Goal: Task Accomplishment & Management: Complete application form

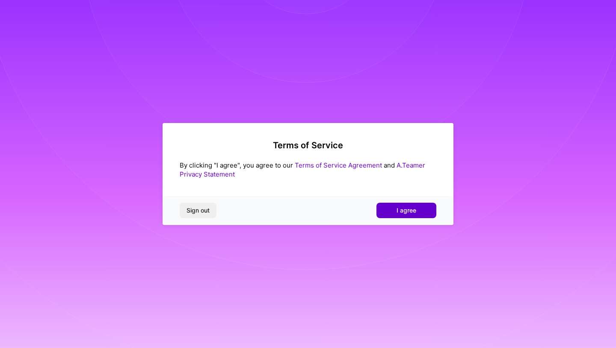
click at [392, 207] on button "I agree" at bounding box center [407, 209] width 60 height 15
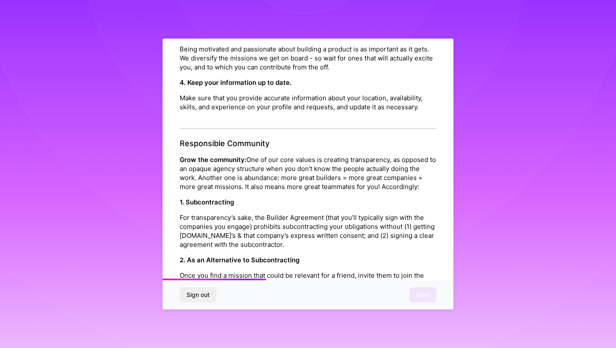
scroll to position [907, 0]
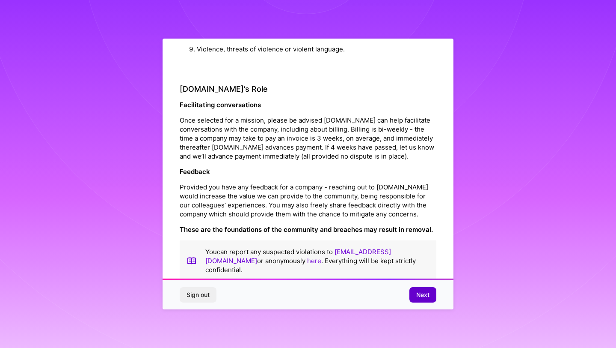
click at [423, 296] on span "Next" at bounding box center [422, 294] width 13 height 9
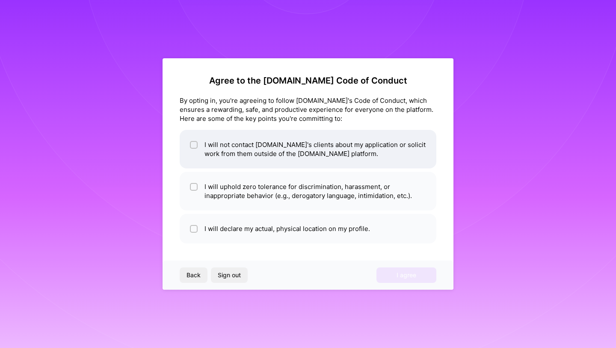
click at [284, 153] on li "I will not contact A.Team's clients about my application or solicit work from t…" at bounding box center [308, 149] width 257 height 39
checkbox input "true"
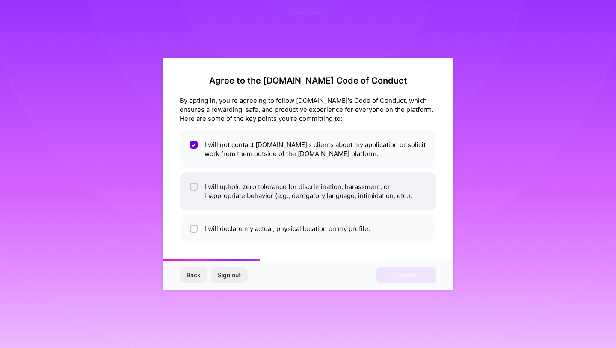
click at [332, 199] on li "I will uphold zero tolerance for discrimination, harassment, or inappropriate b…" at bounding box center [308, 191] width 257 height 39
checkbox input "true"
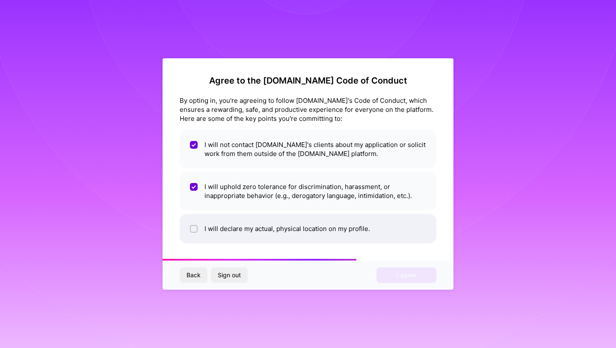
click at [321, 225] on li "I will declare my actual, physical location on my profile." at bounding box center [308, 229] width 257 height 30
checkbox input "true"
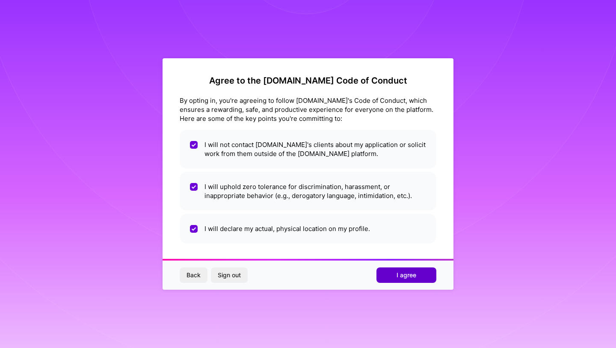
click at [395, 274] on button "I agree" at bounding box center [407, 274] width 60 height 15
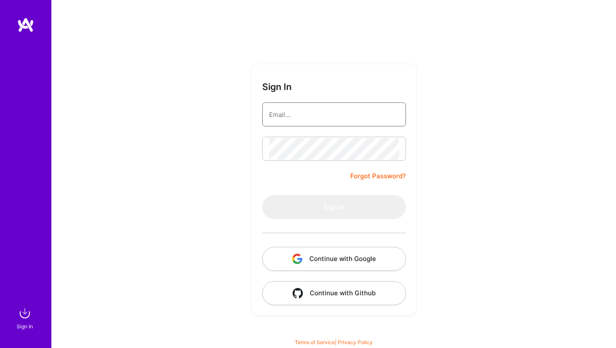
click at [290, 110] on input "email" at bounding box center [334, 115] width 130 height 22
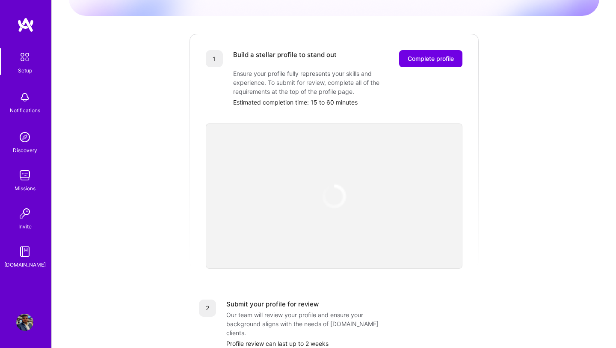
scroll to position [97, 0]
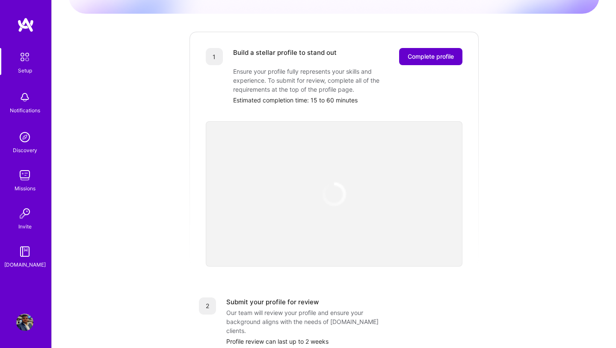
click at [428, 52] on span "Complete profile" at bounding box center [431, 56] width 46 height 9
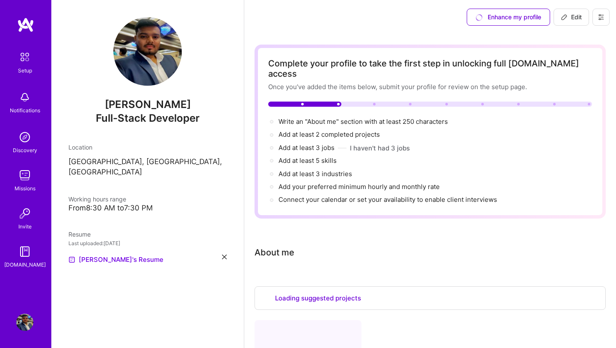
select select "US"
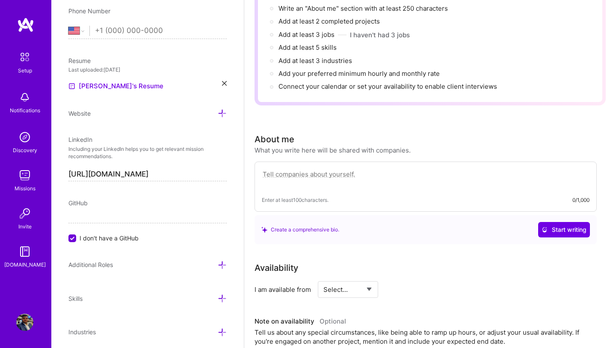
scroll to position [114, 0]
click at [385, 167] on textarea at bounding box center [426, 177] width 328 height 20
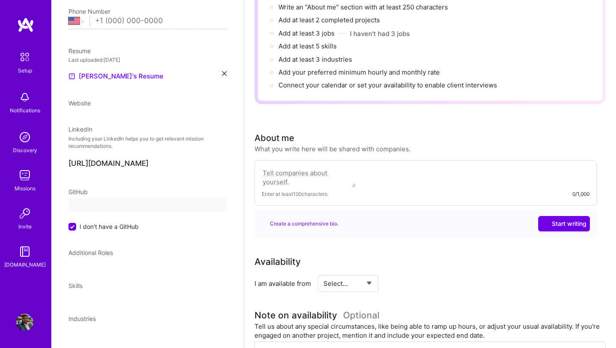
select select "US"
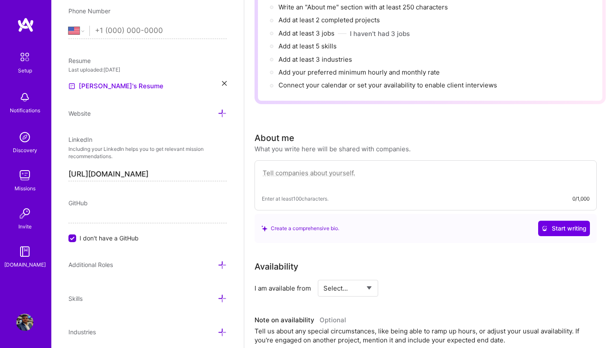
click at [385, 167] on textarea at bounding box center [426, 177] width 328 height 20
click at [560, 224] on span "Start writing" at bounding box center [564, 228] width 45 height 9
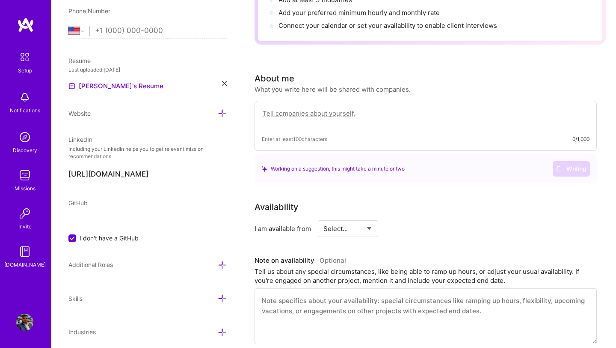
scroll to position [174, 0]
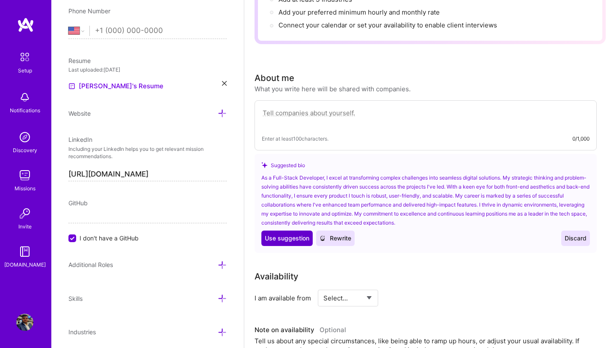
click at [283, 234] on span "Use suggestion" at bounding box center [287, 238] width 45 height 9
type textarea "As a Full-Stack Developer, I excel at transforming complex challenges into seam…"
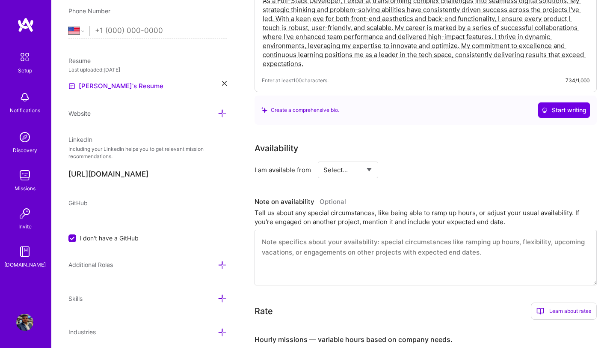
scroll to position [310, 0]
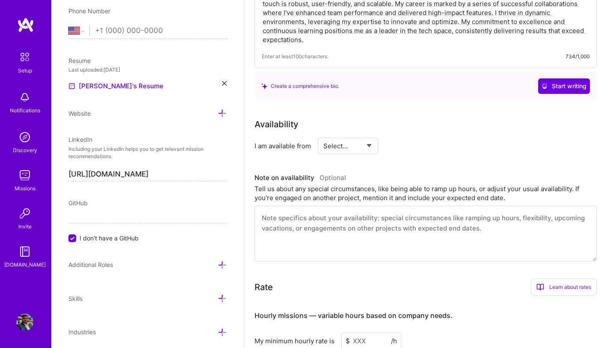
click at [355, 136] on select "Select... Right Now Future Date Not Available" at bounding box center [348, 146] width 49 height 22
select select "Right Now"
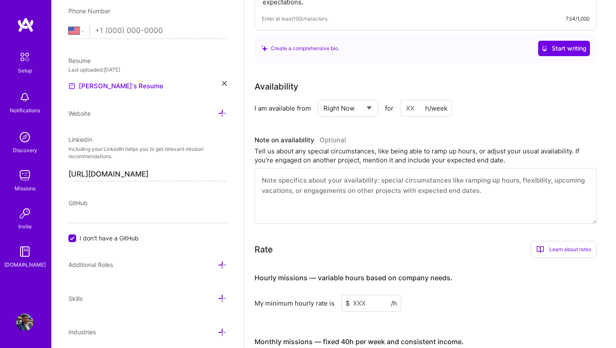
scroll to position [348, 0]
click at [413, 102] on input at bounding box center [426, 107] width 51 height 17
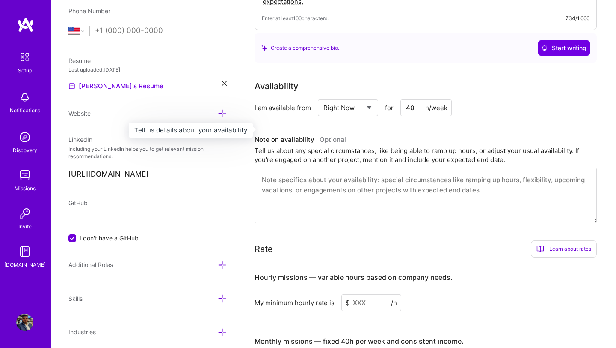
type input "40"
click at [398, 133] on h3 "Note on availability Optional" at bounding box center [426, 139] width 342 height 13
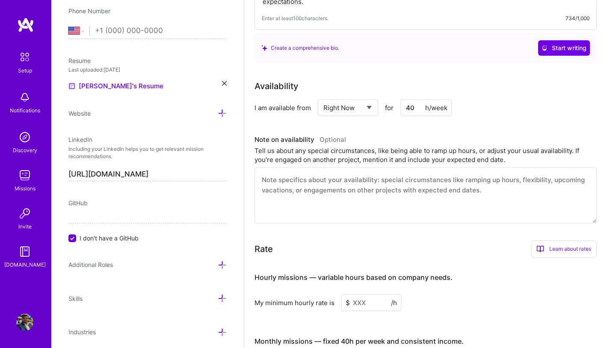
click at [357, 169] on textarea at bounding box center [426, 195] width 342 height 56
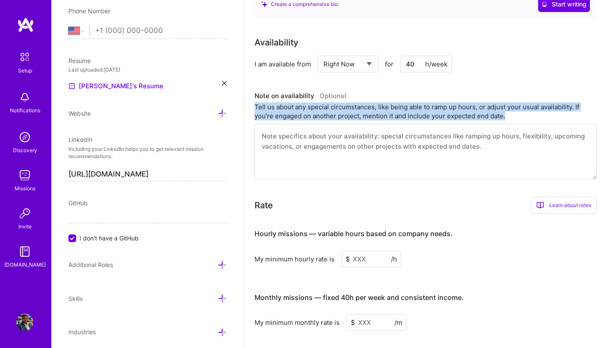
drag, startPoint x: 505, startPoint y: 108, endPoint x: 252, endPoint y: 99, distance: 254.0
click at [252, 99] on div "Complete your profile to take the first step in unlocking full [DOMAIN_NAME] ac…" at bounding box center [430, 83] width 372 height 882
copy div "Tell us about any special circumstances, like being able to ramp up hours, or a…"
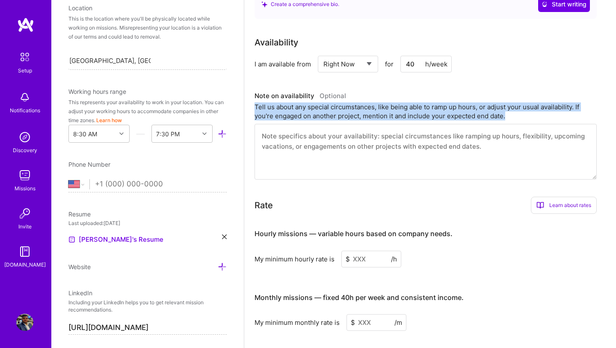
scroll to position [179, 0]
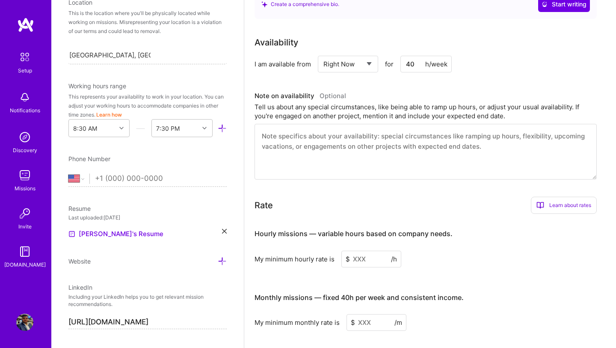
click at [155, 178] on input "tel" at bounding box center [161, 178] width 132 height 25
click at [82, 180] on select "[GEOGRAPHIC_DATA] [GEOGRAPHIC_DATA] [GEOGRAPHIC_DATA] [GEOGRAPHIC_DATA] [US_STA…" at bounding box center [78, 178] width 21 height 10
select select "IN"
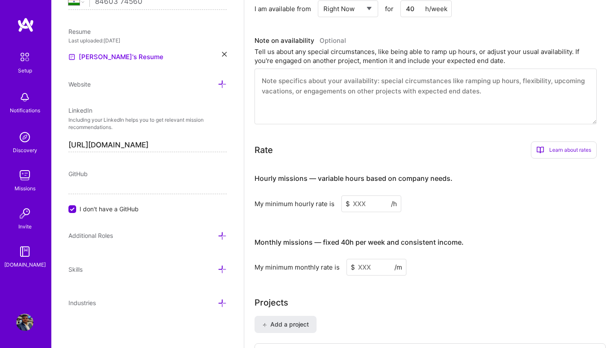
scroll to position [449, 0]
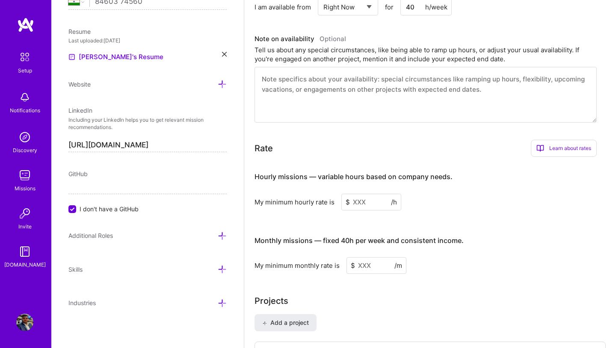
type input "84603 74560"
click at [120, 207] on span "I don't have a GitHub" at bounding box center [109, 208] width 59 height 9
click at [77, 207] on input "I don't have a GitHub" at bounding box center [73, 209] width 8 height 8
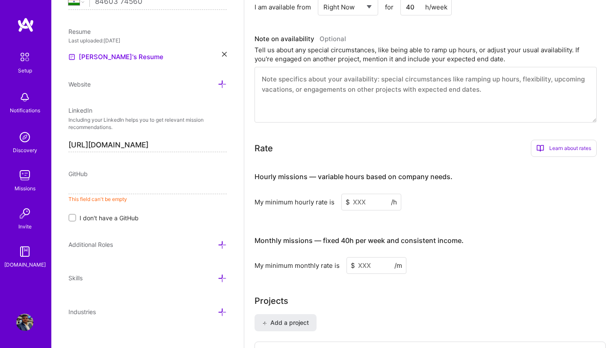
click at [102, 218] on span "I don't have a GitHub" at bounding box center [109, 217] width 59 height 9
click at [76, 218] on input "I don't have a GitHub" at bounding box center [73, 218] width 6 height 6
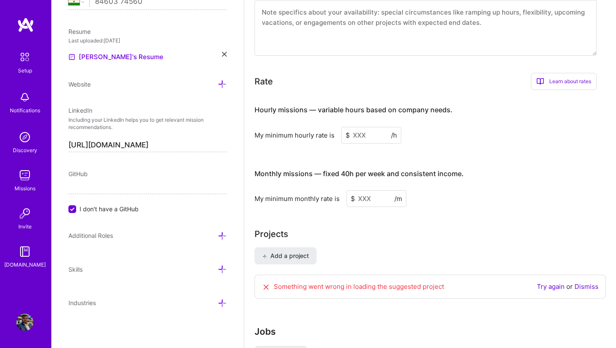
scroll to position [526, 0]
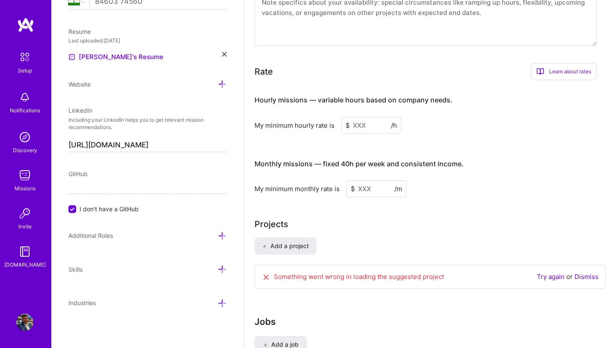
click at [225, 235] on icon at bounding box center [222, 235] width 9 height 9
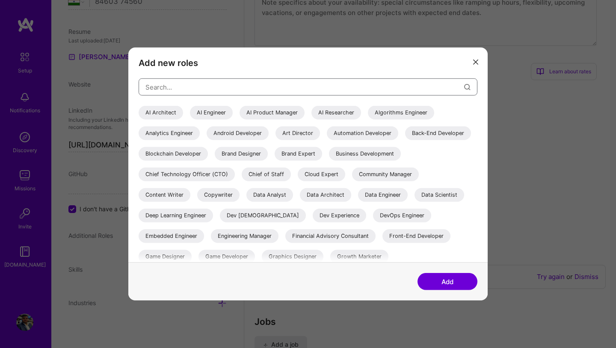
click at [298, 85] on input "modal" at bounding box center [305, 87] width 319 height 22
click at [405, 140] on div "Back-End Developer" at bounding box center [438, 133] width 66 height 14
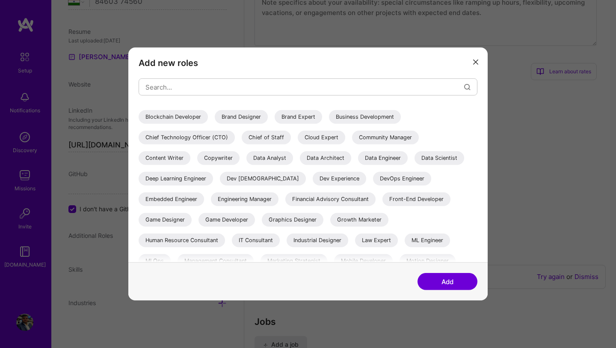
scroll to position [51, 0]
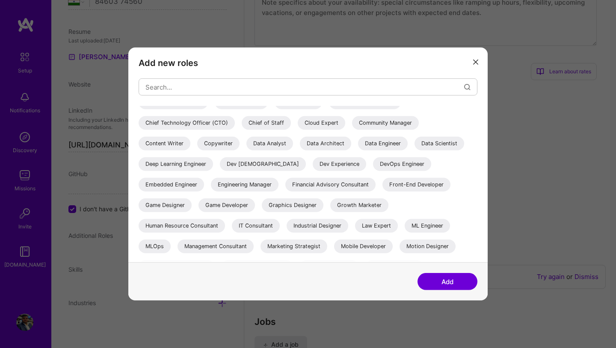
click at [345, 119] on div "Cloud Expert" at bounding box center [322, 123] width 48 height 14
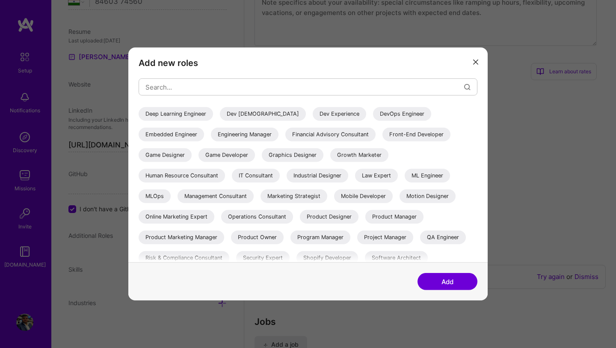
scroll to position [103, 0]
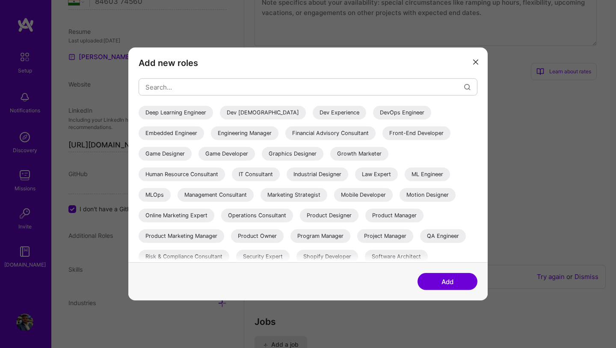
click at [257, 171] on div "IT Consultant" at bounding box center [256, 174] width 48 height 14
click at [383, 140] on div "Front-End Developer" at bounding box center [417, 133] width 68 height 14
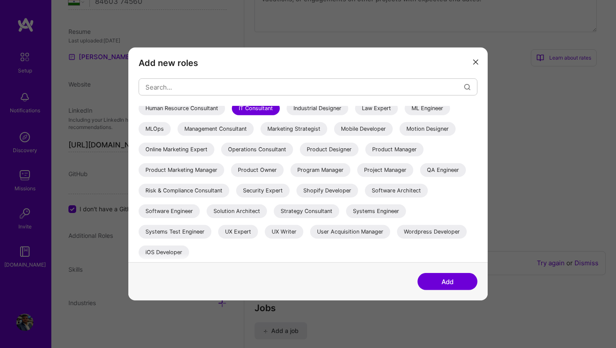
scroll to position [542, 0]
click at [169, 212] on div "Software Engineer" at bounding box center [169, 211] width 61 height 14
click at [405, 192] on div "Software Architect" at bounding box center [396, 191] width 63 height 14
click at [445, 282] on button "Add" at bounding box center [448, 281] width 60 height 17
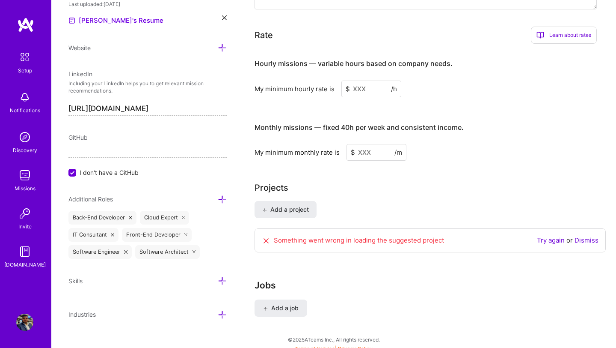
scroll to position [404, 0]
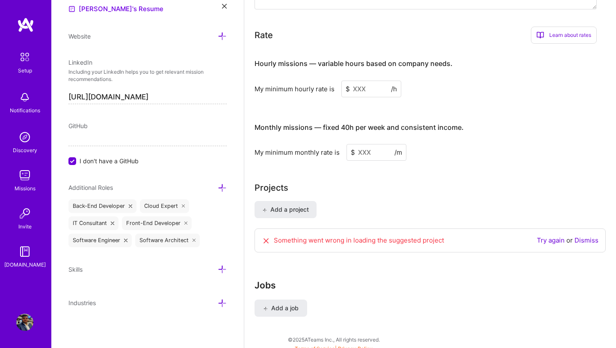
click at [221, 272] on icon at bounding box center [222, 269] width 9 height 9
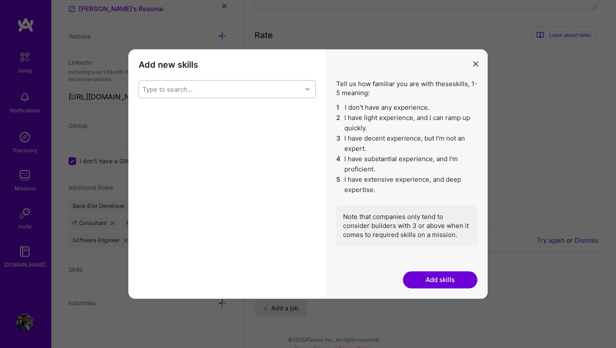
click at [254, 86] on div "Type to search..." at bounding box center [220, 88] width 163 height 17
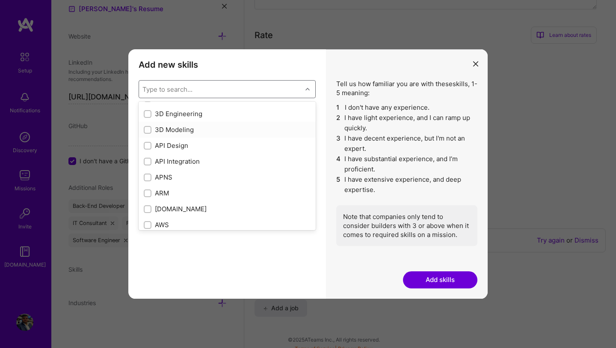
scroll to position [16, 0]
click at [170, 145] on div "API Design" at bounding box center [227, 142] width 167 height 9
checkbox input "true"
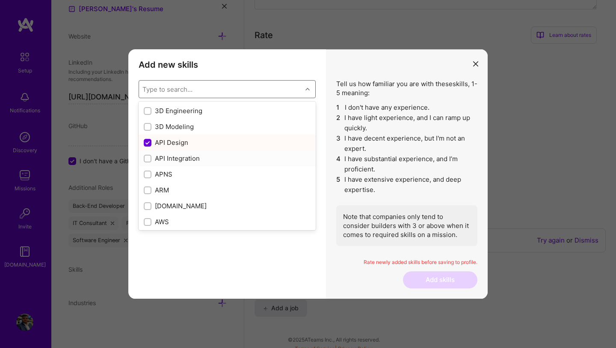
click at [171, 156] on div "API Integration" at bounding box center [227, 158] width 167 height 9
checkbox input "true"
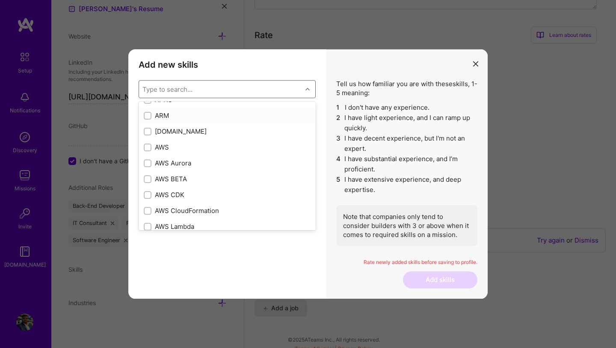
scroll to position [94, 0]
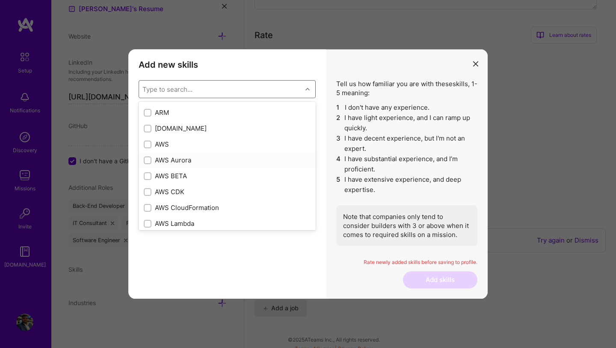
click at [157, 152] on div "AWS" at bounding box center [227, 144] width 177 height 16
checkbox input "true"
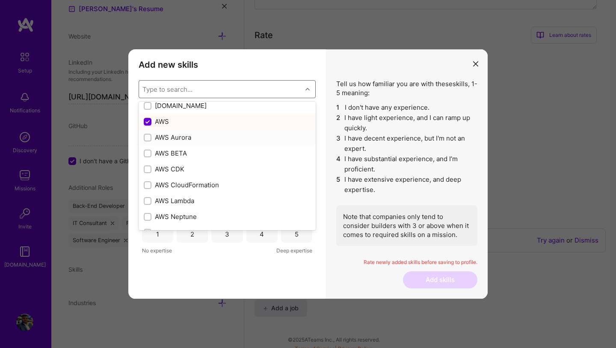
scroll to position [123, 0]
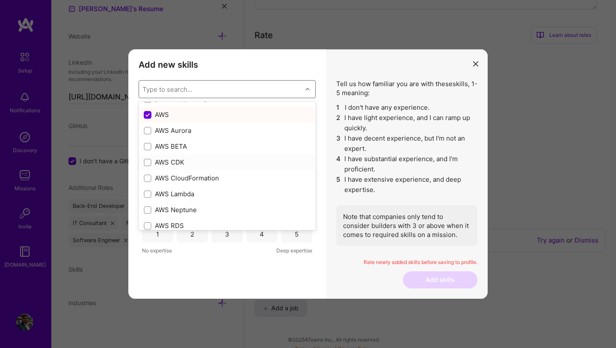
click at [166, 162] on div "AWS CDK" at bounding box center [227, 162] width 167 height 9
checkbox input "true"
click at [184, 160] on div "AWS Lambda" at bounding box center [227, 160] width 167 height 9
checkbox input "true"
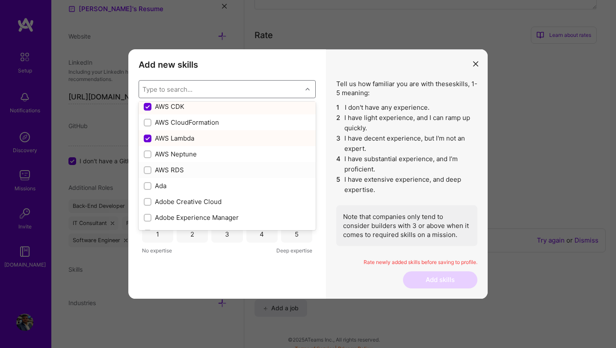
scroll to position [184, 0]
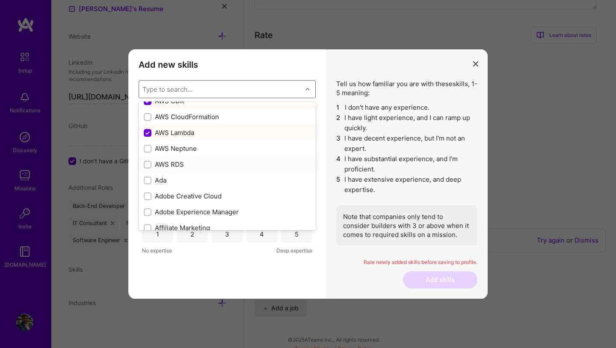
click at [176, 168] on div "AWS RDS" at bounding box center [227, 164] width 167 height 9
checkbox input "true"
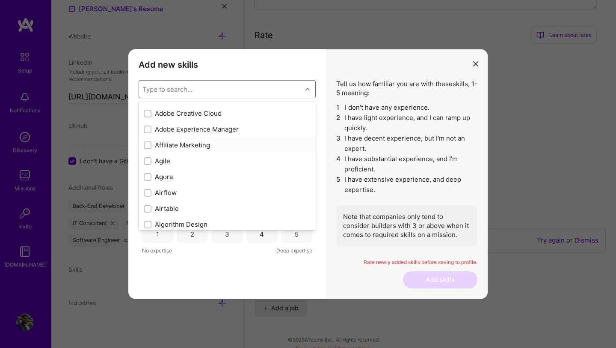
scroll to position [268, 0]
click at [167, 163] on div "Agile" at bounding box center [227, 159] width 167 height 9
checkbox input "true"
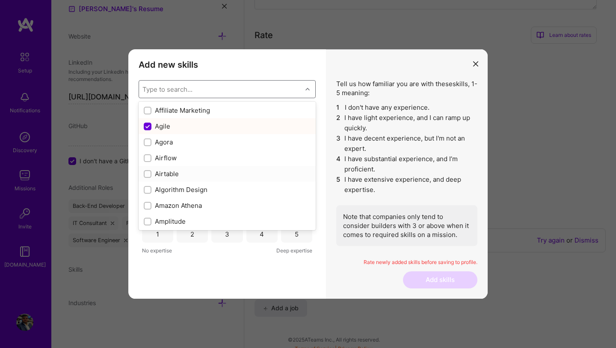
scroll to position [324, 0]
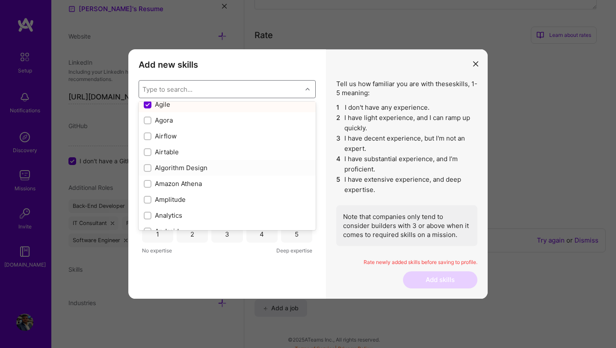
click at [176, 165] on div "Algorithm Design" at bounding box center [227, 167] width 167 height 9
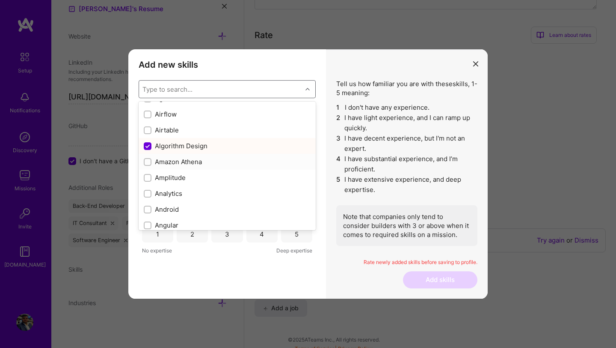
scroll to position [346, 0]
click at [179, 147] on div "Algorithm Design" at bounding box center [227, 145] width 167 height 9
checkbox input "false"
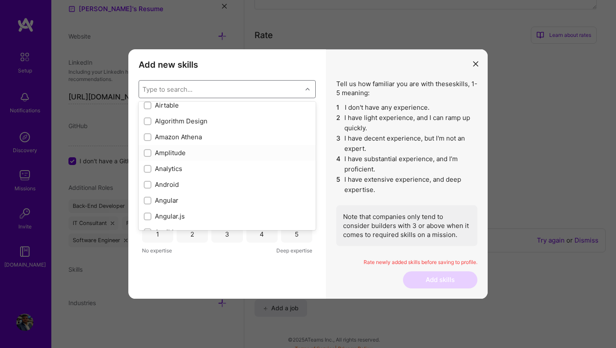
scroll to position [393, 0]
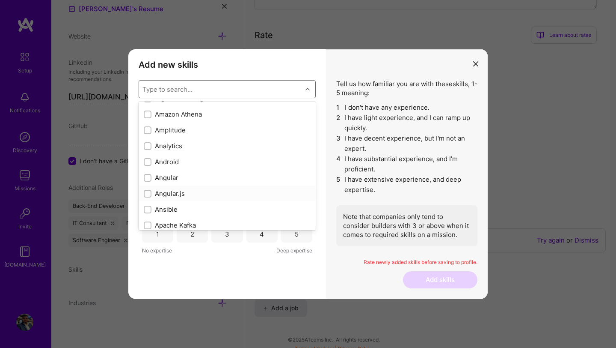
click at [165, 197] on div "Angular.js" at bounding box center [227, 193] width 167 height 9
checkbox input "true"
click at [161, 161] on div "CI/CD" at bounding box center [227, 159] width 167 height 9
checkbox input "true"
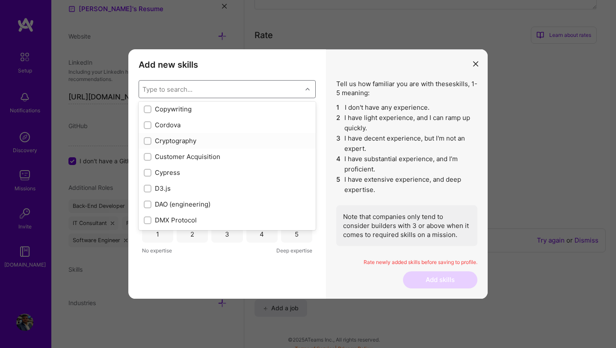
scroll to position [1228, 0]
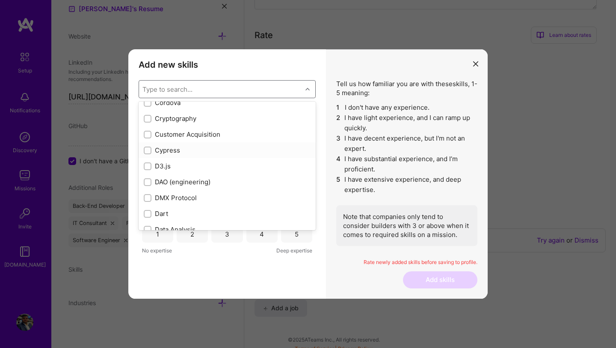
click at [167, 154] on div "Cypress" at bounding box center [227, 150] width 167 height 9
checkbox input "true"
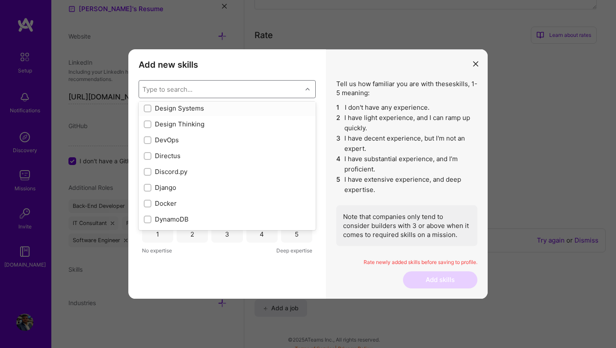
scroll to position [1588, 0]
click at [183, 140] on div "DevOps" at bounding box center [227, 138] width 167 height 9
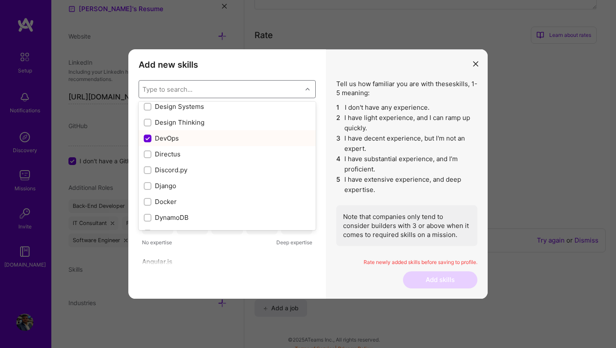
checkbox input "false"
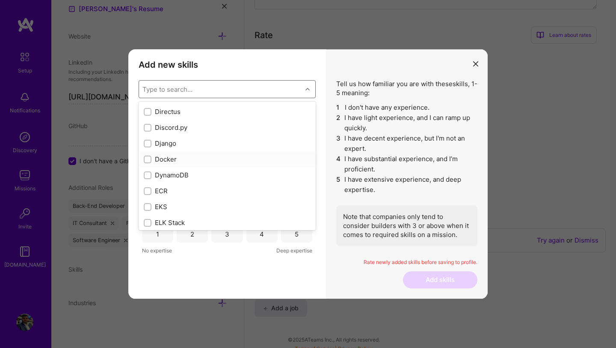
click at [188, 160] on div "Docker" at bounding box center [227, 159] width 167 height 9
checkbox input "true"
click at [187, 174] on div "DynamoDB" at bounding box center [227, 174] width 167 height 9
checkbox input "true"
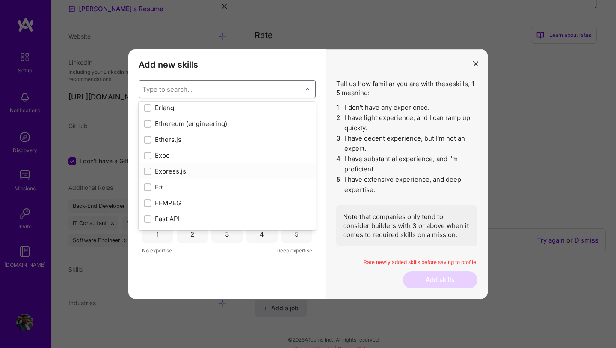
click at [175, 169] on div "Express.js" at bounding box center [227, 170] width 167 height 9
checkbox input "true"
click at [181, 149] on div "Figma" at bounding box center [227, 142] width 177 height 16
checkbox input "true"
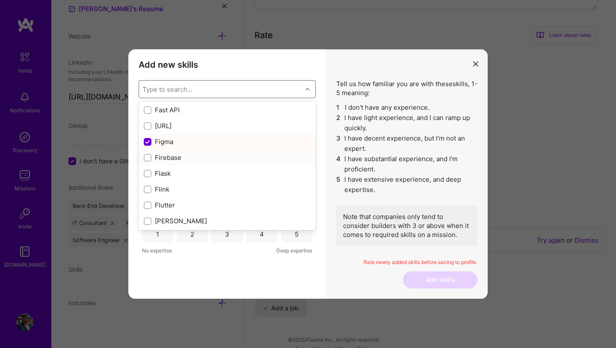
click at [178, 158] on div "Firebase" at bounding box center [227, 157] width 167 height 9
checkbox input "true"
click at [175, 158] on div "GitHub" at bounding box center [227, 156] width 167 height 9
checkbox input "true"
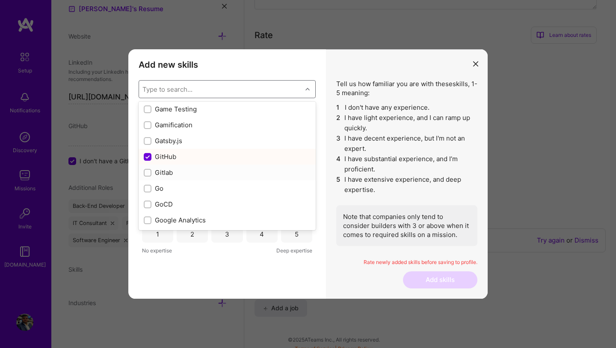
click at [174, 175] on div "Gitlab" at bounding box center [227, 172] width 167 height 9
checkbox input "true"
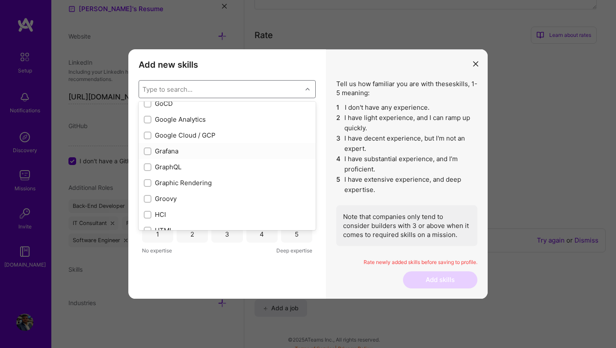
scroll to position [2355, 0]
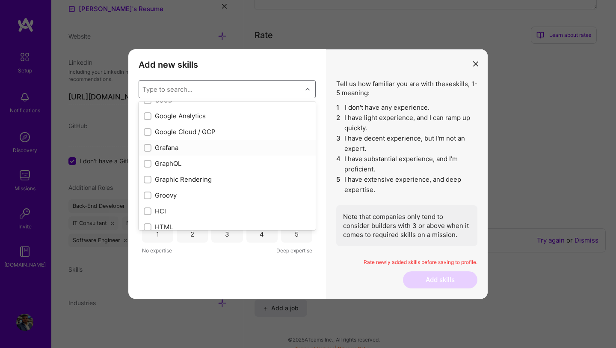
click at [196, 146] on div "Grafana" at bounding box center [227, 147] width 167 height 9
checkbox input "true"
click at [193, 167] on div "GraphQL" at bounding box center [227, 163] width 167 height 9
checkbox input "true"
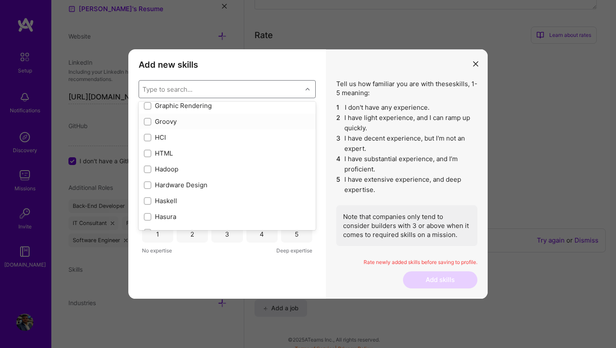
scroll to position [2430, 0]
click at [210, 150] on div "HTML" at bounding box center [227, 151] width 167 height 9
checkbox input "true"
click at [201, 154] on div "JavaScript" at bounding box center [227, 155] width 167 height 9
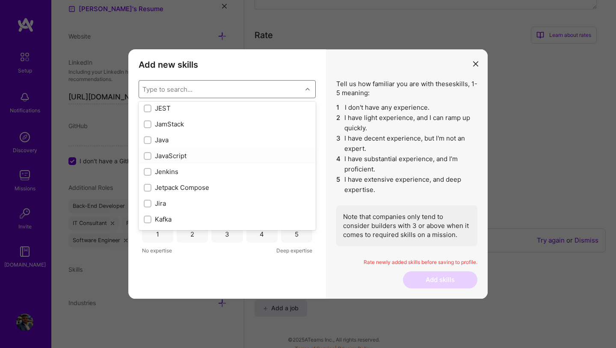
checkbox input "true"
click at [193, 165] on div "Jetpack Compose" at bounding box center [227, 173] width 177 height 16
checkbox input "true"
click at [195, 158] on div "Jenkins" at bounding box center [227, 156] width 167 height 9
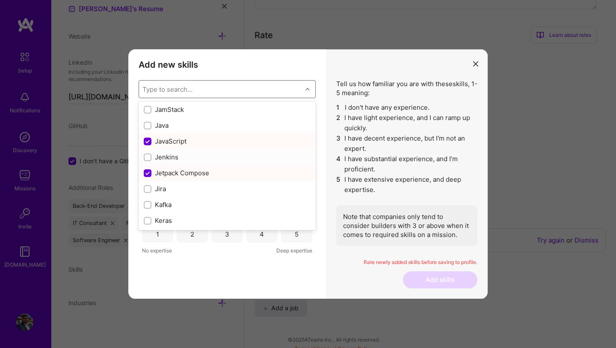
checkbox input "true"
click at [194, 171] on div "Jetpack Compose" at bounding box center [227, 172] width 167 height 9
checkbox input "false"
click at [191, 175] on div "Jira" at bounding box center [227, 172] width 167 height 9
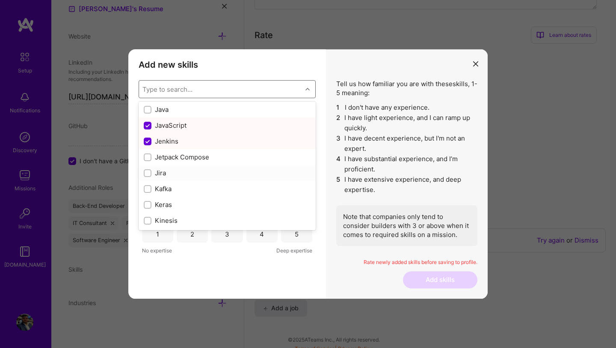
checkbox input "true"
click at [189, 159] on div "Laravel" at bounding box center [227, 158] width 167 height 9
checkbox input "true"
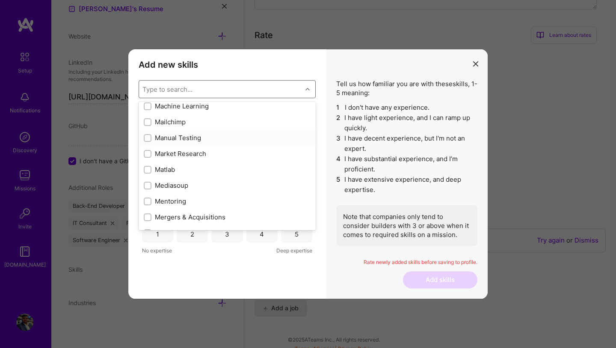
scroll to position [3094, 0]
click at [214, 121] on div "Mailchimp" at bounding box center [227, 120] width 167 height 9
checkbox input "true"
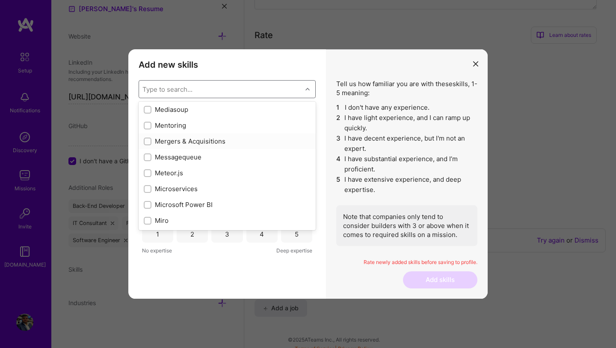
scroll to position [3198, 0]
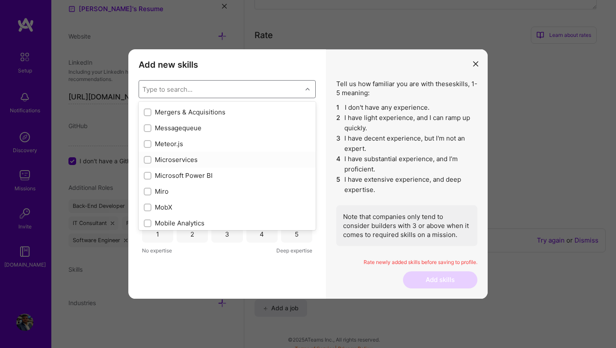
click at [197, 161] on div "Microservices" at bounding box center [227, 159] width 167 height 9
checkbox input "true"
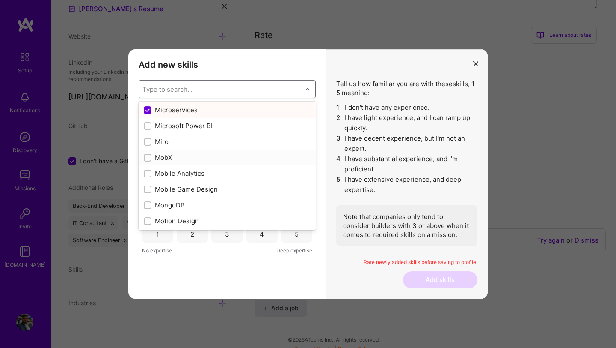
scroll to position [3257, 0]
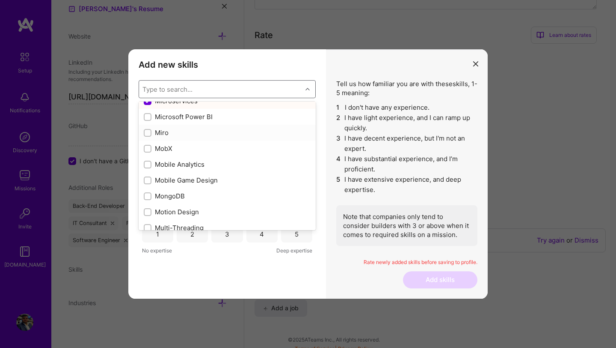
click at [211, 136] on div "Miro" at bounding box center [227, 132] width 167 height 9
checkbox input "true"
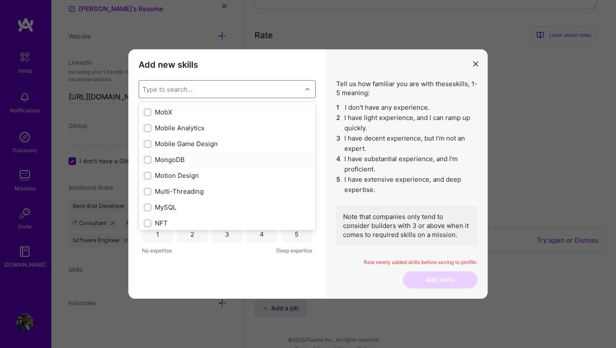
scroll to position [3300, 0]
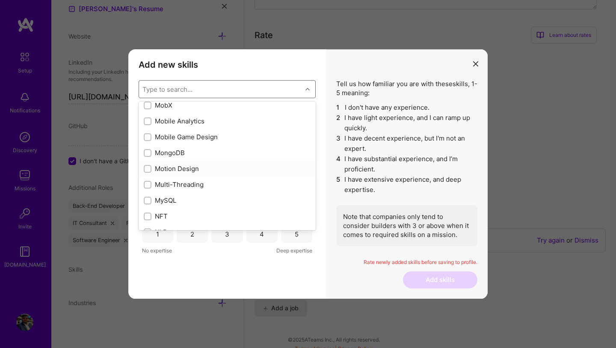
click at [210, 161] on div "Motion Design" at bounding box center [227, 169] width 177 height 16
checkbox input "true"
click at [205, 157] on div "MongoDB" at bounding box center [227, 153] width 177 height 16
checkbox input "true"
click at [205, 169] on div "Motion Design" at bounding box center [227, 168] width 167 height 9
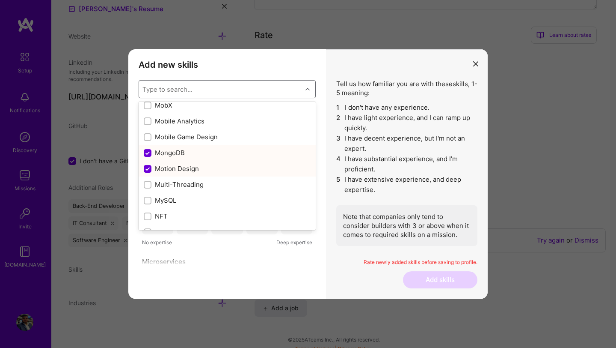
checkbox input "false"
click at [208, 198] on div "MySQL" at bounding box center [227, 200] width 167 height 9
checkbox input "true"
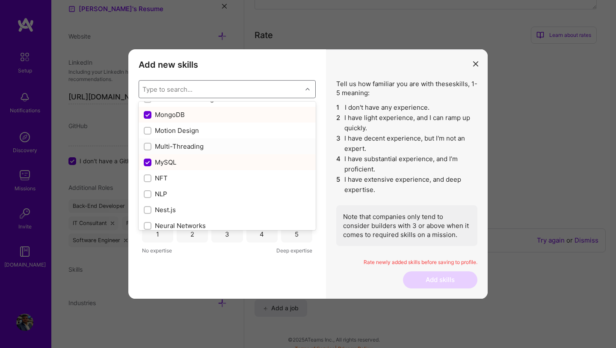
click at [214, 152] on div "Multi-Threading" at bounding box center [227, 146] width 177 height 16
checkbox input "true"
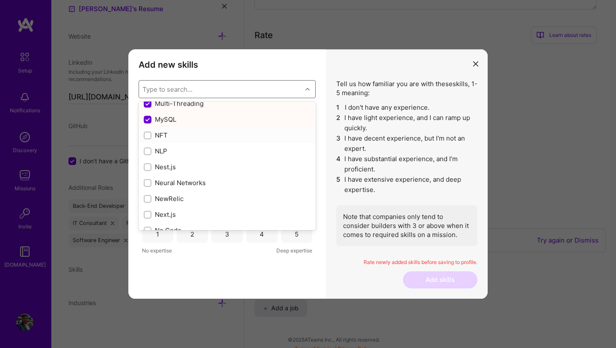
scroll to position [3385, 0]
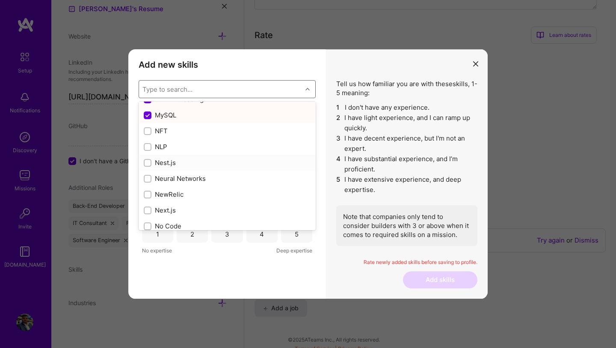
click at [232, 160] on div "Nest.js" at bounding box center [227, 162] width 167 height 9
checkbox input "true"
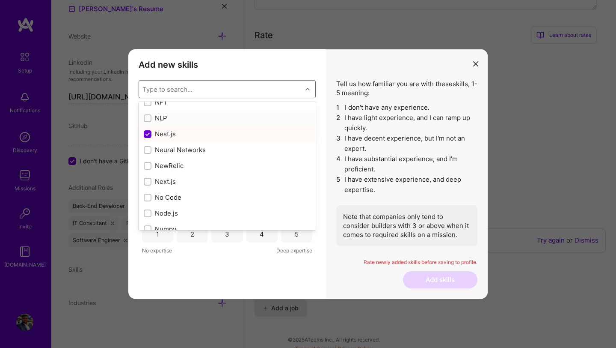
scroll to position [3414, 0]
click at [223, 168] on div "NewRelic" at bounding box center [227, 165] width 167 height 9
checkbox input "true"
click at [222, 179] on div "Next.js" at bounding box center [227, 180] width 167 height 9
checkbox input "true"
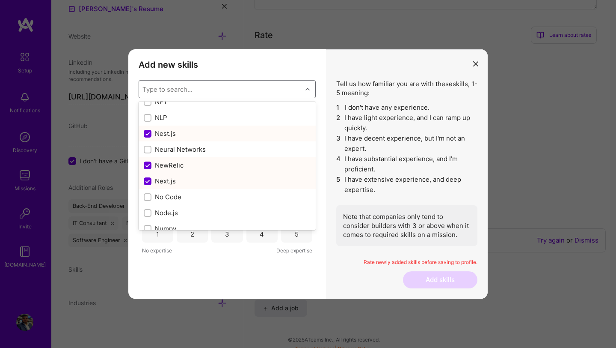
scroll to position [3443, 0]
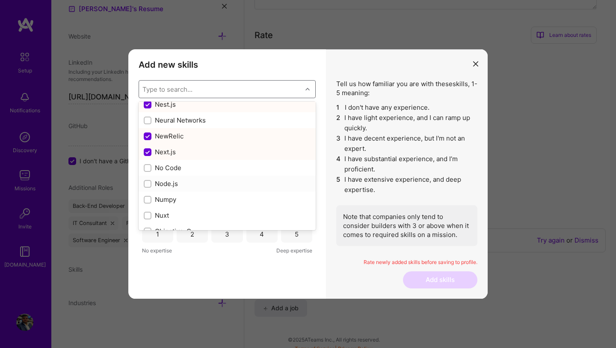
click at [221, 178] on div "Node.js" at bounding box center [227, 183] width 177 height 16
checkbox input "true"
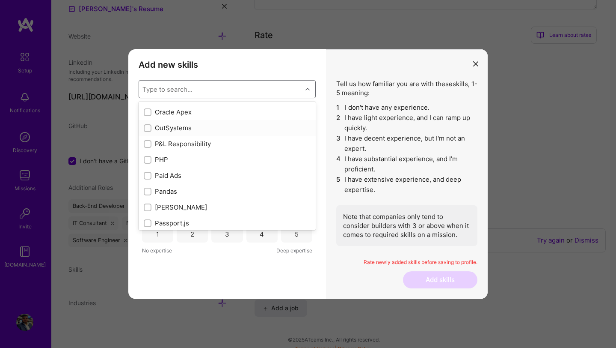
scroll to position [3595, 0]
click at [213, 166] on div "Paid Ads" at bounding box center [227, 174] width 177 height 16
checkbox input "true"
click at [205, 155] on div "PHP" at bounding box center [227, 158] width 167 height 9
checkbox input "true"
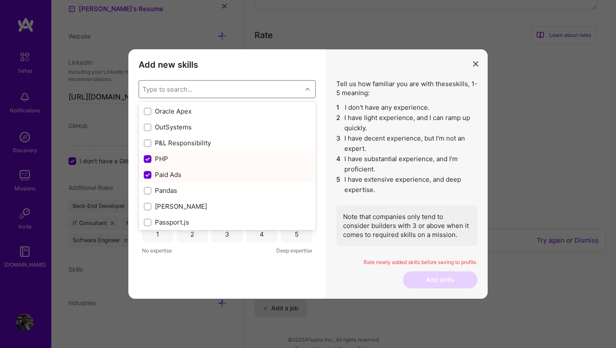
click at [207, 175] on div "Paid Ads" at bounding box center [227, 174] width 167 height 9
checkbox input "false"
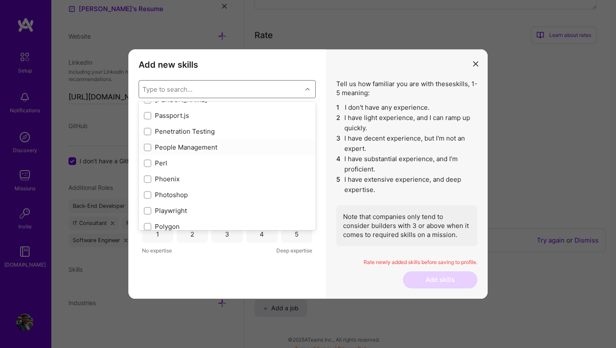
scroll to position [3703, 0]
click at [206, 118] on div "Passport.js" at bounding box center [227, 114] width 167 height 9
checkbox input "true"
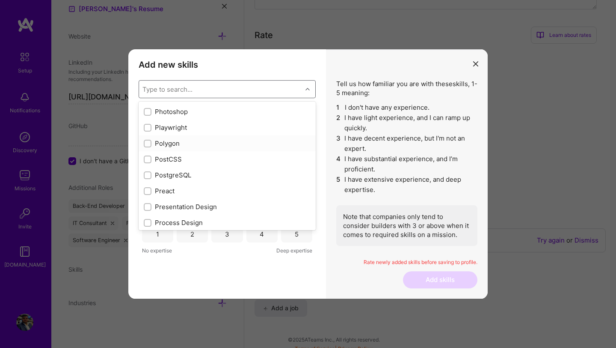
scroll to position [3785, 0]
click at [214, 169] on div "PostgreSQL" at bounding box center [227, 174] width 177 height 16
checkbox input "true"
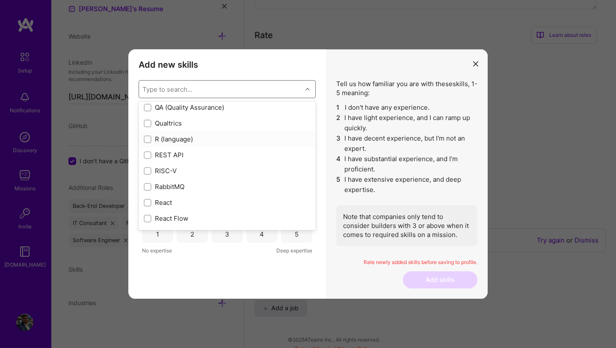
scroll to position [4123, 0]
click at [213, 159] on div "REST API" at bounding box center [227, 154] width 177 height 16
checkbox input "true"
click at [200, 161] on div "RabbitMQ" at bounding box center [227, 156] width 177 height 16
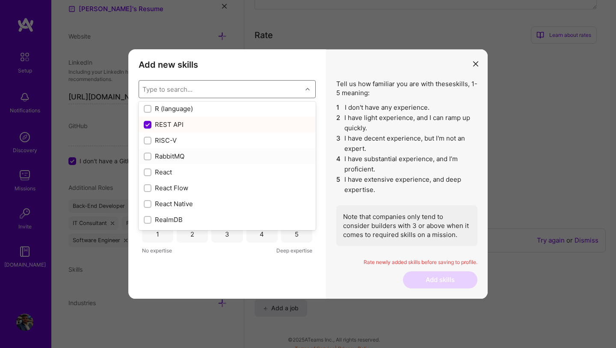
checkbox input "true"
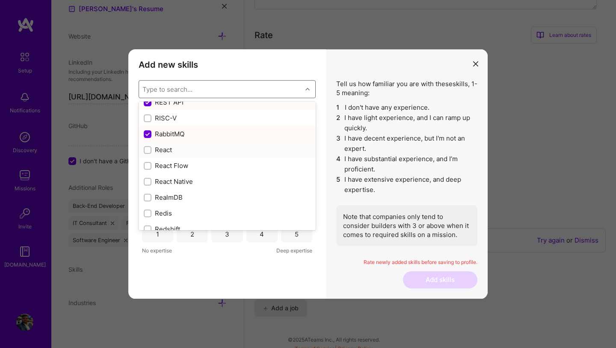
scroll to position [4179, 0]
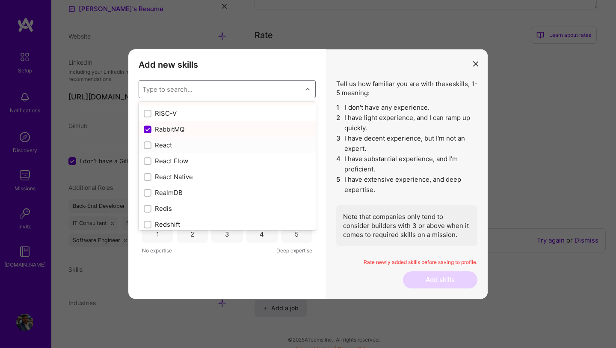
click at [201, 143] on div "React" at bounding box center [227, 144] width 167 height 9
checkbox input "true"
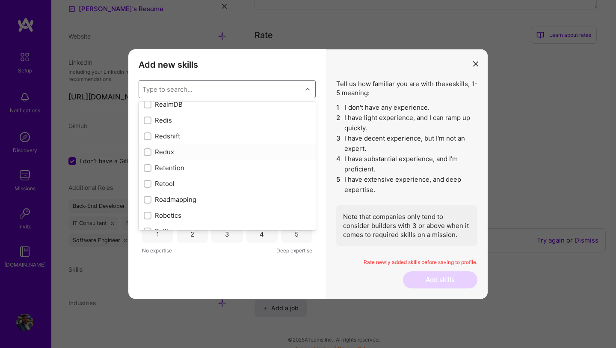
click at [199, 155] on div "Redux" at bounding box center [227, 151] width 167 height 9
checkbox input "true"
click at [203, 141] on div "SDLC" at bounding box center [227, 137] width 167 height 9
checkbox input "true"
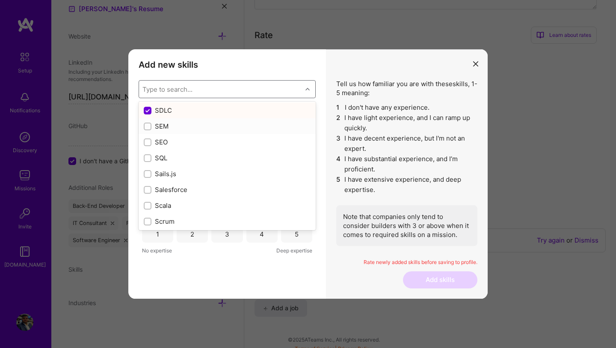
scroll to position [4530, 0]
click at [212, 155] on div "SQL" at bounding box center [227, 157] width 167 height 9
checkbox input "true"
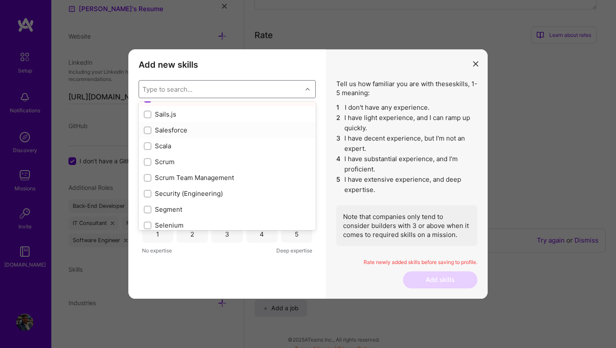
click at [185, 128] on div "Salesforce" at bounding box center [227, 129] width 167 height 9
checkbox input "true"
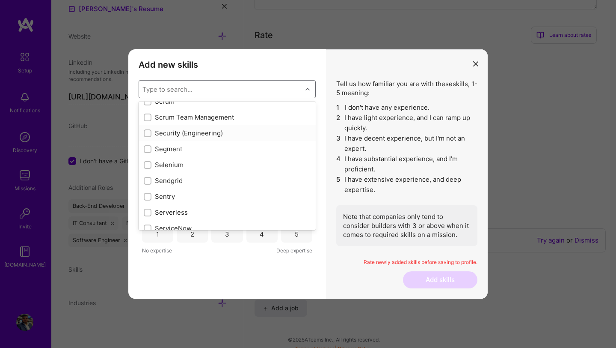
scroll to position [4653, 0]
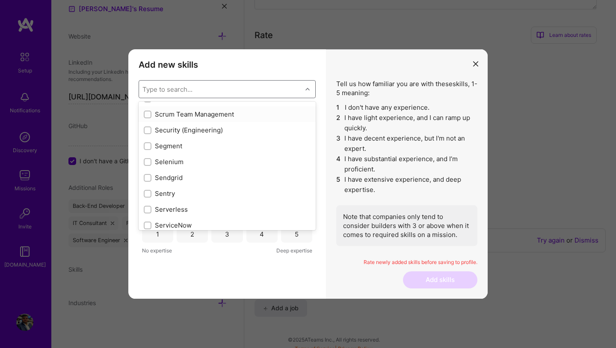
click at [234, 117] on div "Scrum Team Management" at bounding box center [227, 114] width 167 height 9
checkbox input "true"
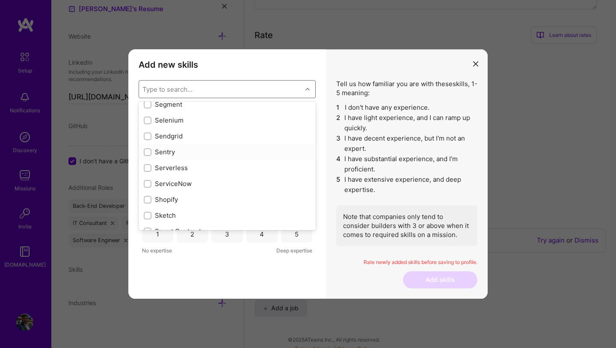
scroll to position [4695, 0]
click at [245, 148] on div "Sentry" at bounding box center [227, 150] width 167 height 9
checkbox input "true"
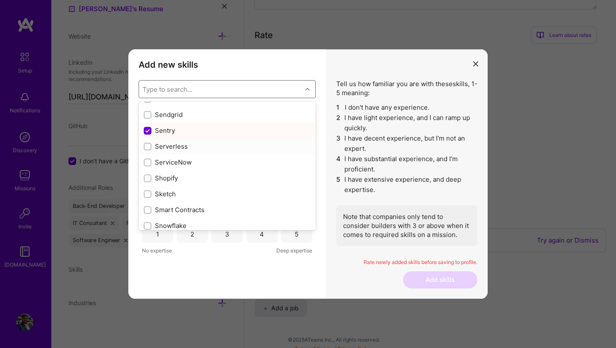
scroll to position [4716, 0]
click at [231, 150] on div "Serverless" at bounding box center [227, 145] width 167 height 9
checkbox input "true"
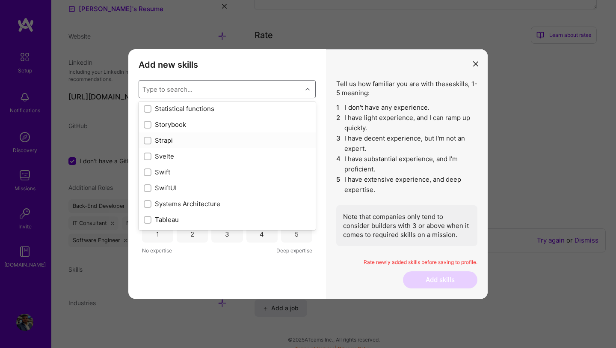
click at [205, 146] on div "Strapi" at bounding box center [227, 140] width 177 height 16
checkbox input "true"
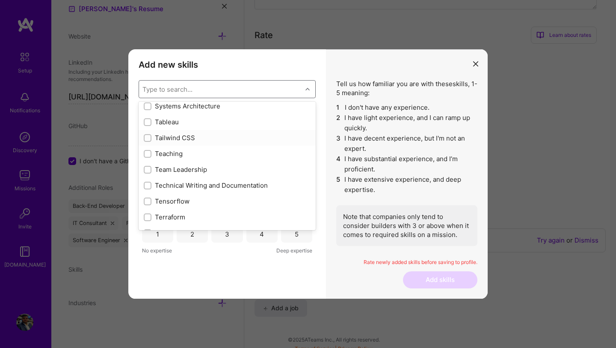
click at [211, 136] on div "Tailwind CSS" at bounding box center [227, 137] width 167 height 9
checkbox input "true"
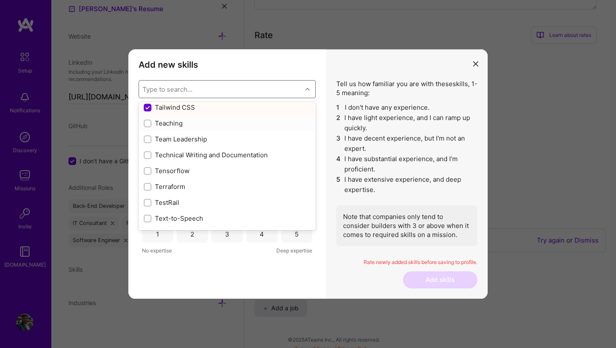
scroll to position [5184, 0]
click at [214, 137] on div "Team Leadership" at bounding box center [227, 137] width 167 height 9
checkbox input "true"
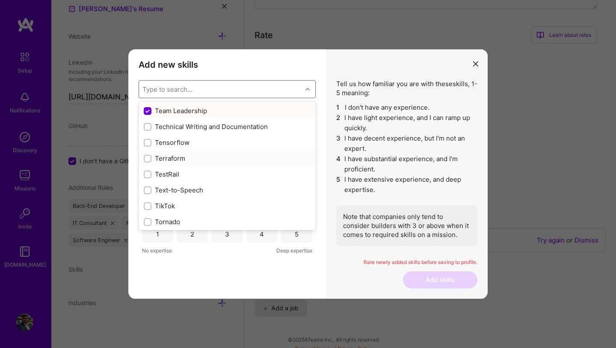
scroll to position [5228, 0]
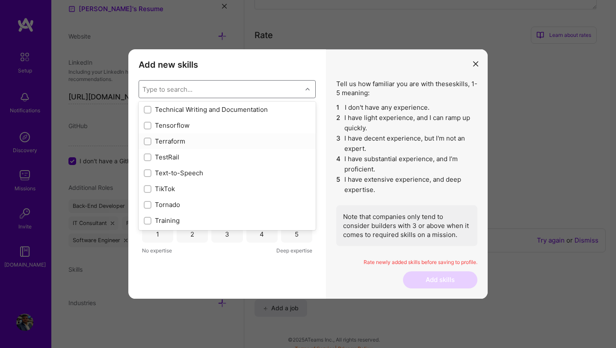
click at [222, 142] on div "Terraform" at bounding box center [227, 141] width 167 height 9
checkbox input "true"
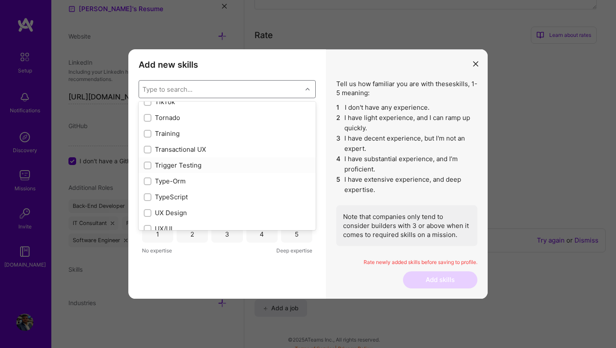
scroll to position [5338, 0]
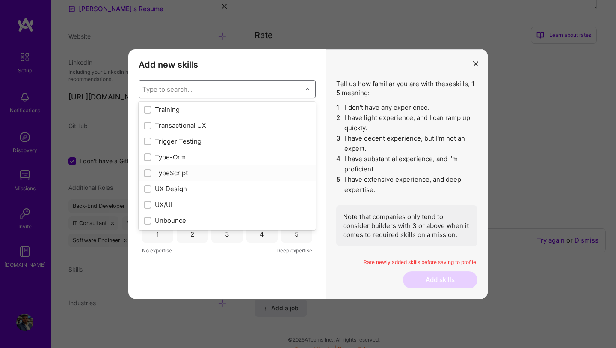
click at [203, 172] on div "TypeScript" at bounding box center [227, 172] width 167 height 9
checkbox input "true"
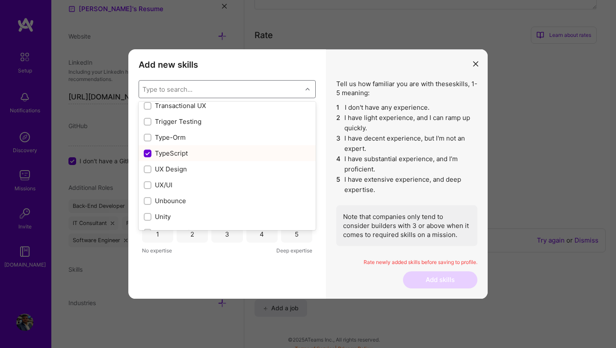
scroll to position [5368, 0]
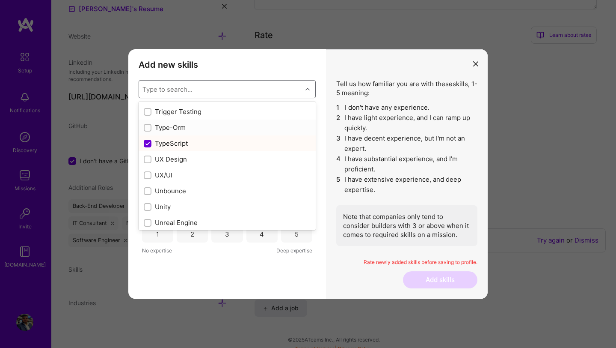
click at [195, 129] on div "Type-Orm" at bounding box center [227, 127] width 167 height 9
checkbox input "true"
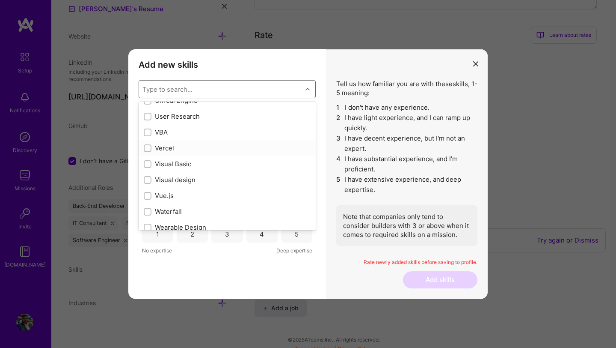
scroll to position [5508, 0]
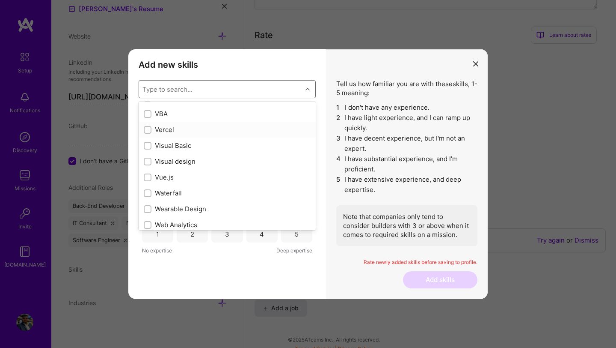
click at [207, 131] on div "Vercel" at bounding box center [227, 129] width 167 height 9
checkbox input "true"
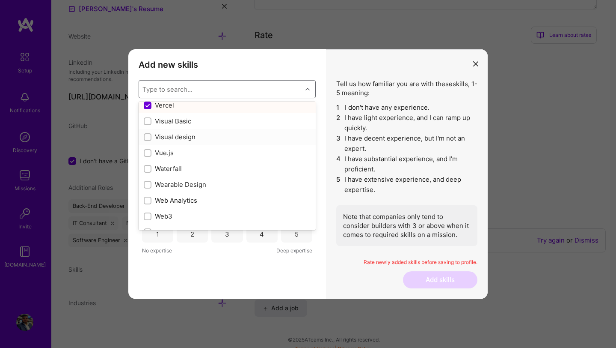
scroll to position [5543, 0]
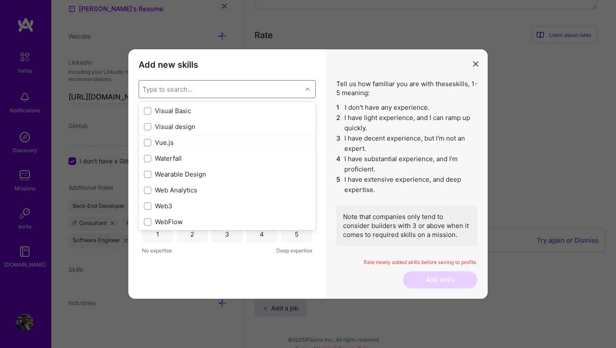
click at [202, 141] on div "Vue.js" at bounding box center [227, 142] width 167 height 9
checkbox input "true"
click at [204, 125] on div "Webhooks" at bounding box center [227, 126] width 167 height 9
checkbox input "true"
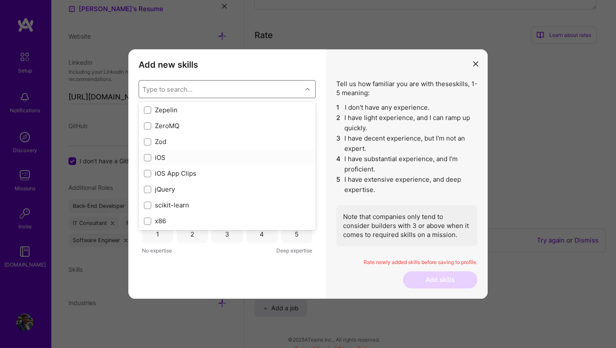
scroll to position [5861, 0]
click at [297, 259] on div "Webhooks 1 2 3 4 5 No expertise Deep expertise Vue.js 1 2 3 4 5 No expertise De…" at bounding box center [227, 186] width 177 height 156
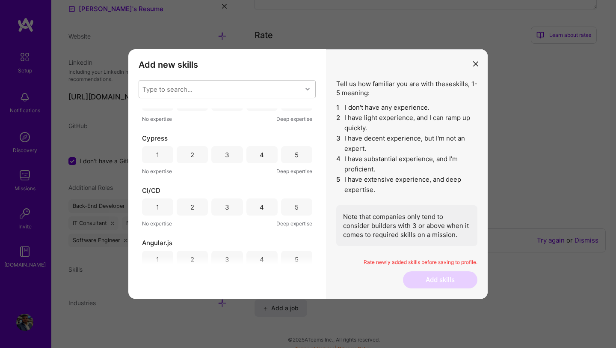
scroll to position [2757, 0]
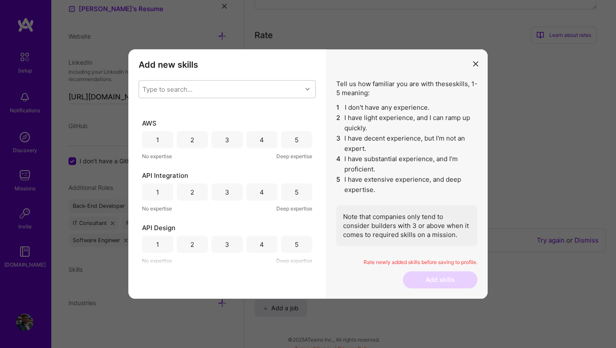
click at [251, 242] on div "4" at bounding box center [262, 243] width 31 height 17
click at [250, 189] on div "4" at bounding box center [262, 191] width 31 height 17
click at [256, 136] on div "4" at bounding box center [262, 139] width 31 height 17
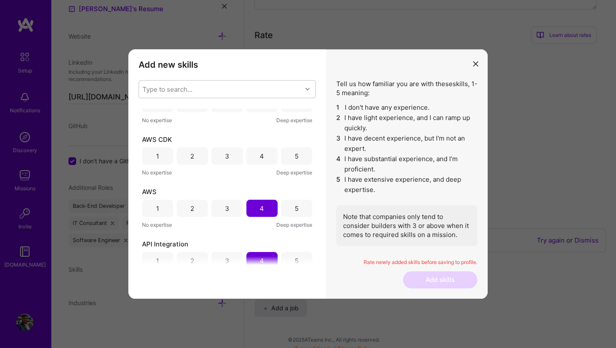
scroll to position [2687, 0]
click at [232, 157] on div "3" at bounding box center [226, 157] width 31 height 17
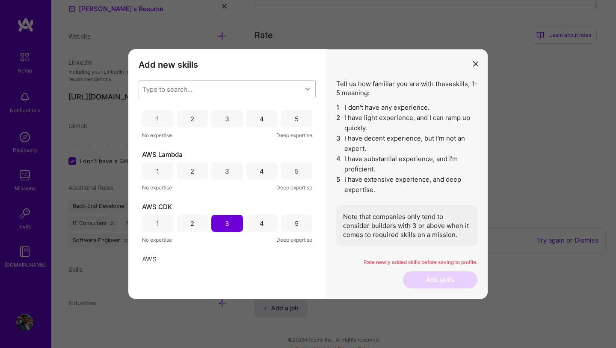
scroll to position [2621, 0]
click at [269, 175] on div "4" at bounding box center [262, 171] width 31 height 17
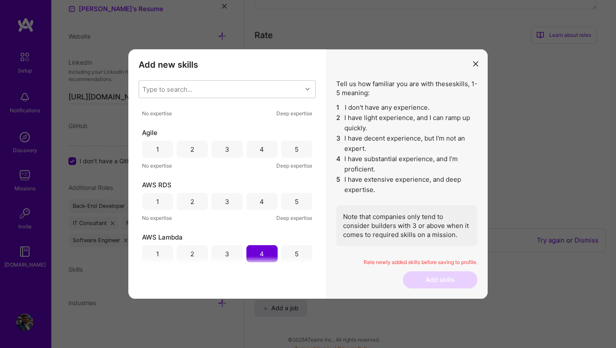
click at [281, 200] on div "5" at bounding box center [296, 201] width 31 height 17
click at [282, 145] on div "5" at bounding box center [296, 148] width 31 height 17
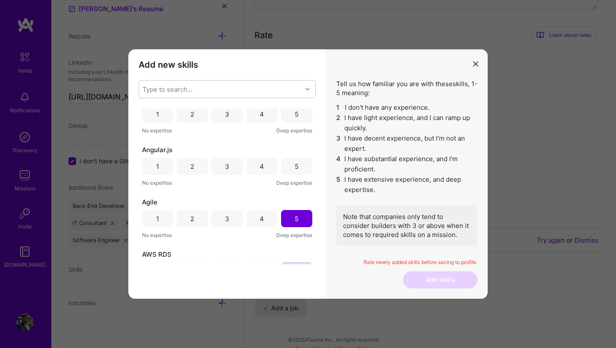
click at [226, 165] on div "3" at bounding box center [227, 166] width 4 height 9
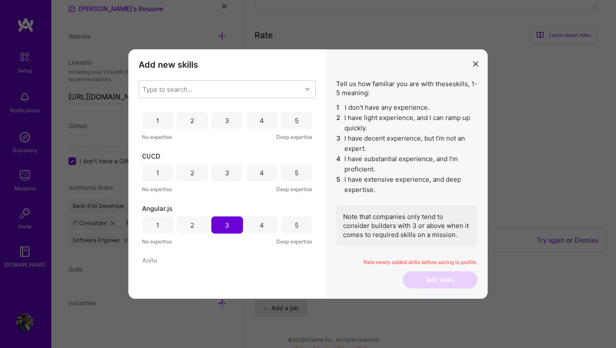
scroll to position [2411, 0]
click at [267, 171] on div "4" at bounding box center [262, 172] width 31 height 17
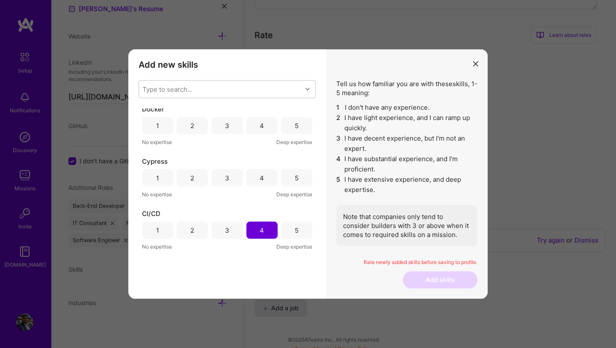
scroll to position [2346, 0]
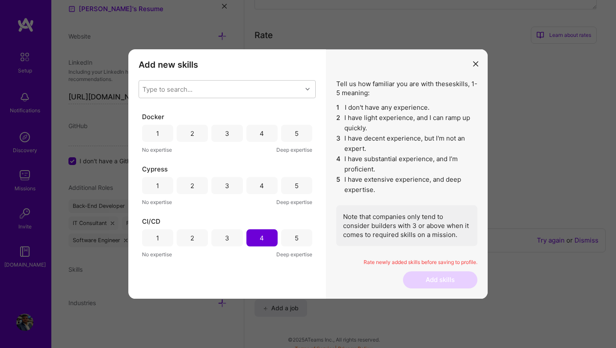
click at [228, 187] on div "3" at bounding box center [226, 185] width 31 height 17
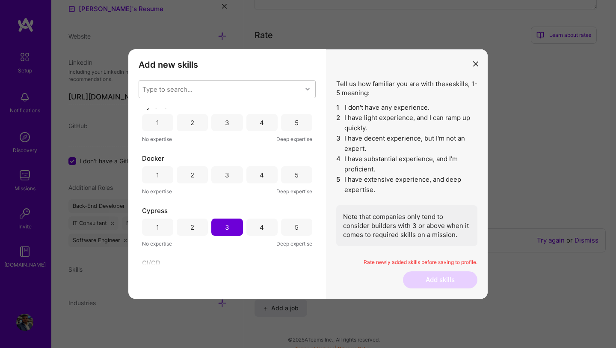
scroll to position [2286, 0]
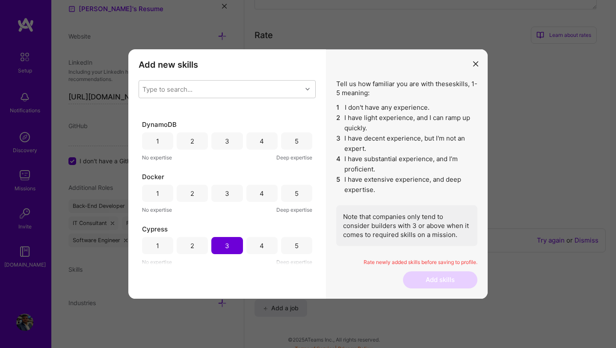
click at [255, 194] on div "4" at bounding box center [262, 192] width 31 height 17
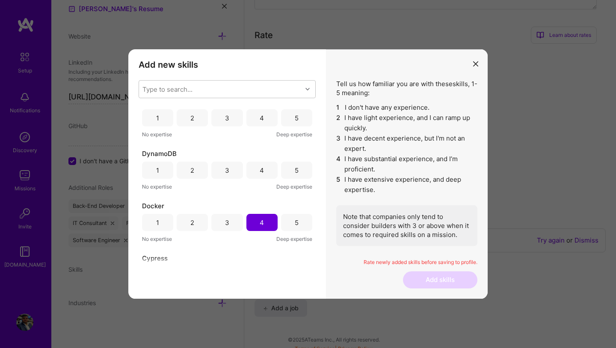
scroll to position [2250, 0]
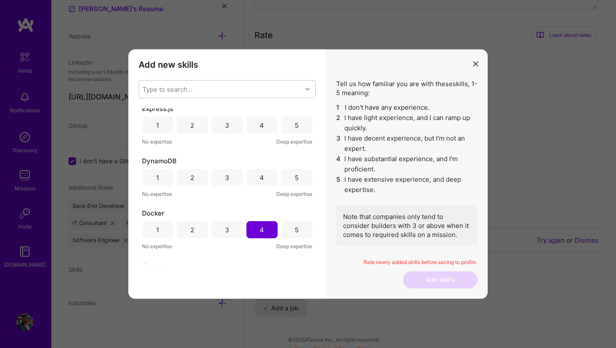
click at [290, 174] on div "5" at bounding box center [296, 177] width 31 height 17
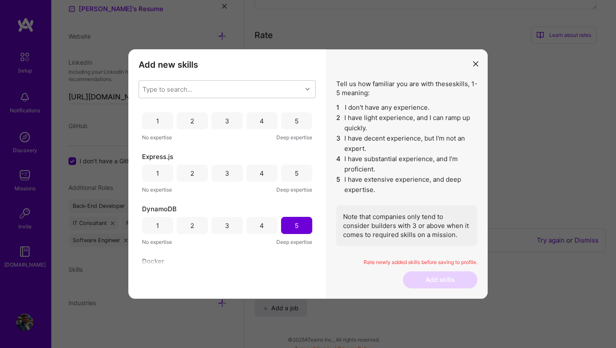
scroll to position [2197, 0]
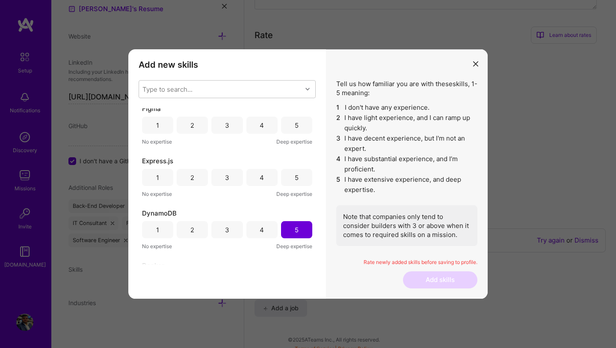
click at [295, 176] on div "5" at bounding box center [297, 177] width 4 height 9
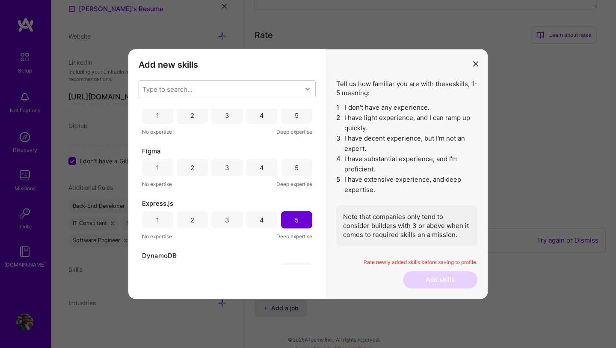
scroll to position [2144, 0]
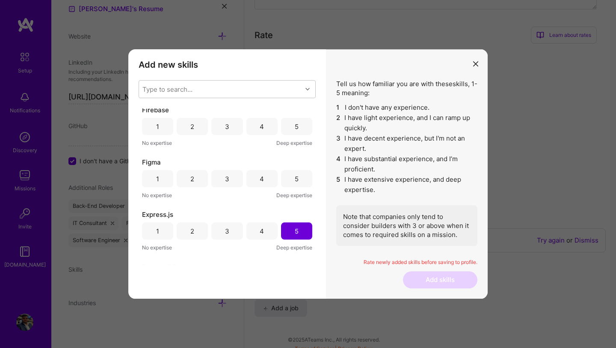
click at [263, 182] on div "4" at bounding box center [262, 178] width 31 height 17
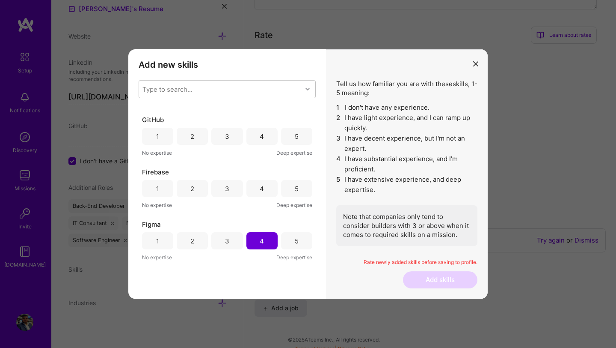
scroll to position [2081, 0]
click at [194, 240] on div "2" at bounding box center [192, 240] width 31 height 17
click at [267, 188] on div "4" at bounding box center [262, 188] width 31 height 17
click at [234, 181] on div "3" at bounding box center [226, 188] width 31 height 17
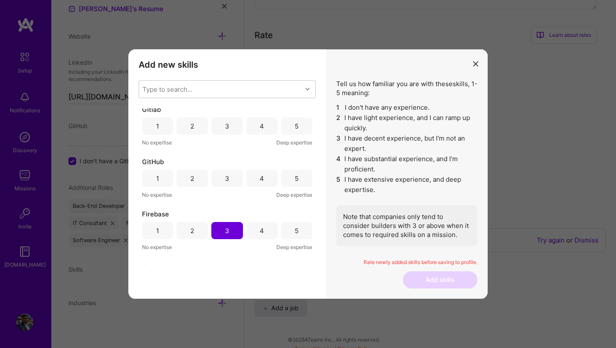
scroll to position [2029, 0]
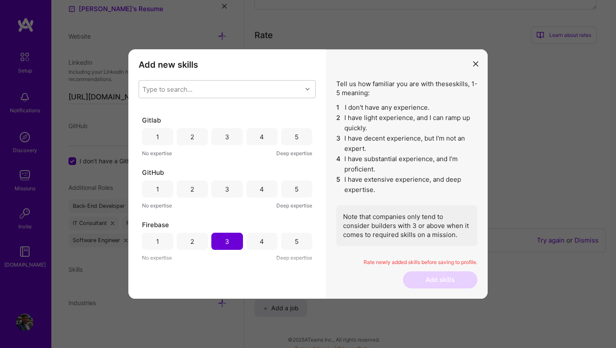
click at [260, 187] on div "4" at bounding box center [262, 188] width 4 height 9
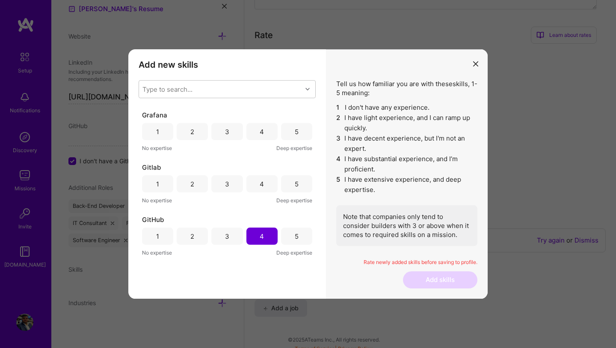
click at [263, 183] on div "4" at bounding box center [262, 183] width 31 height 17
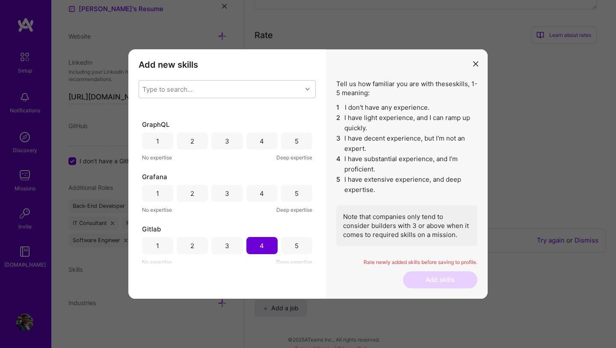
scroll to position [1920, 0]
click at [228, 191] on div "3" at bounding box center [226, 193] width 31 height 17
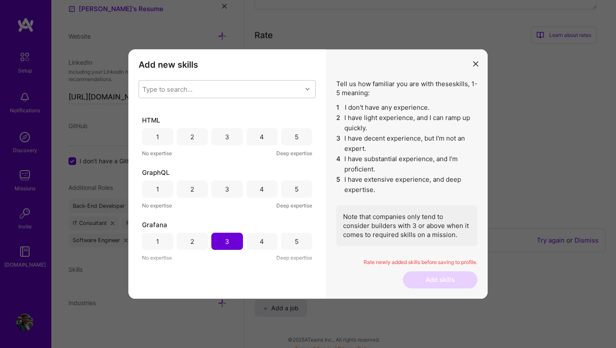
click at [226, 189] on div "3" at bounding box center [227, 188] width 4 height 9
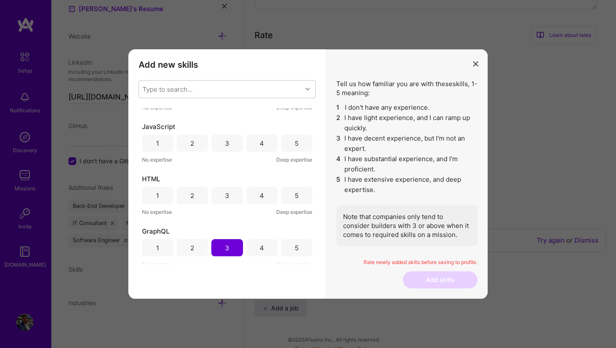
click at [266, 192] on div "4" at bounding box center [262, 195] width 31 height 17
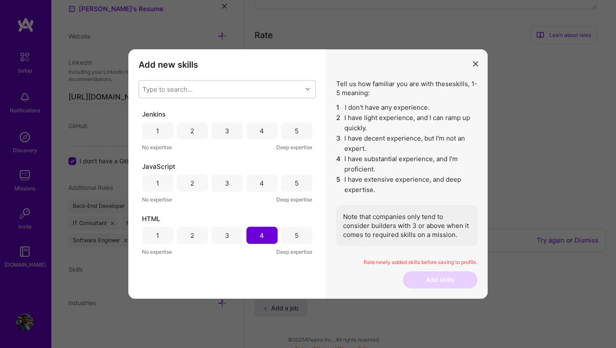
scroll to position [1760, 0]
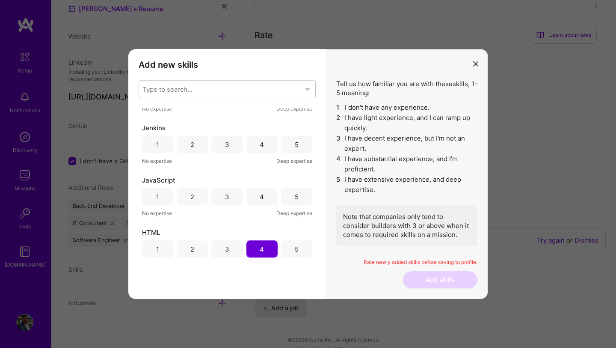
click at [295, 194] on div "5" at bounding box center [297, 196] width 4 height 9
click at [195, 140] on div "2" at bounding box center [192, 144] width 31 height 17
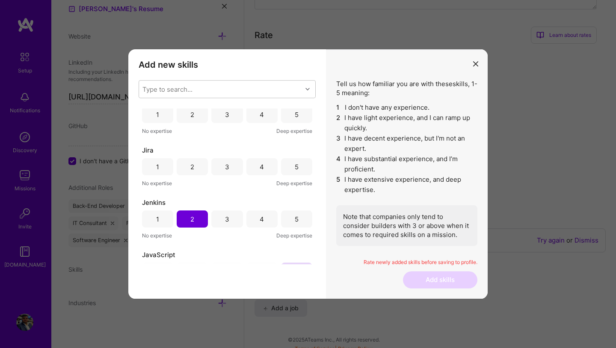
scroll to position [1685, 0]
click at [231, 164] on div "3" at bounding box center [226, 167] width 31 height 17
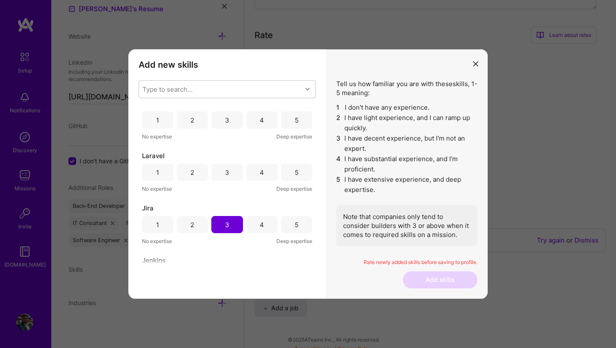
scroll to position [1622, 0]
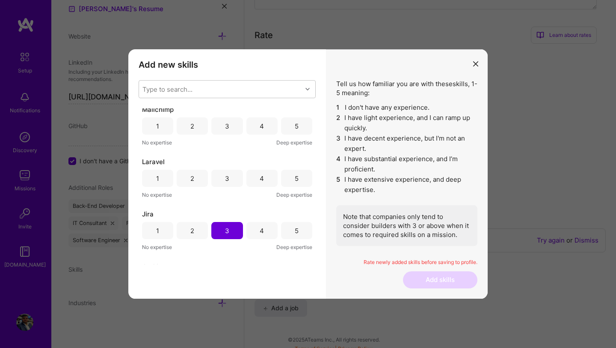
click at [265, 175] on div "4" at bounding box center [262, 177] width 31 height 17
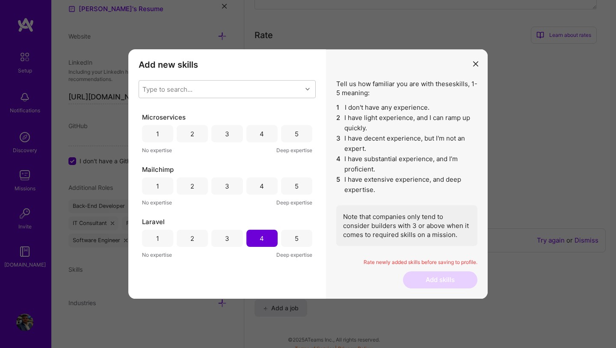
click at [225, 187] on div "3" at bounding box center [227, 185] width 4 height 9
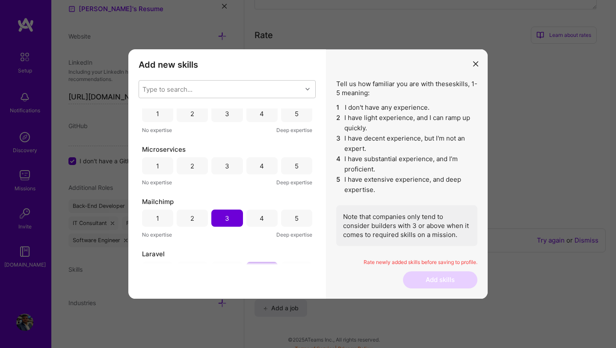
scroll to position [1510, 0]
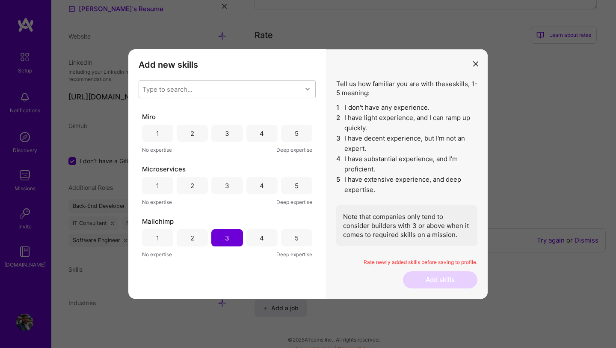
click at [284, 182] on div "5" at bounding box center [296, 185] width 31 height 17
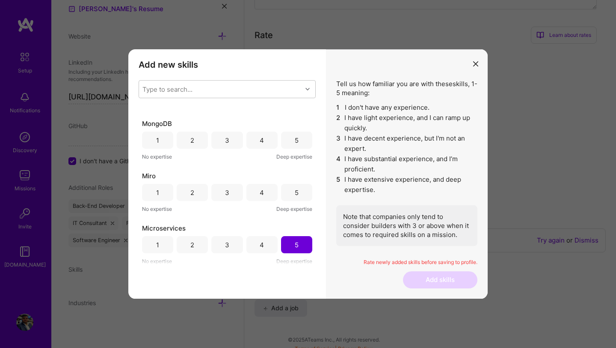
scroll to position [1451, 0]
click at [201, 189] on div "2" at bounding box center [192, 192] width 31 height 17
click at [225, 146] on div "3" at bounding box center [226, 140] width 31 height 17
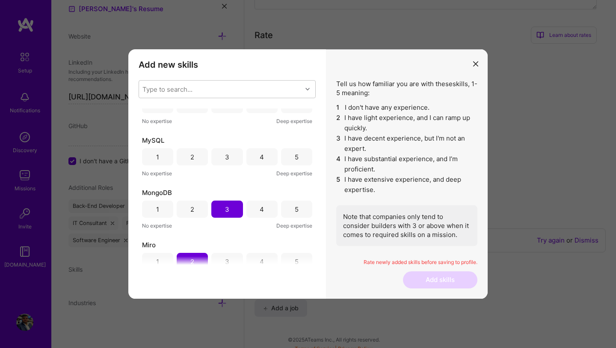
click at [286, 155] on div "5" at bounding box center [296, 156] width 31 height 17
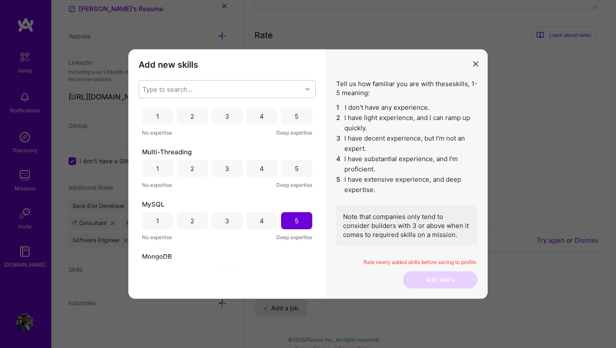
scroll to position [1317, 0]
click at [225, 168] on div "3" at bounding box center [227, 170] width 4 height 9
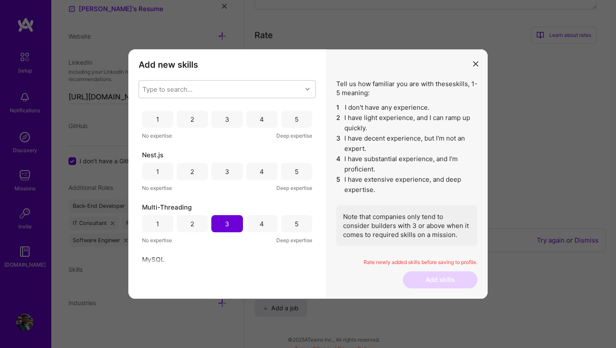
scroll to position [1262, 0]
click at [221, 175] on div "3" at bounding box center [226, 172] width 31 height 17
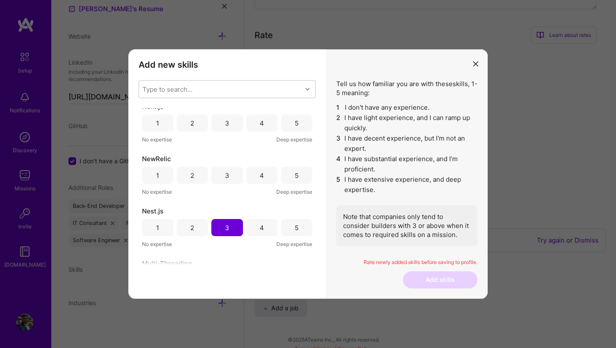
scroll to position [1191, 0]
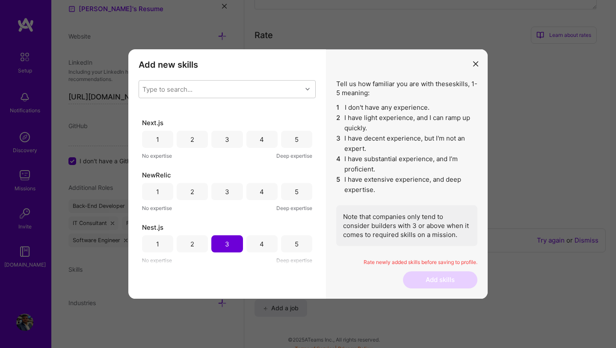
click at [228, 193] on div "3" at bounding box center [226, 191] width 31 height 17
click at [264, 187] on div "4" at bounding box center [262, 189] width 31 height 17
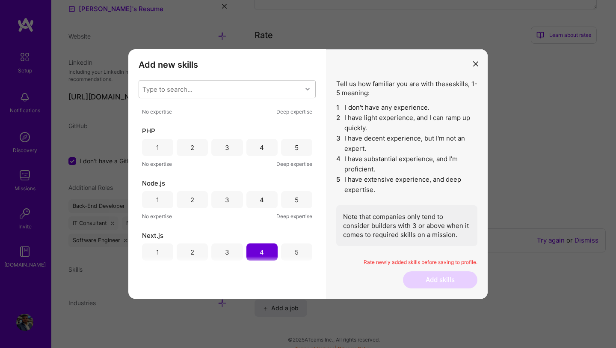
click at [289, 199] on div "5" at bounding box center [296, 199] width 31 height 17
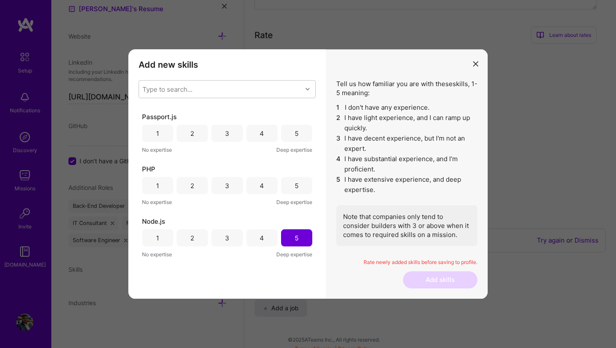
scroll to position [1022, 0]
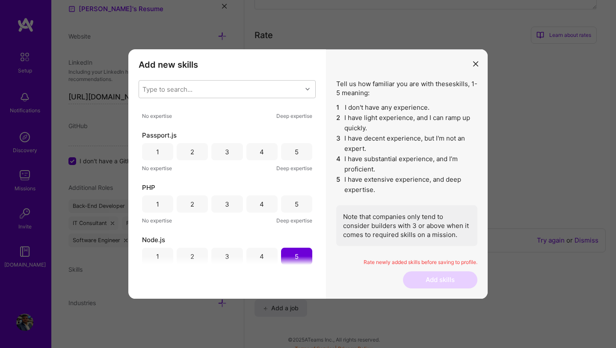
click at [293, 198] on div "5" at bounding box center [296, 203] width 31 height 17
click at [227, 147] on div "3" at bounding box center [227, 151] width 4 height 9
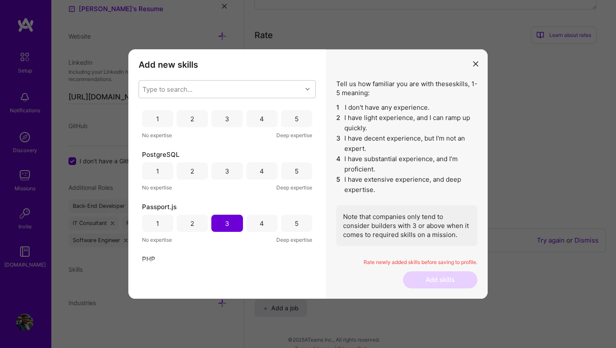
scroll to position [949, 0]
click at [260, 172] on div "4" at bounding box center [262, 172] width 4 height 9
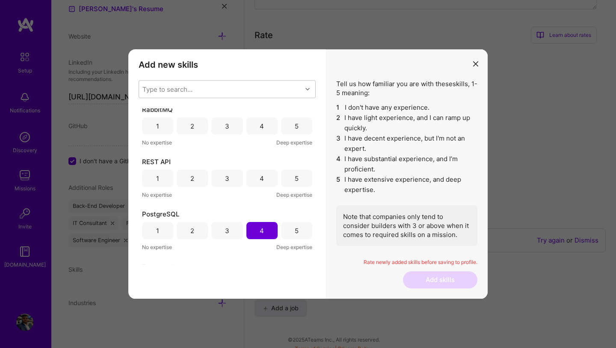
scroll to position [891, 0]
click at [282, 180] on div "5" at bounding box center [296, 178] width 31 height 17
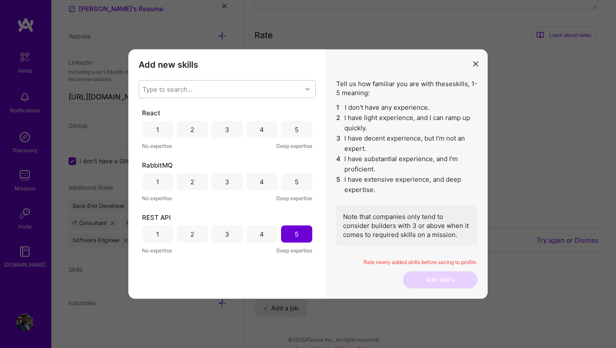
scroll to position [835, 0]
click at [263, 178] on div "4" at bounding box center [262, 181] width 31 height 17
click at [287, 181] on div "5" at bounding box center [296, 182] width 31 height 17
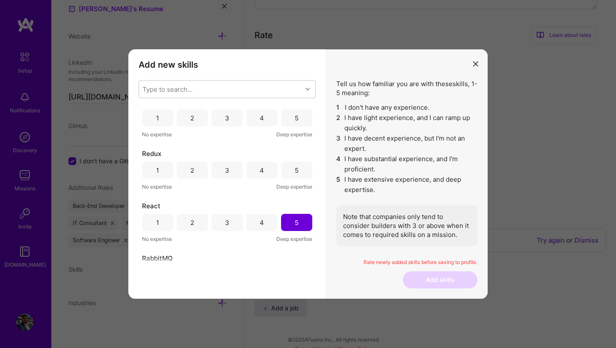
click at [228, 171] on div "3" at bounding box center [226, 169] width 31 height 17
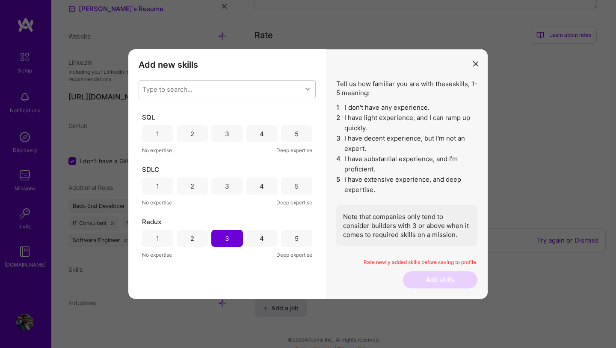
scroll to position [0, 0]
click at [231, 184] on div "3" at bounding box center [226, 187] width 31 height 17
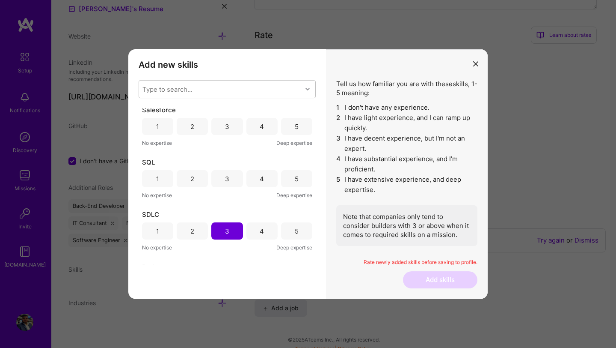
click at [288, 177] on div "5" at bounding box center [296, 178] width 31 height 17
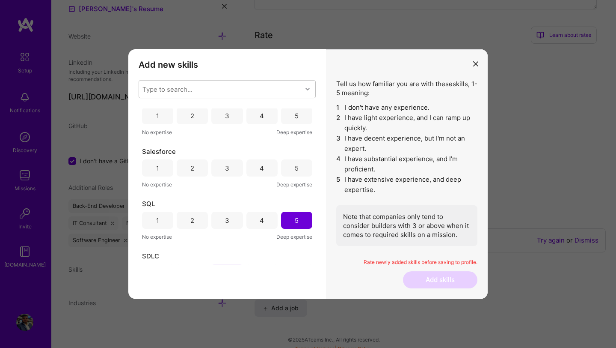
click at [257, 166] on div "4" at bounding box center [262, 167] width 31 height 17
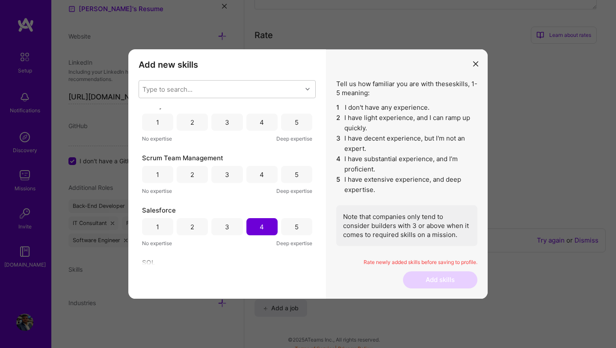
click at [255, 171] on div "4" at bounding box center [262, 174] width 31 height 17
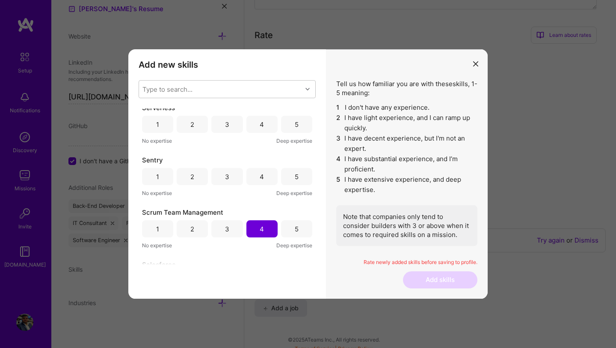
click at [223, 178] on div "3" at bounding box center [226, 176] width 31 height 17
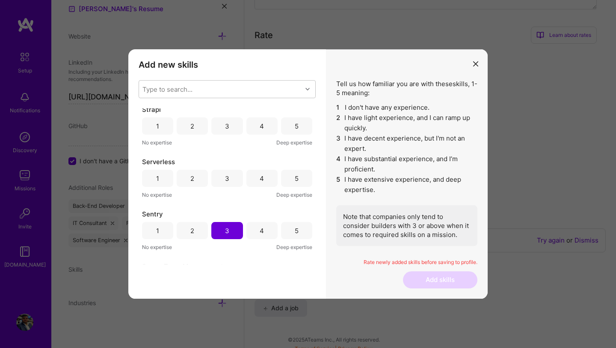
click at [253, 179] on div "4" at bounding box center [262, 177] width 31 height 17
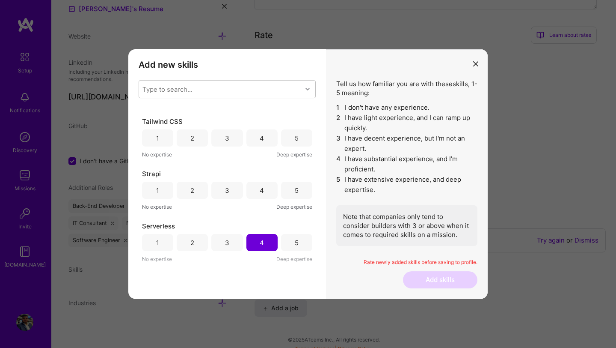
click at [230, 187] on div "3" at bounding box center [226, 189] width 31 height 17
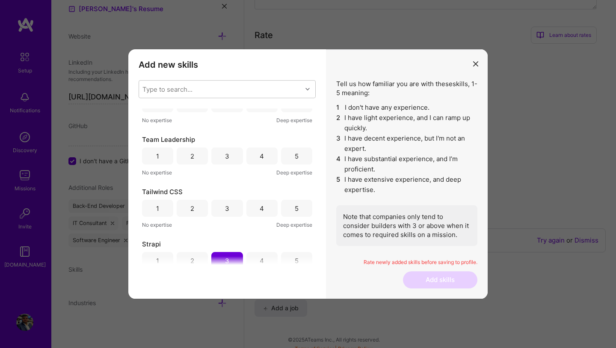
click at [229, 202] on div "3" at bounding box center [226, 207] width 31 height 17
click at [261, 206] on div "4" at bounding box center [262, 208] width 4 height 9
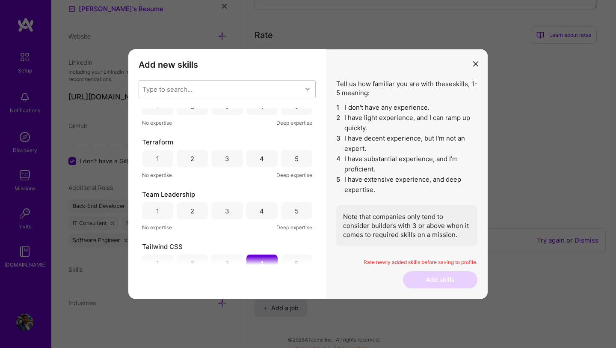
click at [260, 210] on div "4" at bounding box center [262, 210] width 4 height 9
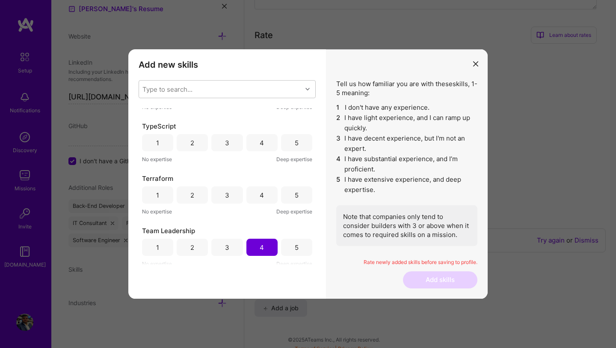
click at [226, 191] on div "3" at bounding box center [227, 194] width 4 height 9
click at [257, 190] on div "4" at bounding box center [262, 193] width 31 height 17
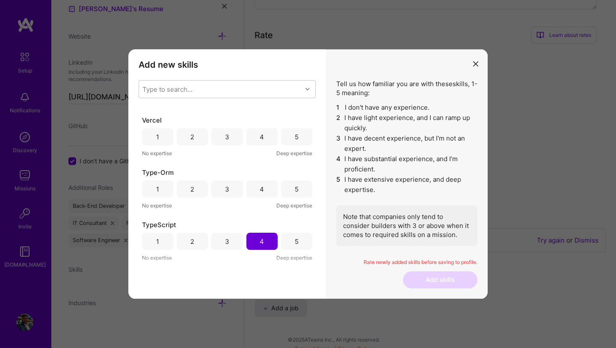
click at [230, 187] on div "3" at bounding box center [226, 188] width 31 height 17
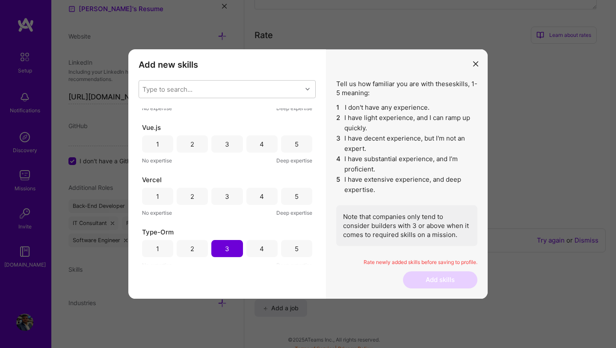
scroll to position [24, 0]
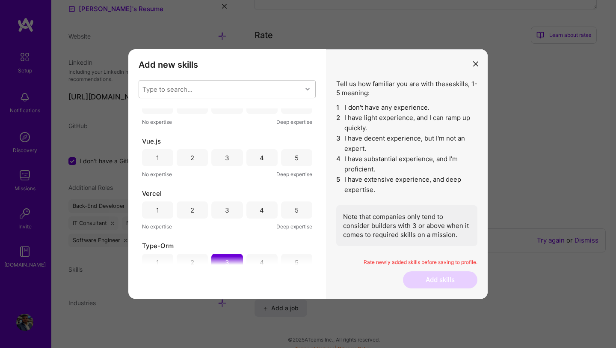
click at [297, 210] on div "5" at bounding box center [296, 209] width 31 height 17
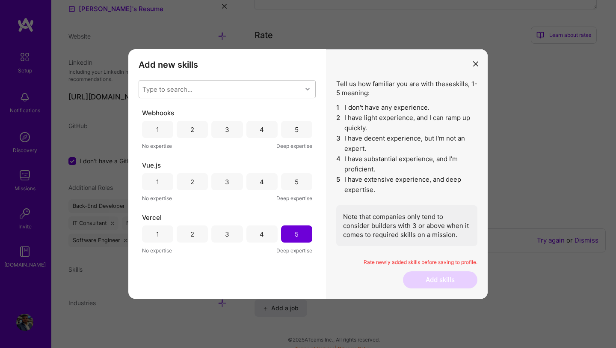
click at [236, 186] on div "3" at bounding box center [226, 181] width 31 height 17
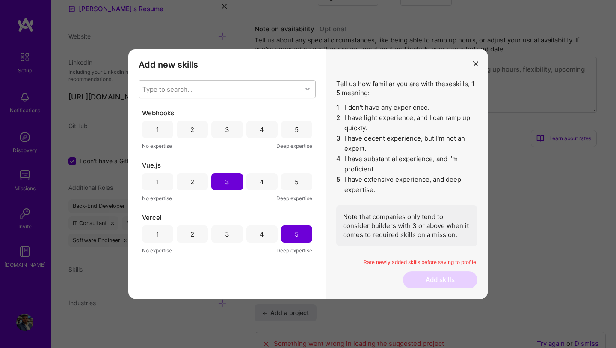
scroll to position [458, 0]
click at [295, 129] on div "5" at bounding box center [297, 129] width 4 height 9
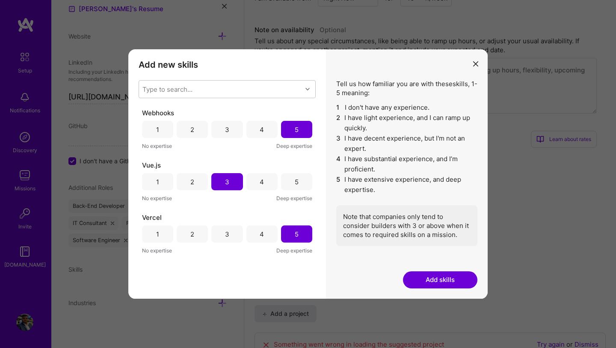
click at [227, 131] on div "3" at bounding box center [227, 129] width 4 height 9
click at [440, 284] on button "Add skills" at bounding box center [440, 279] width 74 height 17
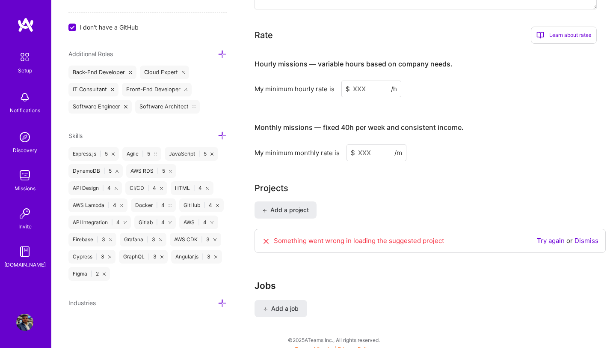
scroll to position [548, 0]
click at [225, 299] on icon at bounding box center [222, 302] width 9 height 9
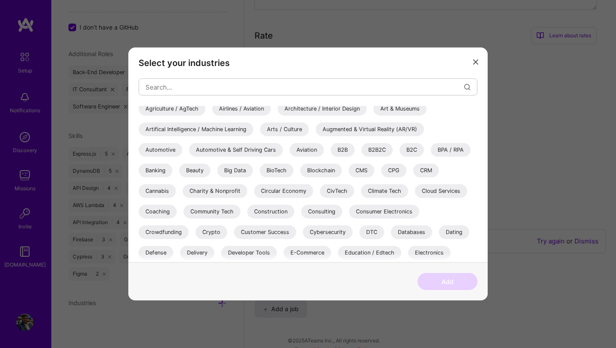
scroll to position [29, 0]
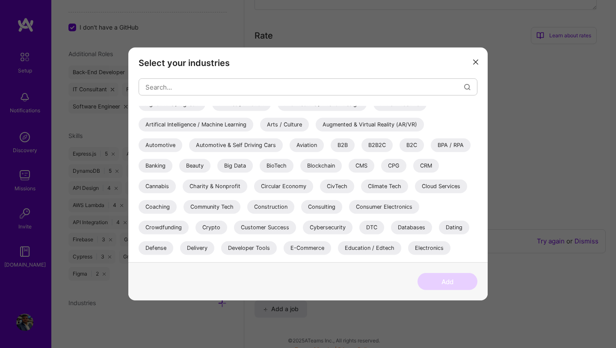
click at [300, 143] on div "Aviation" at bounding box center [307, 145] width 34 height 14
click at [344, 148] on div "B2B" at bounding box center [343, 145] width 24 height 14
click at [411, 147] on div "B2C" at bounding box center [412, 145] width 24 height 14
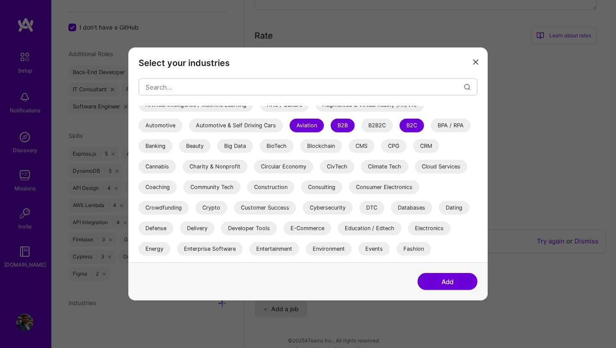
scroll to position [48, 0]
click at [158, 145] on div "Banking" at bounding box center [156, 147] width 34 height 14
click at [225, 165] on div "Charity & Nonprofit" at bounding box center [215, 168] width 65 height 14
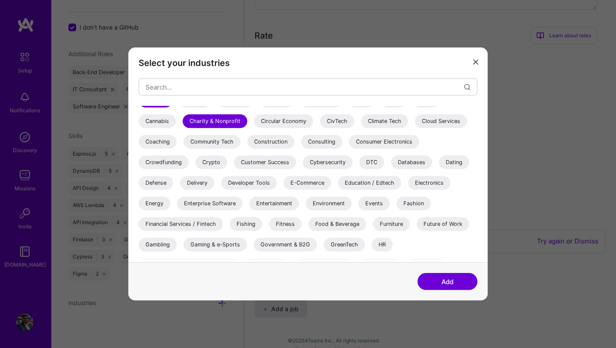
scroll to position [97, 0]
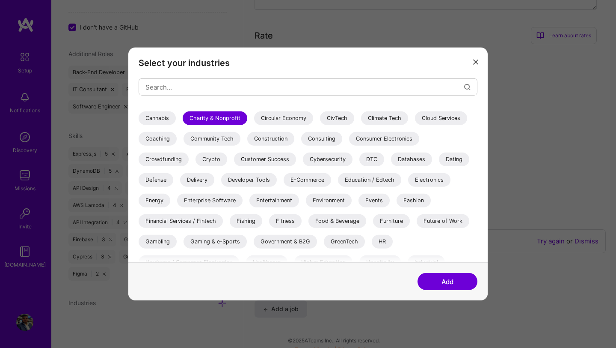
click at [428, 116] on div "Cloud Services" at bounding box center [441, 118] width 52 height 14
click at [319, 141] on div "Consulting" at bounding box center [321, 139] width 41 height 14
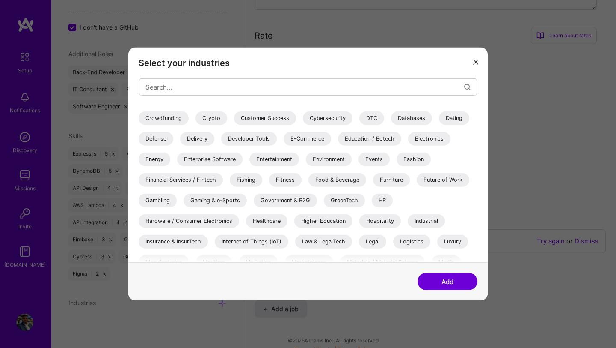
scroll to position [139, 0]
click at [455, 111] on div "Dating" at bounding box center [454, 118] width 30 height 14
click at [318, 144] on div "E-Commerce" at bounding box center [308, 138] width 48 height 14
click at [369, 139] on div "Education / Edtech" at bounding box center [369, 138] width 63 height 14
click at [214, 181] on div "Financial Services / Fintech" at bounding box center [181, 179] width 84 height 14
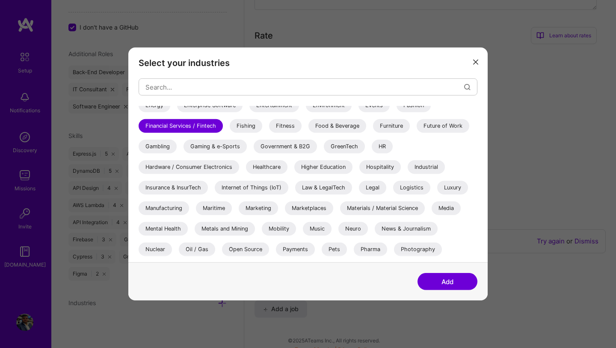
scroll to position [199, 0]
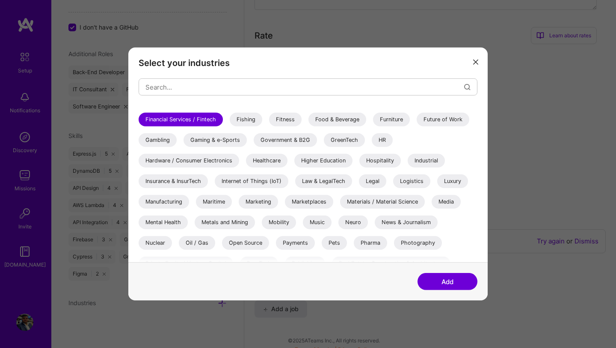
click at [339, 121] on div "Food & Beverage" at bounding box center [338, 120] width 58 height 14
click at [281, 160] on div "Healthcare" at bounding box center [267, 161] width 42 height 14
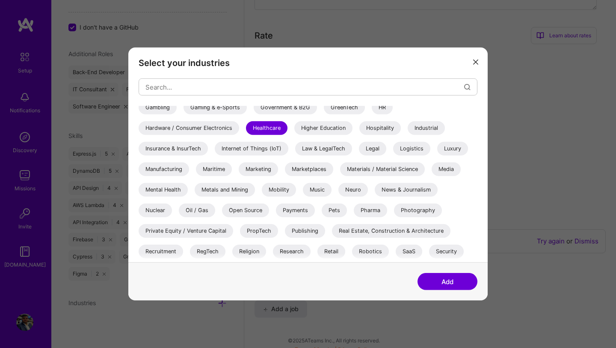
scroll to position [232, 0]
click at [389, 126] on div "Hospitality" at bounding box center [381, 128] width 42 height 14
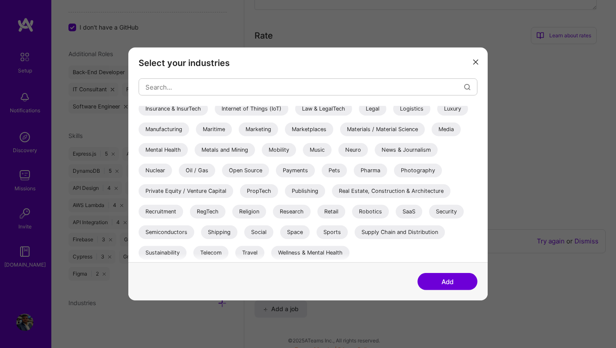
scroll to position [271, 0]
click at [431, 275] on button "Add" at bounding box center [448, 281] width 60 height 17
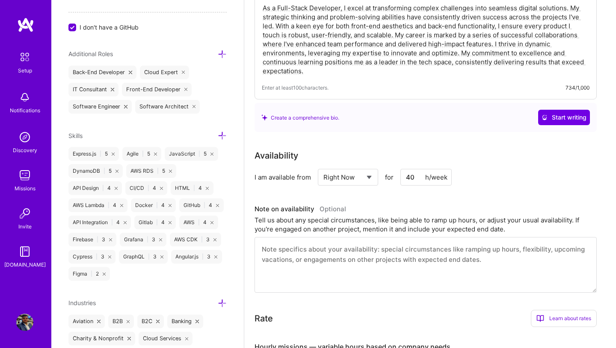
scroll to position [254, 0]
click at [458, 214] on div "Tell us about any special circumstances, like being able to ramp up hours, or a…" at bounding box center [426, 223] width 342 height 18
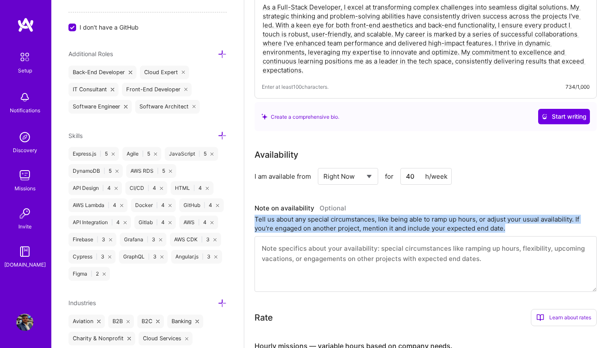
click at [458, 214] on div "Tell us about any special circumstances, like being able to ramp up hours, or a…" at bounding box center [426, 223] width 342 height 18
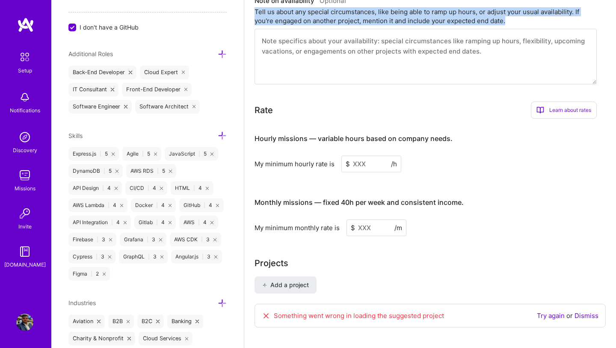
scroll to position [462, 0]
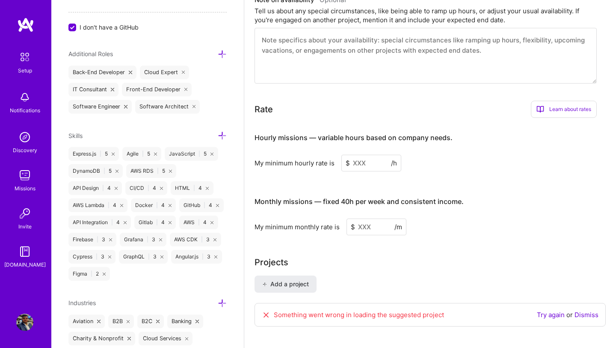
click at [367, 156] on input at bounding box center [372, 163] width 60 height 17
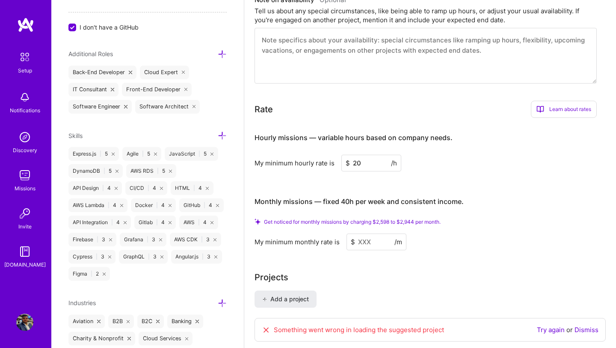
type input "20"
click at [372, 233] on input at bounding box center [377, 241] width 60 height 17
type input "4"
click at [373, 234] on input at bounding box center [377, 241] width 60 height 17
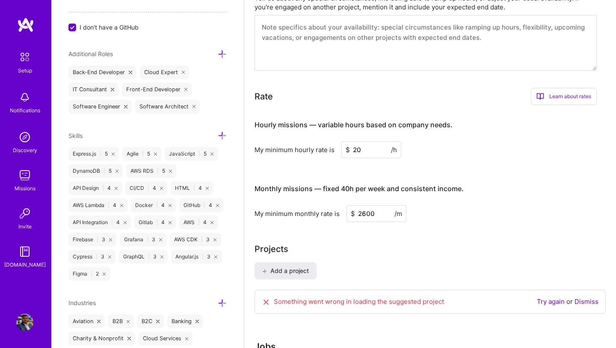
type input "2600"
click at [462, 211] on div "My minimum monthly rate is $ 2600 /m" at bounding box center [426, 213] width 342 height 17
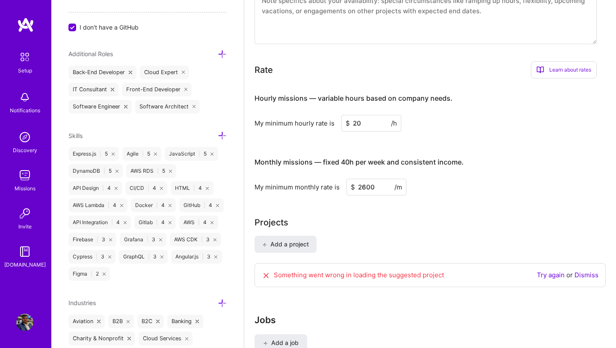
scroll to position [523, 0]
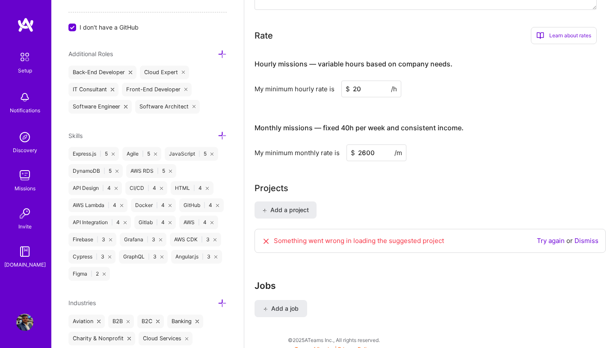
click at [547, 236] on link "Try again" at bounding box center [551, 240] width 28 height 8
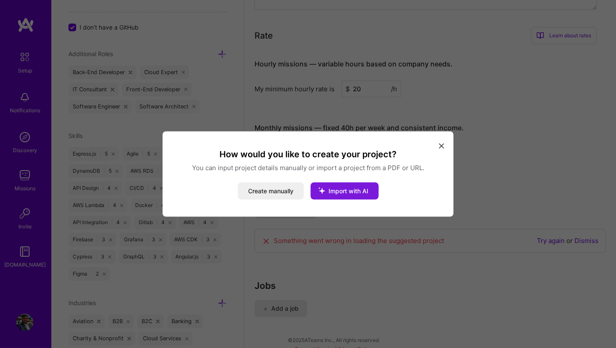
click at [345, 188] on span "Import with AI" at bounding box center [349, 190] width 40 height 7
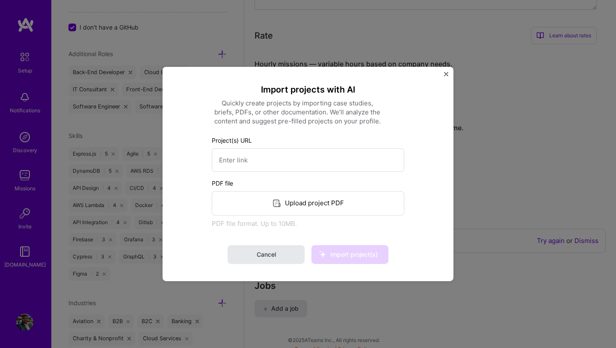
click at [282, 251] on button "Cancel" at bounding box center [266, 254] width 77 height 19
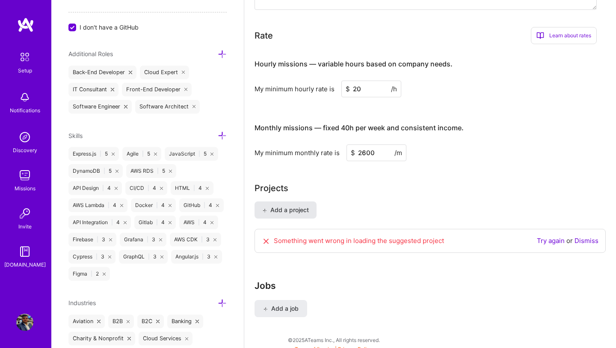
click at [291, 205] on span "Add a project" at bounding box center [285, 209] width 47 height 9
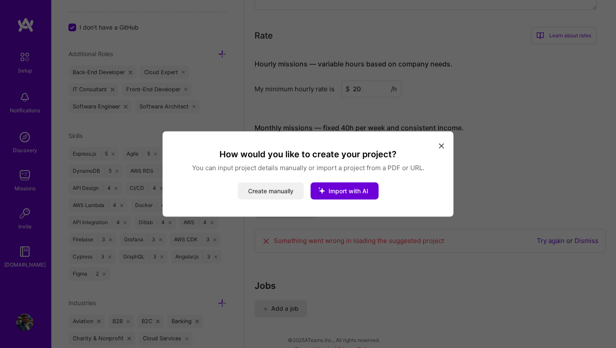
click at [279, 193] on button "Create manually" at bounding box center [271, 190] width 66 height 17
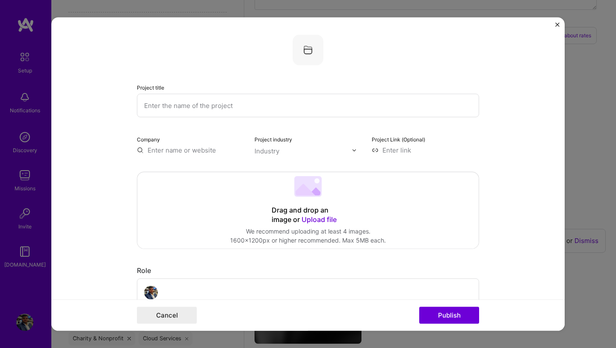
click at [261, 108] on input "text" at bounding box center [308, 106] width 342 height 24
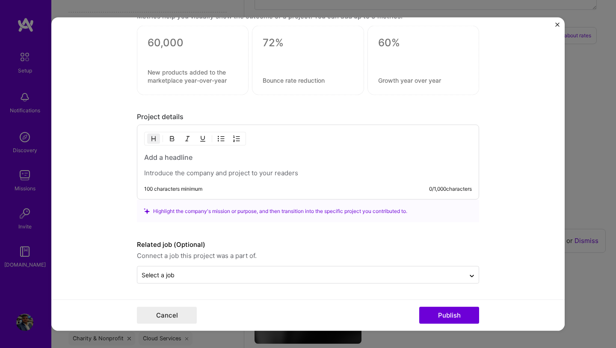
scroll to position [586, 0]
click at [181, 315] on button "Cancel" at bounding box center [167, 314] width 60 height 17
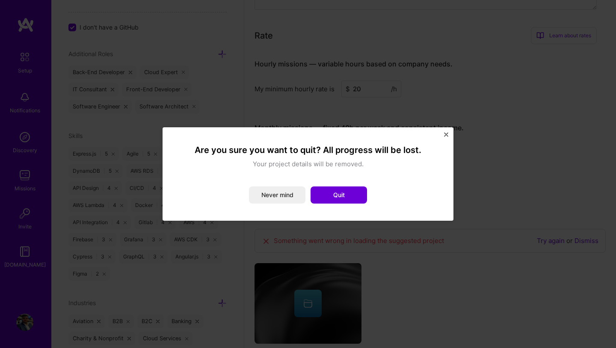
click at [446, 131] on div "Are you sure you want to quit? All progress will be lost. Your project details …" at bounding box center [308, 173] width 291 height 93
click at [446, 134] on img "Close" at bounding box center [446, 134] width 4 height 4
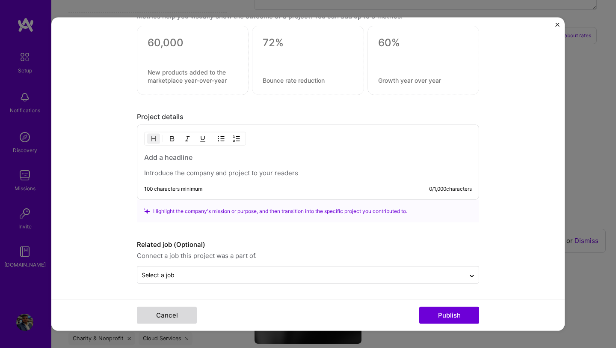
click at [171, 318] on button "Cancel" at bounding box center [167, 314] width 60 height 17
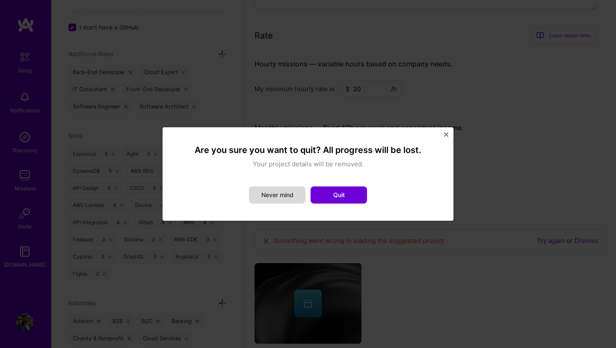
click at [286, 191] on button "Never mind" at bounding box center [277, 194] width 56 height 17
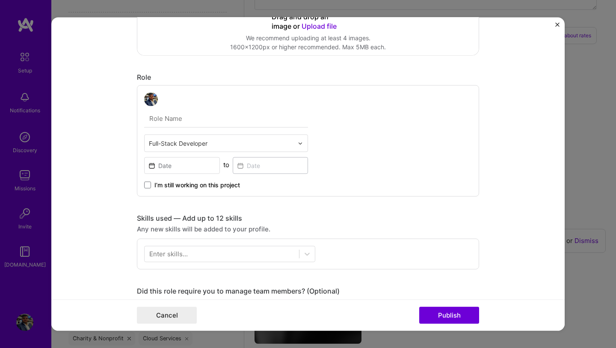
scroll to position [0, 0]
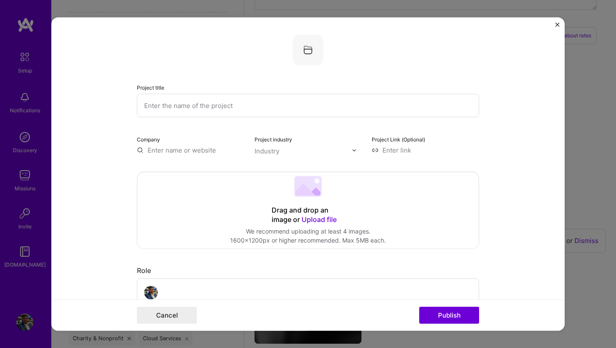
click at [259, 111] on input "text" at bounding box center [308, 106] width 342 height 24
type input "T"
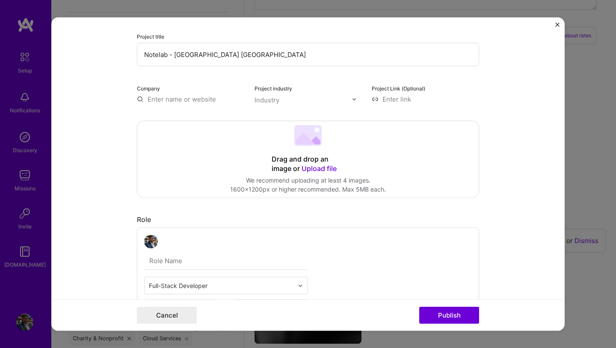
type input "Notelab - [GEOGRAPHIC_DATA] [GEOGRAPHIC_DATA]"
click at [206, 100] on input "text" at bounding box center [190, 99] width 107 height 9
type input "Integrella IT Consulting Pvt Ltd"
click at [270, 98] on div "Industry" at bounding box center [267, 99] width 25 height 9
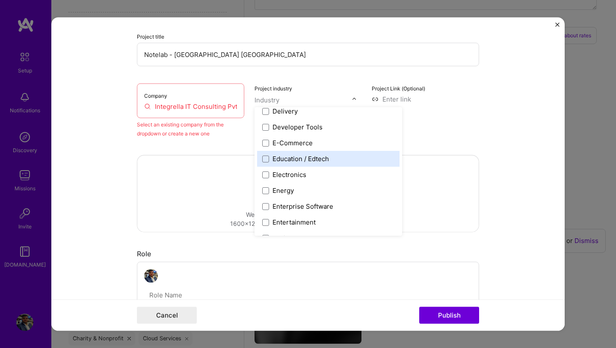
scroll to position [735, 0]
click at [306, 156] on div "Education / Edtech" at bounding box center [301, 158] width 56 height 9
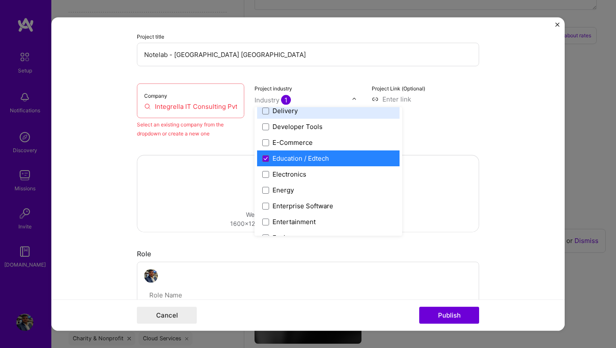
click at [417, 121] on div "Project Link (Optional)" at bounding box center [425, 110] width 107 height 54
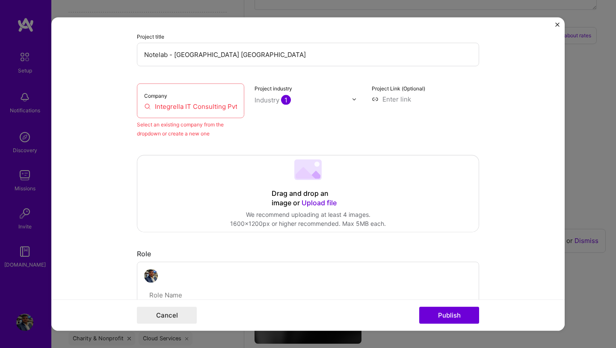
click at [202, 108] on input "Integrella IT Consulting Pvt Ltd" at bounding box center [190, 106] width 93 height 9
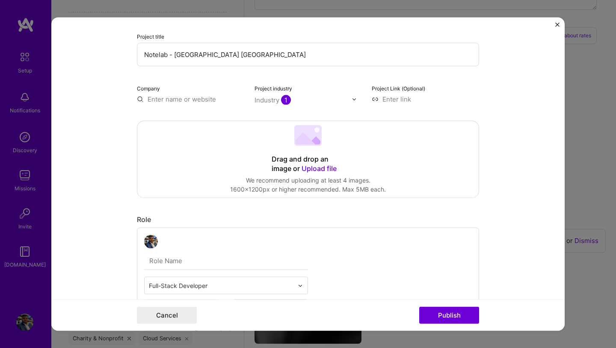
type input "R"
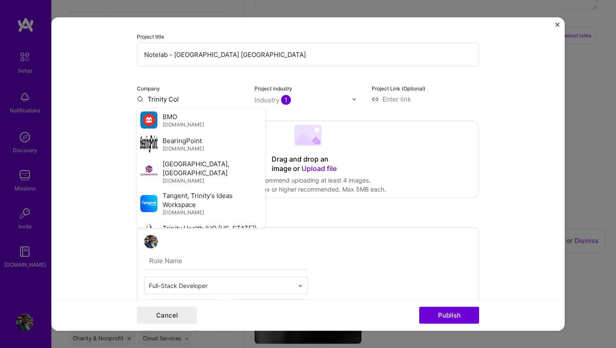
type input "Trinity Coll"
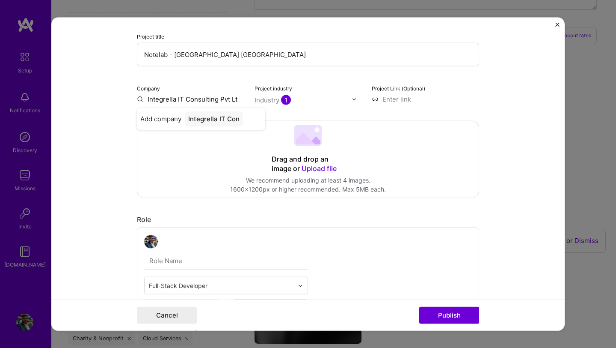
type input "Integrella IT Consulting Pvt Ltd"
click at [161, 127] on span "Add company" at bounding box center [156, 123] width 33 height 18
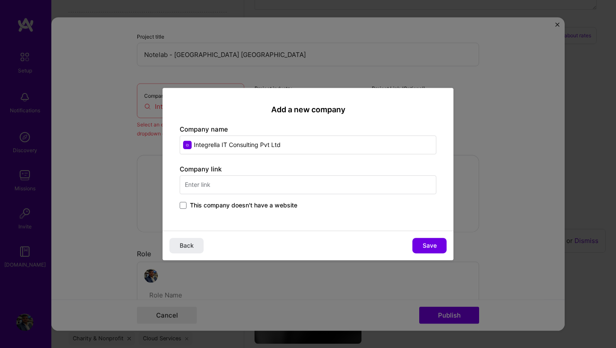
click at [252, 189] on input "text" at bounding box center [308, 184] width 257 height 19
type input "I"
type input "i"
type input "[URL][DOMAIN_NAME]"
click at [428, 247] on span "Save" at bounding box center [430, 245] width 14 height 9
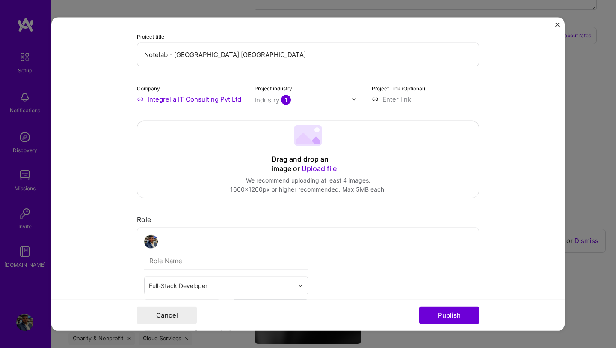
click at [402, 100] on input at bounding box center [425, 99] width 107 height 9
paste input "[DOMAIN_NAME]"
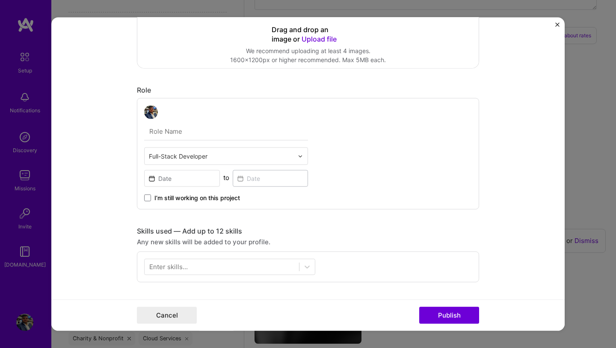
scroll to position [182, 0]
type input "[URL][DOMAIN_NAME]"
click at [259, 130] on input "text" at bounding box center [226, 130] width 164 height 18
type input "Technical Lead"
click at [292, 152] on input "text" at bounding box center [221, 154] width 145 height 9
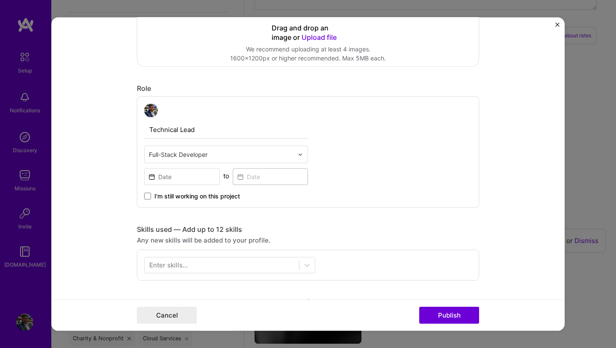
click at [336, 161] on div "Technical Lead Full-Stack Developer to I’m still working on this project" at bounding box center [308, 151] width 342 height 111
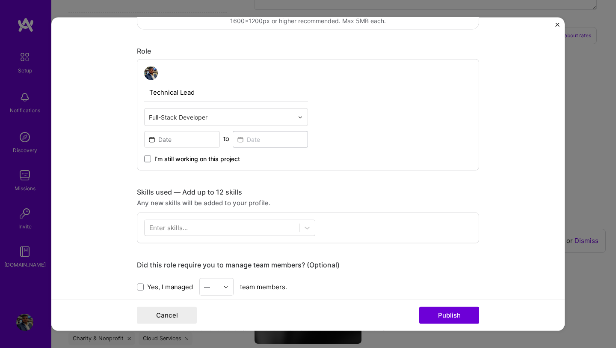
scroll to position [268, 0]
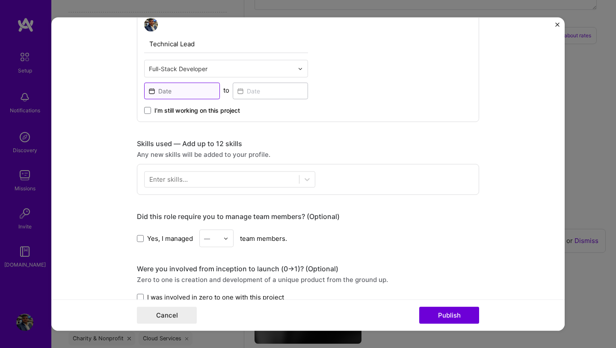
click at [197, 87] on input at bounding box center [182, 91] width 76 height 17
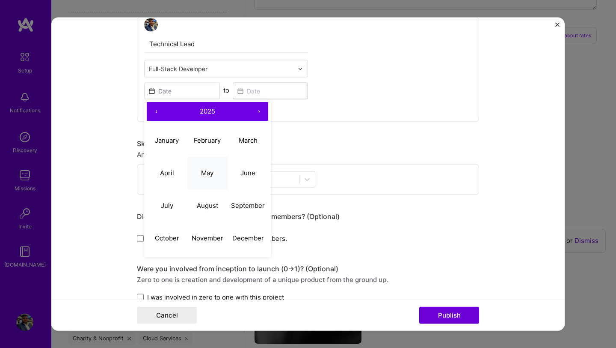
click at [209, 168] on button "May" at bounding box center [207, 172] width 41 height 33
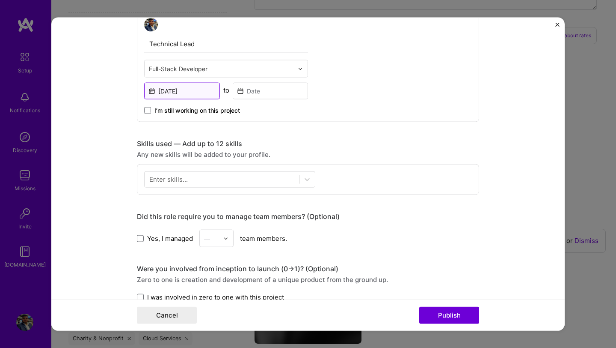
click at [197, 91] on input "[DATE]" at bounding box center [182, 91] width 76 height 17
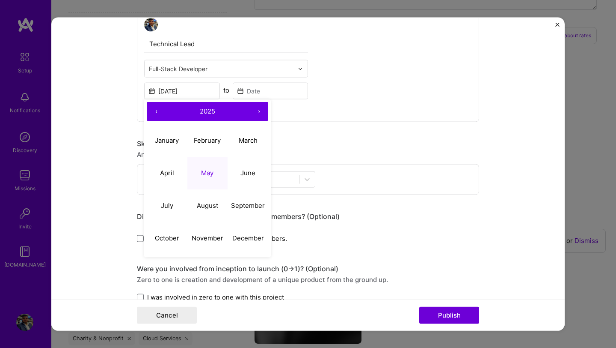
click at [208, 111] on span "2025" at bounding box center [207, 111] width 15 height 8
click at [170, 174] on button "2024" at bounding box center [167, 172] width 41 height 33
click at [205, 172] on abbr "May" at bounding box center [207, 172] width 12 height 8
type input "[DATE]"
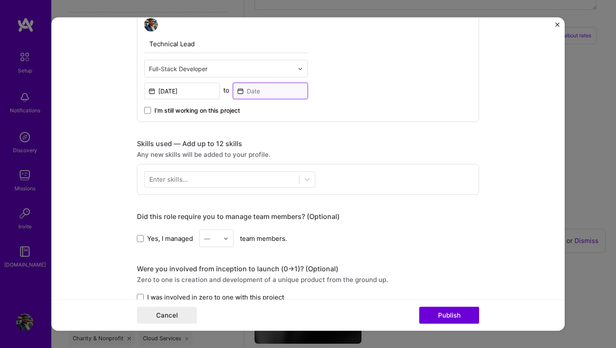
click at [281, 86] on input at bounding box center [271, 91] width 76 height 17
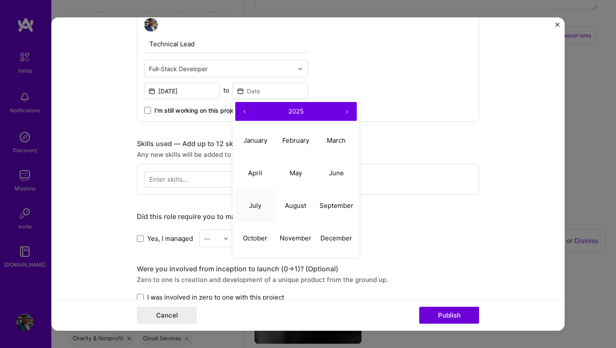
click at [257, 205] on abbr "July" at bounding box center [255, 205] width 12 height 8
type input "[DATE]"
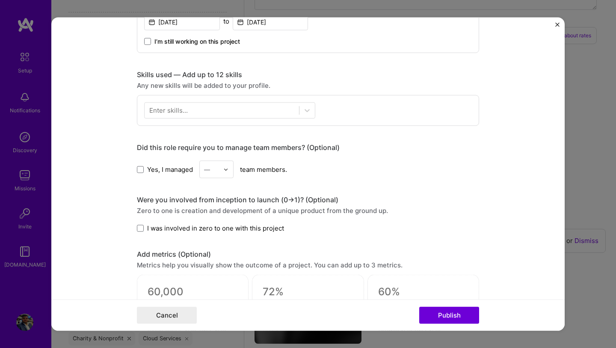
scroll to position [348, 0]
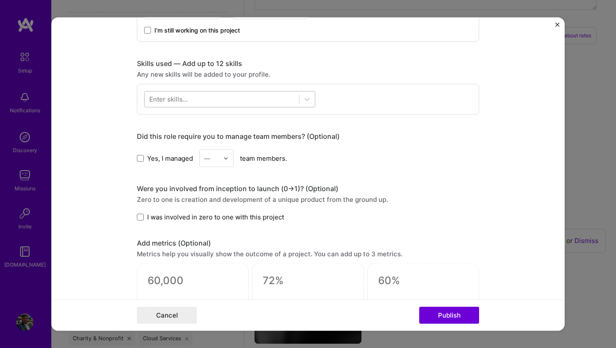
click at [237, 101] on div at bounding box center [222, 99] width 155 height 14
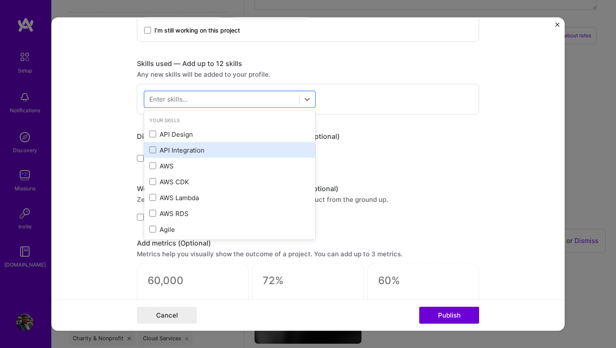
click at [178, 146] on div "API Integration" at bounding box center [229, 149] width 161 height 9
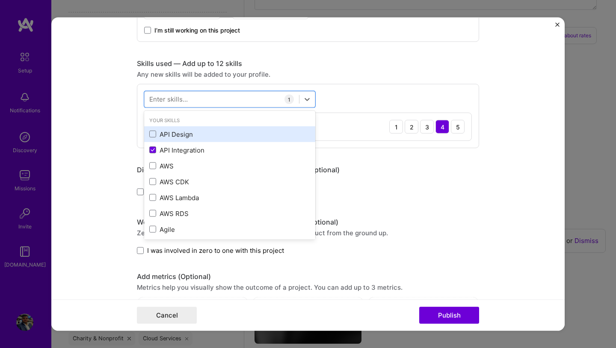
click at [181, 137] on div "API Design" at bounding box center [229, 133] width 161 height 9
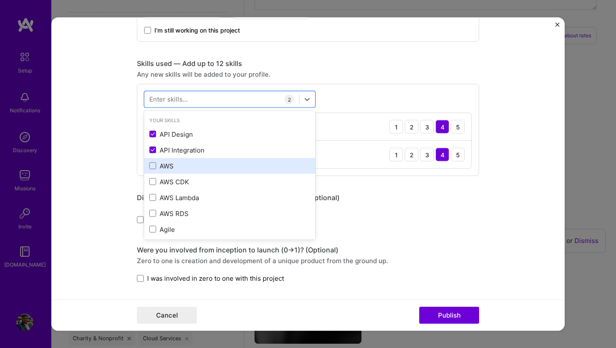
click at [170, 163] on div "AWS" at bounding box center [229, 165] width 161 height 9
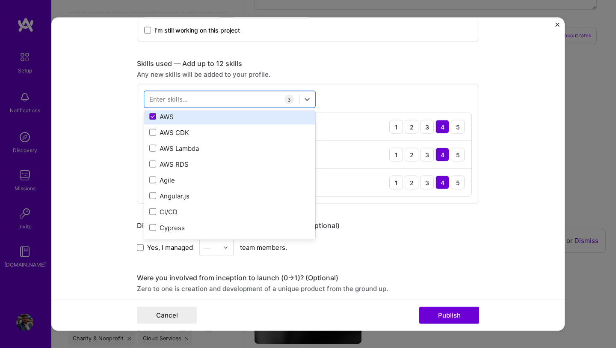
scroll to position [84, 0]
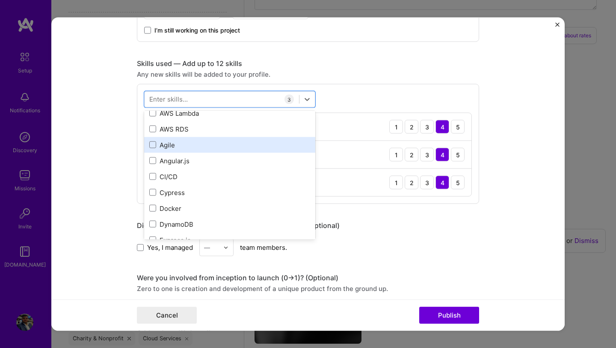
click at [201, 147] on div "Agile" at bounding box center [229, 144] width 161 height 9
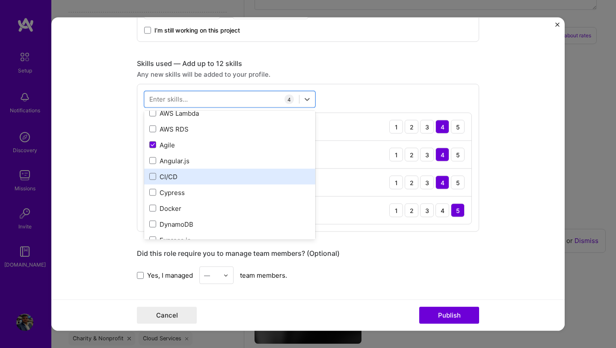
click at [180, 175] on div "CI/CD" at bounding box center [229, 176] width 161 height 9
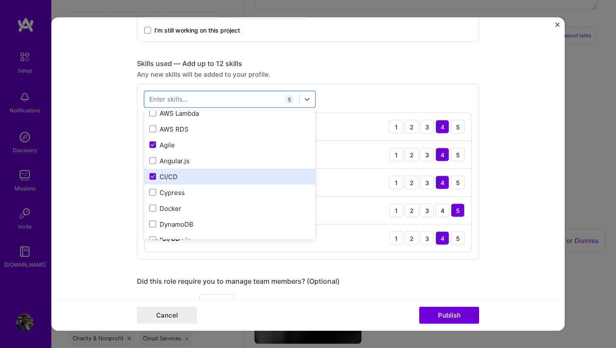
scroll to position [142, 0]
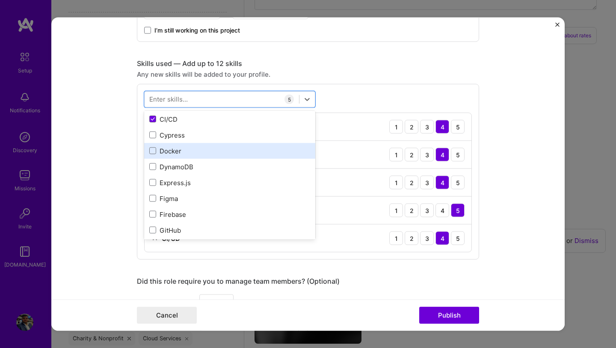
click at [174, 155] on div "Docker" at bounding box center [229, 150] width 161 height 9
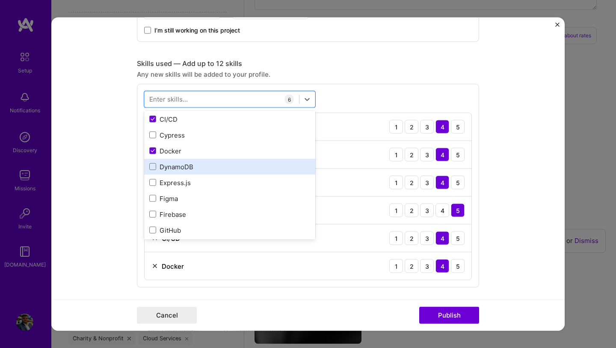
click at [174, 165] on div "DynamoDB" at bounding box center [229, 166] width 161 height 9
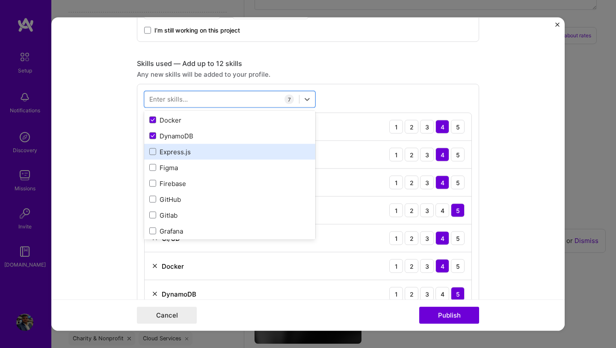
scroll to position [173, 0]
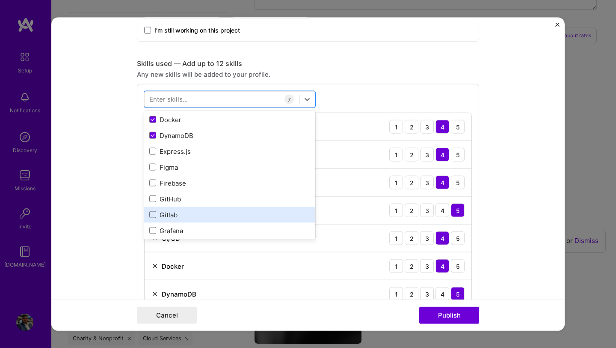
click at [174, 215] on div "Gitlab" at bounding box center [229, 214] width 161 height 9
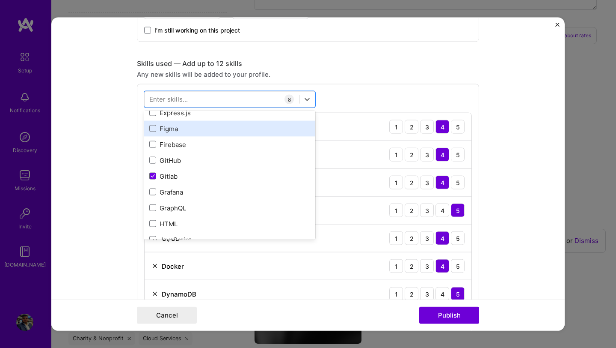
scroll to position [212, 0]
click at [167, 130] on div "Figma" at bounding box center [229, 127] width 161 height 9
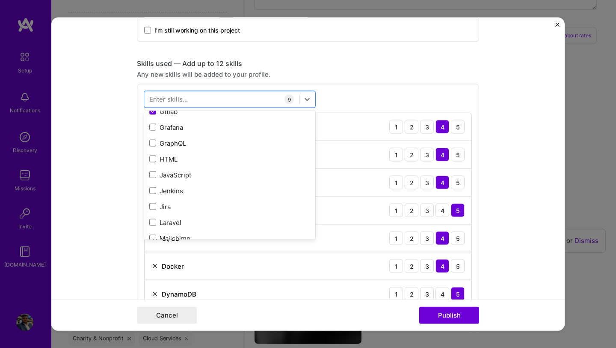
scroll to position [279, 0]
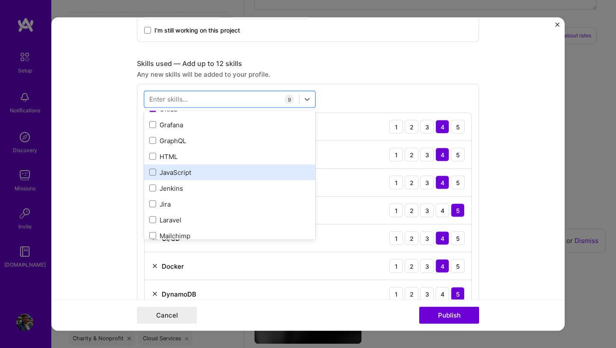
click at [187, 175] on div "JavaScript" at bounding box center [229, 171] width 161 height 9
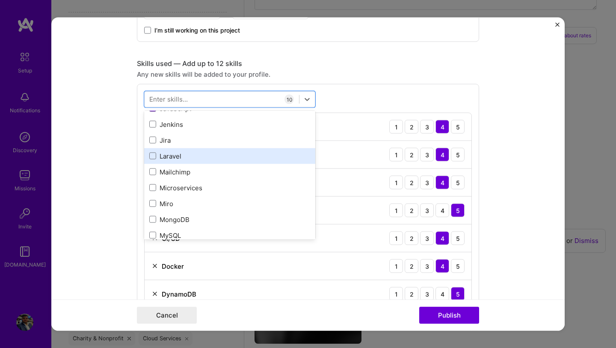
scroll to position [365, 0]
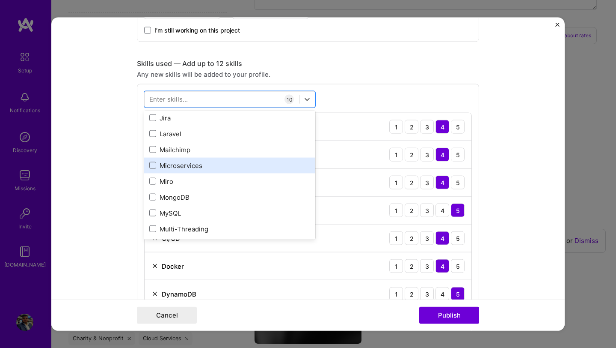
click at [185, 170] on div "Microservices" at bounding box center [229, 165] width 171 height 16
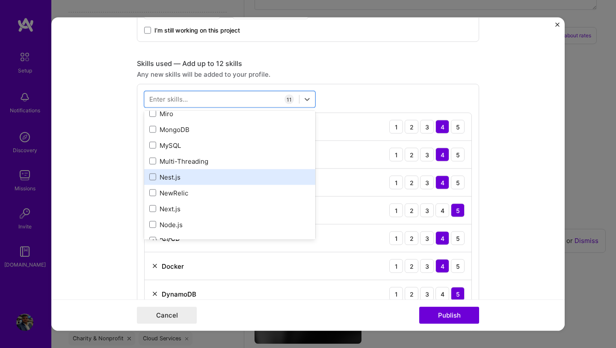
scroll to position [446, 0]
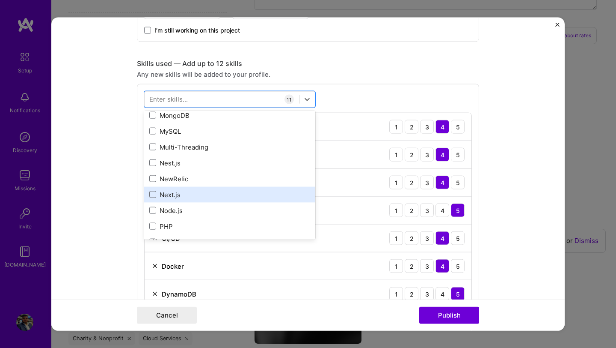
click at [178, 196] on div "Next.js" at bounding box center [229, 194] width 161 height 9
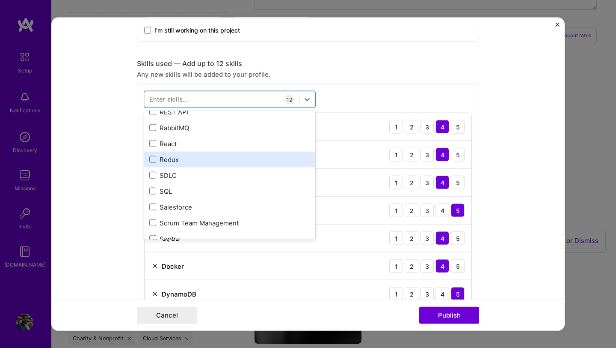
scroll to position [617, 0]
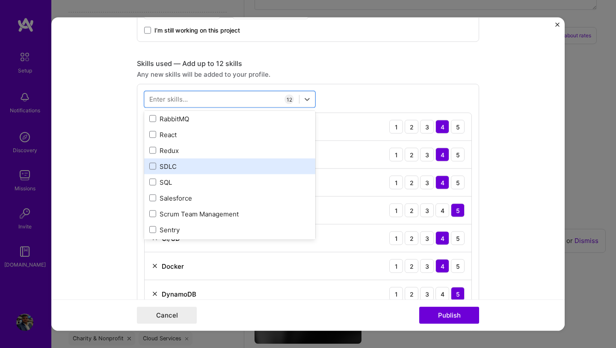
click at [199, 165] on div "SDLC" at bounding box center [229, 165] width 161 height 9
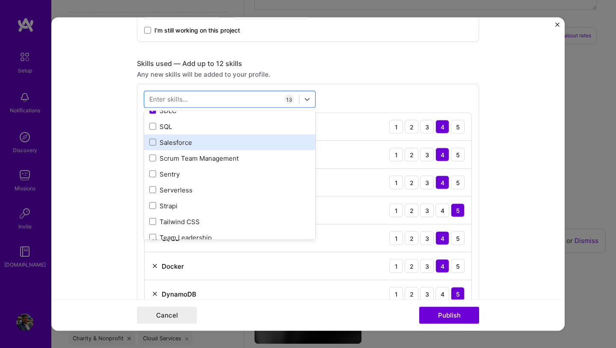
scroll to position [678, 0]
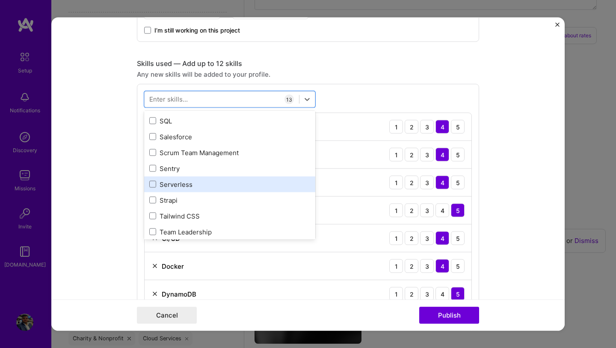
click at [191, 185] on div "Serverless" at bounding box center [229, 183] width 161 height 9
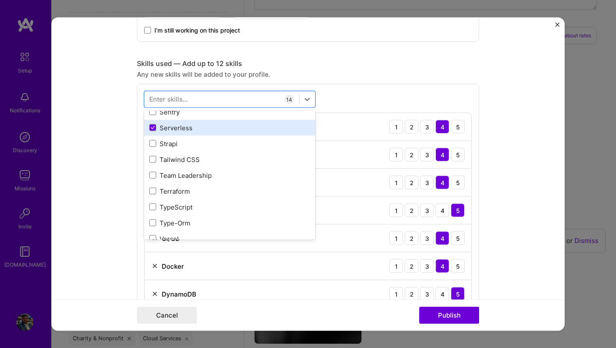
scroll to position [757, 0]
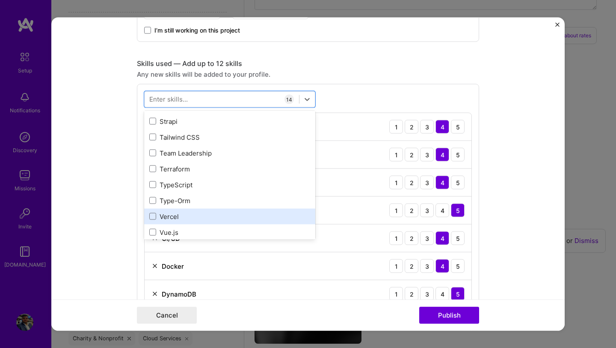
click at [185, 221] on div "Vercel" at bounding box center [229, 216] width 171 height 16
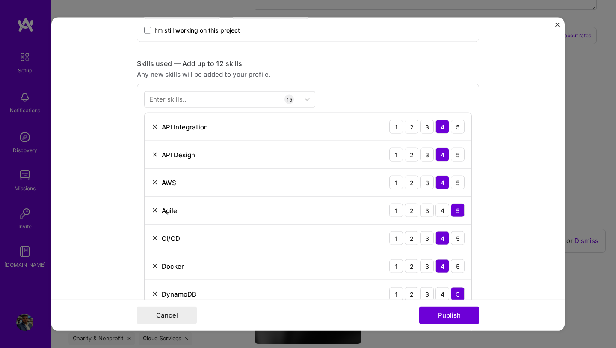
click at [501, 145] on form "Project title Notelab - Trinity College London Company Integrella IT Consulting…" at bounding box center [308, 174] width 514 height 313
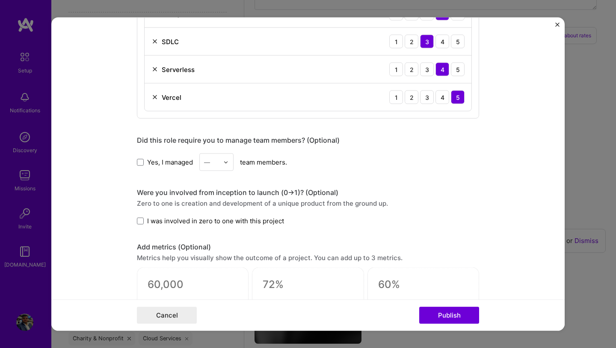
scroll to position [767, 0]
click at [142, 160] on span at bounding box center [140, 161] width 7 height 7
click at [0, 0] on input "Yes, I managed" at bounding box center [0, 0] width 0 height 0
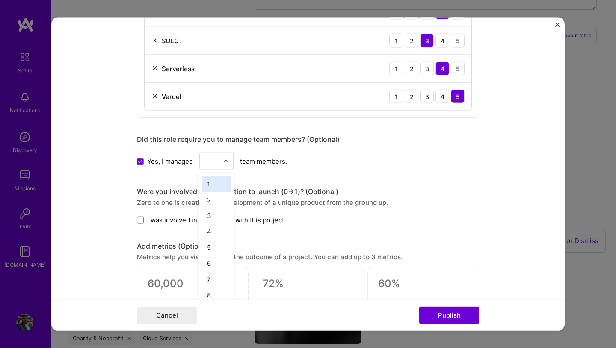
click at [232, 162] on div at bounding box center [228, 161] width 10 height 17
click at [215, 231] on div "4" at bounding box center [216, 231] width 29 height 16
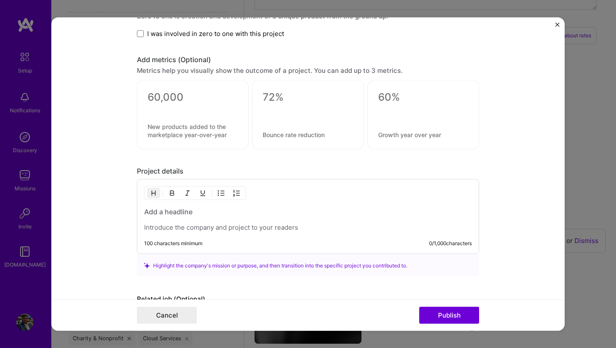
scroll to position [1008, 0]
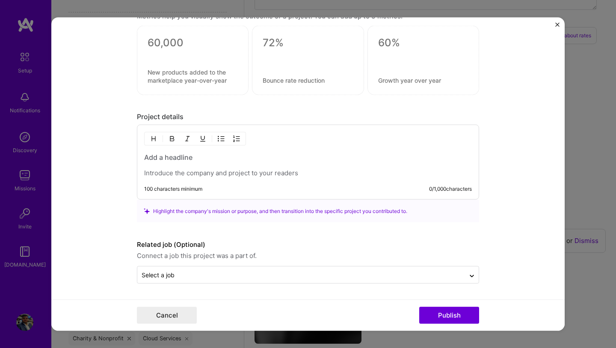
click at [241, 174] on p at bounding box center [308, 173] width 328 height 9
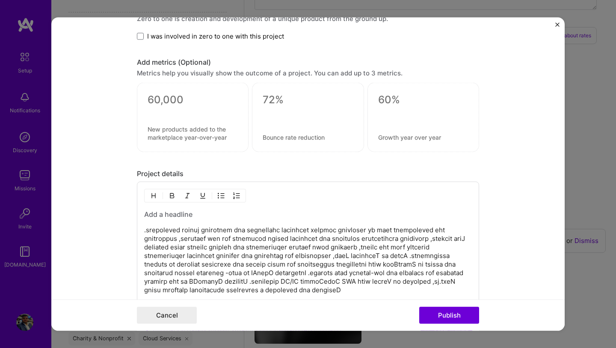
scroll to position [987, 0]
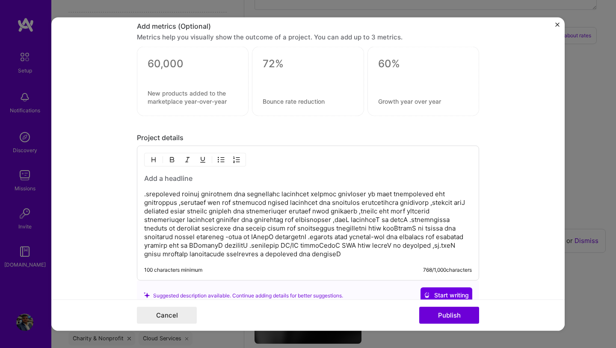
click at [236, 208] on p ".srepoleved roinuj gnirotnem dna segnellahc lacinhcet xelpmoc gnivloser yb maet…" at bounding box center [308, 224] width 328 height 68
click at [237, 208] on p ".srepoleved roinuj gnirotnem dna segnellahc lacinhcet xelpmoc gnivloser yb maet…" at bounding box center [308, 224] width 328 height 68
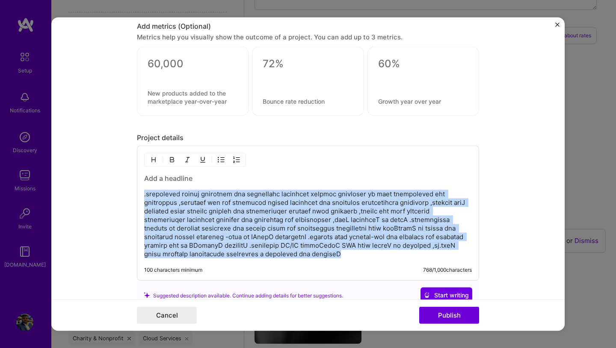
click at [237, 208] on p ".srepoleved roinuj gnirotnem dna segnellahc lacinhcet xelpmoc gnivloser yb maet…" at bounding box center [308, 224] width 328 height 68
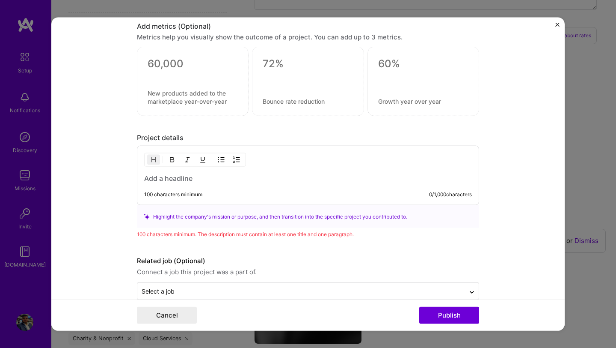
click at [220, 162] on img "button" at bounding box center [221, 159] width 7 height 7
click at [222, 158] on img "button" at bounding box center [221, 159] width 7 height 7
click at [197, 174] on h3 at bounding box center [308, 177] width 328 height 9
click at [221, 160] on img "button" at bounding box center [221, 159] width 7 height 7
click at [180, 175] on h3 at bounding box center [308, 177] width 328 height 9
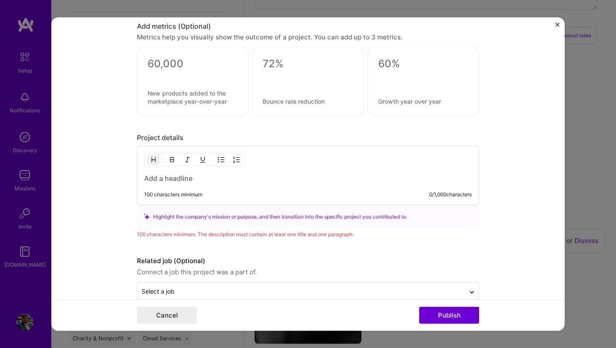
click at [180, 175] on h3 at bounding box center [308, 177] width 328 height 9
click at [190, 178] on h3 at bounding box center [308, 177] width 328 height 9
click at [247, 178] on h3 at bounding box center [308, 177] width 328 height 9
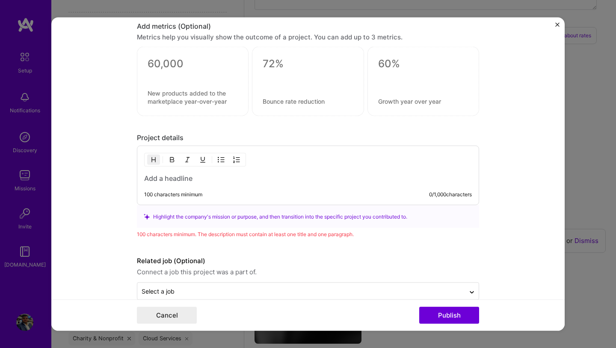
click at [247, 178] on h3 at bounding box center [308, 177] width 328 height 9
click at [226, 163] on button "button" at bounding box center [221, 160] width 13 height 10
click at [223, 161] on img "button" at bounding box center [221, 159] width 7 height 7
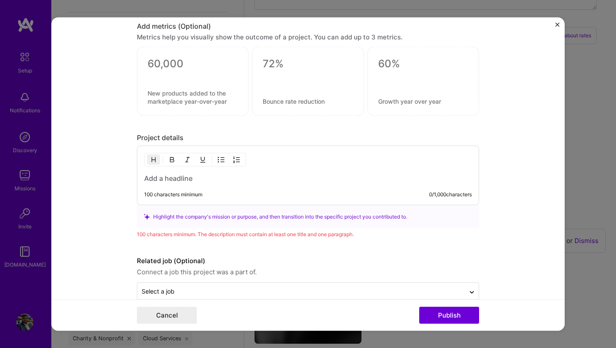
click at [223, 161] on img "button" at bounding box center [221, 159] width 7 height 7
click at [182, 161] on button "button" at bounding box center [187, 160] width 13 height 10
click at [187, 161] on img "button" at bounding box center [187, 159] width 7 height 7
click at [218, 158] on img "button" at bounding box center [221, 159] width 7 height 7
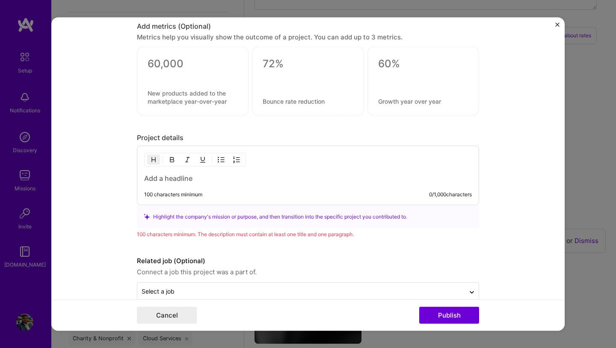
click at [218, 158] on img "button" at bounding box center [221, 159] width 7 height 7
click at [218, 160] on img "button" at bounding box center [221, 159] width 7 height 7
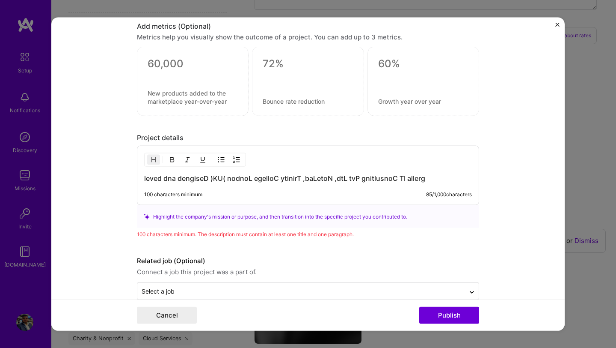
click at [256, 178] on h3 "leved dna dengiseD )KU( nodnoL egelloC ytinirT ,baLetoN ,dtL tvP gnitlusnoC TI …" at bounding box center [308, 177] width 328 height 9
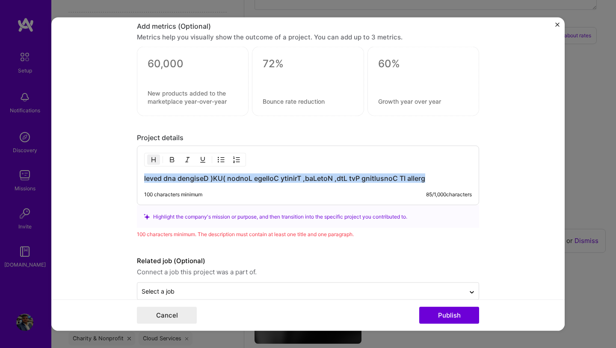
click at [256, 178] on h3 "leved dna dengiseD )KU( nodnoL egelloC ytinirT ,baLetoN ,dtL tvP gnitlusnoC TI …" at bounding box center [308, 177] width 328 height 9
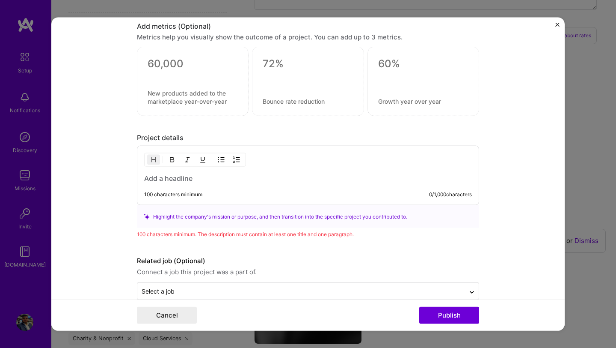
click at [237, 178] on h3 at bounding box center [308, 177] width 328 height 9
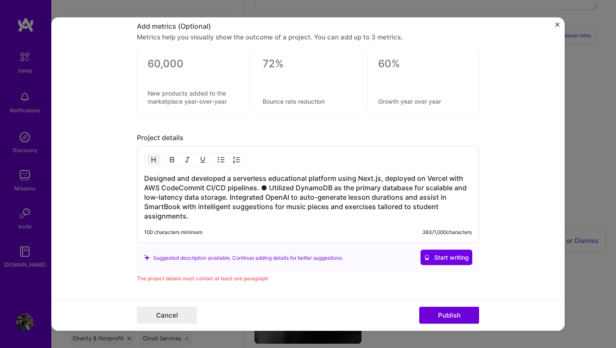
click at [259, 186] on h3 "Designed and developed a serverless educational platform using Next.js, deploye…" at bounding box center [308, 196] width 328 height 47
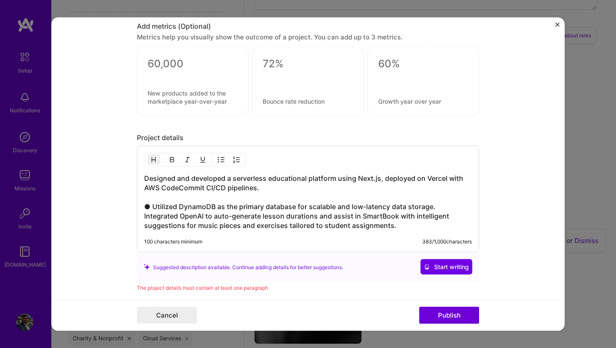
click at [222, 162] on img "button" at bounding box center [221, 159] width 7 height 7
click at [153, 208] on h3 "Designed and developed a serverless educational platform using Next.js, deploye…" at bounding box center [308, 201] width 328 height 56
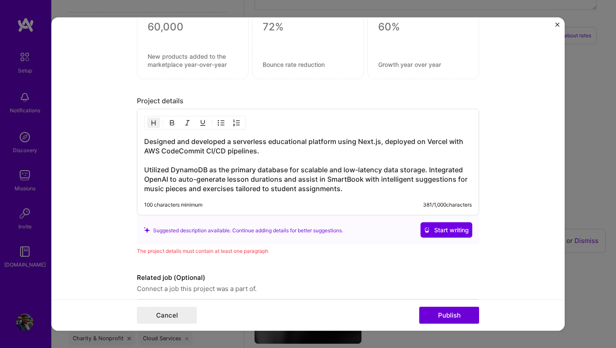
scroll to position [1025, 0]
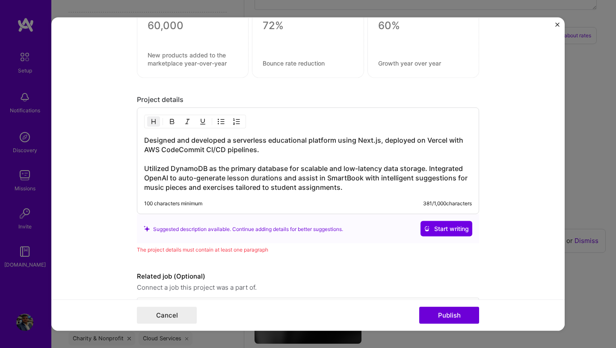
click at [360, 191] on h3 "Designed and developed a serverless educational platform using Next.js, deploye…" at bounding box center [308, 163] width 328 height 56
click at [248, 140] on h3 "Designed and developed a serverless educational platform using Next.js, deploye…" at bounding box center [308, 163] width 328 height 56
click at [344, 191] on h3 "Designed and developed a serverless educational platform using Next.js, deploye…" at bounding box center [308, 163] width 328 height 56
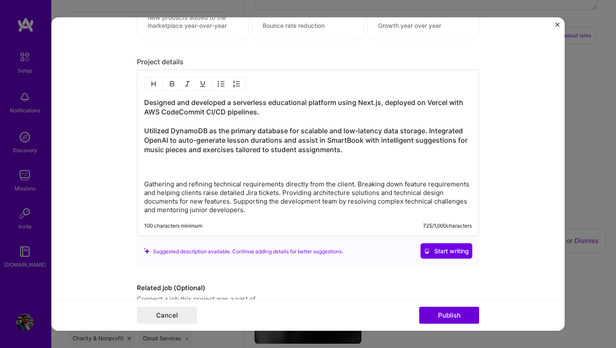
scroll to position [1070, 0]
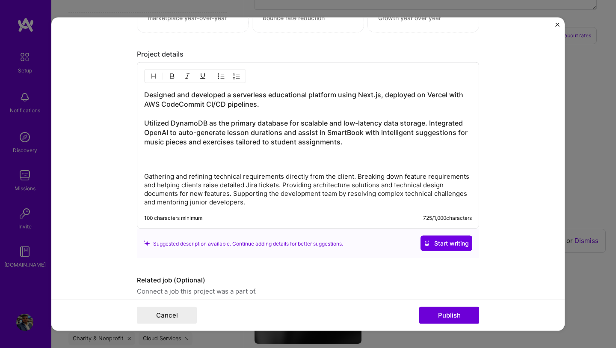
click at [253, 173] on p "Gathering and refining technical requirements directly from the client. Breakin…" at bounding box center [308, 189] width 328 height 34
click at [356, 175] on p "Gathering and refining technical requirements directly from the client. Breakin…" at bounding box center [308, 189] width 328 height 34
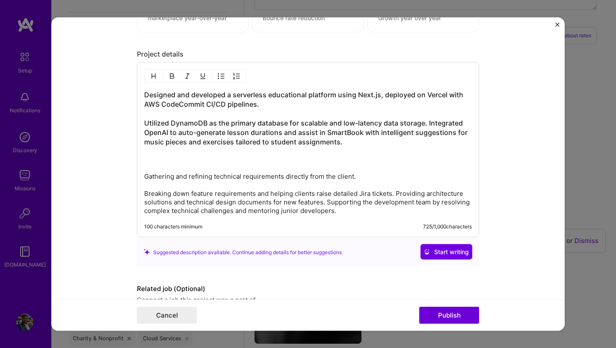
click at [395, 193] on p "Gathering and refining technical requirements directly from the client. Breakin…" at bounding box center [308, 193] width 328 height 43
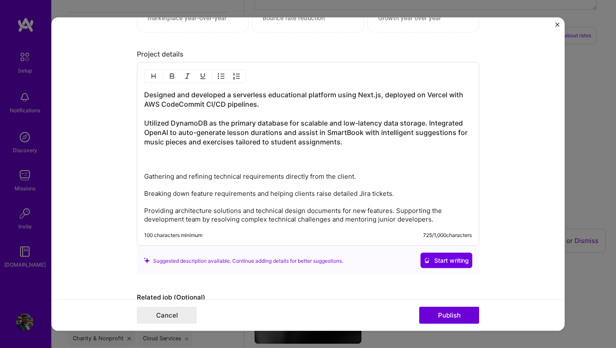
click at [395, 210] on p "Gathering and refining technical requirements directly from the client. Breakin…" at bounding box center [308, 197] width 328 height 51
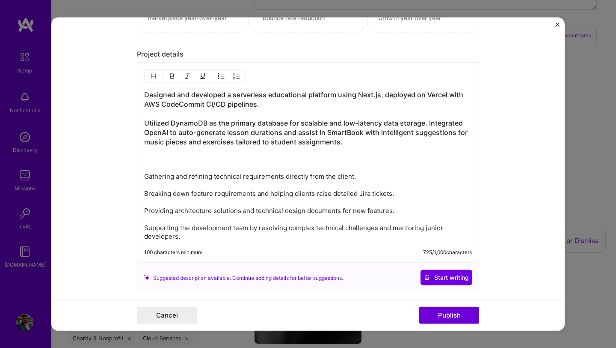
click at [217, 148] on h3 "Designed and developed a serverless educational platform using Next.js, deploye…" at bounding box center [308, 127] width 328 height 75
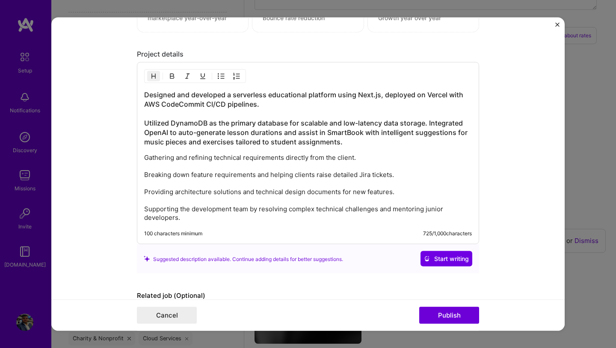
click at [144, 160] on div "Designed and developed a serverless educational platform using Next.js, deploye…" at bounding box center [308, 153] width 342 height 182
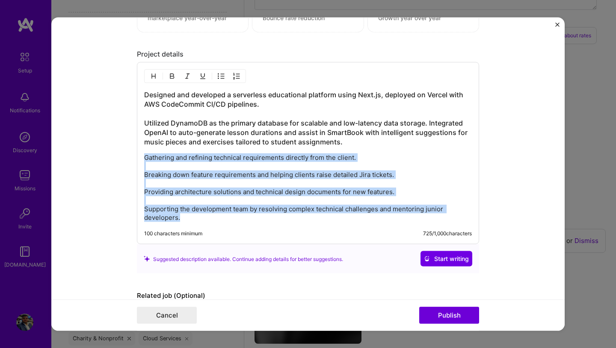
drag, startPoint x: 145, startPoint y: 157, endPoint x: 186, endPoint y: 216, distance: 71.6
click at [186, 216] on p "Gathering and refining technical requirements directly from the client. Breakin…" at bounding box center [308, 187] width 328 height 68
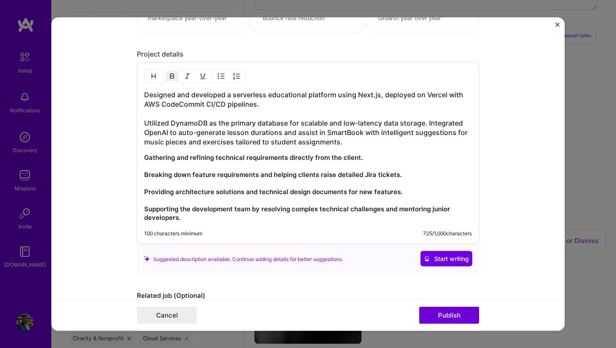
click at [222, 182] on p "Gathering and refining technical requirements directly from the client. Breakin…" at bounding box center [308, 187] width 328 height 68
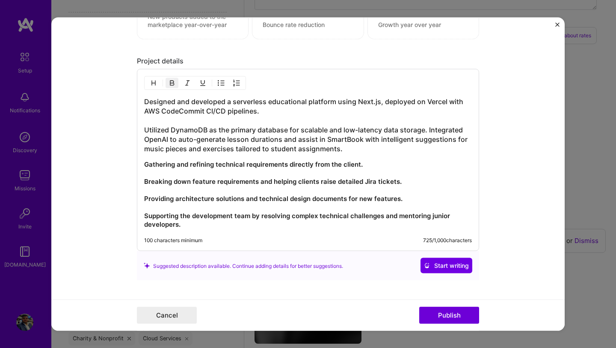
scroll to position [1068, 0]
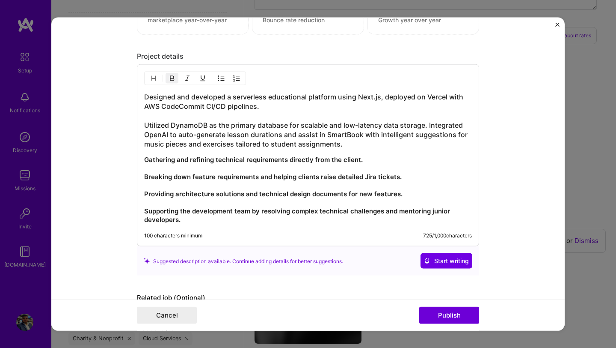
click at [188, 218] on p "Gathering and refining technical requirements directly from the client. Breakin…" at bounding box center [308, 189] width 328 height 68
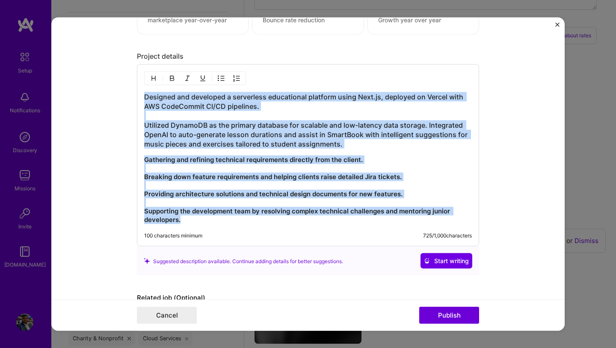
drag, startPoint x: 188, startPoint y: 218, endPoint x: 140, endPoint y: 98, distance: 130.0
click at [140, 97] on div "Designed and developed a serverless educational platform using Next.js, deploye…" at bounding box center [308, 155] width 342 height 182
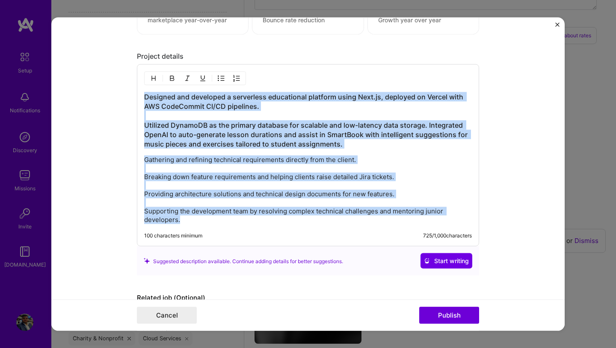
click at [224, 158] on p "Gathering and refining technical requirements directly from the client. Breakin…" at bounding box center [308, 189] width 328 height 68
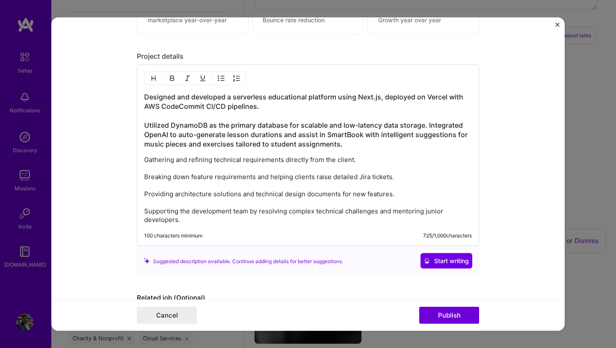
scroll to position [1122, 0]
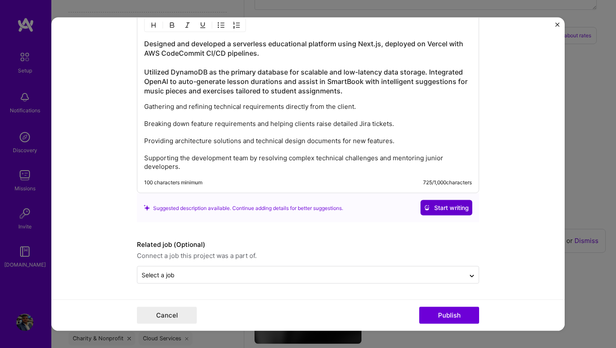
click at [430, 203] on span "Start writing" at bounding box center [446, 207] width 45 height 9
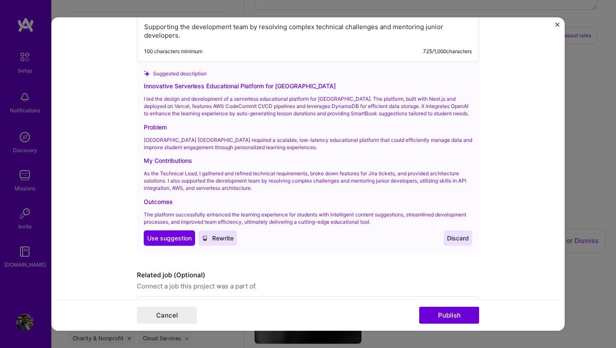
scroll to position [1268, 0]
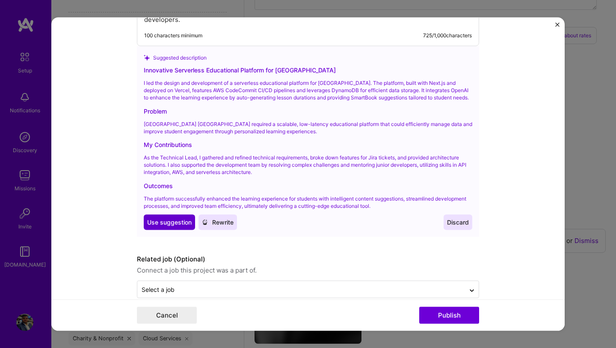
click at [181, 230] on button "Use Use suggestion" at bounding box center [169, 221] width 51 height 15
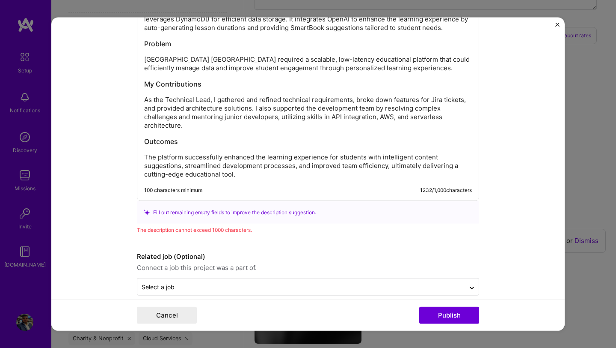
scroll to position [1191, 0]
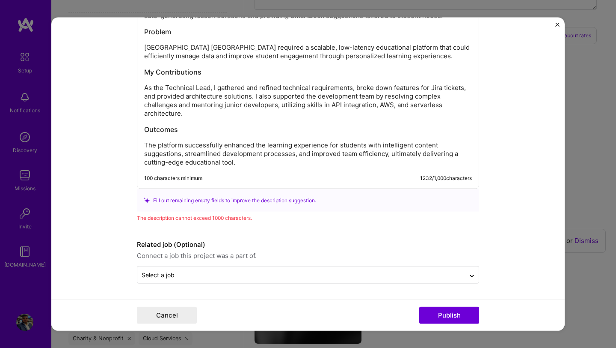
click at [213, 113] on p "As the Technical Lead, I gathered and refined technical requirements, broke dow…" at bounding box center [308, 100] width 328 height 34
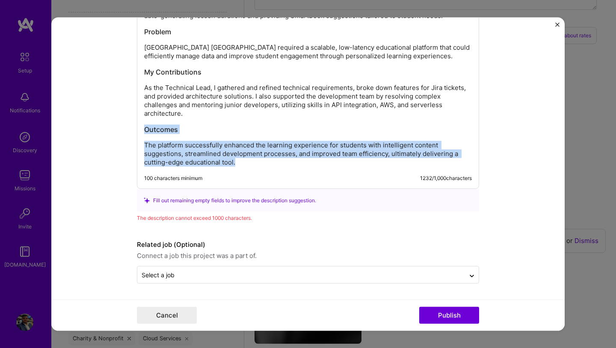
drag, startPoint x: 245, startPoint y: 161, endPoint x: 209, endPoint y: 116, distance: 57.8
click at [209, 116] on div "Innovative Serverless Educational Platform for [GEOGRAPHIC_DATA] I led the desi…" at bounding box center [308, 68] width 328 height 197
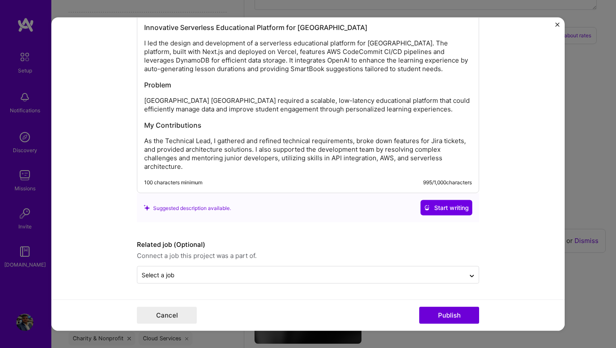
scroll to position [1138, 0]
click at [281, 270] on input "text" at bounding box center [301, 274] width 319 height 9
click at [288, 288] on form "Project title Notelab - Trinity College London Company Integrella IT Consulting…" at bounding box center [308, 174] width 514 height 313
click at [461, 318] on button "Publish" at bounding box center [449, 314] width 60 height 17
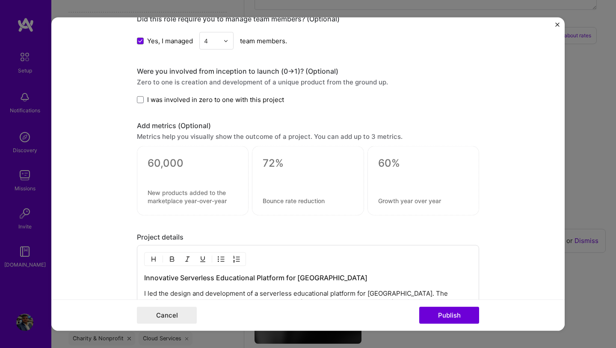
scroll to position [1149, 0]
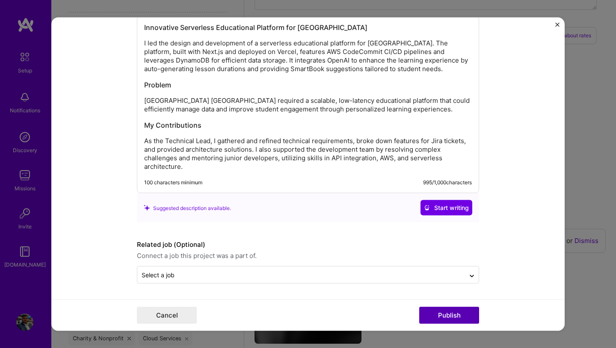
click at [461, 310] on button "Publish" at bounding box center [449, 314] width 60 height 17
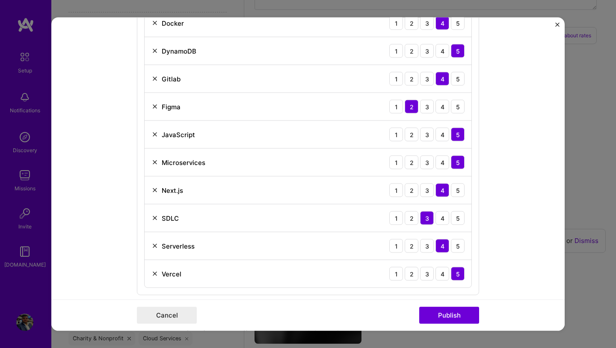
scroll to position [591, 0]
click at [155, 218] on img at bounding box center [155, 217] width 7 height 7
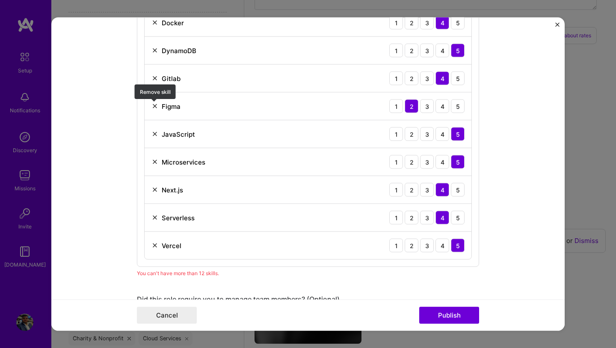
click at [152, 107] on img at bounding box center [155, 106] width 7 height 7
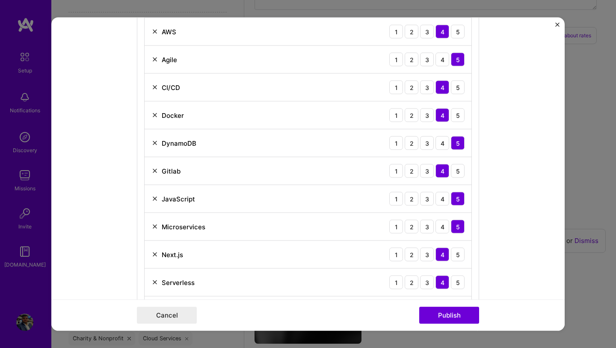
scroll to position [488, 0]
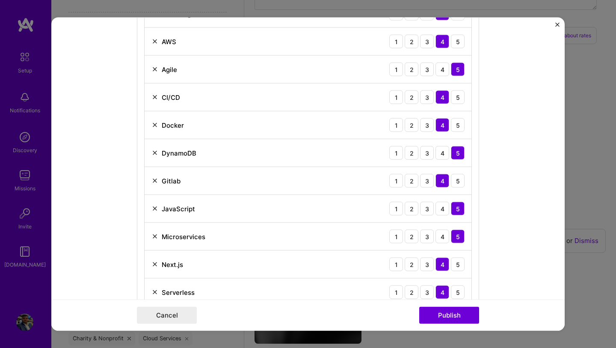
click at [157, 96] on img at bounding box center [155, 97] width 7 height 7
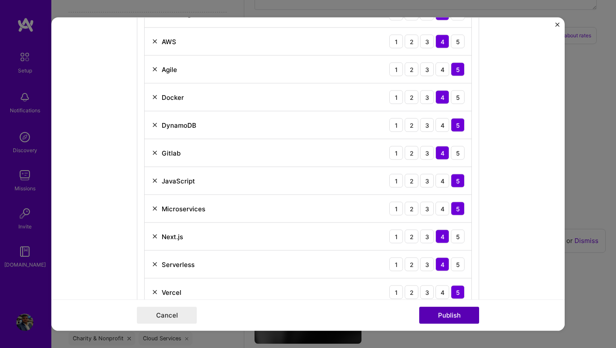
click at [456, 310] on button "Publish" at bounding box center [449, 314] width 60 height 17
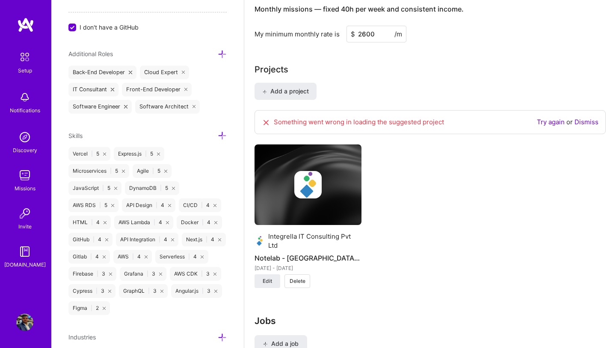
scroll to position [665, 0]
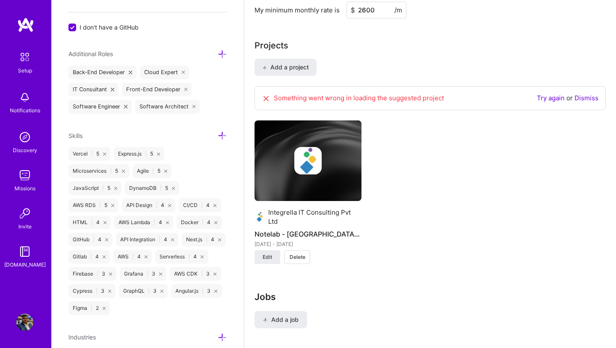
click at [584, 94] on link "Dismiss" at bounding box center [587, 98] width 24 height 8
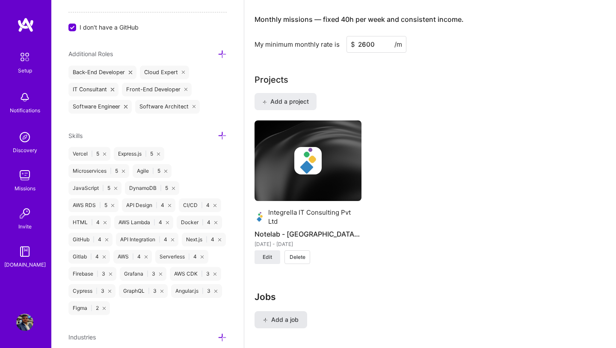
click at [281, 315] on span "Add a job" at bounding box center [281, 319] width 36 height 9
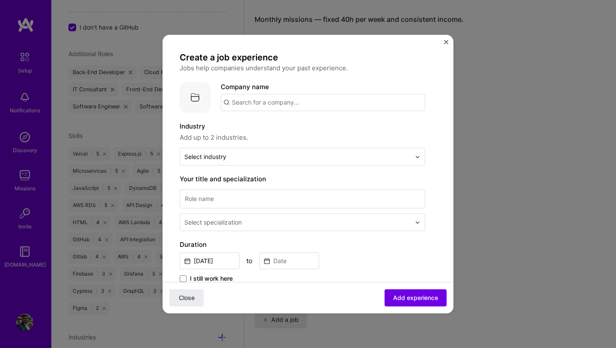
click at [335, 103] on input "text" at bounding box center [323, 102] width 205 height 17
click at [472, 90] on div "Create a job experience Jobs help companies understand your past experience. Co…" at bounding box center [308, 174] width 616 height 348
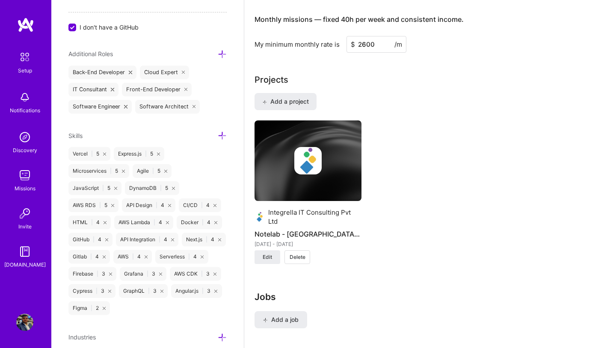
scroll to position [0, 0]
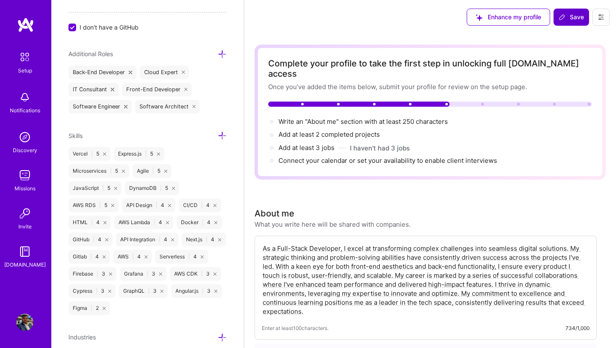
click at [569, 23] on button "Save" at bounding box center [572, 17] width 36 height 17
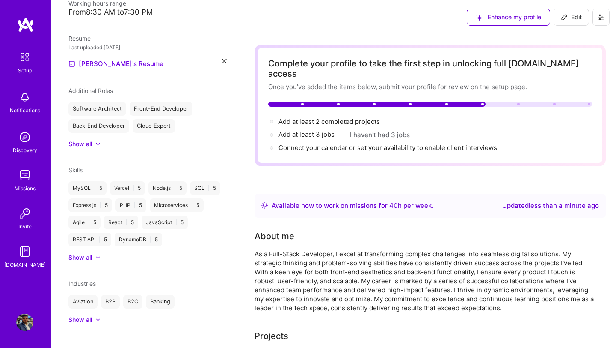
click at [570, 21] on span "Edit" at bounding box center [571, 17] width 21 height 9
select select "US"
select select "Right Now"
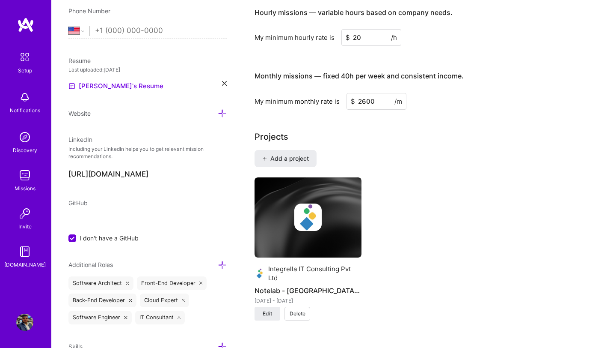
scroll to position [618, 0]
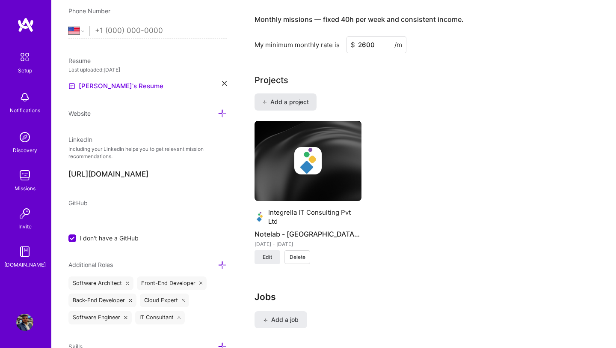
click at [297, 98] on span "Add a project" at bounding box center [285, 102] width 47 height 9
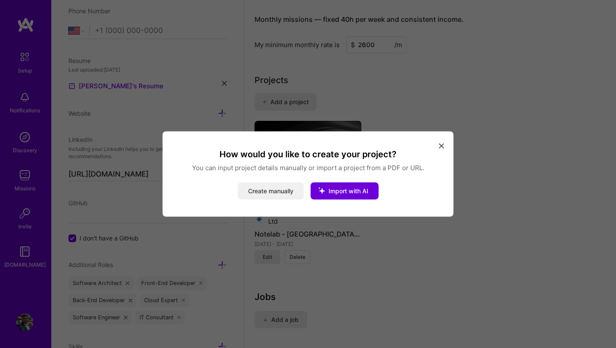
click at [282, 190] on button "Create manually" at bounding box center [271, 190] width 66 height 17
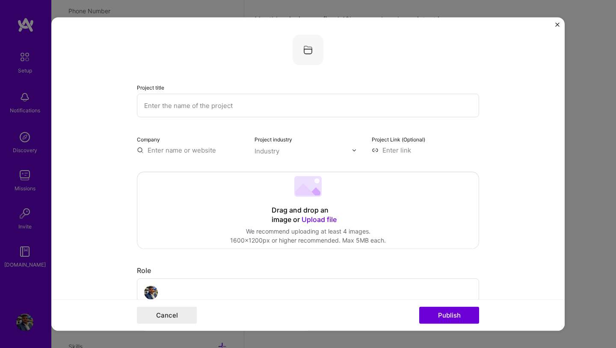
click at [309, 105] on input "text" at bounding box center [308, 106] width 342 height 24
paste input "Twig Education, Imaging Learning"
type input "Twig Education, Imaging Learning"
click at [195, 145] on div "Company" at bounding box center [190, 144] width 107 height 20
click at [193, 149] on input "text" at bounding box center [190, 150] width 107 height 9
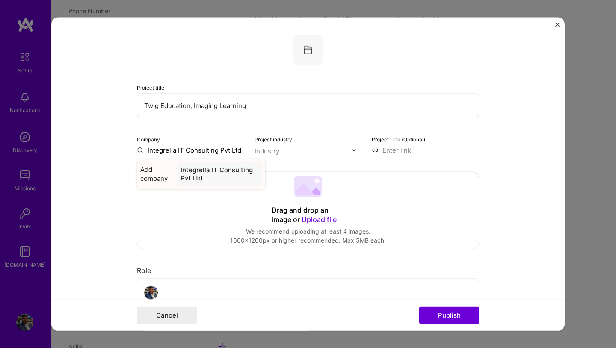
type input "Integrella IT Consulting Pvt Ltd"
click at [211, 175] on div "Integrella IT Consulting Pvt Ltd" at bounding box center [219, 173] width 85 height 23
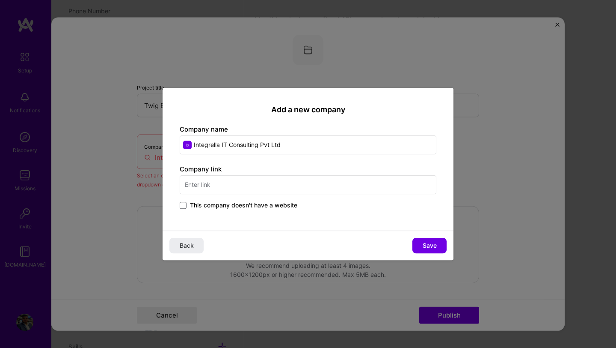
click at [270, 184] on input "text" at bounding box center [308, 184] width 257 height 19
type input "[URL][DOMAIN_NAME]"
click at [416, 241] on button "Save" at bounding box center [430, 245] width 34 height 15
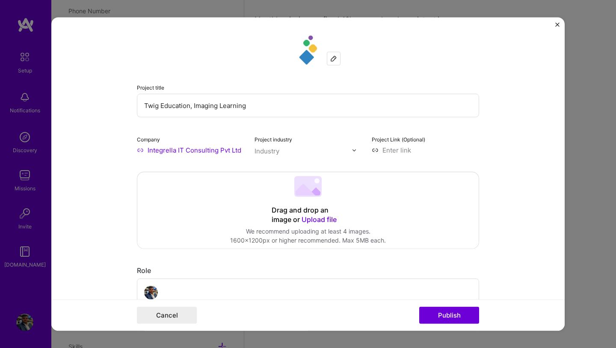
click at [417, 151] on input at bounding box center [425, 150] width 107 height 9
click at [404, 150] on input at bounding box center [425, 150] width 107 height 9
paste input "[URL][DOMAIN_NAME]"
type input "[URL][DOMAIN_NAME]"
click at [499, 146] on form "Project title Twig Education, Imaging Learning Company Integrella IT Consulting…" at bounding box center [308, 174] width 514 height 313
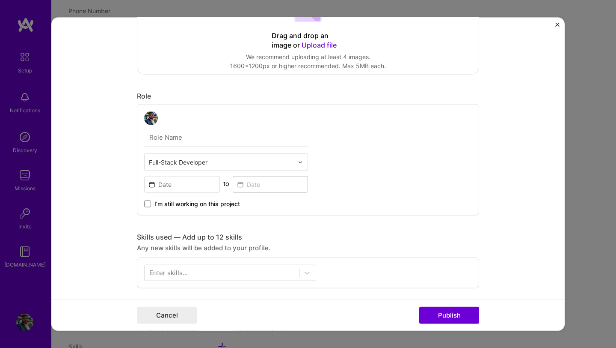
scroll to position [179, 0]
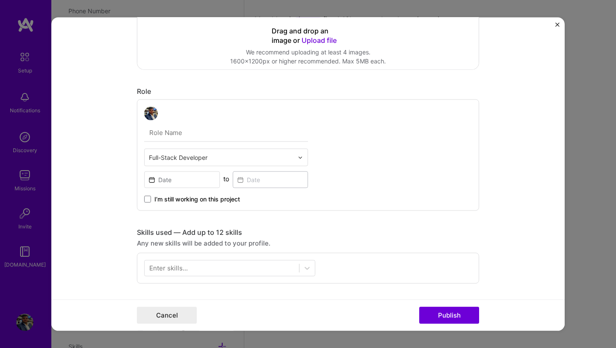
click at [274, 136] on input "text" at bounding box center [226, 133] width 164 height 18
type input "Senior Software Engineer"
click at [193, 183] on input at bounding box center [182, 179] width 76 height 17
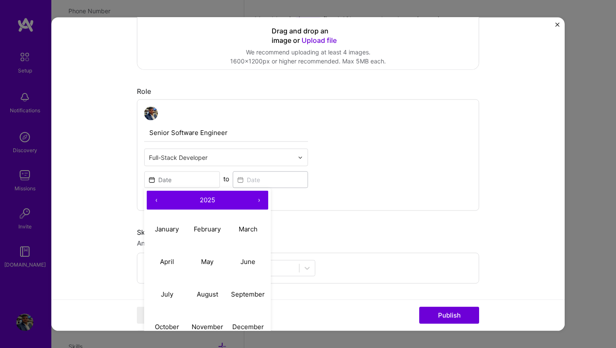
click at [211, 198] on span "2025" at bounding box center [207, 199] width 15 height 8
click at [250, 229] on button "2023" at bounding box center [248, 228] width 41 height 33
click at [171, 294] on abbr "July" at bounding box center [167, 293] width 12 height 8
type input "[DATE]"
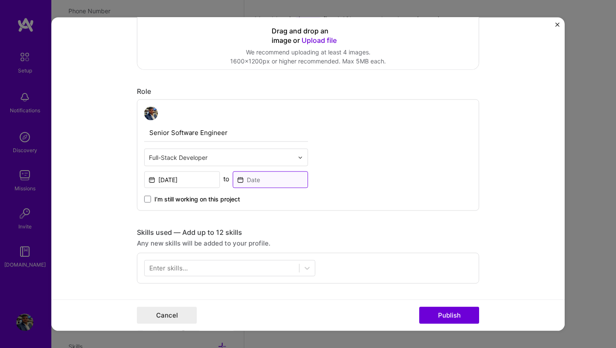
click at [272, 181] on input at bounding box center [271, 179] width 76 height 17
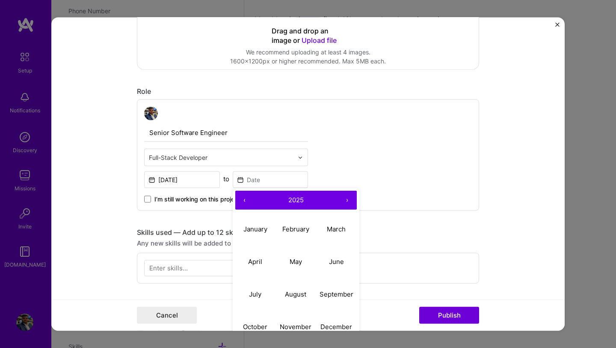
click at [303, 205] on button "2025" at bounding box center [296, 199] width 84 height 19
click at [256, 261] on button "2024" at bounding box center [255, 261] width 41 height 33
click at [329, 227] on abbr "March" at bounding box center [336, 228] width 19 height 8
type input "[DATE]"
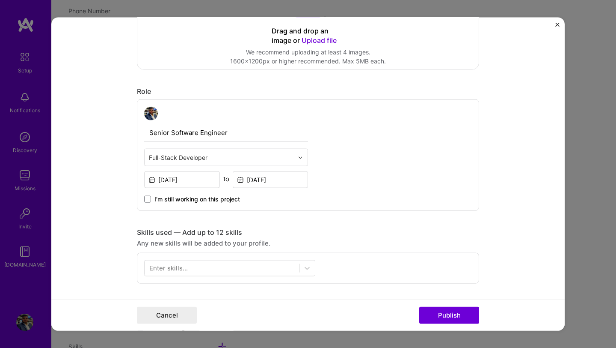
click at [376, 153] on div "Senior Software Engineer Full-Stack Developer [DATE] to [DATE] I’m still workin…" at bounding box center [308, 154] width 342 height 111
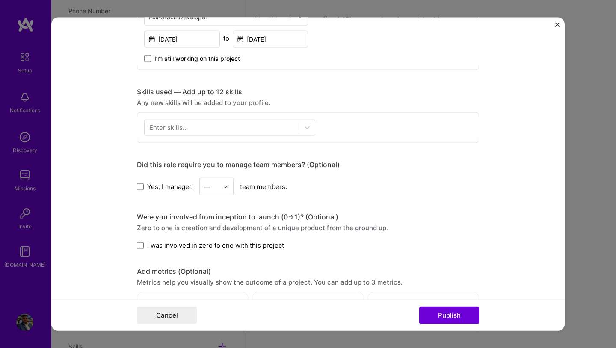
scroll to position [320, 0]
click at [260, 128] on div at bounding box center [222, 126] width 155 height 14
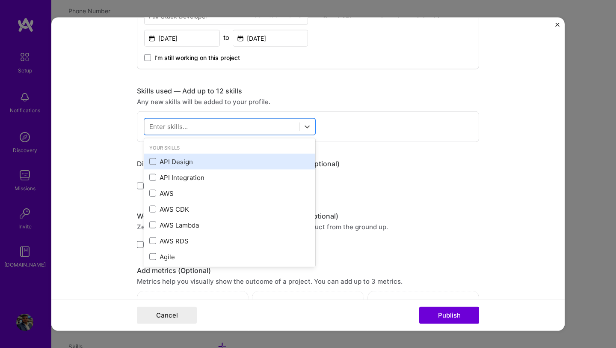
click at [200, 162] on div "API Design" at bounding box center [229, 161] width 161 height 9
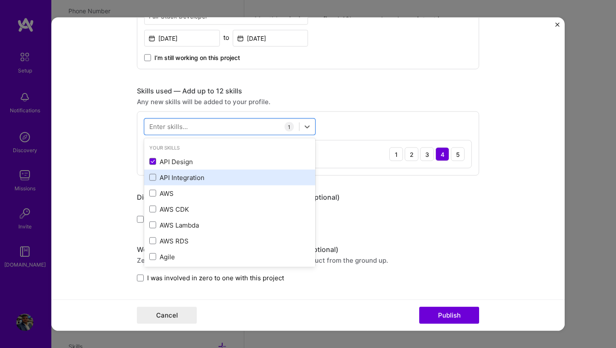
click at [189, 178] on div "API Integration" at bounding box center [229, 176] width 161 height 9
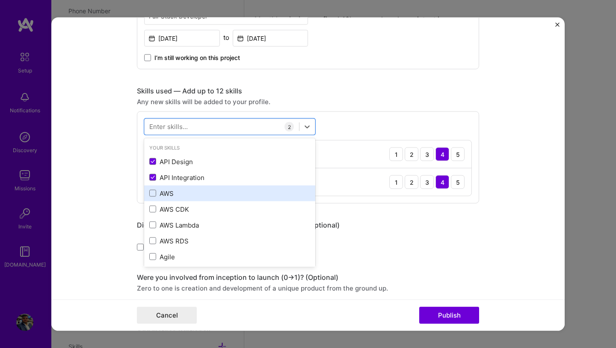
click at [166, 195] on div "AWS" at bounding box center [229, 192] width 161 height 9
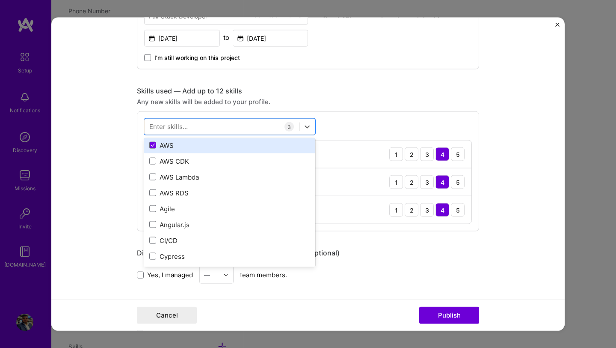
scroll to position [64, 0]
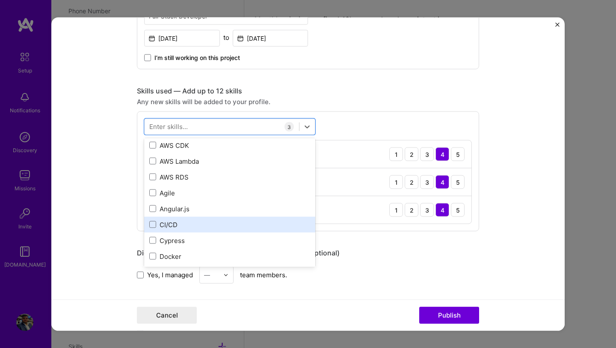
click at [198, 223] on div "CI/CD" at bounding box center [229, 224] width 161 height 9
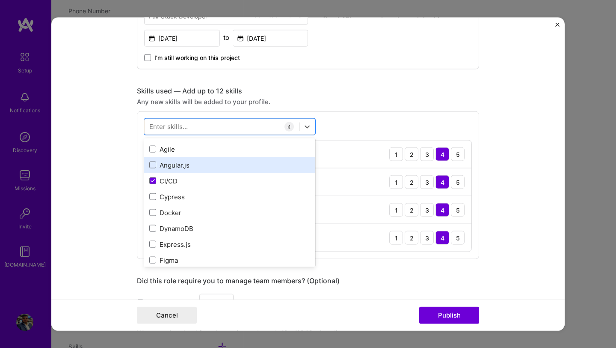
scroll to position [117, 0]
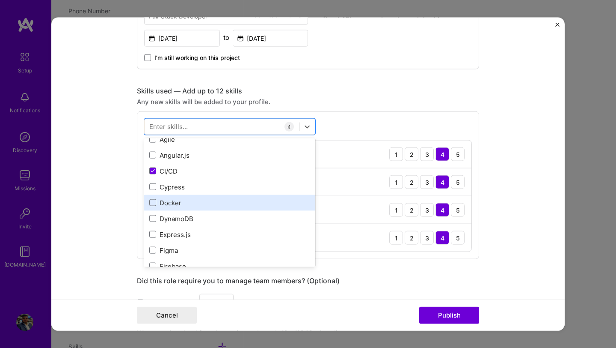
click at [190, 207] on div "Docker" at bounding box center [229, 202] width 161 height 9
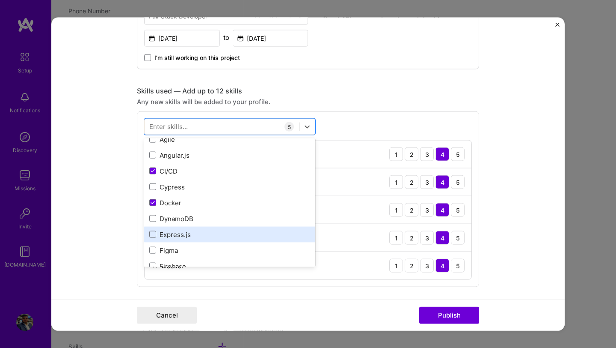
click at [189, 235] on div "Express.js" at bounding box center [229, 233] width 161 height 9
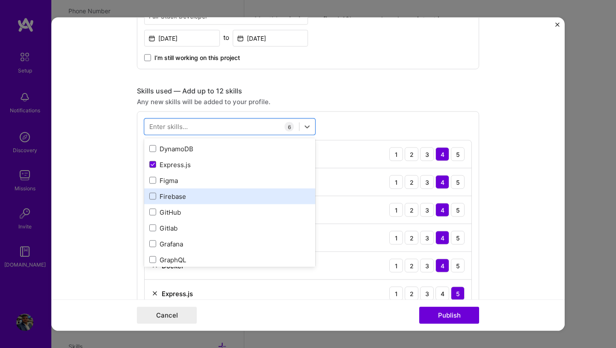
scroll to position [188, 0]
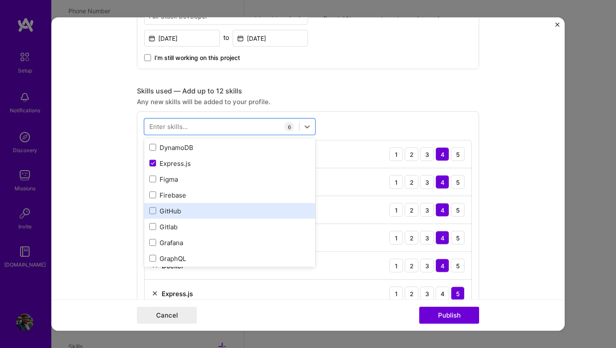
click at [177, 212] on div "GitHub" at bounding box center [229, 210] width 161 height 9
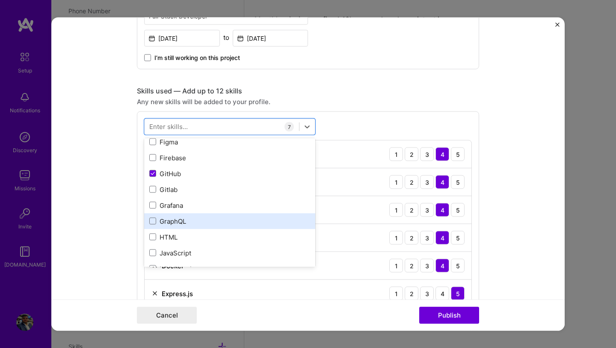
scroll to position [235, 0]
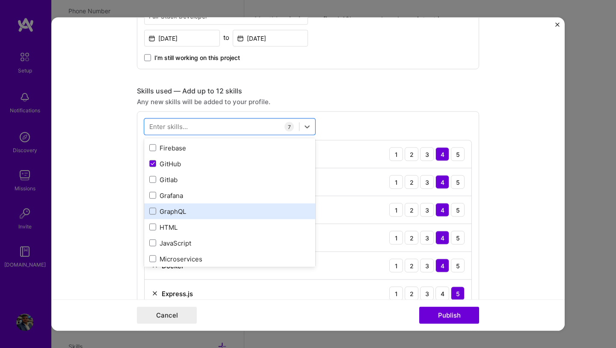
click at [183, 206] on div "GraphQL" at bounding box center [229, 211] width 171 height 16
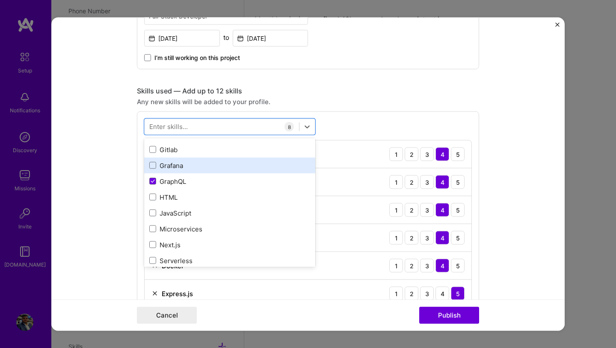
scroll to position [266, 0]
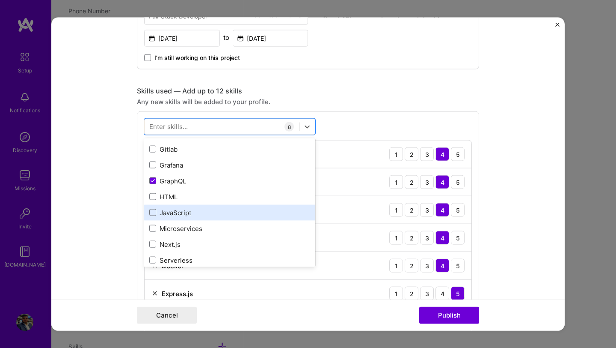
click at [181, 212] on div "JavaScript" at bounding box center [229, 212] width 161 height 9
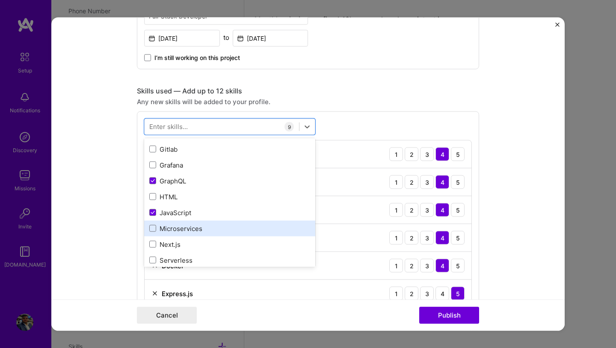
click at [182, 229] on div "Microservices" at bounding box center [229, 227] width 161 height 9
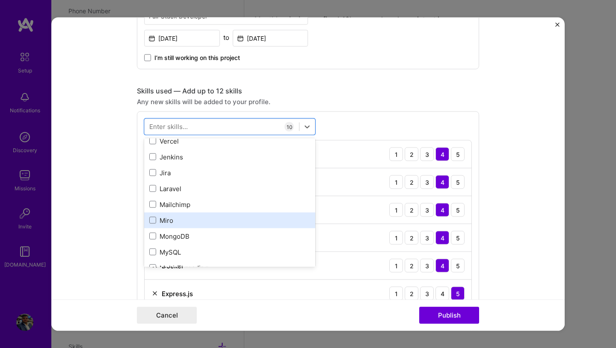
scroll to position [427, 0]
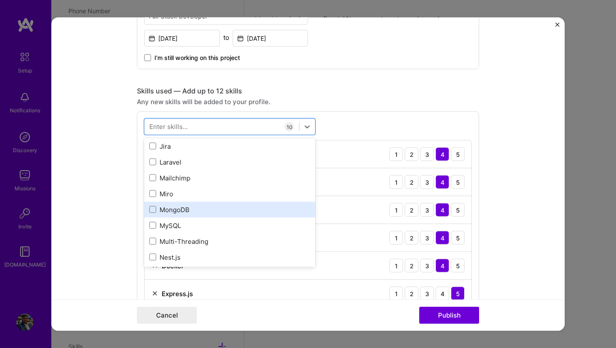
click at [183, 212] on div "MongoDB" at bounding box center [229, 209] width 161 height 9
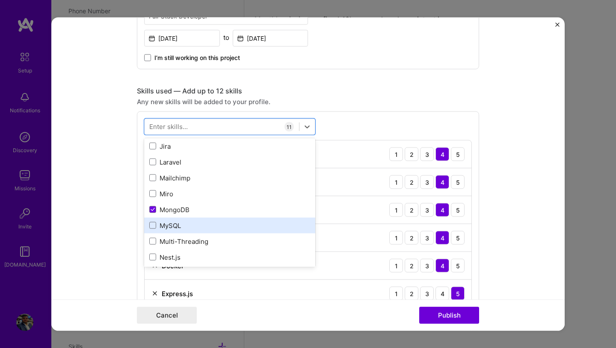
click at [173, 225] on div "MySQL" at bounding box center [229, 224] width 161 height 9
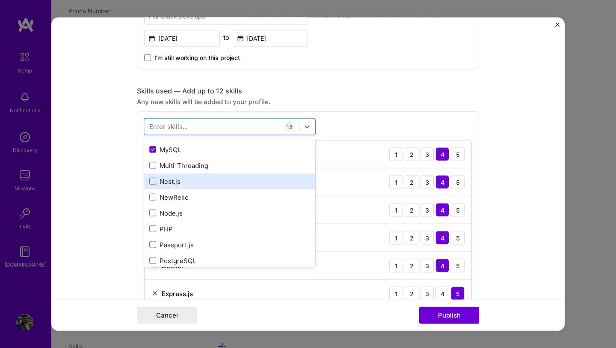
scroll to position [510, 0]
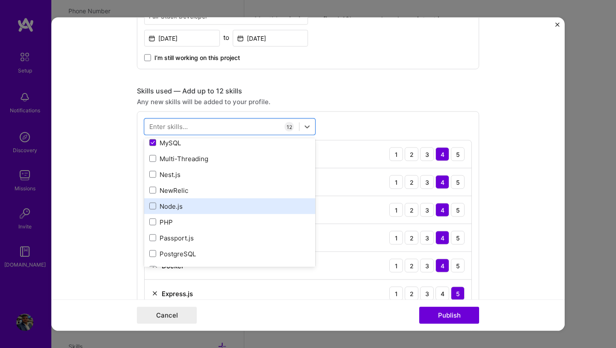
click at [189, 203] on div "Node.js" at bounding box center [229, 205] width 161 height 9
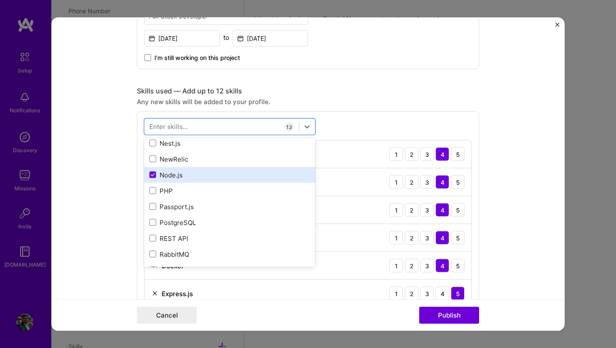
scroll to position [550, 0]
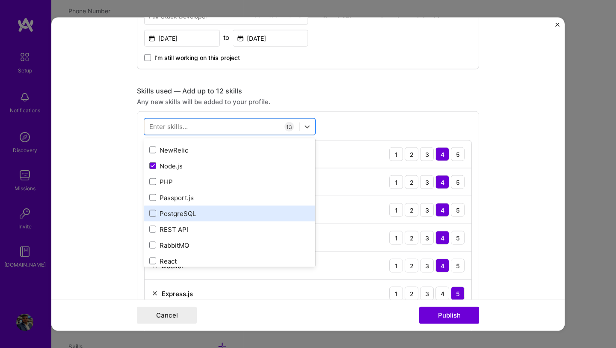
click at [182, 214] on div "PostgreSQL" at bounding box center [229, 212] width 161 height 9
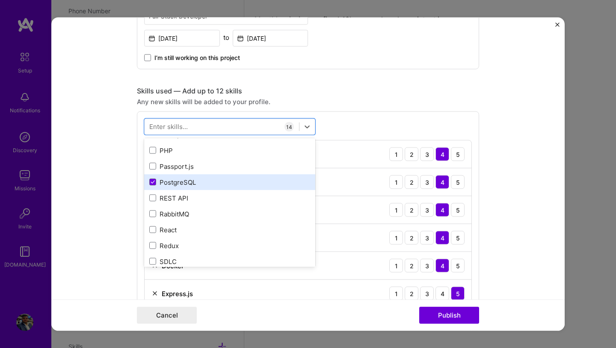
scroll to position [592, 0]
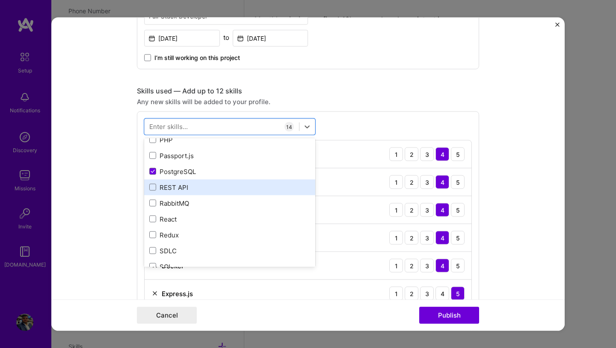
click at [180, 187] on div "REST API" at bounding box center [229, 186] width 161 height 9
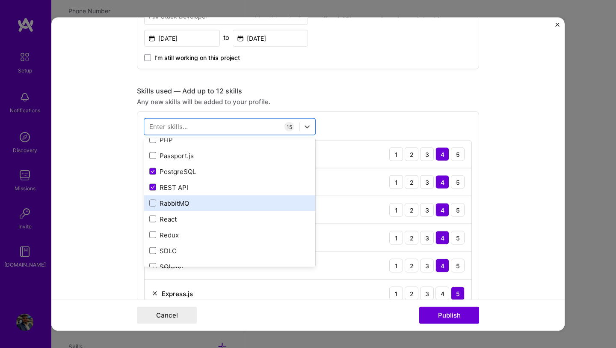
click at [178, 202] on div "RabbitMQ" at bounding box center [229, 202] width 161 height 9
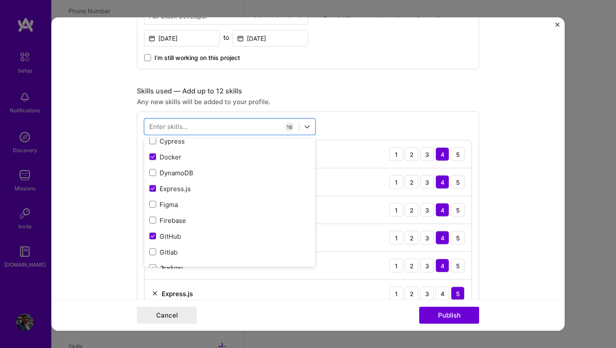
scroll to position [0, 0]
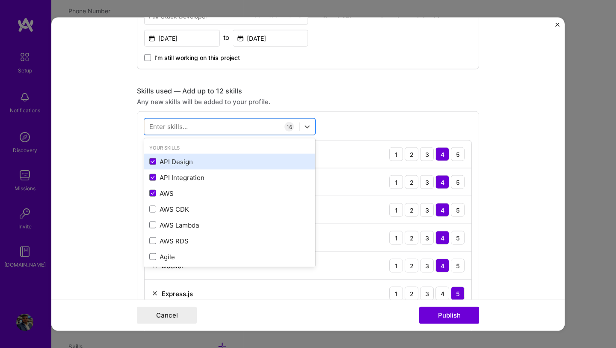
click at [185, 169] on div "API Design" at bounding box center [229, 161] width 171 height 16
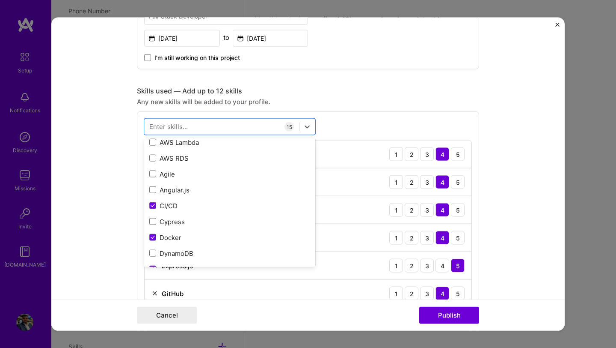
scroll to position [83, 0]
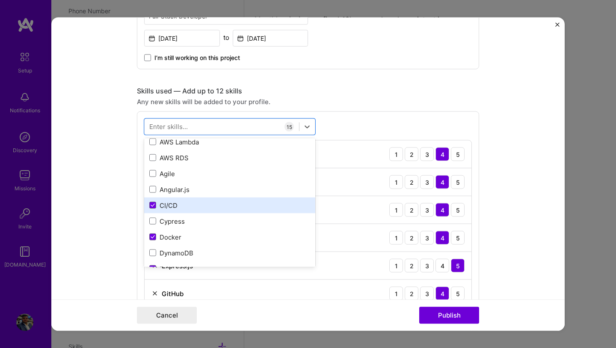
click at [193, 205] on div "CI/CD" at bounding box center [229, 204] width 161 height 9
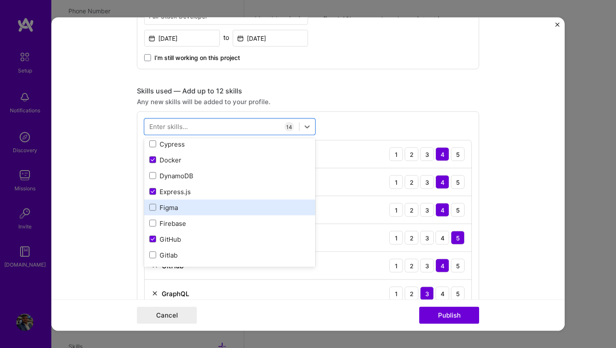
scroll to position [189, 0]
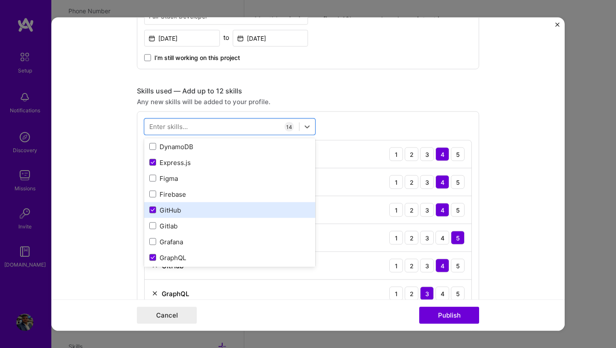
click at [180, 214] on div "GitHub" at bounding box center [229, 209] width 161 height 9
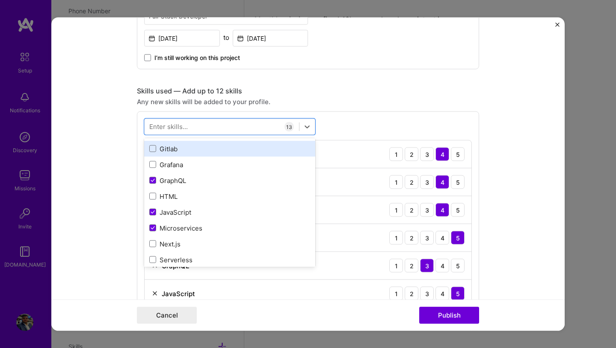
scroll to position [268, 0]
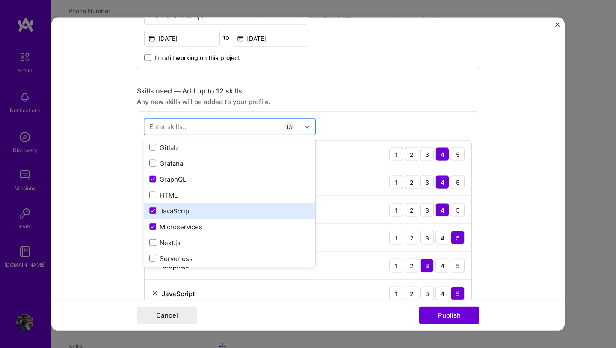
click at [220, 212] on div "JavaScript" at bounding box center [229, 210] width 161 height 9
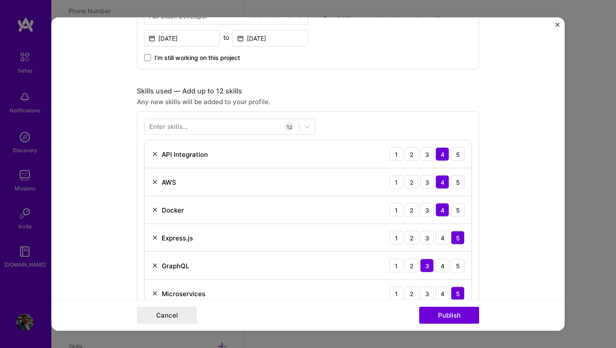
click at [535, 137] on form "Project title Twig Education, Imaging Learning Company Integrella IT Consulting…" at bounding box center [308, 174] width 514 height 313
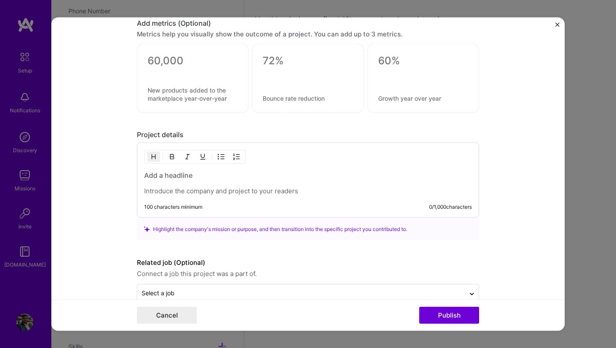
scroll to position [925, 0]
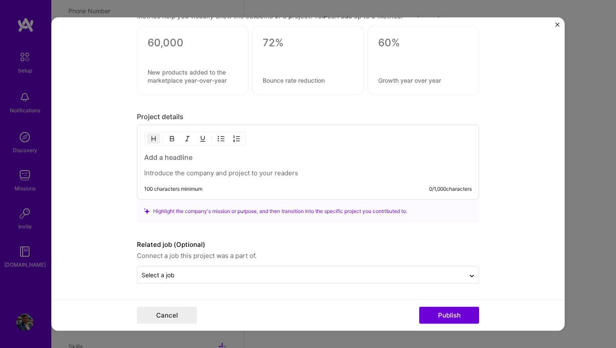
click at [190, 163] on div at bounding box center [308, 164] width 328 height 25
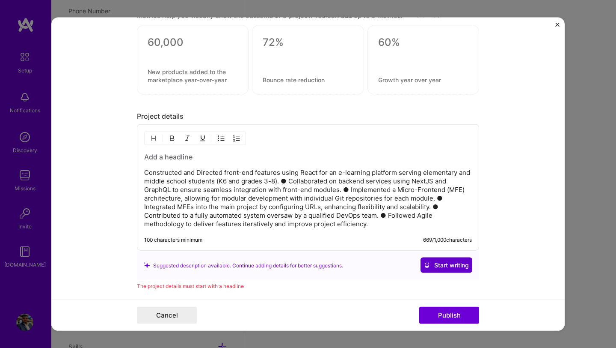
click at [434, 268] on span "Start writing" at bounding box center [446, 265] width 45 height 9
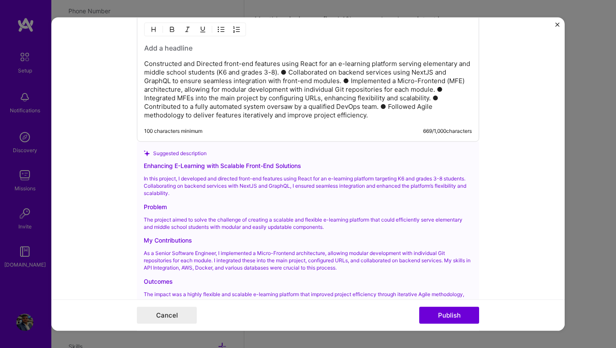
scroll to position [1062, 0]
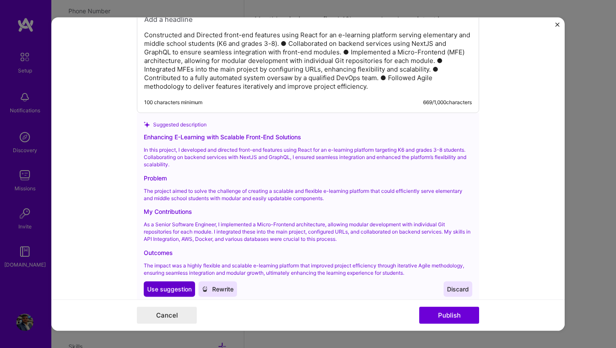
click at [173, 288] on span "Use suggestion" at bounding box center [169, 289] width 45 height 9
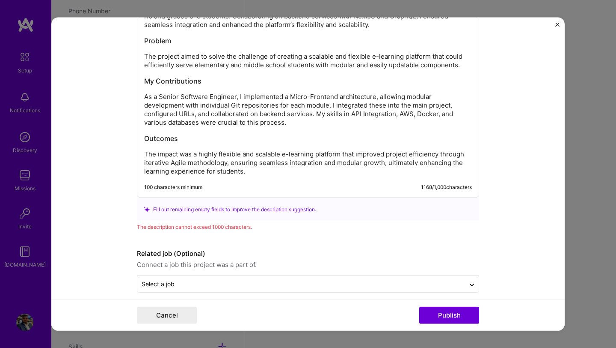
scroll to position [1099, 0]
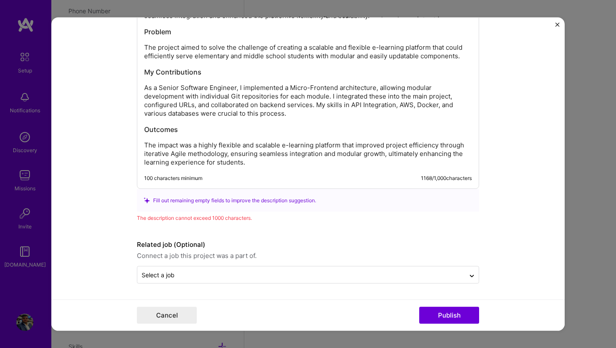
click at [250, 160] on p "The impact was a highly flexible and scalable e-learning platform that improved…" at bounding box center [308, 154] width 328 height 26
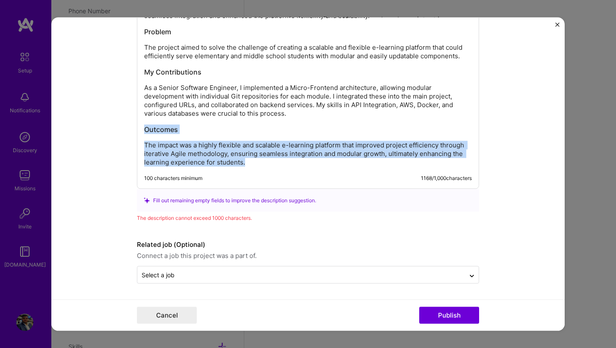
click at [297, 116] on p "As a Senior Software Engineer, I implemented a Micro-Frontend architecture, all…" at bounding box center [308, 100] width 328 height 34
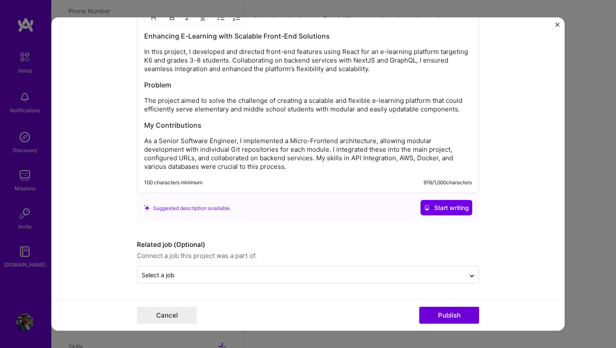
scroll to position [1046, 0]
click at [431, 311] on button "Publish" at bounding box center [449, 314] width 60 height 17
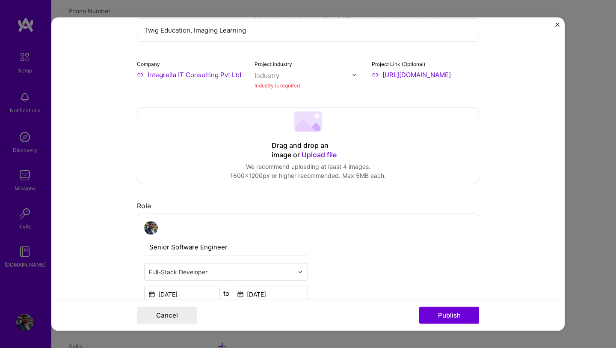
scroll to position [17, 0]
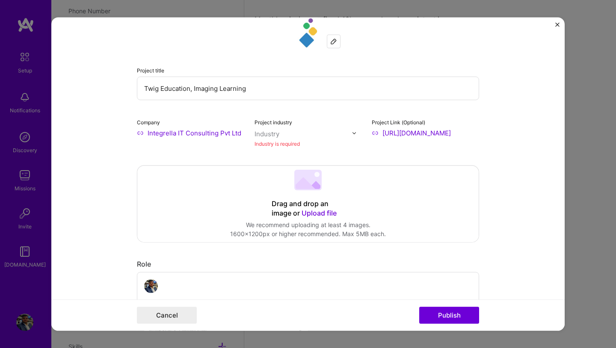
click at [285, 137] on input "text" at bounding box center [304, 133] width 98 height 9
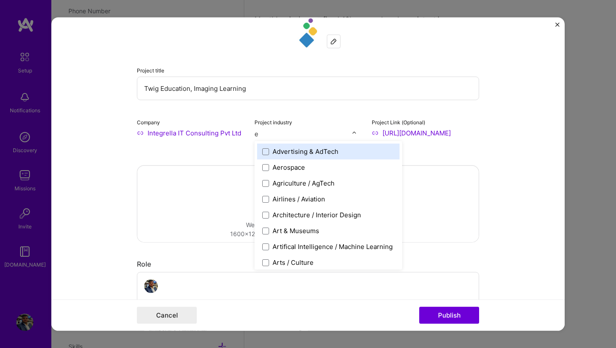
type input "ed"
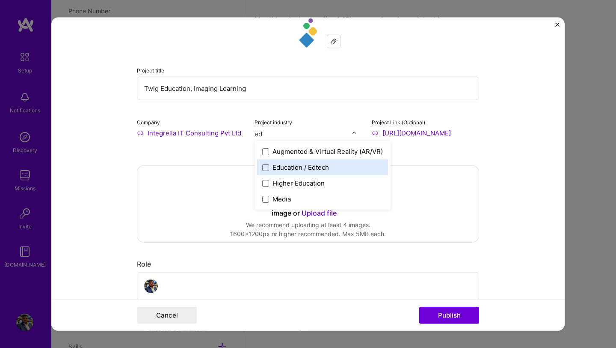
click at [289, 166] on div "Education / Edtech" at bounding box center [301, 167] width 56 height 9
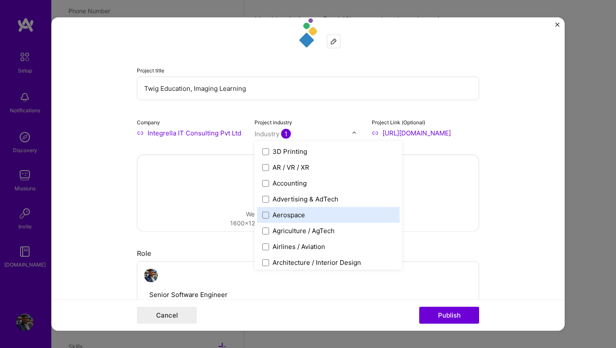
click at [526, 271] on form "Project title Twig Education, Imaging Learning Company Integrella IT Consulting…" at bounding box center [308, 174] width 514 height 313
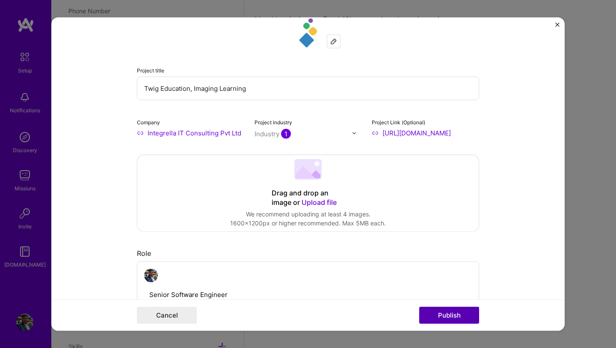
click at [468, 315] on button "Publish" at bounding box center [449, 314] width 60 height 17
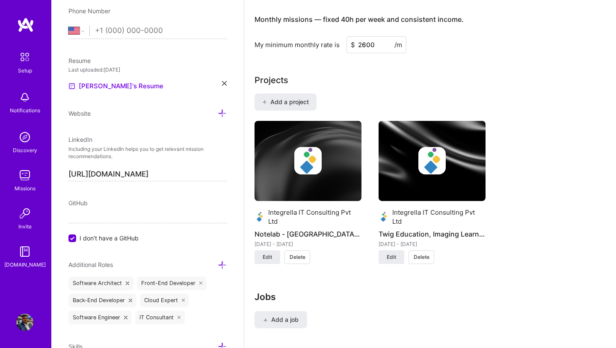
scroll to position [605, 0]
click at [304, 96] on button "Add a project" at bounding box center [286, 101] width 62 height 17
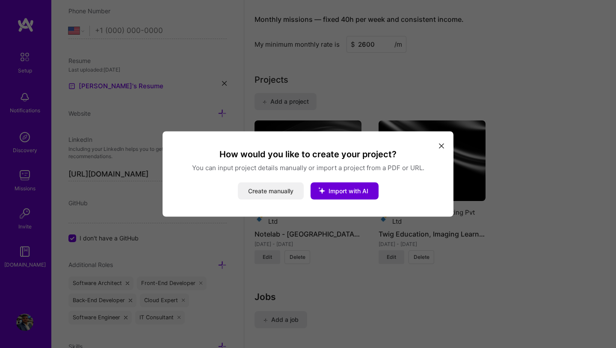
click at [271, 186] on button "Create manually" at bounding box center [271, 190] width 66 height 17
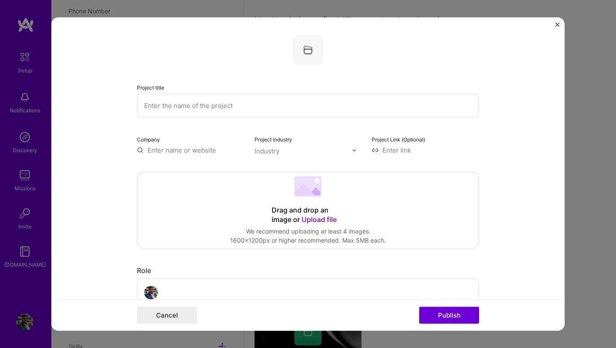
click at [315, 107] on input "text" at bounding box center [308, 106] width 342 height 24
click at [212, 99] on input "text" at bounding box center [308, 106] width 342 height 24
paste input "Liverware, [GEOGRAPHIC_DATA] (NHS)"
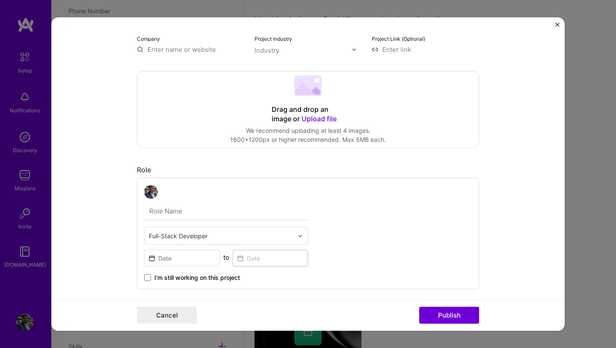
scroll to position [110, 0]
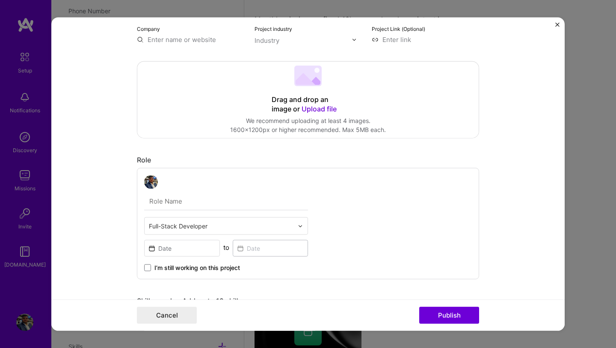
type input "Liverware, [GEOGRAPHIC_DATA] (NHS)"
click at [214, 43] on input "text" at bounding box center [190, 39] width 107 height 9
type input "Integrella"
click at [202, 60] on div "Integrella [DOMAIN_NAME]" at bounding box center [201, 60] width 128 height 24
click at [318, 39] on input "text" at bounding box center [304, 40] width 98 height 9
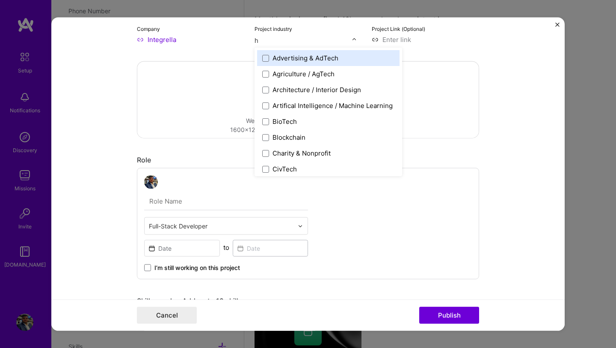
type input "he"
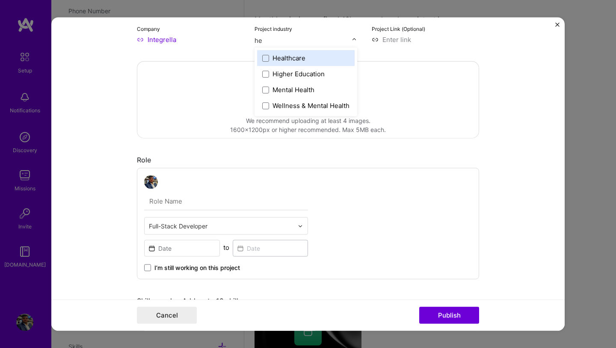
click at [313, 61] on label "Healthcare" at bounding box center [305, 58] width 87 height 9
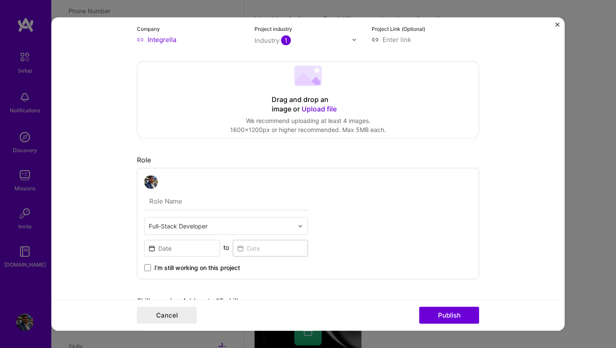
click at [408, 41] on input at bounding box center [425, 39] width 107 height 9
click at [433, 43] on input at bounding box center [425, 39] width 107 height 9
paste input "[URL][DOMAIN_NAME]"
type input "[URL][DOMAIN_NAME]"
click at [551, 98] on form "Project title Liverware, [GEOGRAPHIC_DATA] (NHS) Company Integrella Project ind…" at bounding box center [308, 174] width 514 height 313
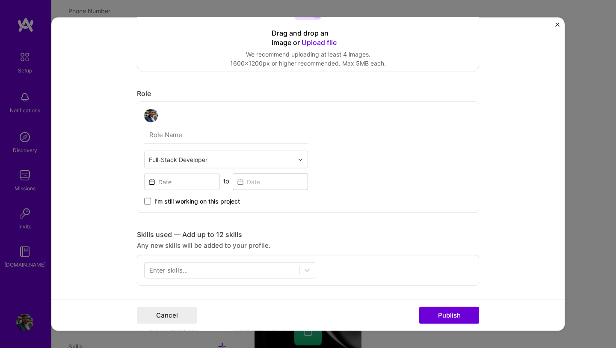
scroll to position [222, 0]
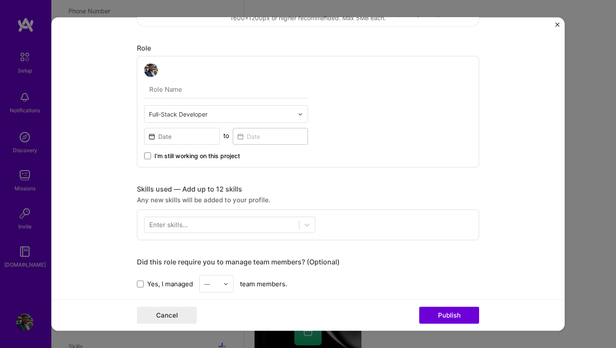
click at [243, 95] on input "text" at bounding box center [226, 89] width 164 height 18
type input "Technical Lead"
click at [185, 135] on input at bounding box center [182, 136] width 76 height 17
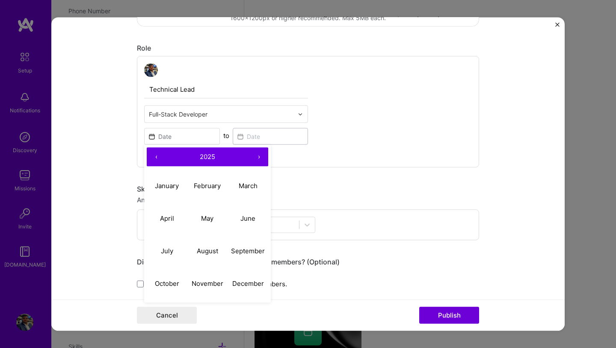
click at [208, 158] on span "2025" at bounding box center [207, 156] width 15 height 8
click at [254, 184] on button "2023" at bounding box center [248, 185] width 41 height 33
click at [176, 188] on abbr "January" at bounding box center [167, 185] width 24 height 8
type input "[DATE]"
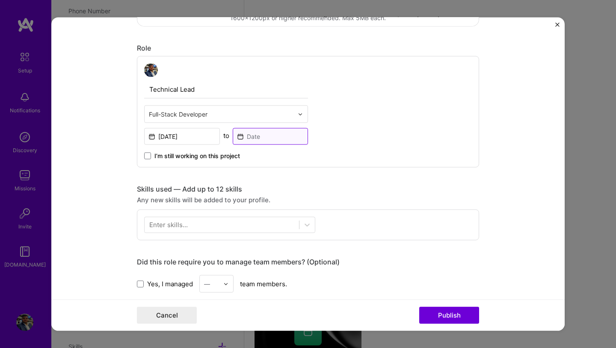
click at [261, 138] on input at bounding box center [271, 136] width 76 height 17
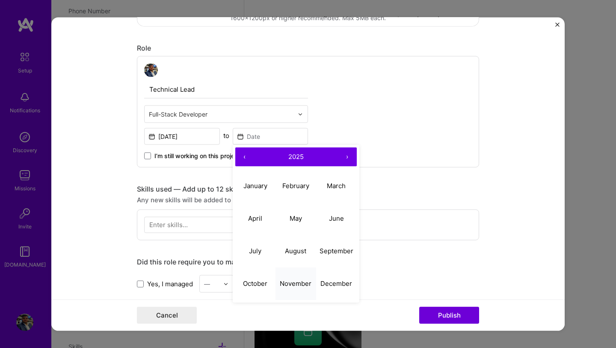
click at [295, 277] on button "November" at bounding box center [296, 283] width 41 height 33
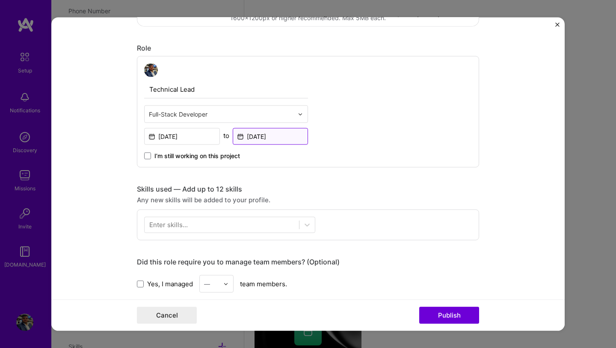
click at [270, 135] on input "[DATE]" at bounding box center [271, 136] width 76 height 17
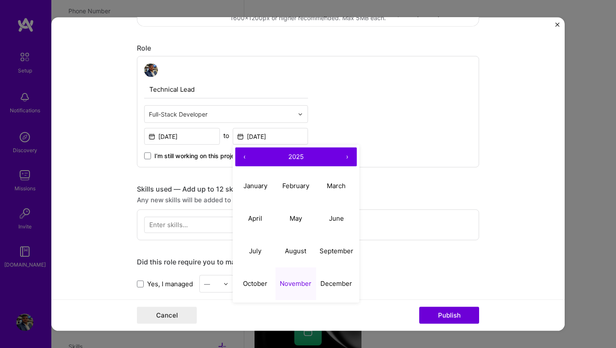
click at [291, 159] on span "2025" at bounding box center [295, 156] width 15 height 8
click at [335, 190] on button "2023" at bounding box center [336, 185] width 41 height 33
click at [319, 216] on button "June" at bounding box center [336, 218] width 41 height 33
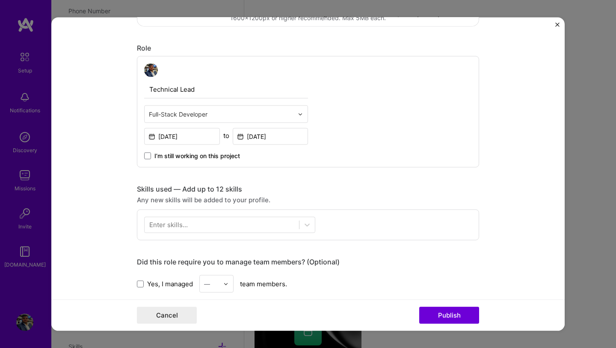
click at [347, 123] on div "Technical Lead Full-Stack Developer [DATE] to [DATE] I’m still working on this …" at bounding box center [308, 111] width 342 height 111
click at [193, 137] on input "[DATE]" at bounding box center [182, 136] width 76 height 17
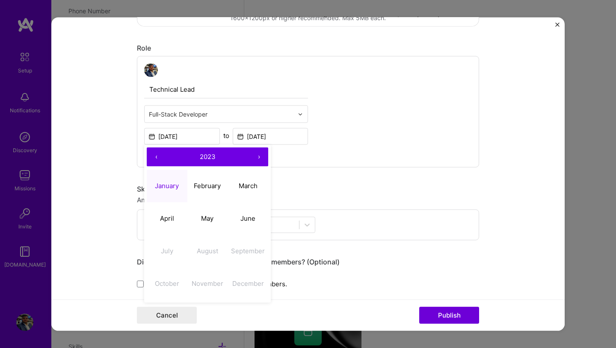
click at [199, 156] on button "2023" at bounding box center [208, 156] width 84 height 19
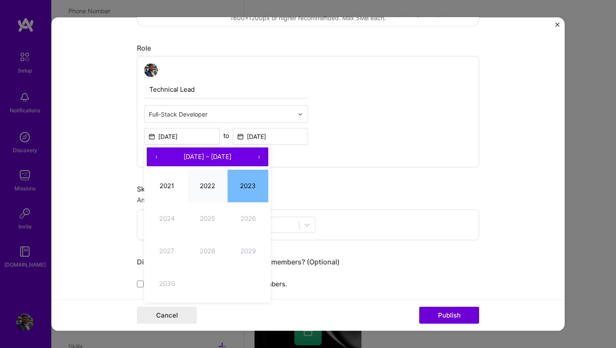
click at [207, 184] on button "2022" at bounding box center [207, 185] width 41 height 33
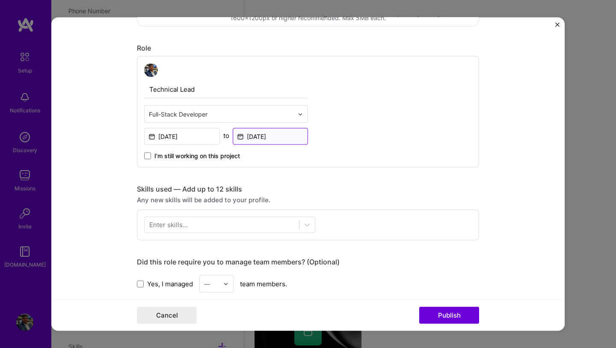
click at [272, 138] on input "[DATE]" at bounding box center [271, 136] width 76 height 17
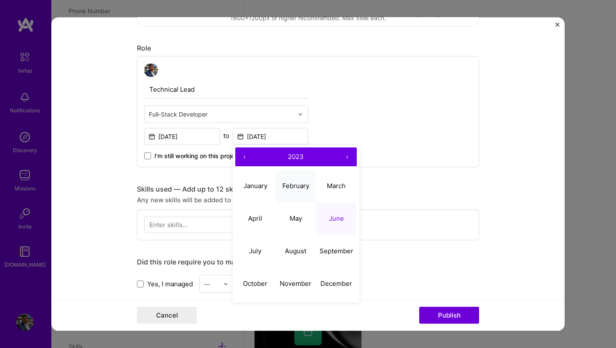
click at [293, 187] on abbr "February" at bounding box center [295, 185] width 27 height 8
type input "[DATE]"
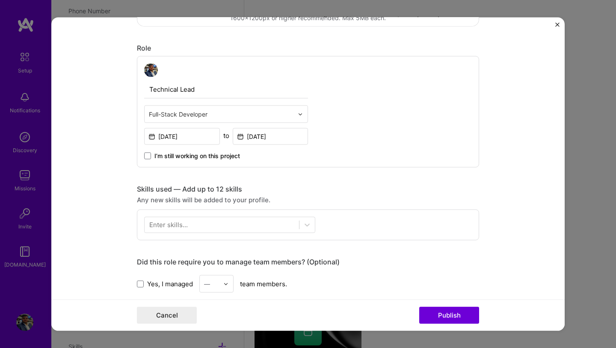
click at [359, 124] on div "Technical Lead Full-Stack Developer [DATE] to [DATE] I’m still working on this …" at bounding box center [308, 111] width 342 height 111
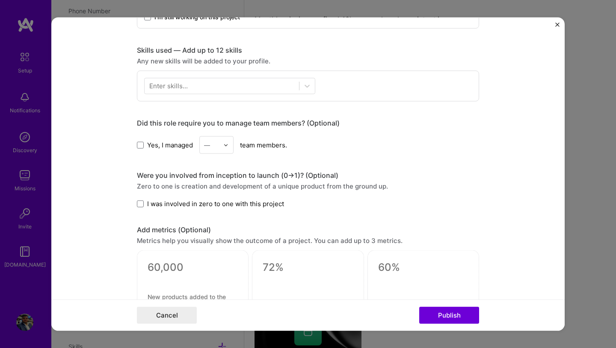
scroll to position [361, 0]
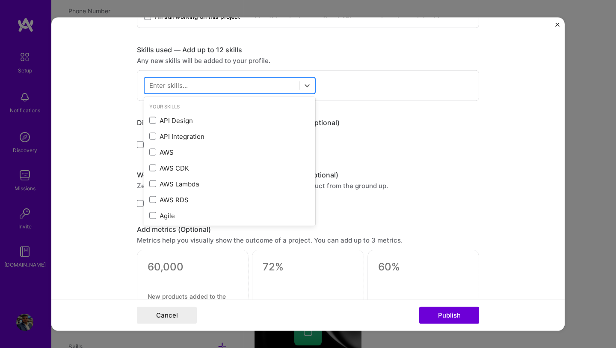
click at [294, 87] on div at bounding box center [222, 85] width 155 height 14
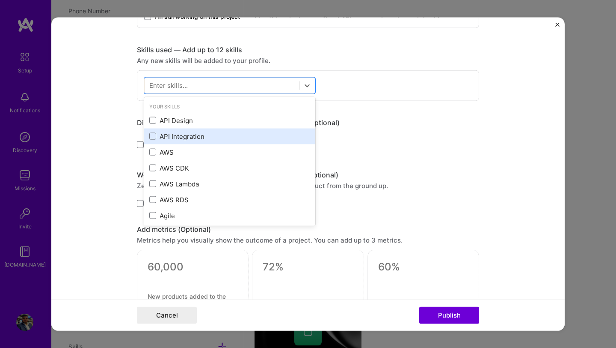
click at [186, 133] on div "API Integration" at bounding box center [229, 135] width 161 height 9
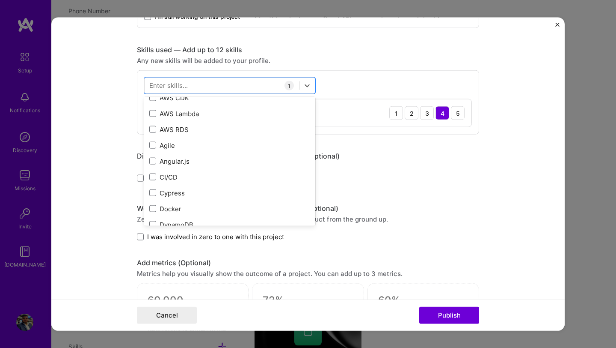
scroll to position [76, 0]
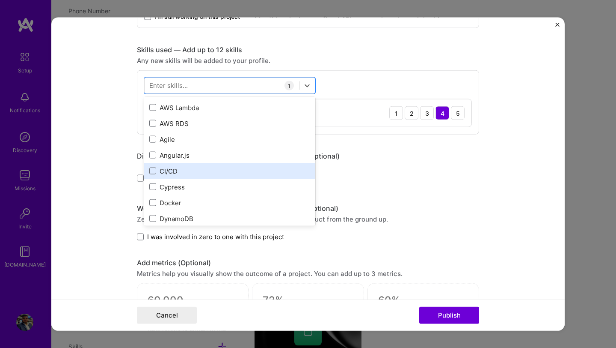
click at [190, 166] on div "CI/CD" at bounding box center [229, 170] width 161 height 9
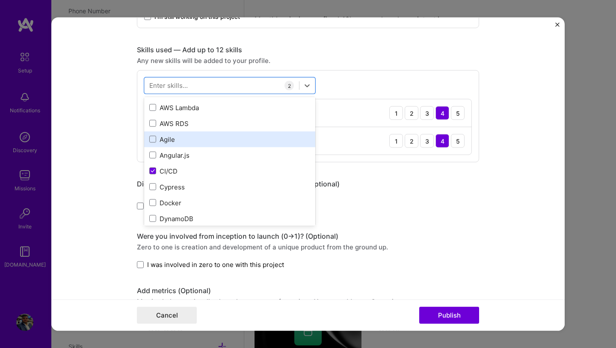
scroll to position [102, 0]
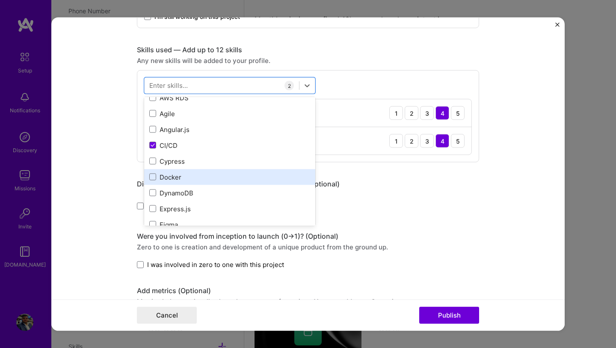
click at [193, 169] on div "Docker" at bounding box center [229, 177] width 171 height 16
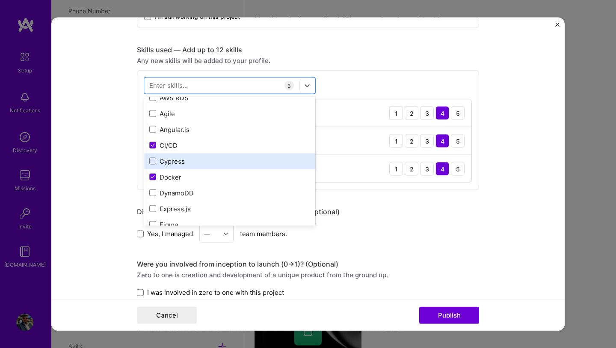
scroll to position [141, 0]
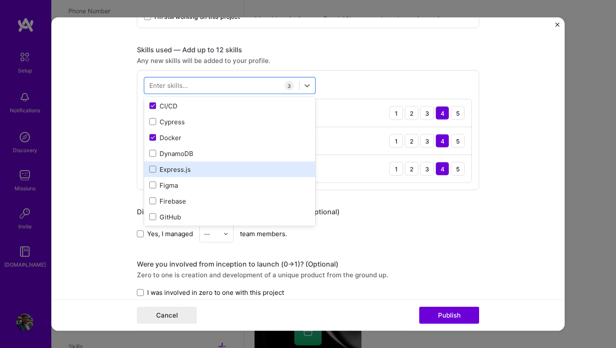
click at [184, 170] on div "Express.js" at bounding box center [229, 168] width 161 height 9
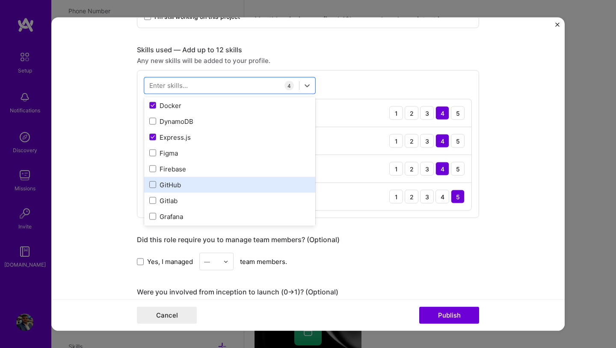
scroll to position [202, 0]
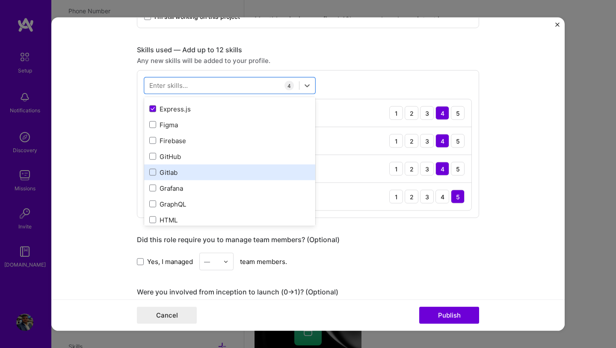
click at [173, 176] on div "Gitlab" at bounding box center [229, 171] width 161 height 9
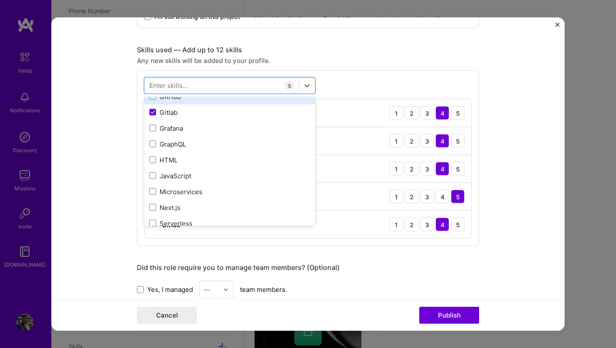
scroll to position [267, 0]
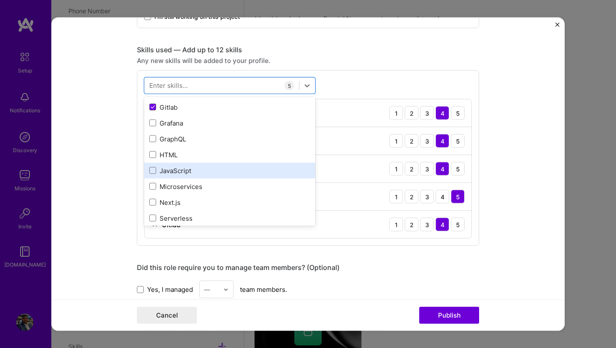
click at [180, 166] on div "JavaScript" at bounding box center [229, 170] width 171 height 16
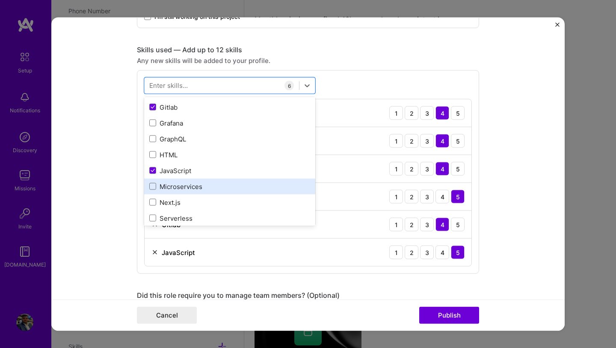
click at [181, 186] on div "Microservices" at bounding box center [229, 185] width 161 height 9
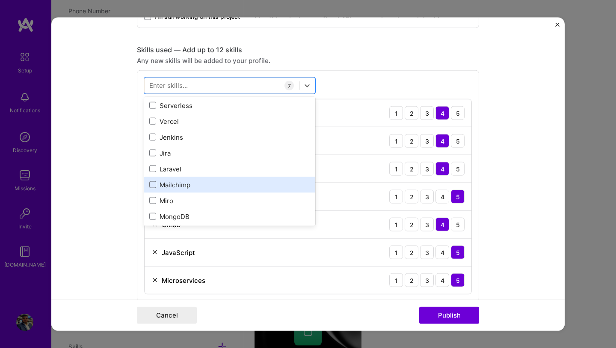
scroll to position [383, 0]
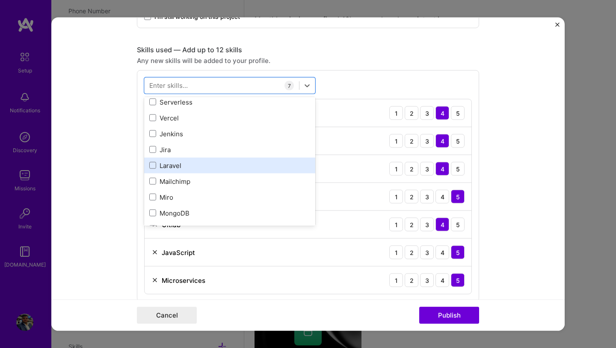
click at [181, 171] on div "Laravel" at bounding box center [229, 165] width 171 height 16
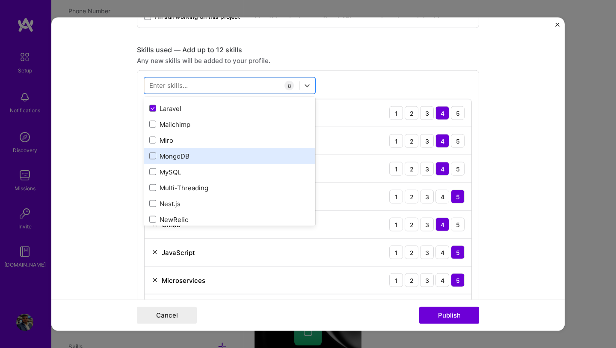
scroll to position [444, 0]
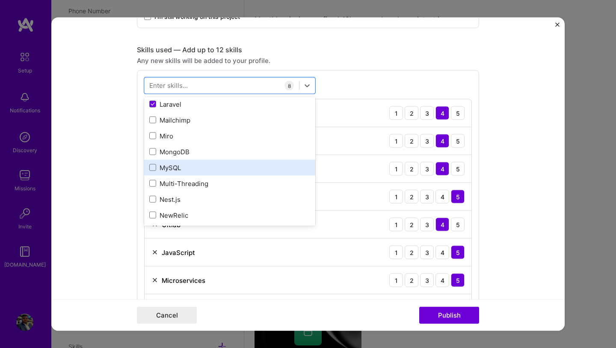
click at [179, 168] on div "MySQL" at bounding box center [229, 167] width 161 height 9
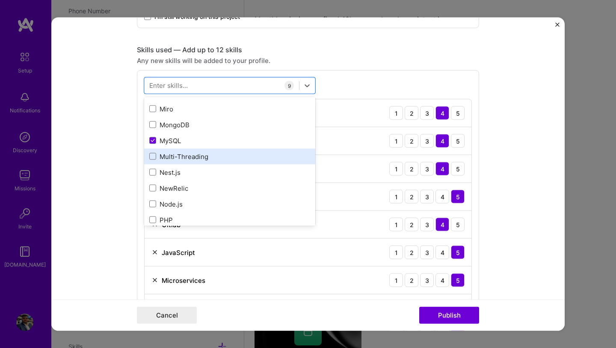
scroll to position [481, 0]
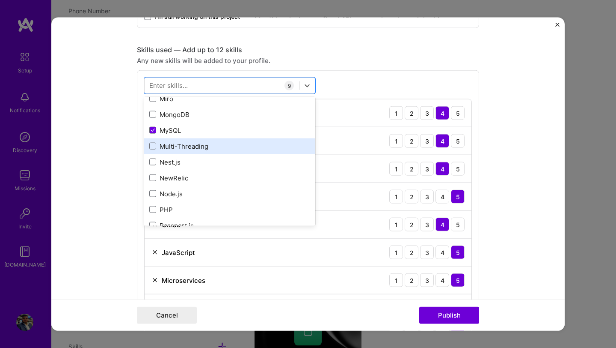
click at [196, 148] on div "Multi-Threading" at bounding box center [229, 145] width 161 height 9
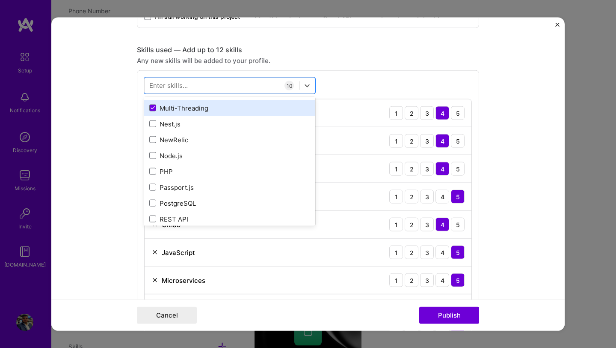
scroll to position [521, 0]
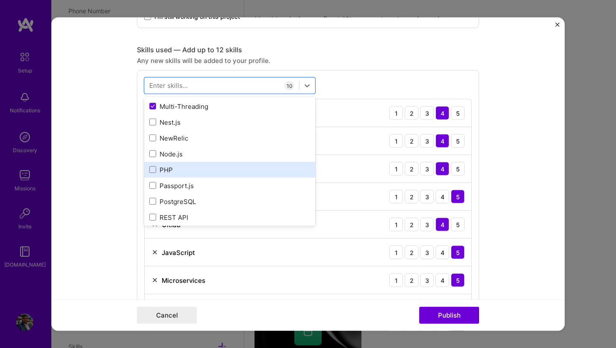
click at [199, 172] on div "PHP" at bounding box center [229, 169] width 161 height 9
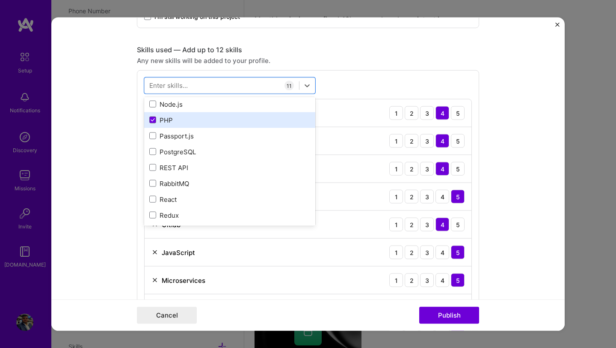
scroll to position [572, 0]
click at [217, 165] on div "REST API" at bounding box center [229, 165] width 161 height 9
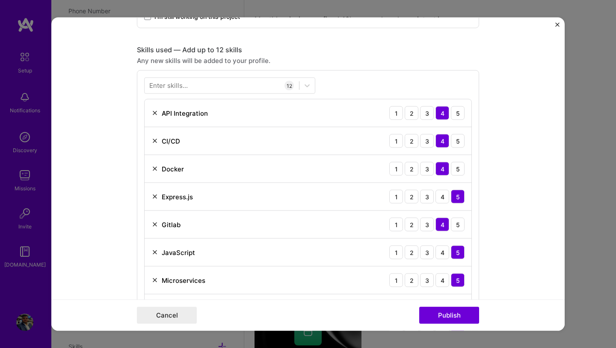
click at [496, 247] on form "Project title Liverware, [GEOGRAPHIC_DATA] (NHS) Company Integrella Project ind…" at bounding box center [308, 174] width 514 height 313
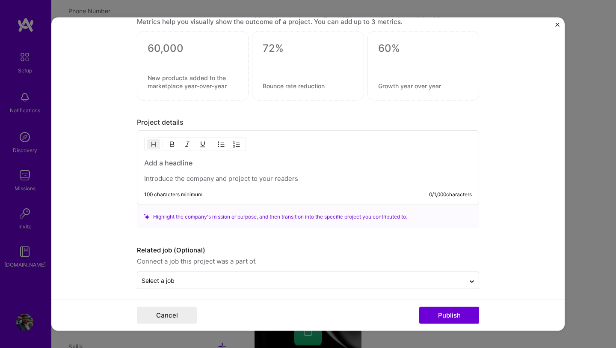
scroll to position [925, 0]
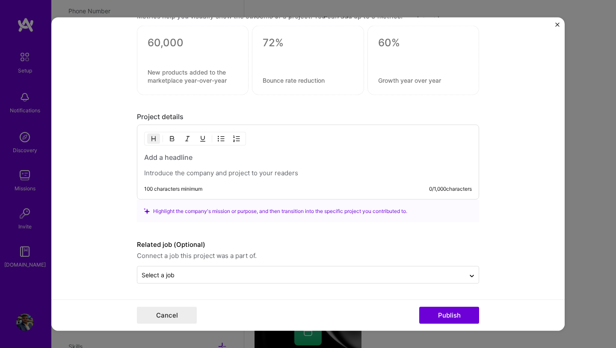
click at [197, 167] on div at bounding box center [308, 164] width 328 height 25
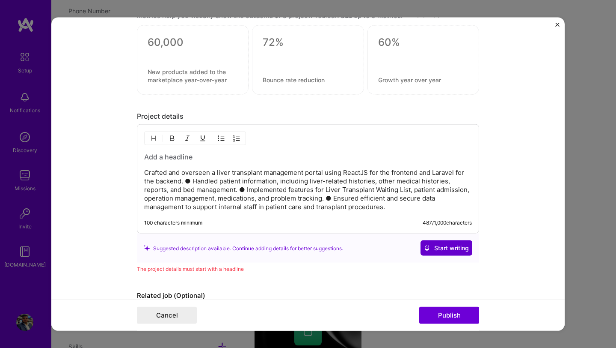
click at [443, 245] on span "Start writing" at bounding box center [446, 248] width 45 height 9
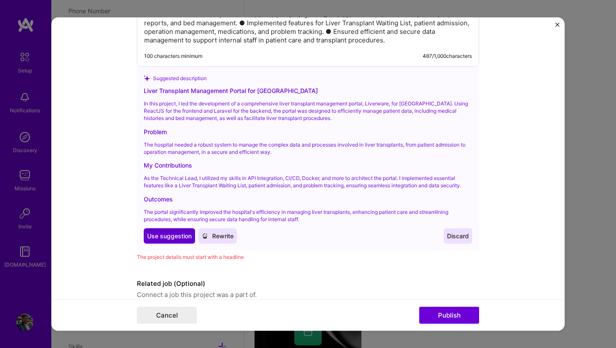
click at [168, 228] on button "Use Use suggestion" at bounding box center [169, 235] width 51 height 15
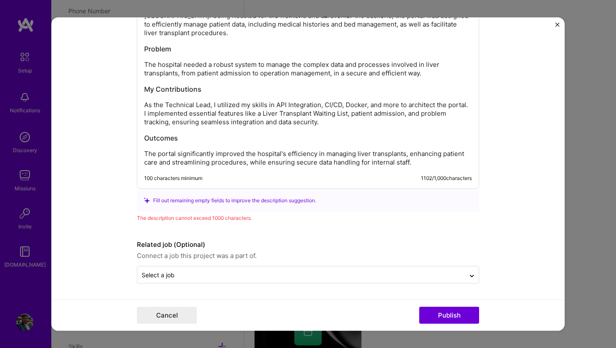
click at [415, 163] on p "The portal significantly improved the hospital's efficiency in managing liver t…" at bounding box center [308, 157] width 328 height 17
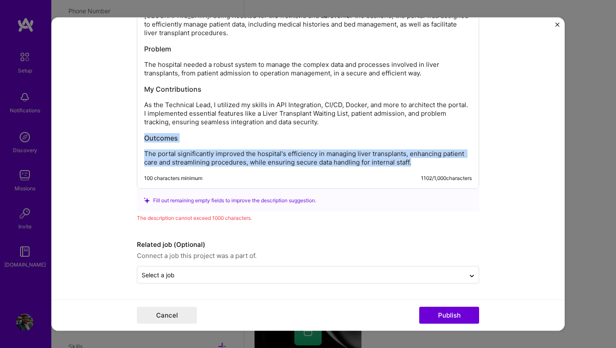
click at [346, 124] on p "As the Technical Lead, I utilized my skills in API Integration, CI/CD, Docker, …" at bounding box center [308, 114] width 328 height 26
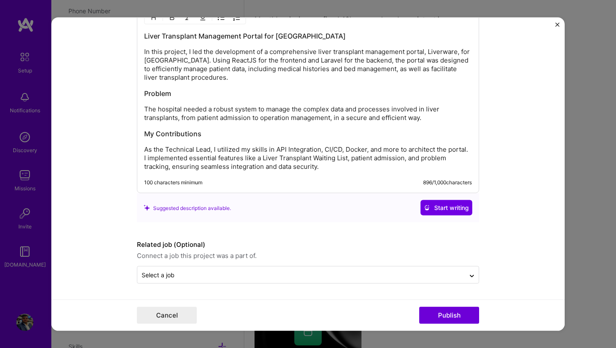
scroll to position [1046, 0]
click at [470, 315] on button "Publish" at bounding box center [449, 314] width 60 height 17
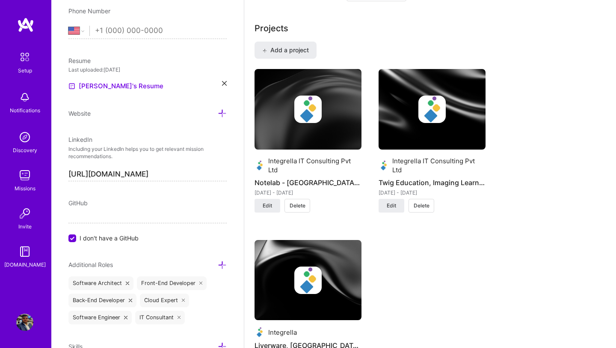
scroll to position [767, 0]
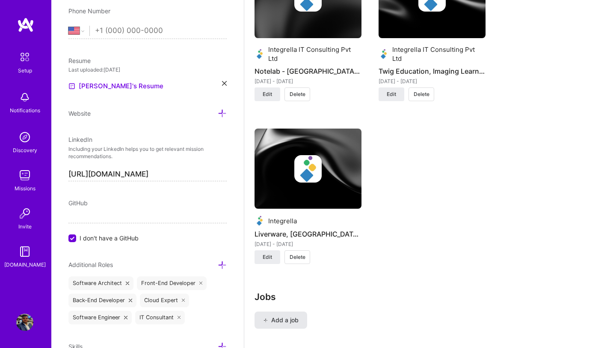
click at [278, 315] on span "Add a job" at bounding box center [281, 319] width 36 height 9
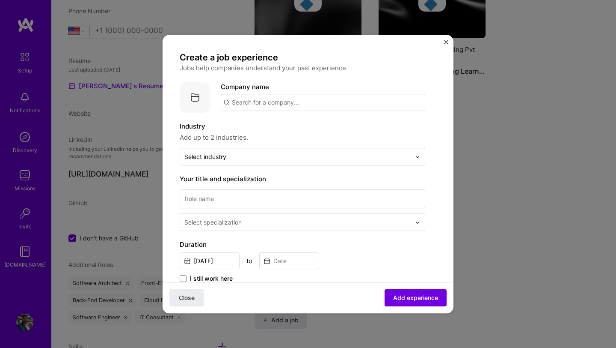
click at [297, 108] on input "text" at bounding box center [323, 102] width 205 height 17
click at [287, 138] on div "Integrella [DOMAIN_NAME]" at bounding box center [285, 127] width 128 height 24
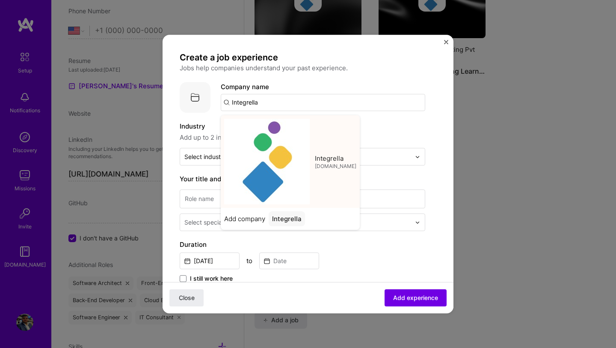
type input "Integrella"
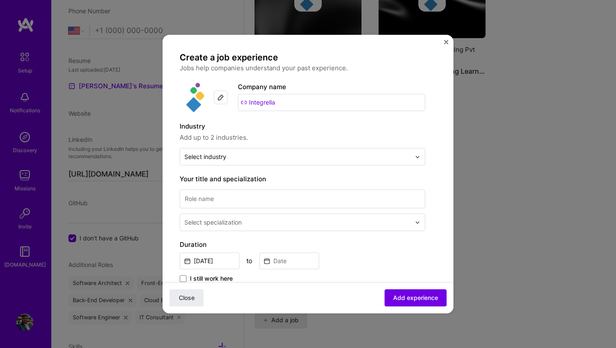
scroll to position [58, 0]
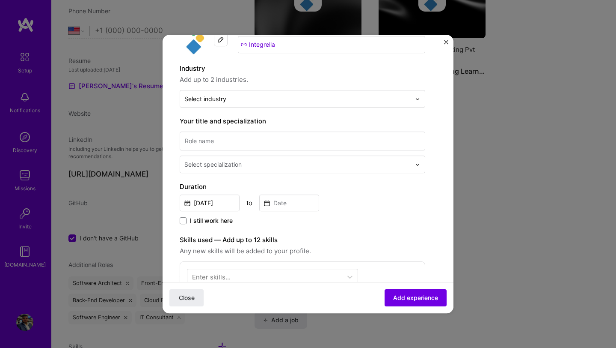
click at [328, 87] on div "Industry Add up to 2 industries. Select industry 0" at bounding box center [303, 85] width 246 height 44
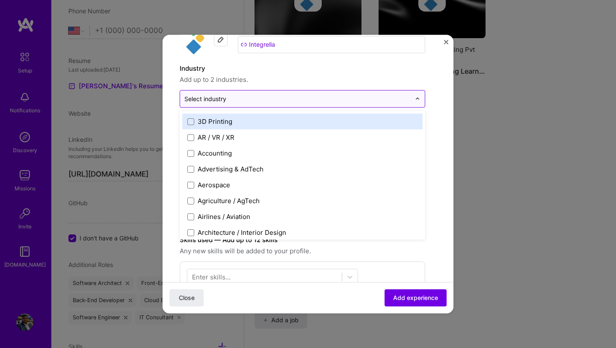
click at [325, 102] on input "text" at bounding box center [297, 98] width 226 height 9
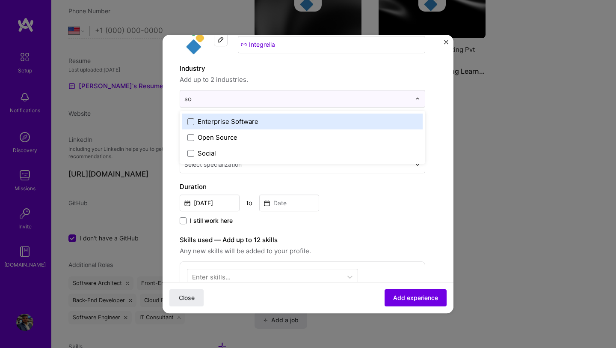
type input "s"
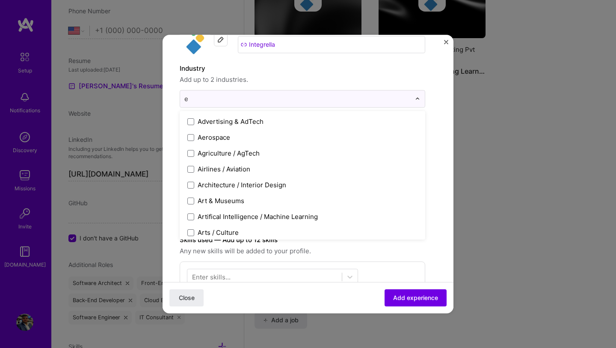
type input "ed"
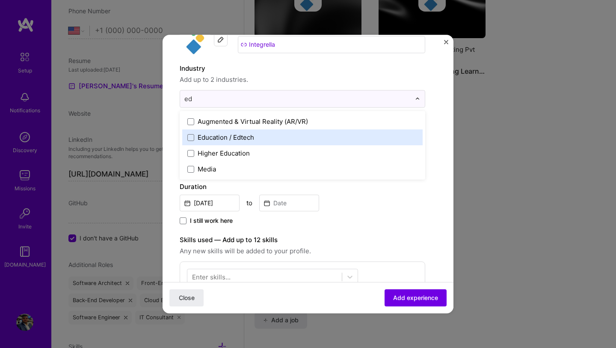
click at [223, 140] on div "Education / Edtech" at bounding box center [226, 137] width 56 height 9
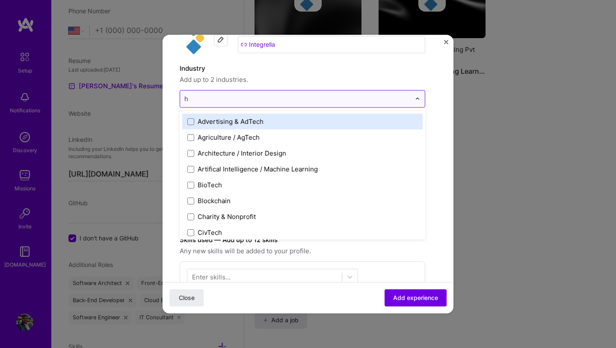
type input "he"
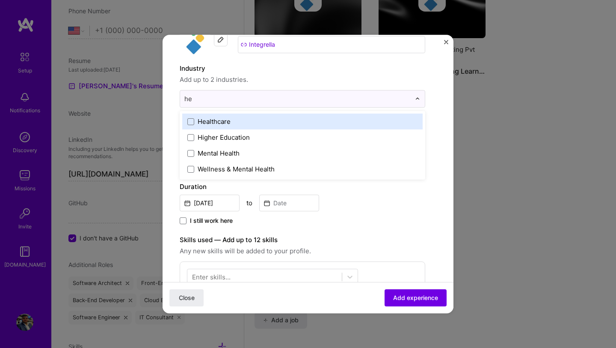
click at [247, 125] on label "Healthcare" at bounding box center [302, 121] width 230 height 9
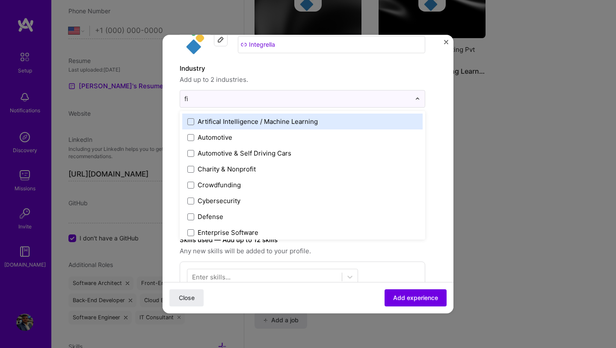
type input "fin"
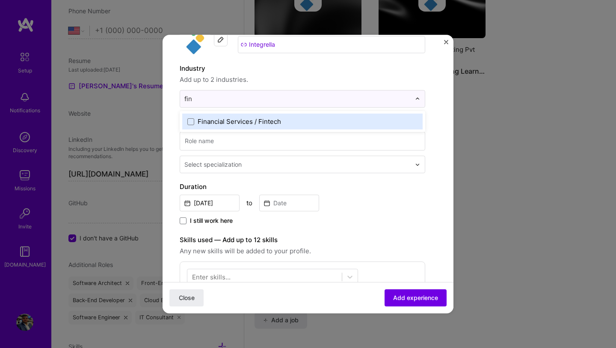
click at [234, 125] on div "Financial Services / Fintech" at bounding box center [239, 121] width 83 height 9
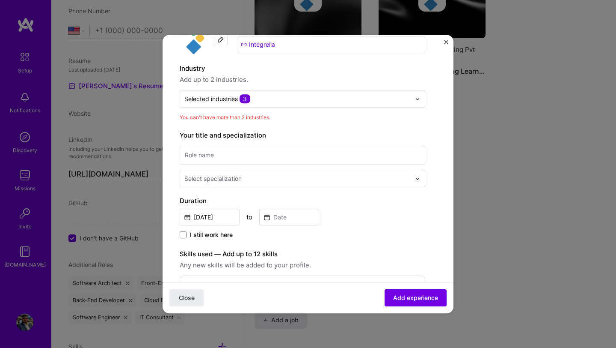
click at [454, 113] on div "Create a job experience Jobs help companies understand your past experience. Co…" at bounding box center [308, 174] width 616 height 348
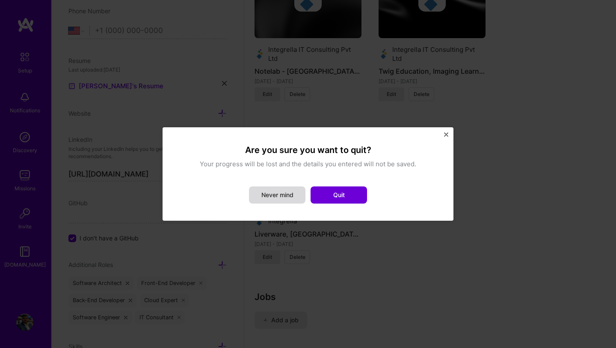
click at [301, 191] on button "Never mind" at bounding box center [277, 194] width 56 height 17
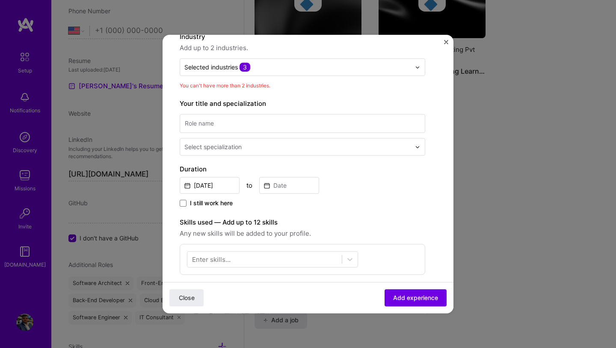
scroll to position [95, 0]
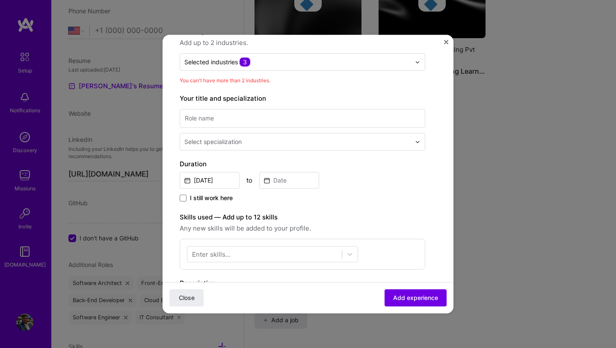
click at [361, 52] on div "Industry Add up to 2 industries. Selected industries 3" at bounding box center [303, 49] width 246 height 44
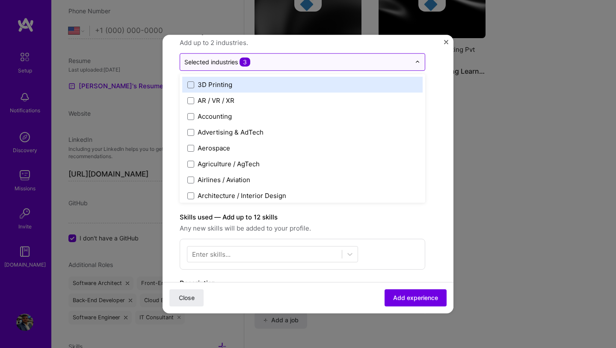
click at [353, 66] on div at bounding box center [297, 61] width 226 height 11
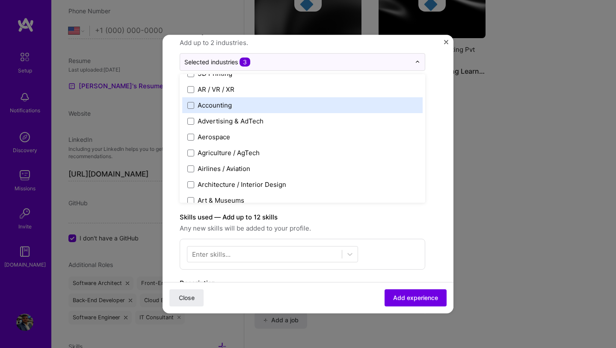
scroll to position [11, 0]
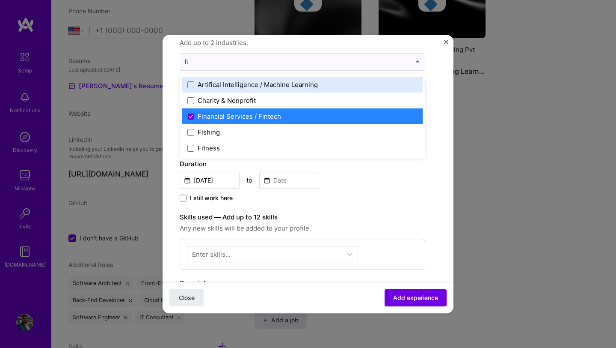
type input "fin"
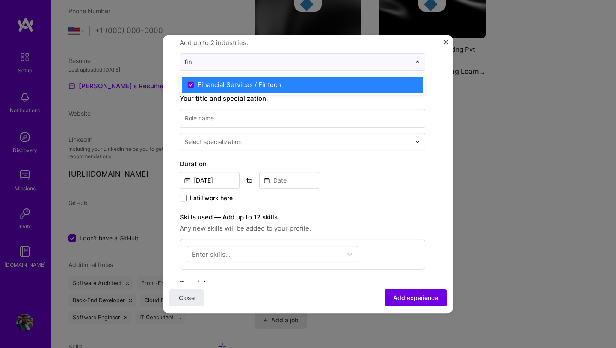
click at [278, 80] on div "Financial Services / Fintech" at bounding box center [239, 84] width 83 height 9
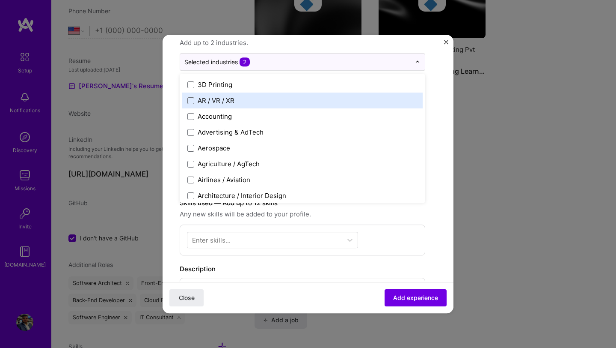
click at [439, 107] on form "Create a job experience Jobs help companies understand your past experience. Co…" at bounding box center [308, 239] width 291 height 564
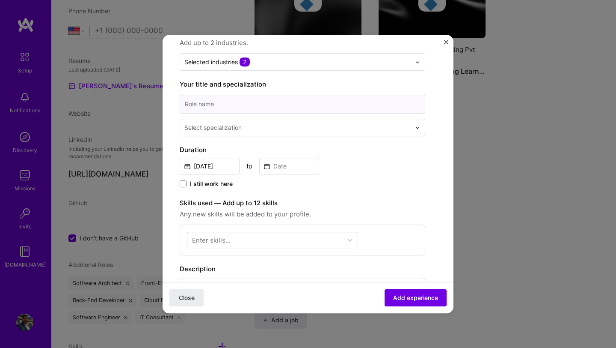
click at [327, 106] on input at bounding box center [303, 104] width 246 height 19
type input "Senior Software Consultant"
click at [291, 131] on input "text" at bounding box center [298, 127] width 228 height 9
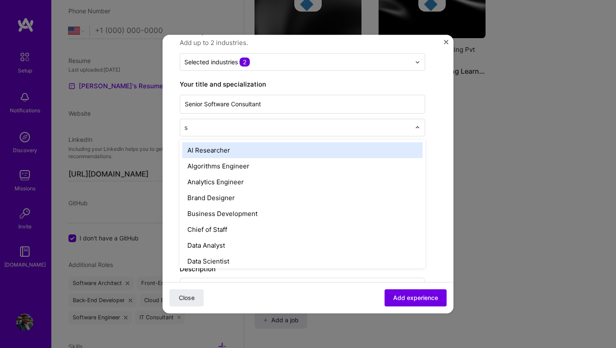
type input "so"
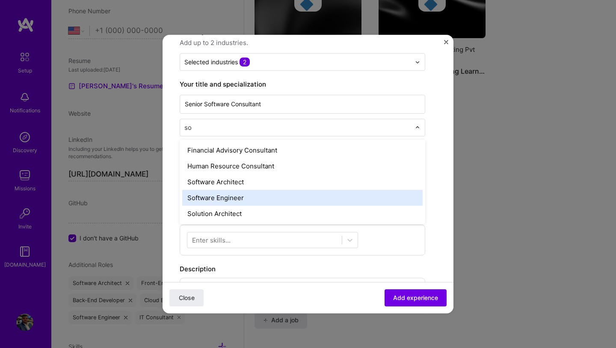
click at [246, 196] on div "Software Engineer" at bounding box center [302, 198] width 241 height 16
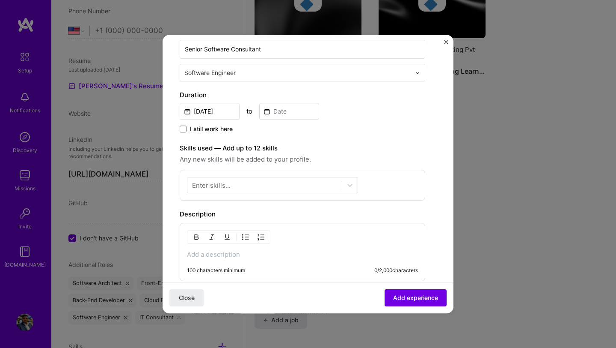
scroll to position [155, 0]
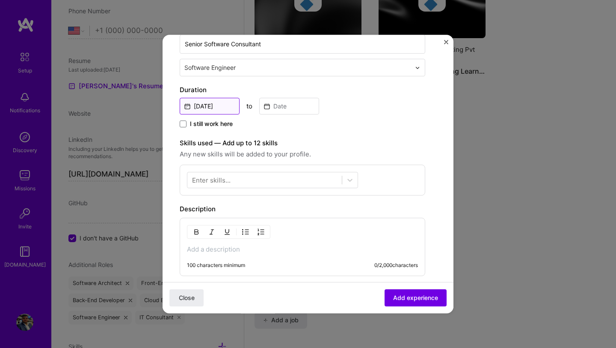
click at [219, 108] on input "[DATE]" at bounding box center [210, 106] width 60 height 17
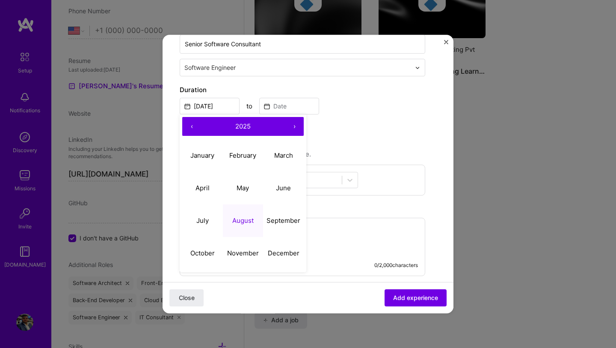
click at [245, 128] on span "2025" at bounding box center [242, 126] width 15 height 8
click at [237, 155] on button "2022" at bounding box center [243, 155] width 41 height 33
click at [205, 154] on abbr "January" at bounding box center [202, 155] width 24 height 8
type input "[DATE]"
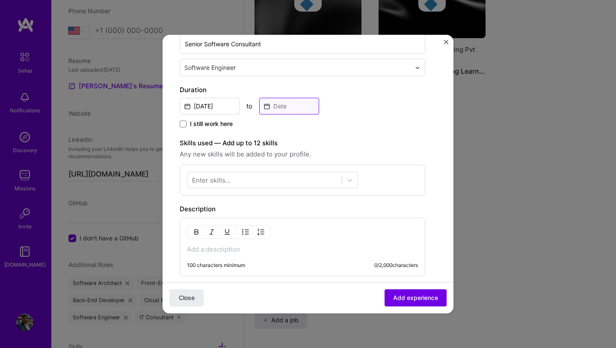
click at [297, 110] on input at bounding box center [289, 106] width 60 height 17
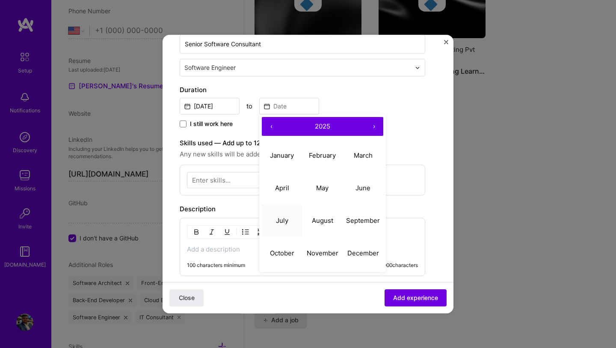
click at [291, 219] on button "July" at bounding box center [282, 220] width 41 height 33
type input "[DATE]"
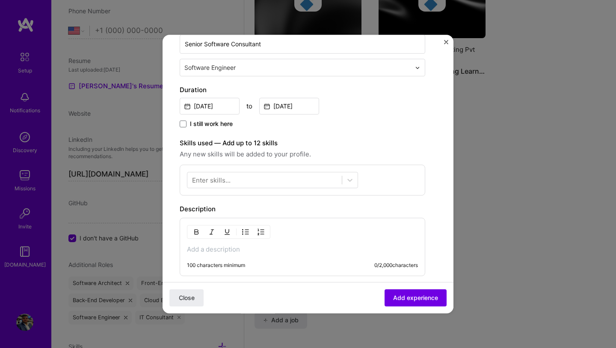
click at [350, 117] on div "Duration [DATE] to [DATE] I still work here" at bounding box center [303, 107] width 246 height 45
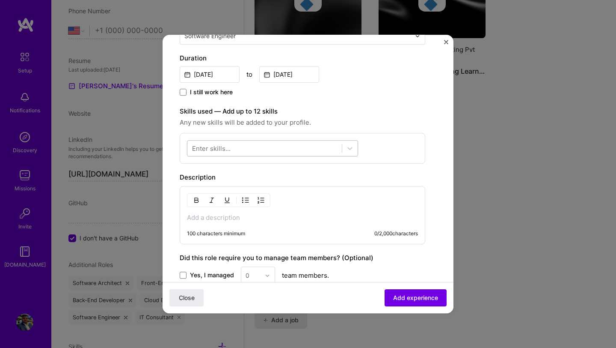
click at [279, 148] on div at bounding box center [264, 148] width 155 height 14
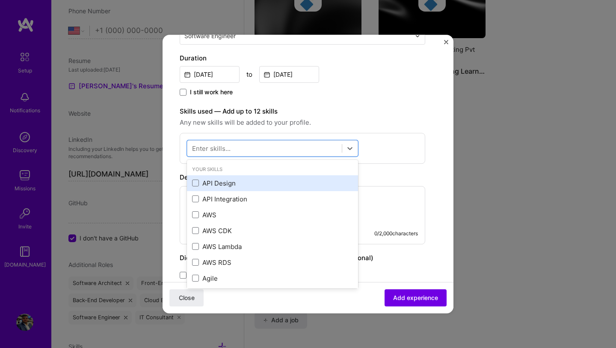
click at [221, 184] on div "API Design" at bounding box center [272, 182] width 161 height 9
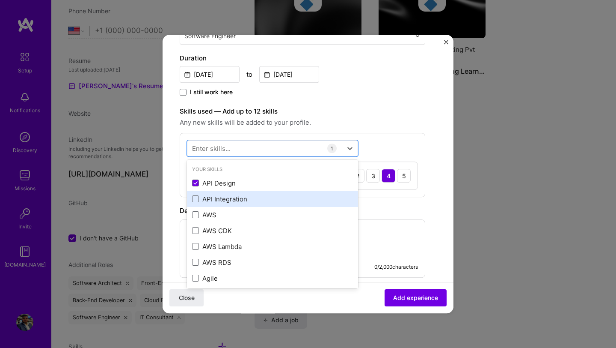
click at [221, 192] on div "API Integration" at bounding box center [272, 199] width 171 height 16
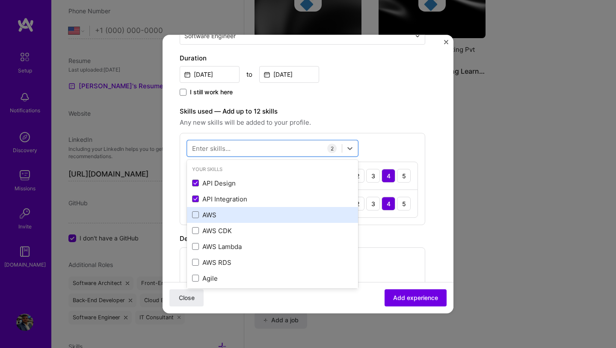
click at [210, 218] on div "AWS" at bounding box center [272, 214] width 161 height 9
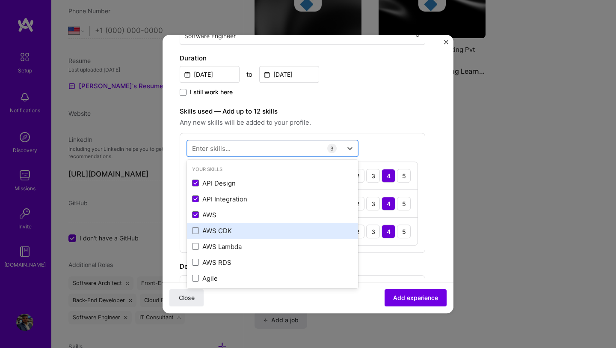
click at [211, 232] on div "AWS CDK" at bounding box center [272, 230] width 161 height 9
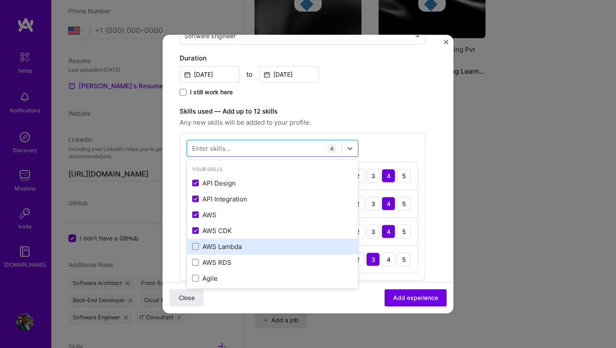
click at [211, 244] on div "AWS Lambda" at bounding box center [272, 246] width 161 height 9
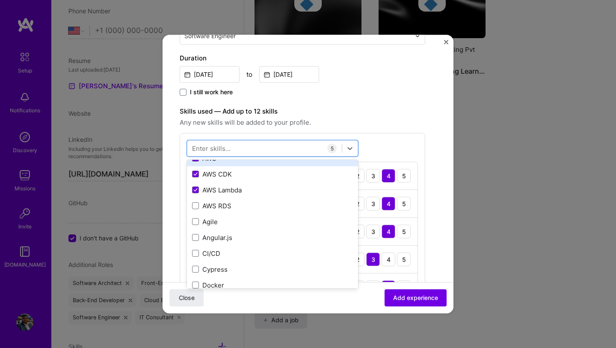
scroll to position [56, 0]
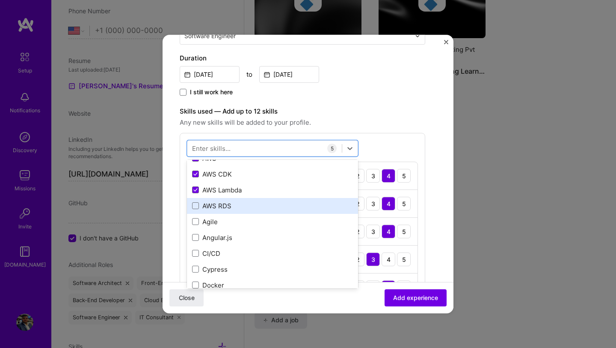
click at [224, 208] on div "AWS RDS" at bounding box center [272, 205] width 161 height 9
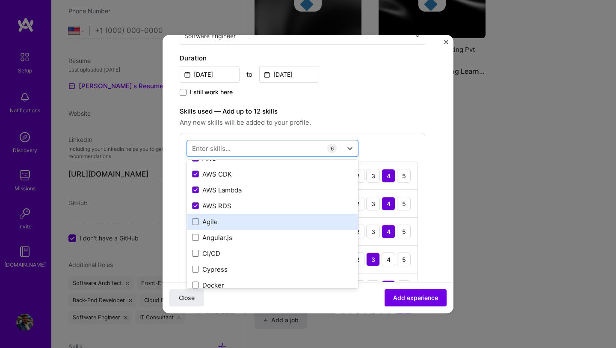
click at [213, 228] on div "Agile" at bounding box center [272, 222] width 171 height 16
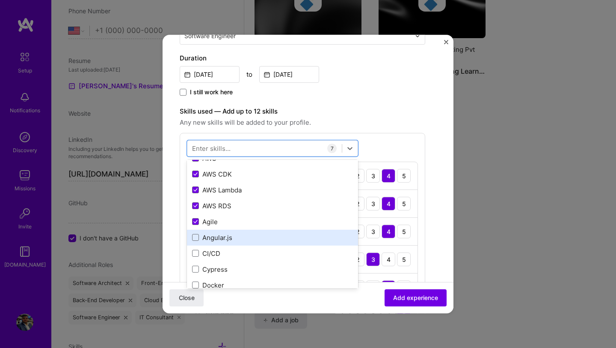
click at [213, 235] on div "Angular.js" at bounding box center [272, 237] width 161 height 9
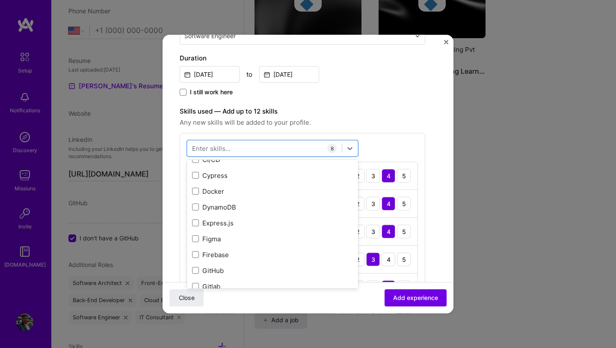
scroll to position [151, 0]
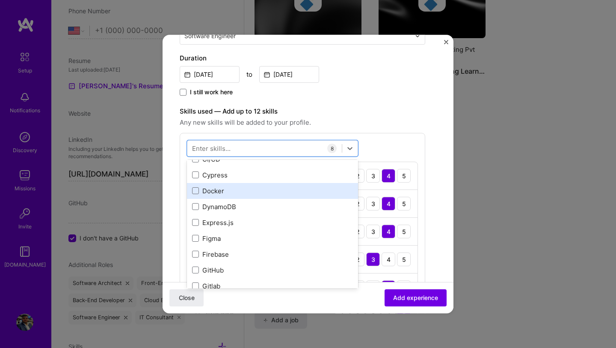
click at [222, 197] on div "Docker" at bounding box center [272, 191] width 171 height 16
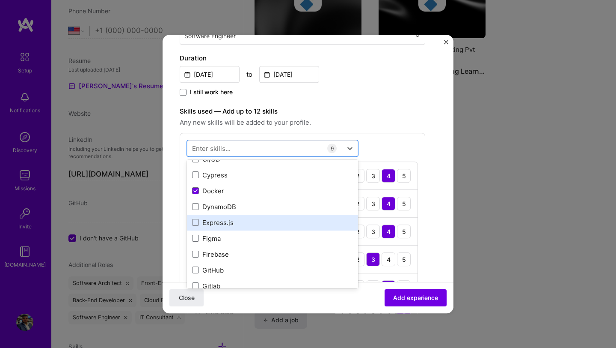
click at [222, 226] on div "Express.js" at bounding box center [272, 222] width 161 height 9
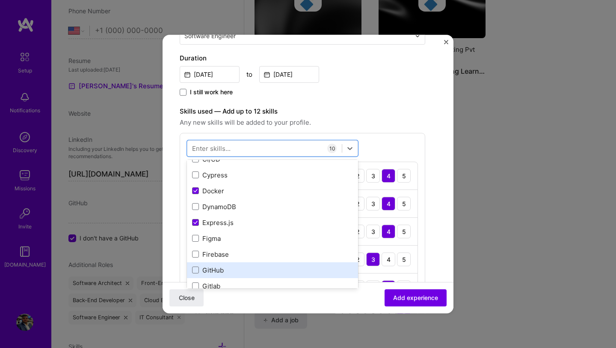
click at [221, 268] on div "GitHub" at bounding box center [272, 269] width 161 height 9
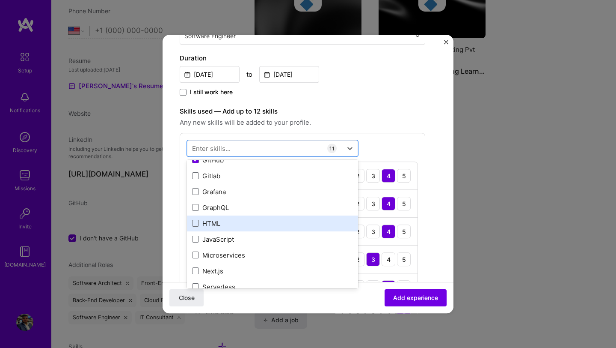
scroll to position [264, 0]
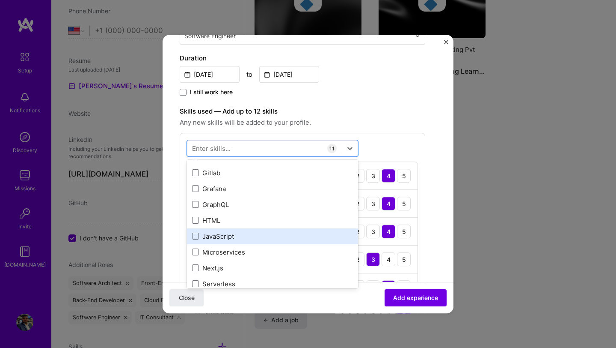
click at [231, 238] on div "JavaScript" at bounding box center [272, 236] width 161 height 9
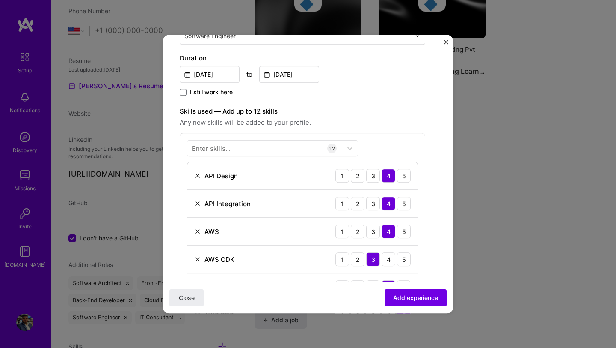
click at [440, 237] on form "Create a job experience Jobs help companies understand your past experience. Co…" at bounding box center [308, 317] width 291 height 903
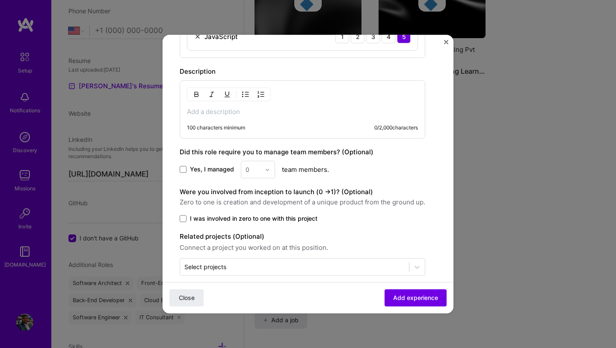
scroll to position [636, 0]
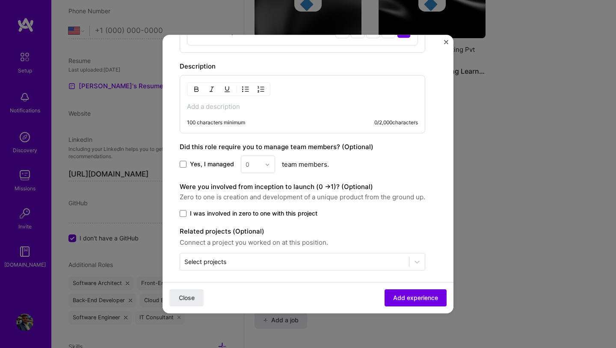
click at [235, 110] on p at bounding box center [302, 106] width 231 height 9
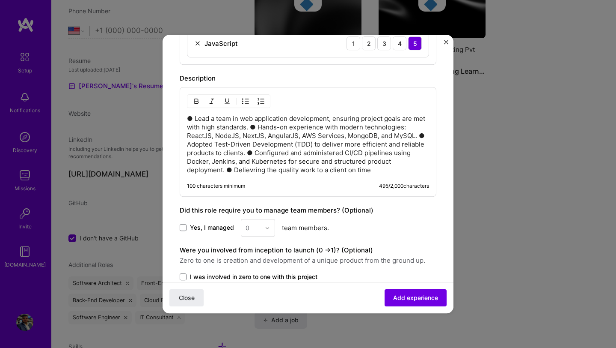
scroll to position [613, 0]
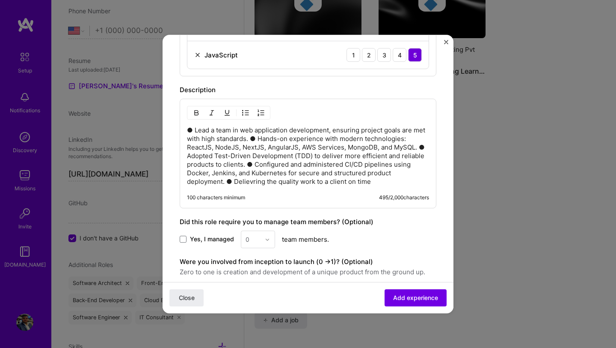
click at [253, 137] on p "● Lead a team in web application development, ensuring project goals are met wi…" at bounding box center [308, 156] width 242 height 60
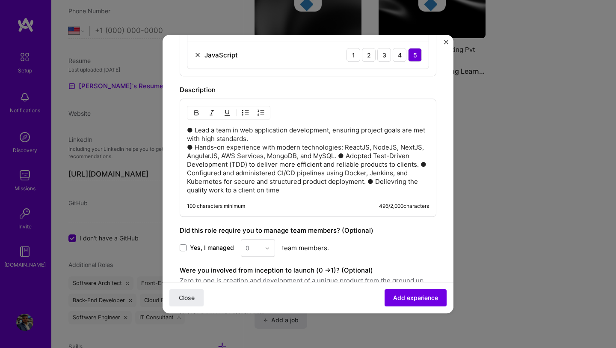
click at [337, 155] on p "● Lead a team in web application development, ensuring project goals are met wi…" at bounding box center [308, 160] width 242 height 68
click at [271, 174] on p "● Lead a team in web application development, ensuring project goals are met wi…" at bounding box center [308, 160] width 242 height 68
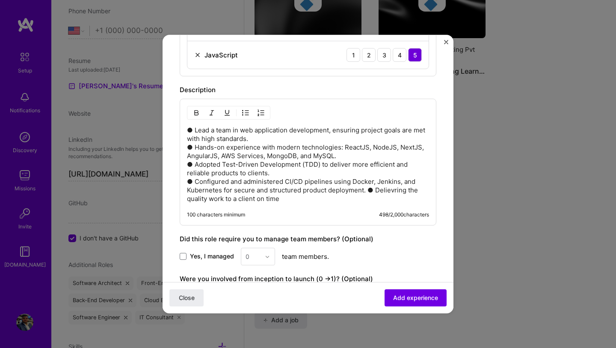
click at [367, 193] on p "● Lead a team in web application development, ensuring project goals are met wi…" at bounding box center [308, 164] width 242 height 77
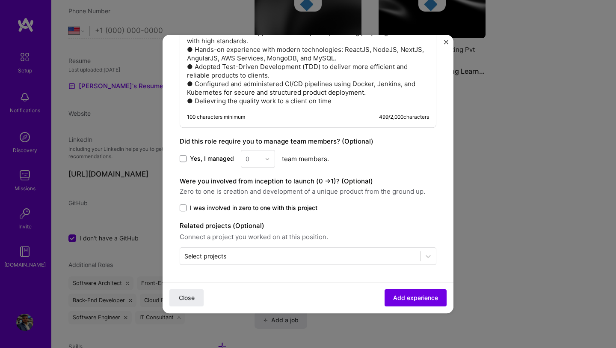
scroll to position [710, 0]
click at [184, 159] on span at bounding box center [183, 159] width 7 height 7
click at [0, 0] on input "Yes, I managed" at bounding box center [0, 0] width 0 height 0
click at [256, 157] on input "text" at bounding box center [253, 159] width 15 height 9
click at [253, 244] on div "5" at bounding box center [258, 245] width 29 height 16
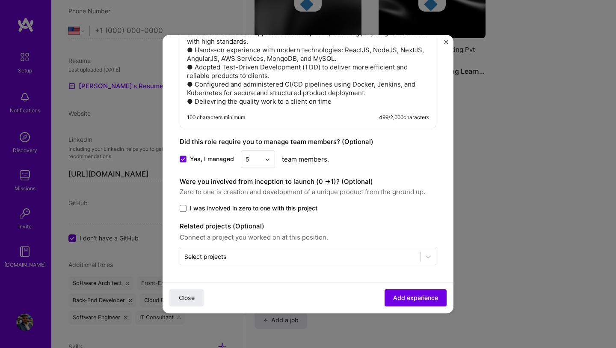
click at [234, 209] on span "I was involved in zero to one with this project" at bounding box center [254, 208] width 128 height 9
click at [0, 0] on input "I was involved in zero to one with this project" at bounding box center [0, 0] width 0 height 0
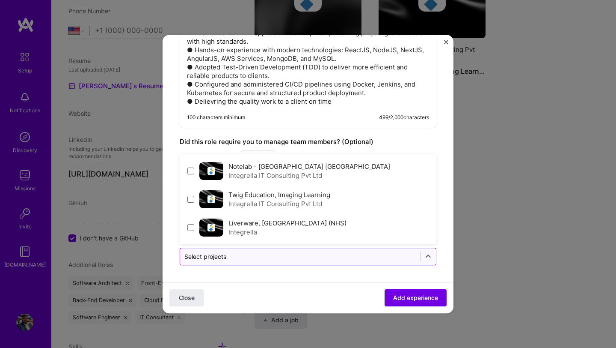
click at [300, 252] on input "text" at bounding box center [300, 256] width 232 height 9
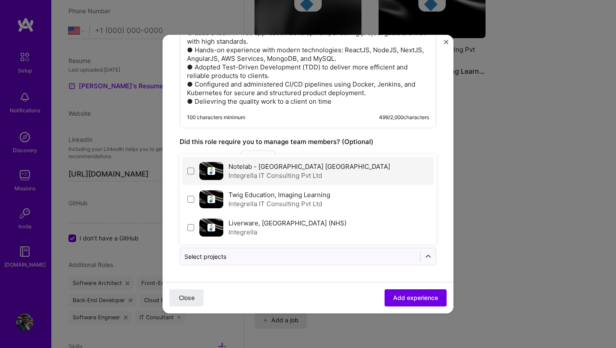
click at [189, 175] on div "Notelab - [GEOGRAPHIC_DATA] London Integrella IT Consulting Pvt Ltd" at bounding box center [308, 171] width 252 height 28
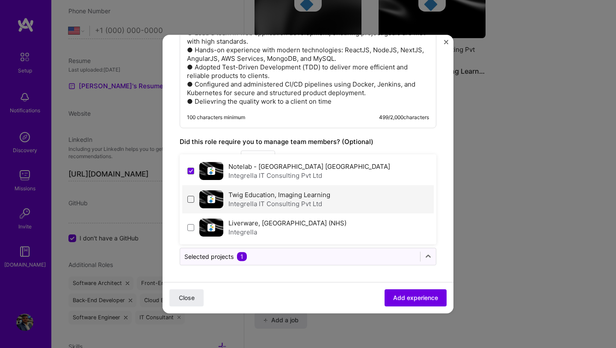
click at [190, 196] on span at bounding box center [190, 199] width 7 height 7
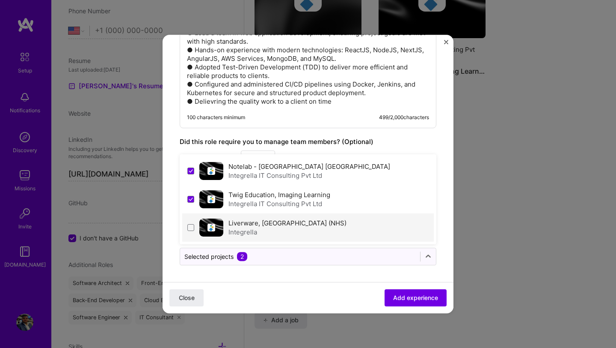
click at [190, 218] on div "Liverware, [GEOGRAPHIC_DATA] (NHS) Integrella" at bounding box center [308, 227] width 252 height 28
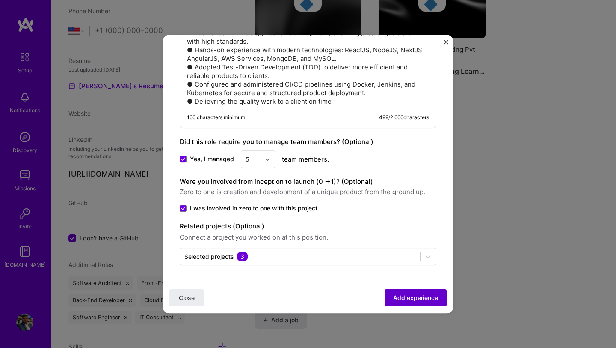
click at [392, 299] on button "Add experience" at bounding box center [416, 297] width 62 height 17
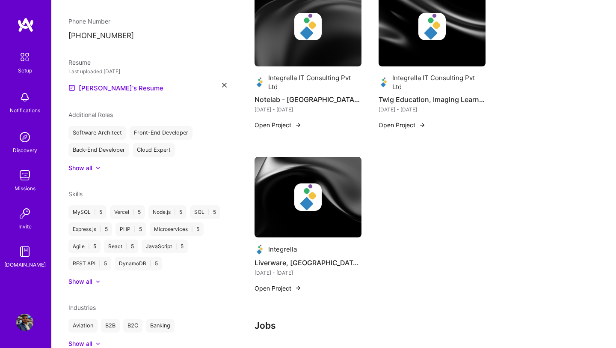
scroll to position [0, 0]
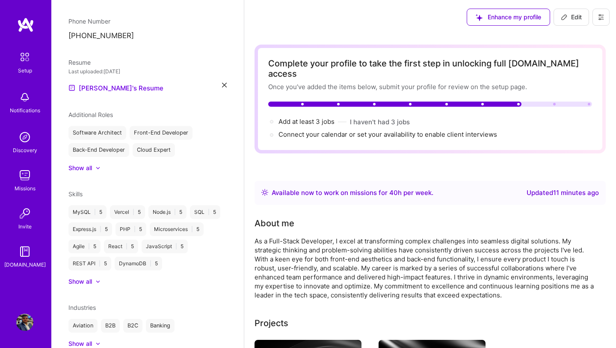
click at [575, 13] on span "Edit" at bounding box center [571, 17] width 21 height 9
select select "Right Now"
select select "IN"
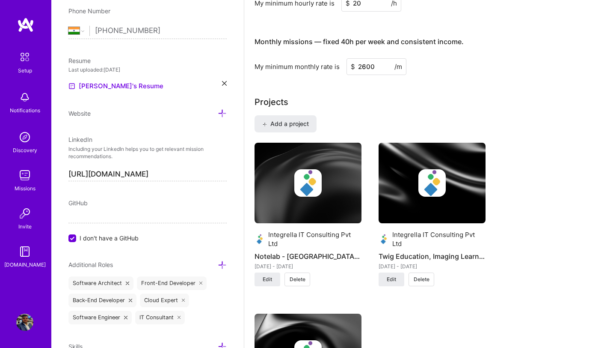
scroll to position [893, 0]
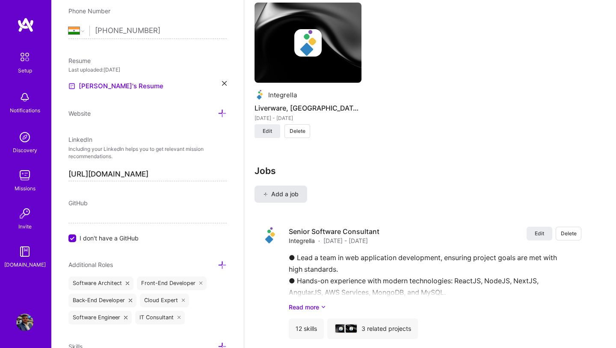
click at [294, 190] on span "Add a job" at bounding box center [281, 194] width 36 height 9
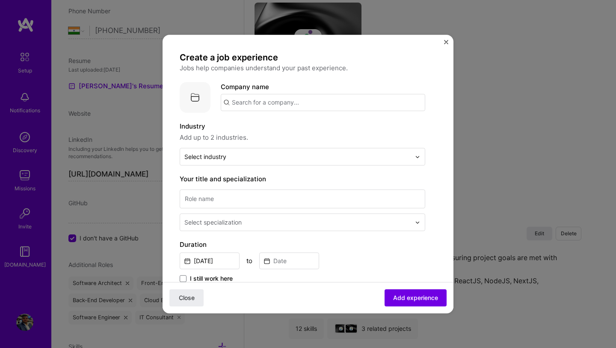
click at [292, 101] on input "text" at bounding box center [323, 102] width 205 height 17
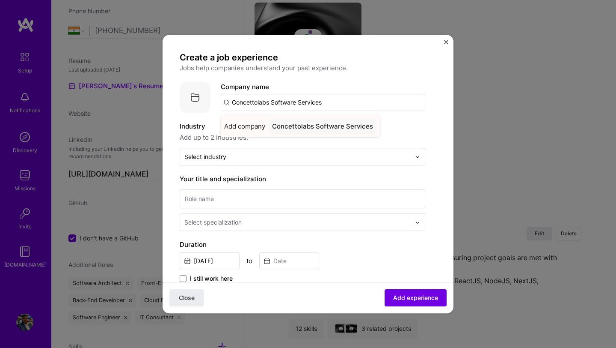
type input "Concettolabs Software Services"
click at [259, 127] on span "Add company" at bounding box center [244, 126] width 41 height 9
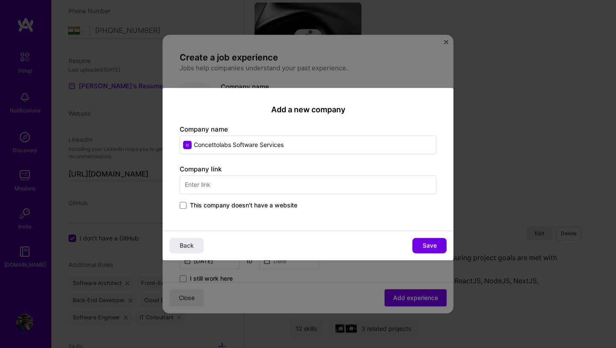
click at [257, 184] on input "text" at bounding box center [308, 184] width 257 height 19
type input "[URL][DOMAIN_NAME]"
click at [423, 242] on span "Save" at bounding box center [430, 245] width 14 height 9
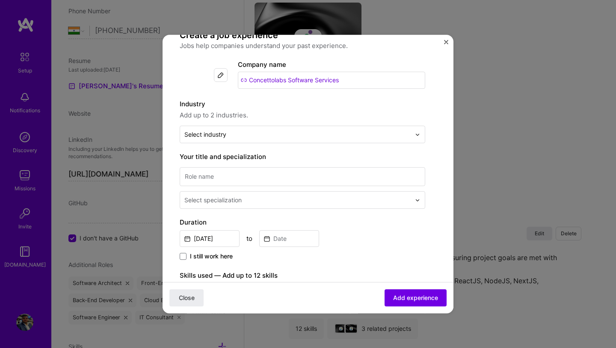
scroll to position [30, 0]
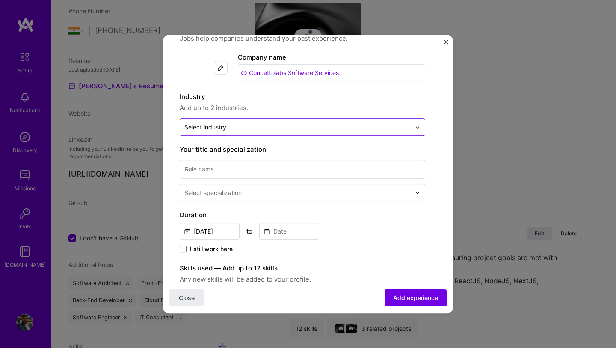
click at [337, 131] on div at bounding box center [297, 127] width 226 height 11
type input "a"
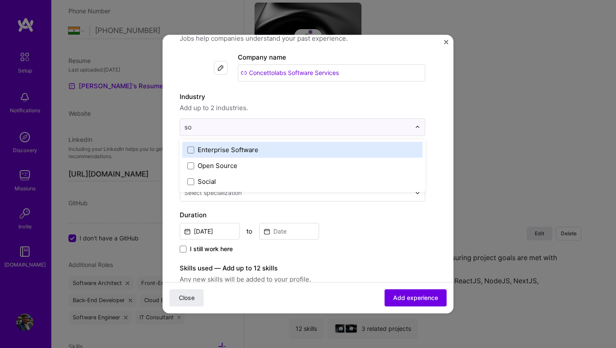
type input "s"
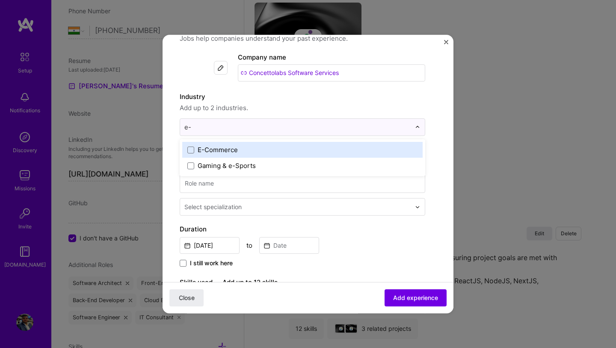
type input "e-c"
click at [265, 148] on label "E-Commerce" at bounding box center [302, 149] width 230 height 9
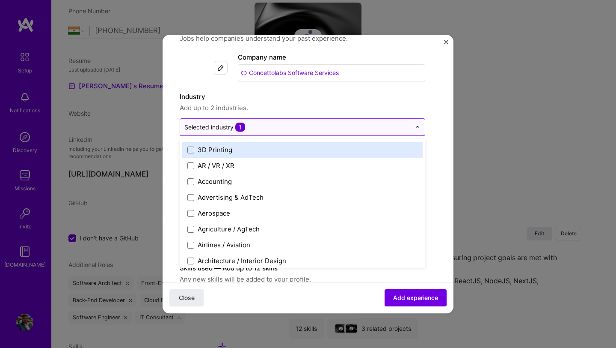
click at [281, 125] on input "text" at bounding box center [297, 126] width 226 height 9
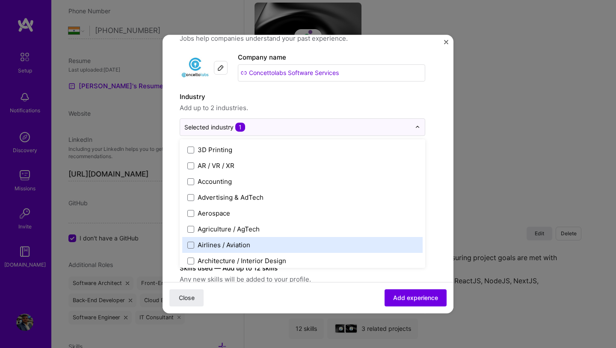
click at [234, 241] on div "Airlines / Aviation" at bounding box center [224, 244] width 53 height 9
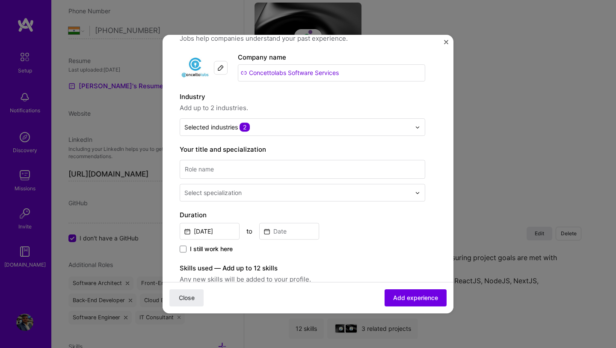
click at [403, 101] on label "Industry" at bounding box center [303, 97] width 246 height 10
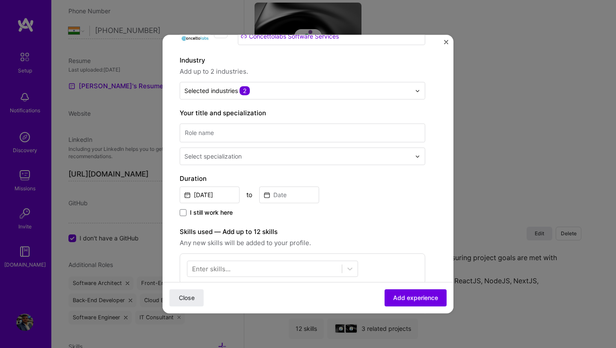
scroll to position [68, 0]
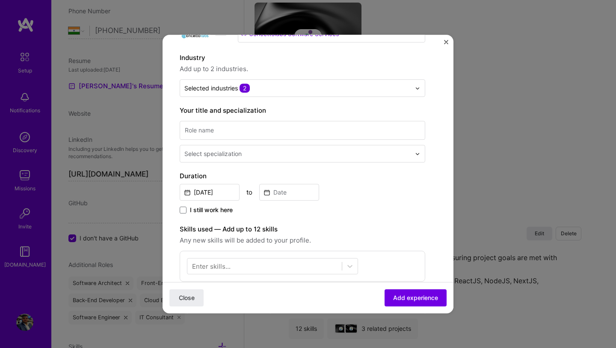
click at [374, 141] on div "Select specialization" at bounding box center [303, 140] width 246 height 43
click at [360, 128] on input at bounding box center [303, 130] width 246 height 19
type input "Senior Software Engineer"
click at [346, 167] on div "Create a job experience Jobs help companies understand your past experience. Co…" at bounding box center [303, 240] width 246 height 515
click at [354, 155] on input "text" at bounding box center [298, 153] width 228 height 9
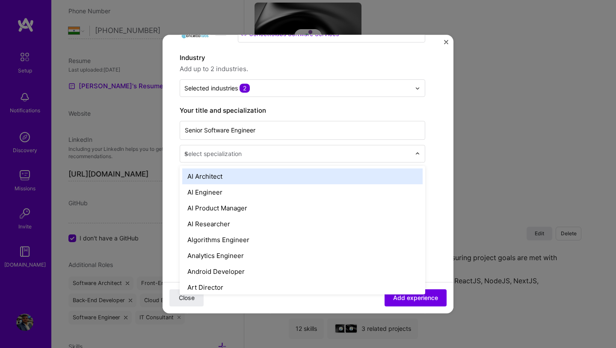
type input "so"
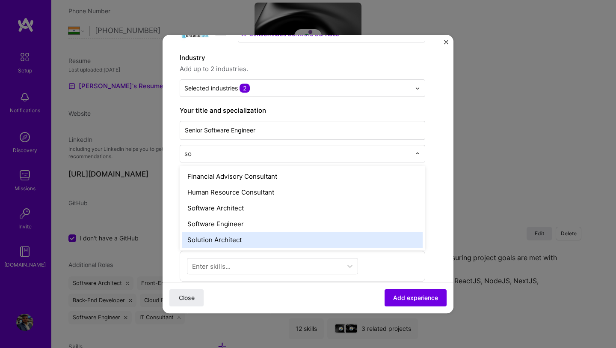
click at [259, 232] on div "Solution Architect" at bounding box center [302, 240] width 241 height 16
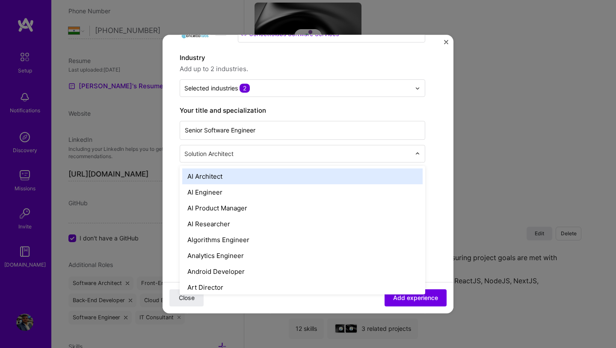
click at [284, 161] on div "Solution Architect" at bounding box center [297, 153] width 235 height 17
type input "so"
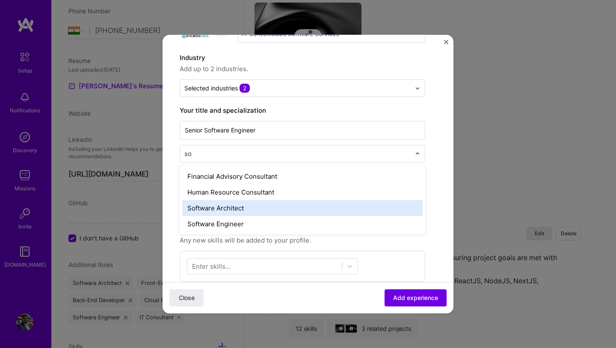
click at [235, 208] on div "Software Architect" at bounding box center [302, 208] width 241 height 16
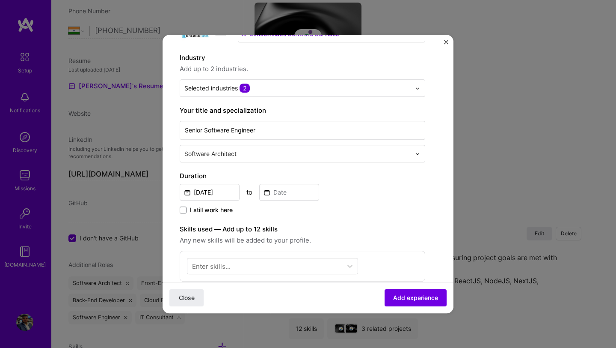
click at [276, 141] on div "Senior Software Engineer option Software Architect, selected. Select is focused…" at bounding box center [303, 140] width 246 height 43
click at [274, 151] on input "text" at bounding box center [298, 153] width 228 height 9
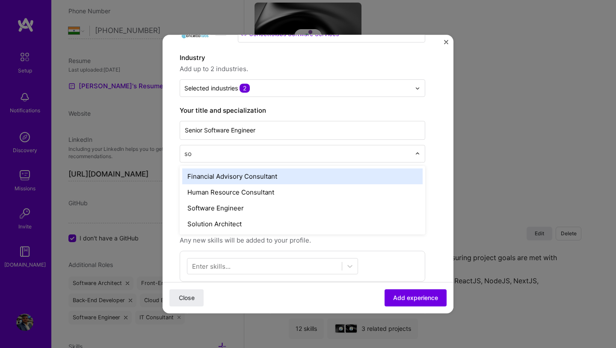
type input "sof"
click at [272, 180] on div "Software Engineer" at bounding box center [302, 176] width 241 height 16
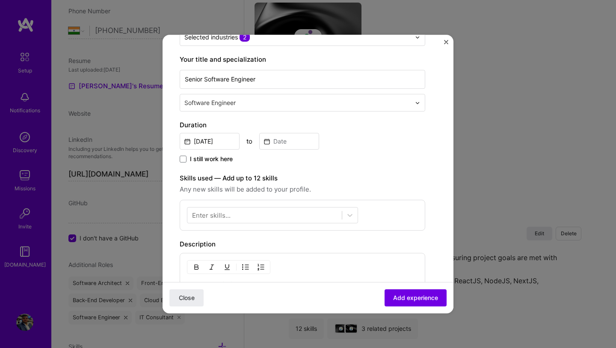
scroll to position [122, 0]
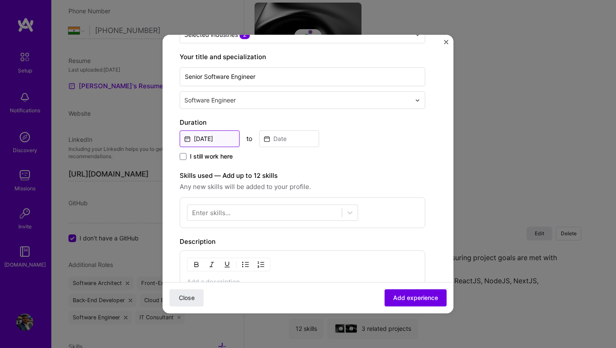
click at [221, 138] on input "[DATE]" at bounding box center [210, 138] width 60 height 17
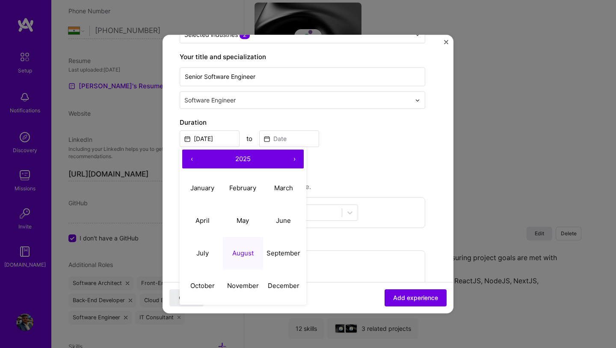
click at [242, 156] on span "2025" at bounding box center [242, 159] width 15 height 8
click at [192, 161] on button "‹" at bounding box center [191, 158] width 19 height 19
click at [205, 285] on button "2020" at bounding box center [202, 285] width 41 height 33
click at [281, 221] on abbr "June" at bounding box center [283, 220] width 15 height 8
type input "[DATE]"
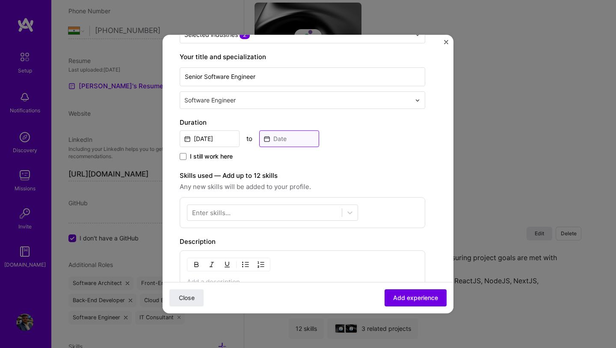
click at [279, 141] on input at bounding box center [289, 138] width 60 height 17
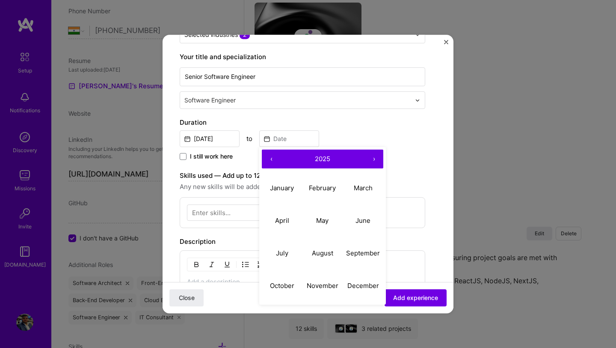
click at [274, 156] on button "‹" at bounding box center [271, 158] width 19 height 19
click at [330, 162] on span "2023" at bounding box center [323, 159] width 16 height 8
click at [291, 194] on button "2021" at bounding box center [282, 188] width 41 height 33
click at [375, 289] on button "December" at bounding box center [363, 285] width 41 height 33
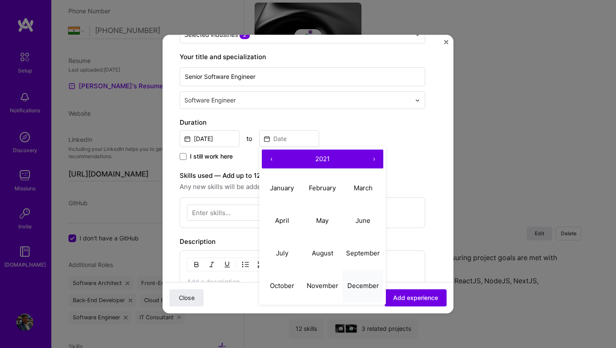
type input "[DATE]"
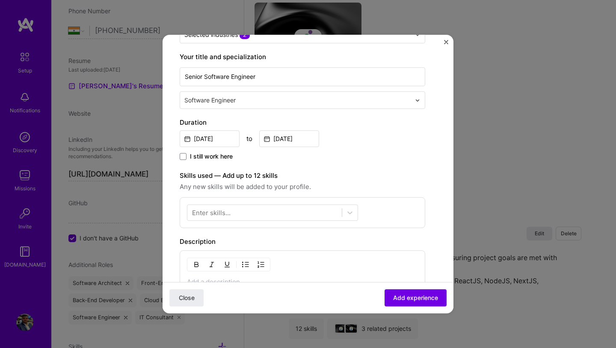
click at [377, 141] on div "[DATE] to [DATE]" at bounding box center [303, 137] width 246 height 18
click at [294, 215] on div at bounding box center [264, 212] width 155 height 14
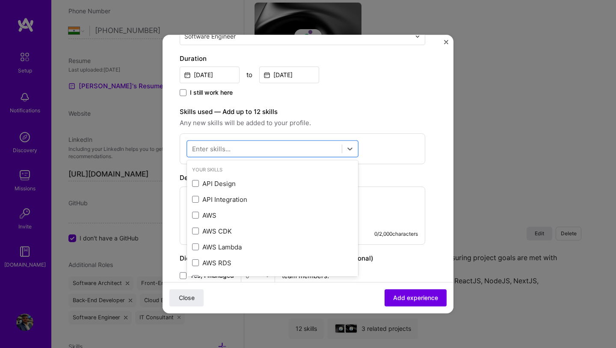
scroll to position [199, 0]
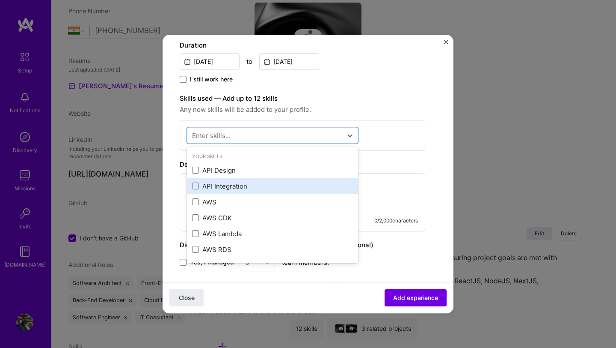
click at [242, 187] on div "API Integration" at bounding box center [272, 185] width 161 height 9
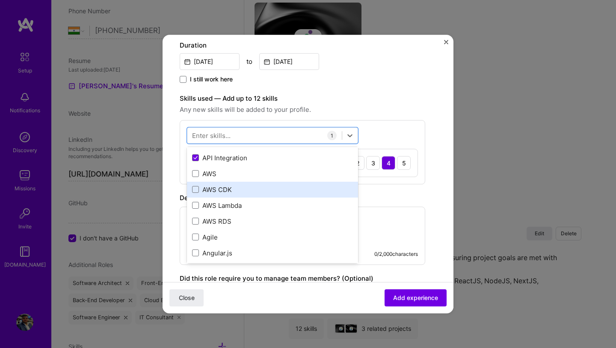
scroll to position [29, 0]
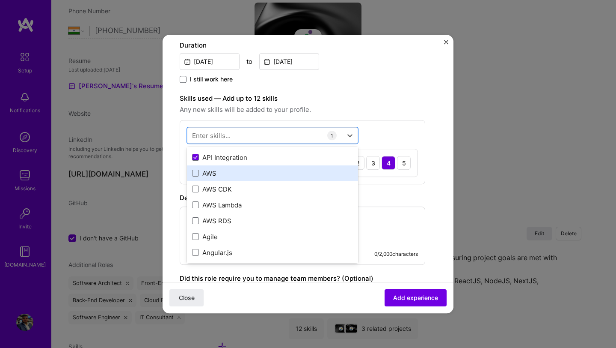
click at [222, 174] on div "AWS" at bounding box center [272, 173] width 161 height 9
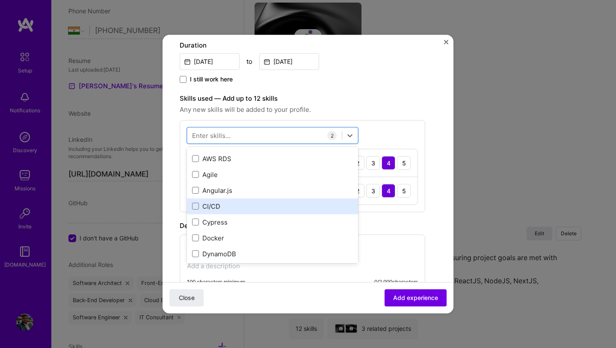
scroll to position [96, 0]
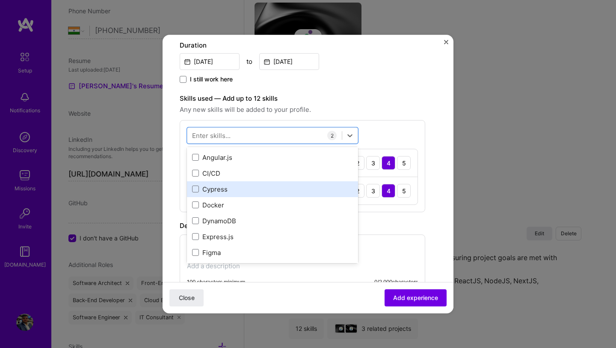
click at [220, 218] on div "DynamoDB" at bounding box center [272, 220] width 161 height 9
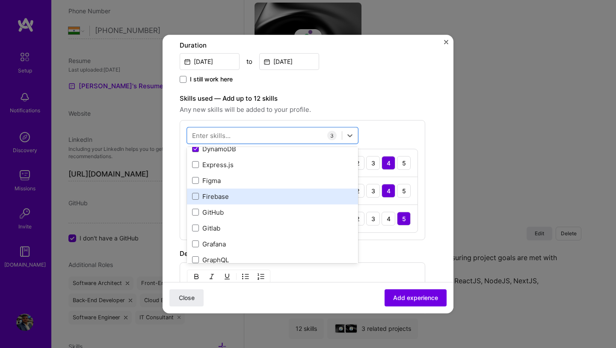
scroll to position [199, 0]
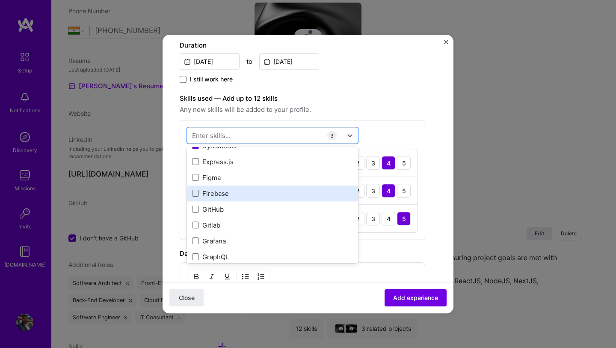
click at [232, 193] on div "Firebase" at bounding box center [272, 193] width 161 height 9
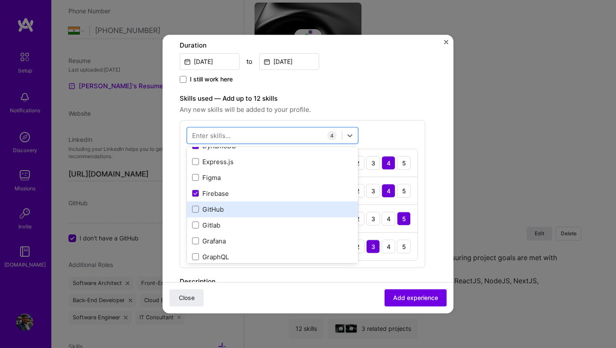
click at [218, 205] on div "GitHub" at bounding box center [272, 209] width 161 height 9
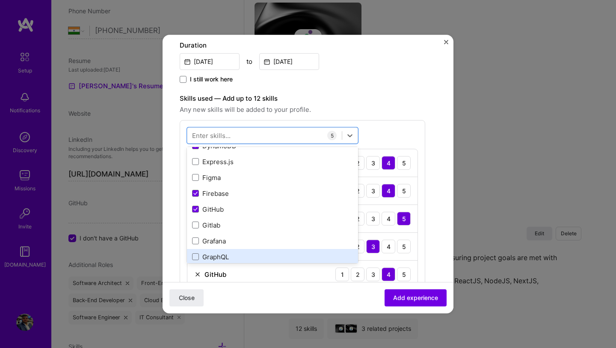
click at [219, 253] on div "GraphQL" at bounding box center [272, 256] width 161 height 9
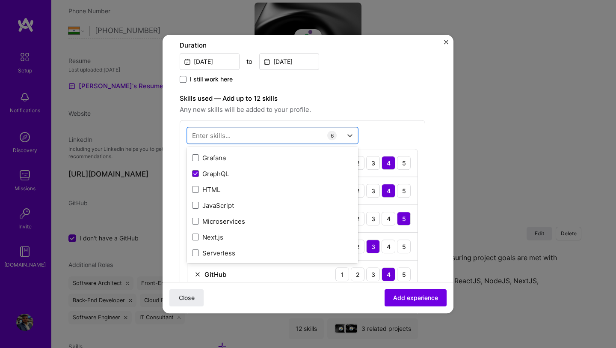
scroll to position [282, 0]
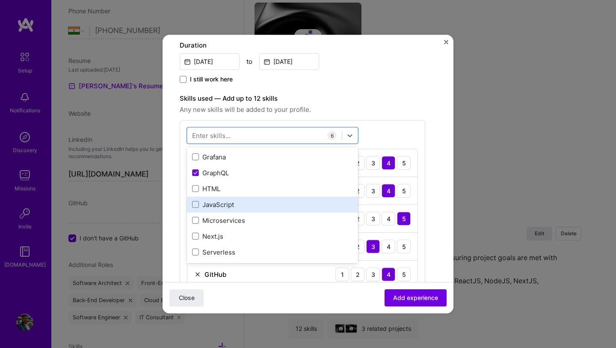
click at [231, 199] on div "JavaScript" at bounding box center [272, 204] width 171 height 16
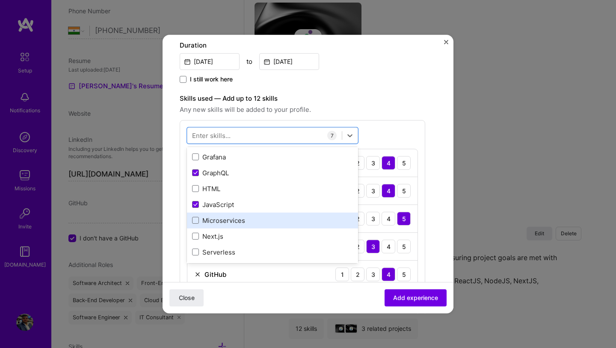
click at [228, 225] on div "Microservices" at bounding box center [272, 220] width 171 height 16
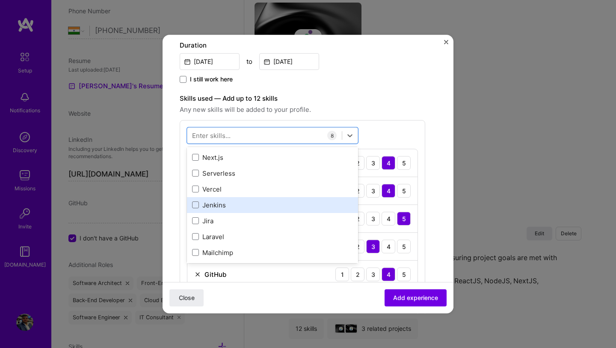
scroll to position [365, 0]
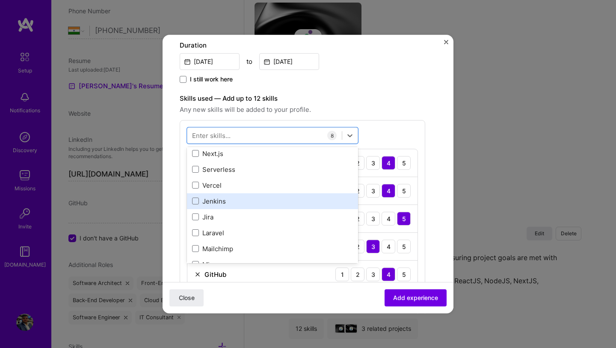
click at [235, 206] on div "Jenkins" at bounding box center [272, 201] width 171 height 16
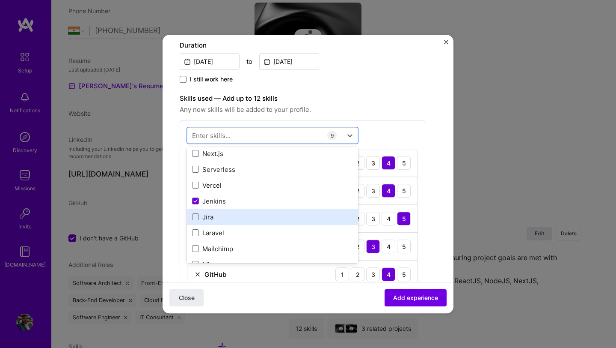
scroll to position [409, 0]
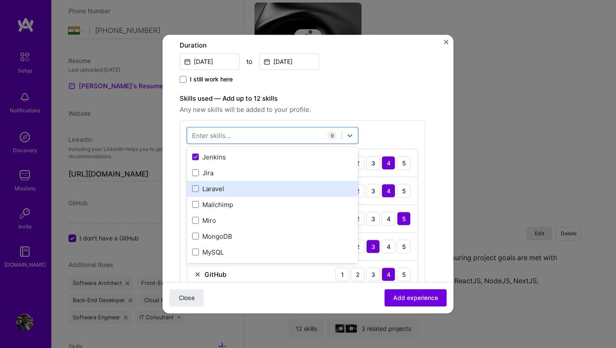
click at [226, 190] on div "Laravel" at bounding box center [272, 188] width 161 height 9
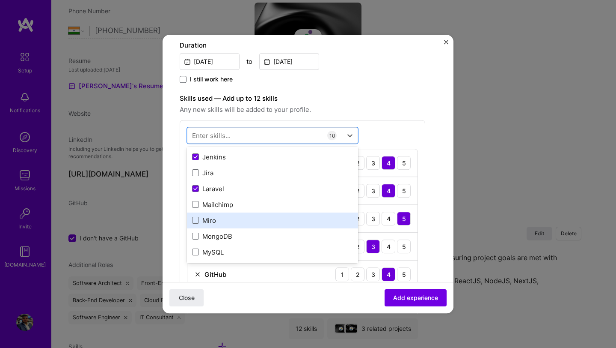
scroll to position [435, 0]
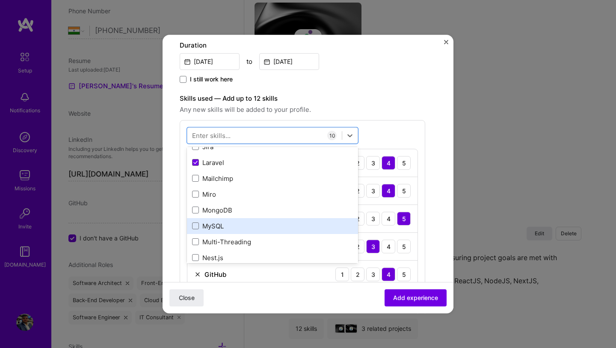
click at [234, 223] on div "MySQL" at bounding box center [272, 225] width 161 height 9
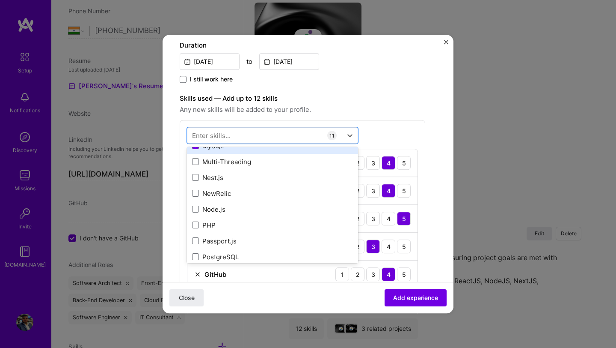
scroll to position [514, 0]
click at [238, 221] on div "PHP" at bounding box center [272, 225] width 161 height 9
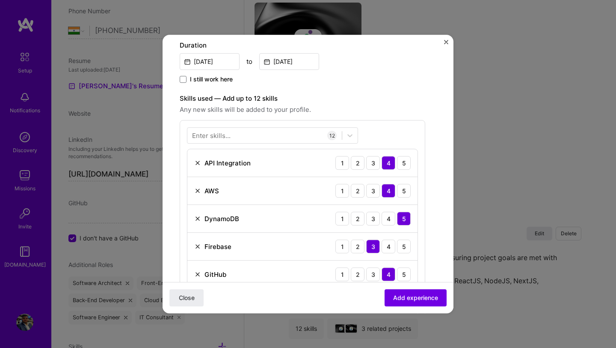
click at [405, 121] on div "Enter skills... 12 API Integration 1 2 3 4 5 AWS 1 2 3 4 5 DynamoDB 1 2 3 4 5 F…" at bounding box center [303, 305] width 246 height 370
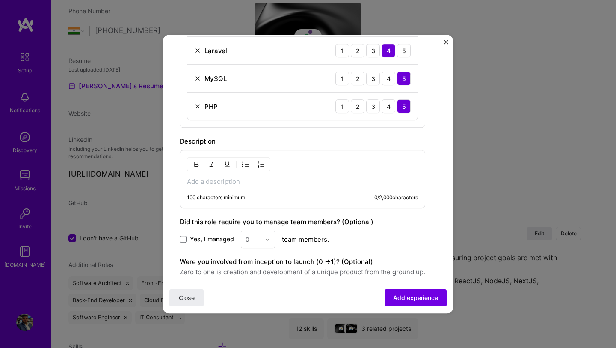
scroll to position [642, 0]
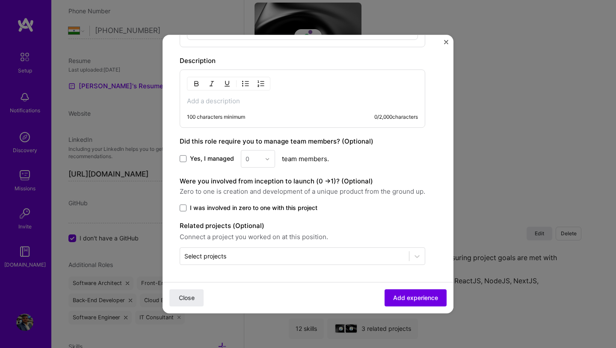
click at [200, 157] on span "Yes, I managed" at bounding box center [212, 159] width 44 height 9
click at [0, 0] on input "Yes, I managed" at bounding box center [0, 0] width 0 height 0
click at [251, 157] on input "text" at bounding box center [253, 158] width 15 height 9
click at [255, 227] on div "4" at bounding box center [258, 229] width 29 height 16
click at [416, 292] on button "Add experience" at bounding box center [416, 297] width 62 height 17
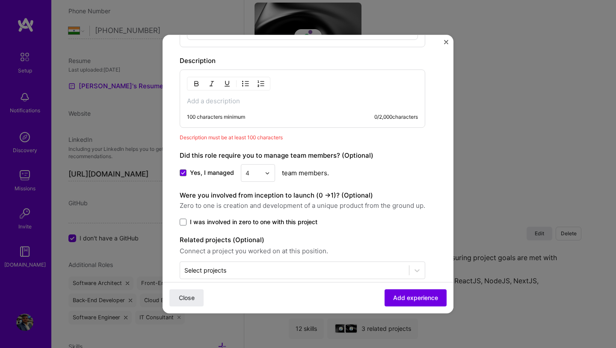
click at [224, 106] on div "100 characters minimum 0 / 2,000 characters" at bounding box center [303, 98] width 246 height 58
click at [226, 103] on p at bounding box center [302, 101] width 231 height 9
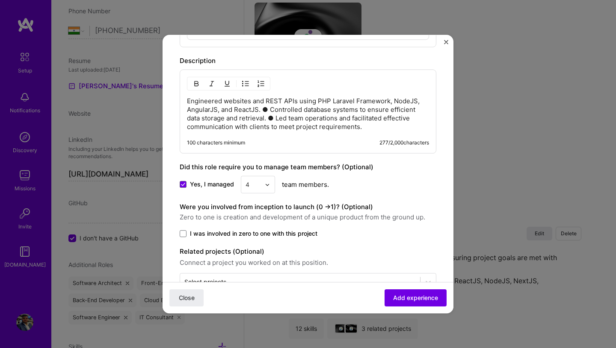
click at [263, 107] on p "Engineered websites and REST APIs using PHP Laravel Framework, NodeJS, AngularJ…" at bounding box center [308, 114] width 242 height 34
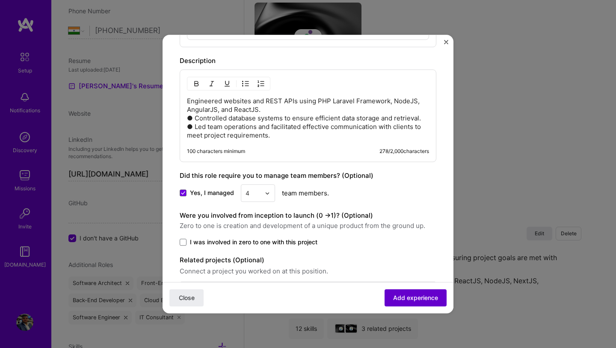
click at [405, 298] on span "Add experience" at bounding box center [415, 297] width 45 height 9
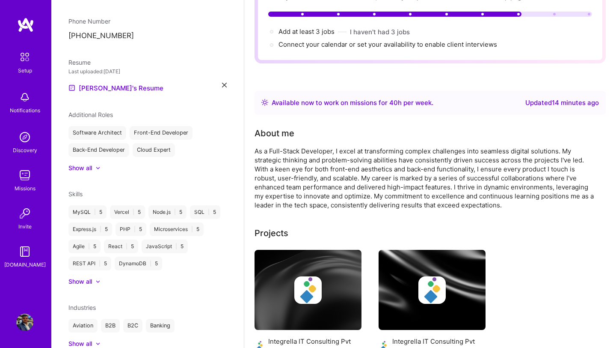
scroll to position [0, 0]
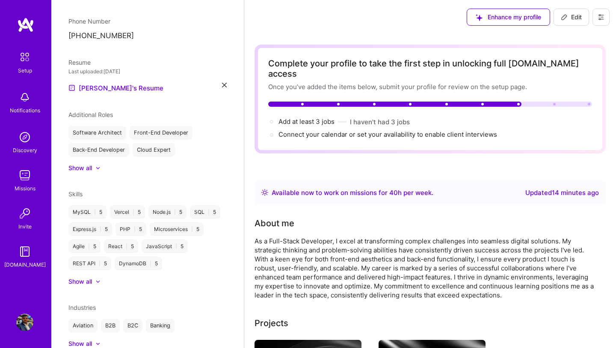
click at [570, 16] on span "Edit" at bounding box center [571, 17] width 21 height 9
select select "Right Now"
select select "IN"
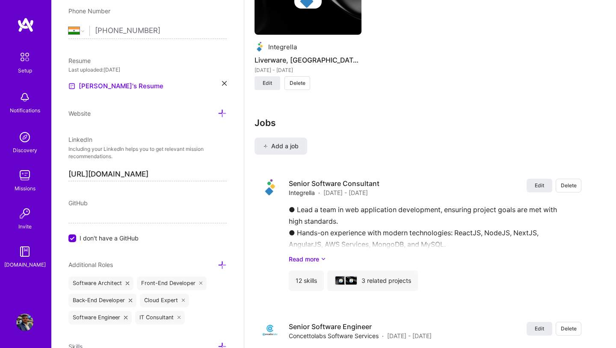
scroll to position [1036, 0]
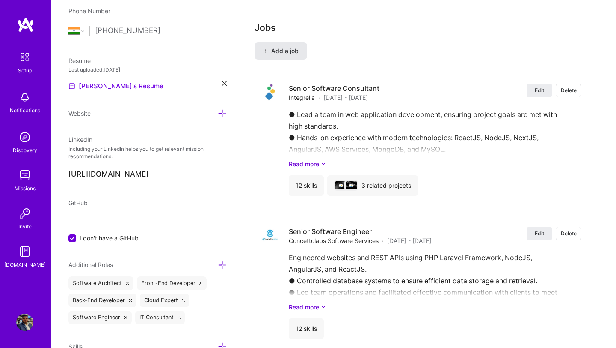
click at [285, 47] on span "Add a job" at bounding box center [281, 51] width 36 height 9
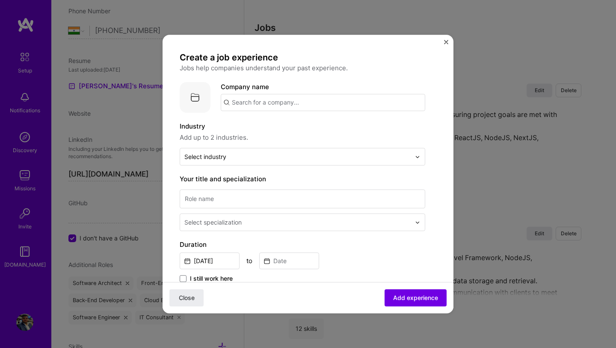
click at [279, 102] on input "text" at bounding box center [323, 102] width 205 height 17
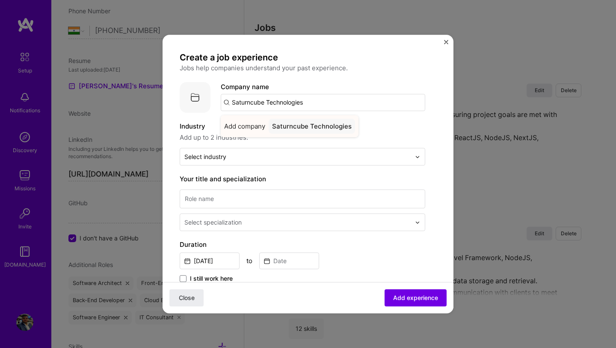
type input "Saturncube Technologies"
click at [270, 128] on div "Saturncube Technologies" at bounding box center [312, 126] width 86 height 15
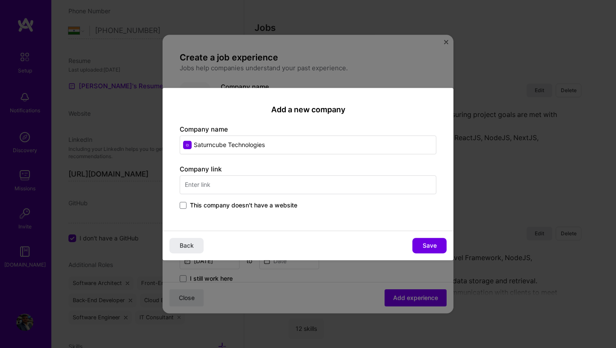
click at [235, 187] on input "text" at bounding box center [308, 184] width 257 height 19
type input "[URL][DOMAIN_NAME]"
click at [434, 241] on span "Save" at bounding box center [430, 245] width 14 height 9
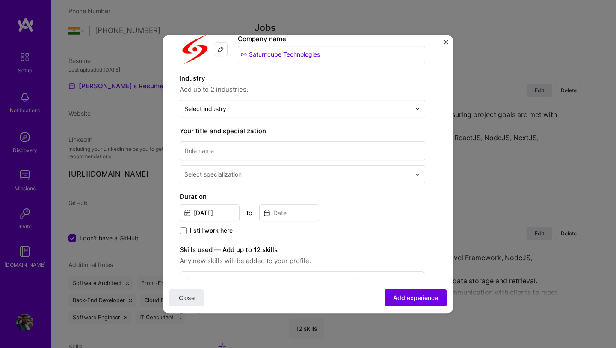
scroll to position [62, 0]
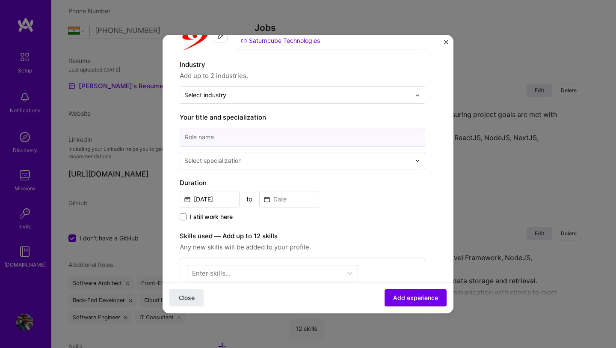
click at [326, 131] on input at bounding box center [303, 137] width 246 height 19
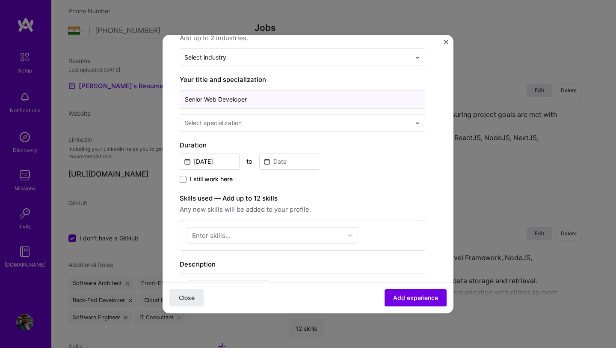
scroll to position [103, 0]
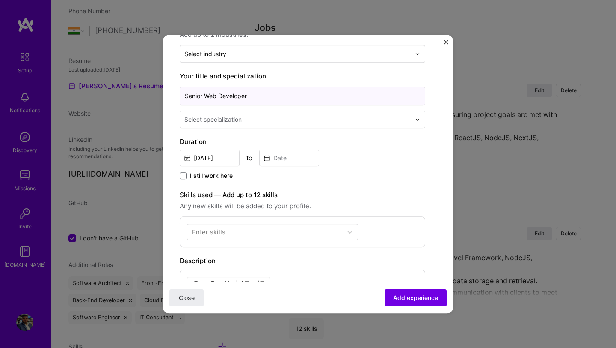
type input "Senior Web Developer"
click at [350, 125] on div "Select specialization" at bounding box center [297, 119] width 235 height 17
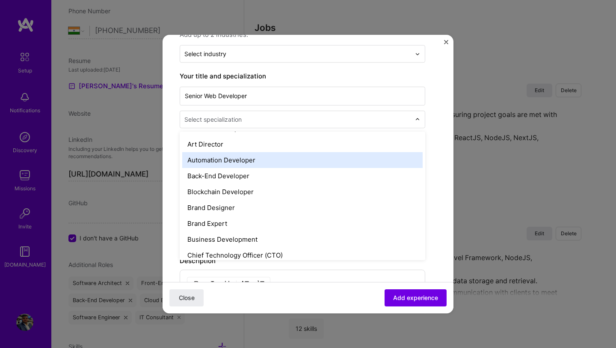
scroll to position [109, 0]
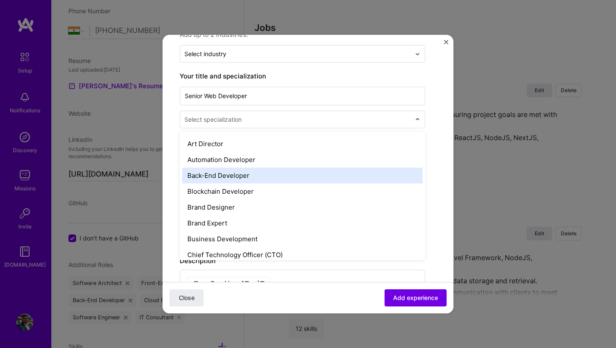
click at [285, 176] on div "Back-End Developer" at bounding box center [302, 175] width 241 height 16
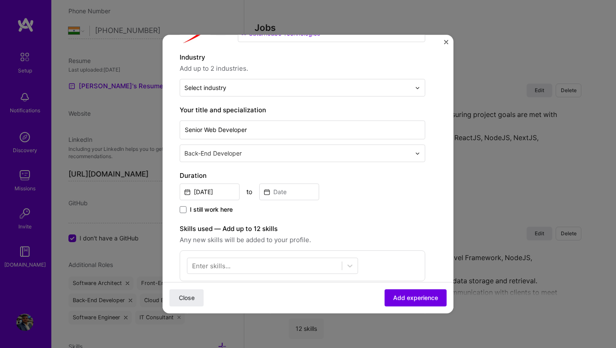
scroll to position [72, 0]
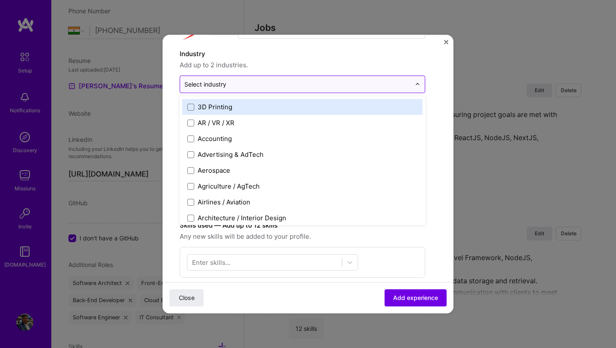
click at [312, 89] on div "Select industry 0" at bounding box center [297, 84] width 235 height 17
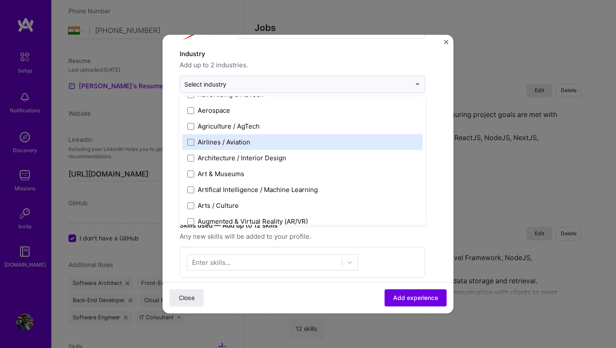
scroll to position [61, 0]
click at [285, 145] on label "Airlines / Aviation" at bounding box center [302, 141] width 230 height 9
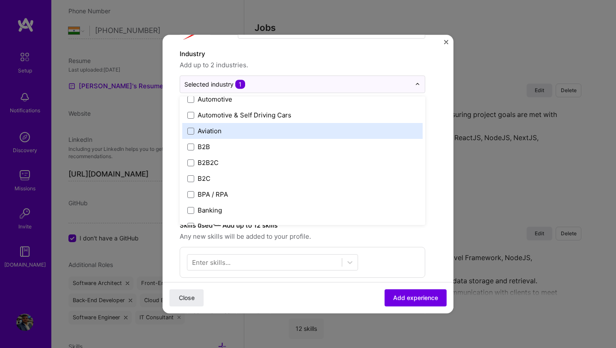
scroll to position [206, 0]
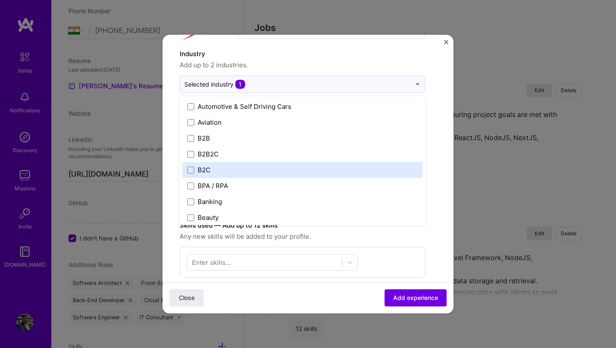
click at [273, 164] on div "B2C" at bounding box center [302, 170] width 241 height 16
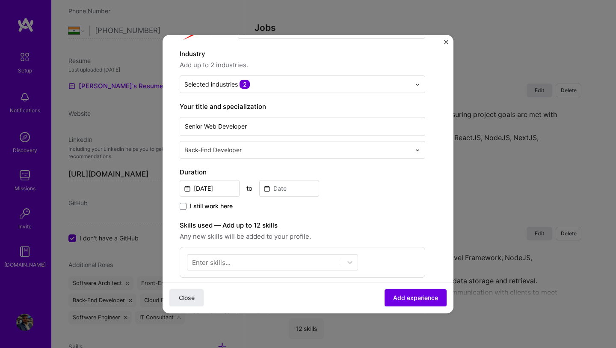
click at [445, 229] on form "Create a job experience Jobs help companies understand your past experience. Co…" at bounding box center [308, 261] width 291 height 564
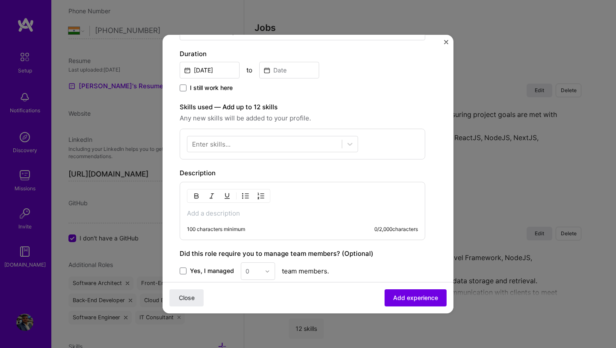
scroll to position [215, 0]
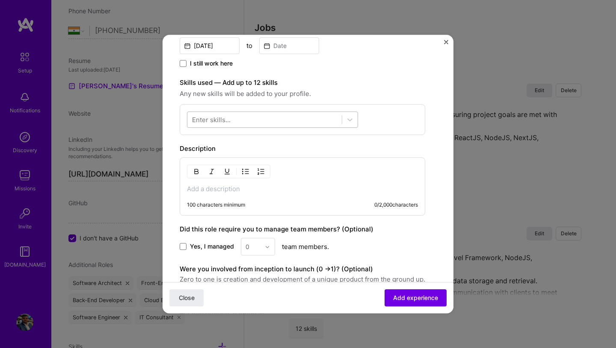
click at [324, 117] on div at bounding box center [264, 120] width 155 height 14
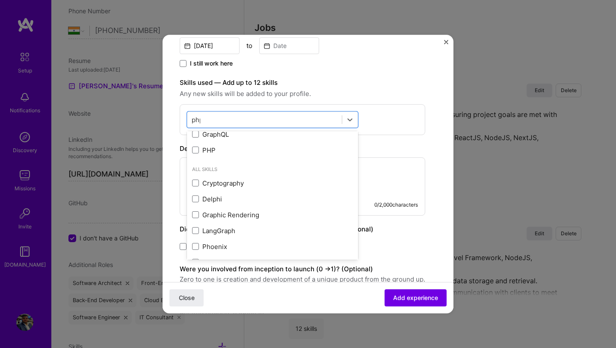
scroll to position [0, 0]
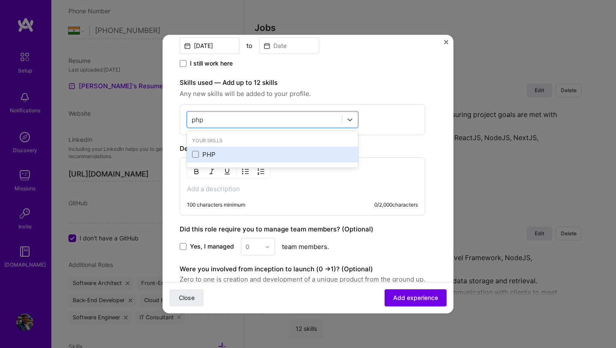
click at [229, 153] on div "PHP" at bounding box center [272, 154] width 161 height 9
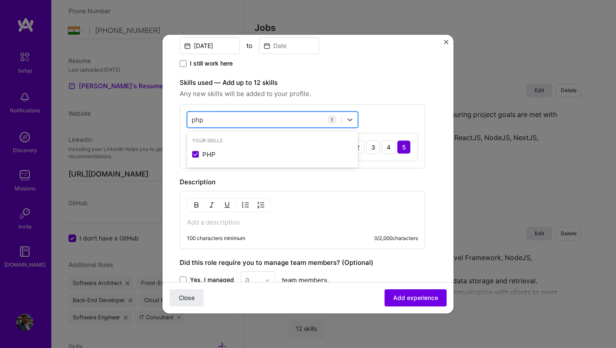
click at [234, 120] on div "php php" at bounding box center [264, 120] width 155 height 14
click at [195, 118] on input "php" at bounding box center [198, 119] width 12 height 9
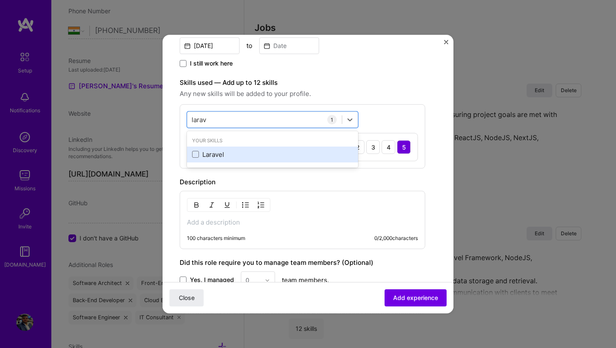
click at [202, 155] on div "Laravel" at bounding box center [272, 154] width 161 height 9
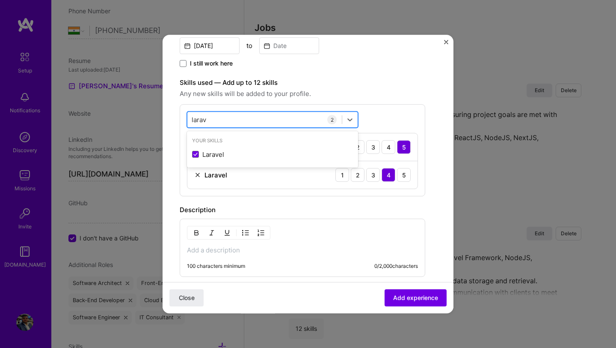
click at [205, 121] on input "larav" at bounding box center [199, 119] width 15 height 9
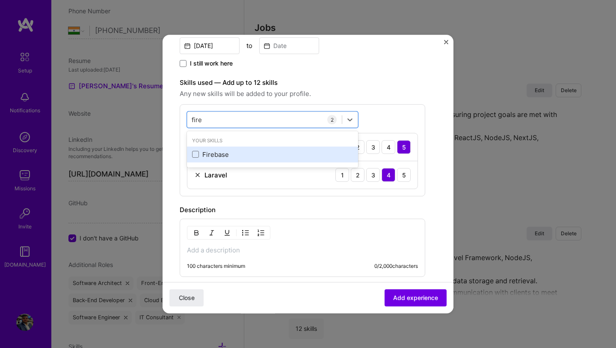
click at [203, 153] on div "Firebase" at bounding box center [272, 154] width 161 height 9
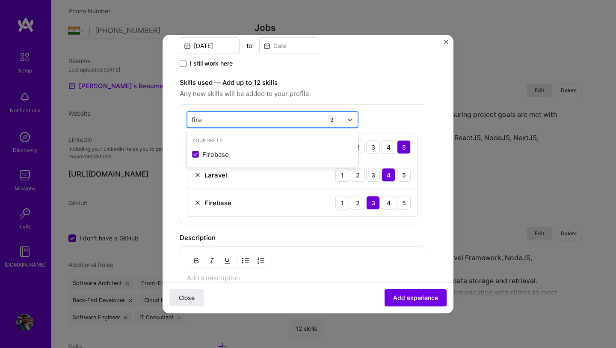
click at [211, 115] on div "fire fire" at bounding box center [264, 120] width 155 height 14
click at [199, 116] on input "fire" at bounding box center [197, 119] width 11 height 9
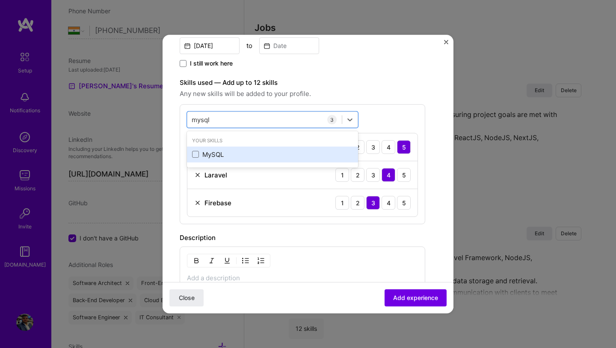
click at [200, 153] on div "MySQL" at bounding box center [272, 154] width 161 height 9
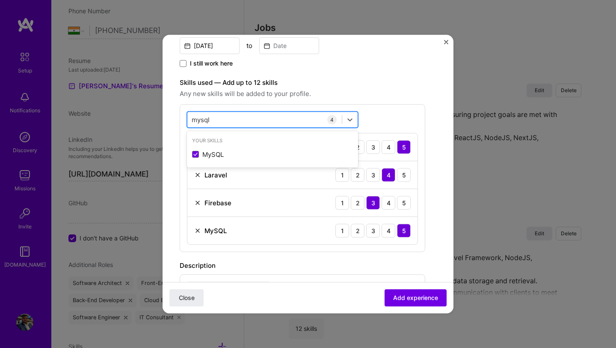
click at [199, 118] on input "mysql" at bounding box center [201, 119] width 19 height 9
type input "aws"
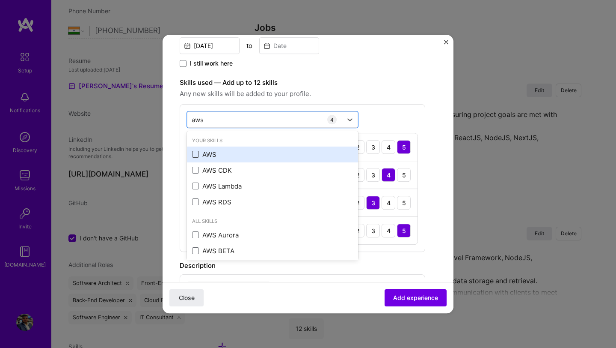
click at [197, 154] on span at bounding box center [195, 154] width 7 height 7
click at [0, 0] on input "checkbox" at bounding box center [0, 0] width 0 height 0
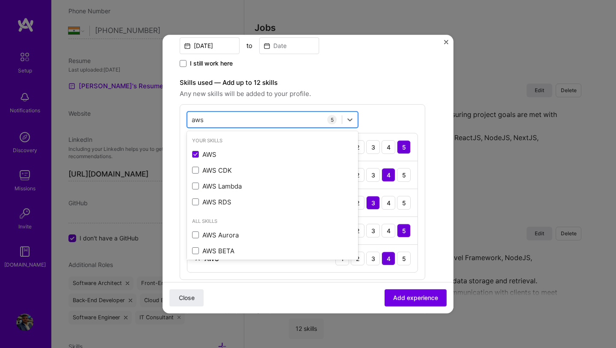
click at [208, 118] on div "aws aws" at bounding box center [264, 120] width 155 height 14
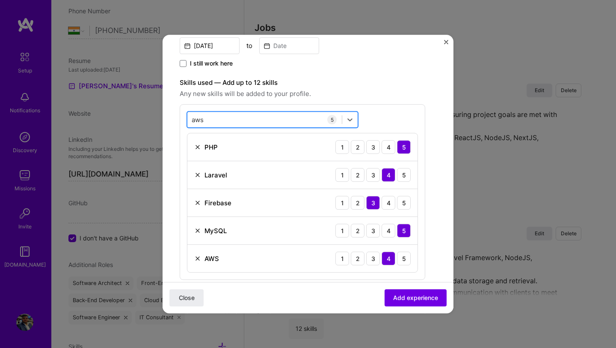
click at [208, 118] on div "aws aws" at bounding box center [264, 120] width 155 height 14
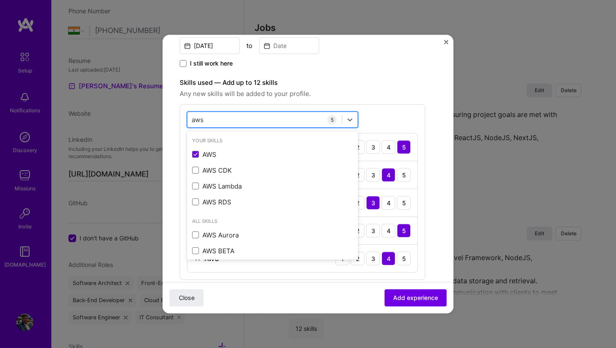
click at [201, 118] on input "aws" at bounding box center [198, 119] width 13 height 9
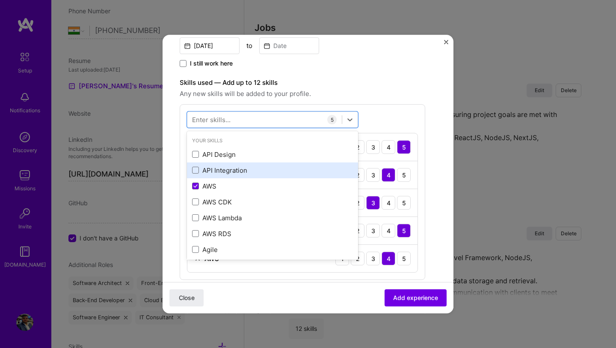
click at [226, 171] on div "API Integration" at bounding box center [272, 170] width 161 height 9
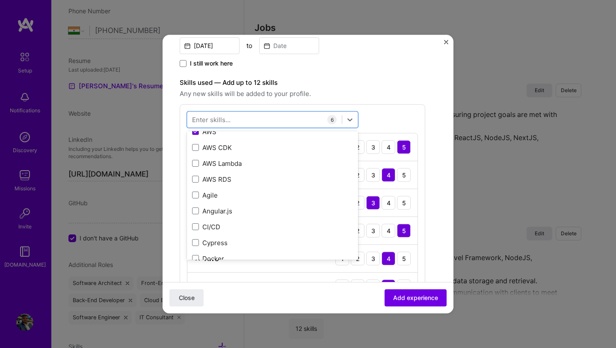
scroll to position [110, 0]
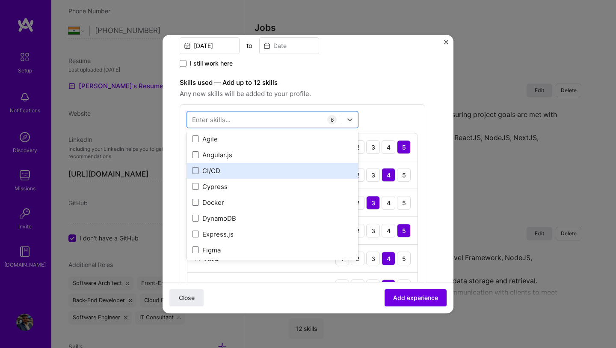
click at [222, 178] on div "CI/CD" at bounding box center [272, 171] width 171 height 16
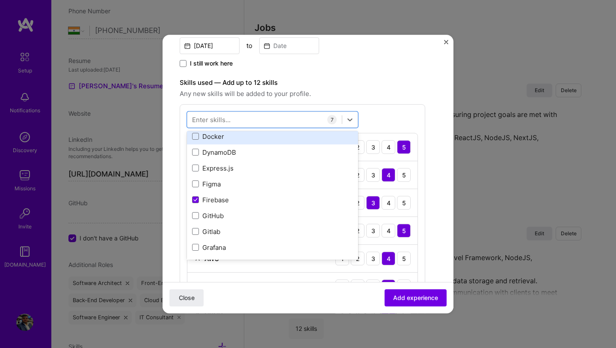
scroll to position [177, 0]
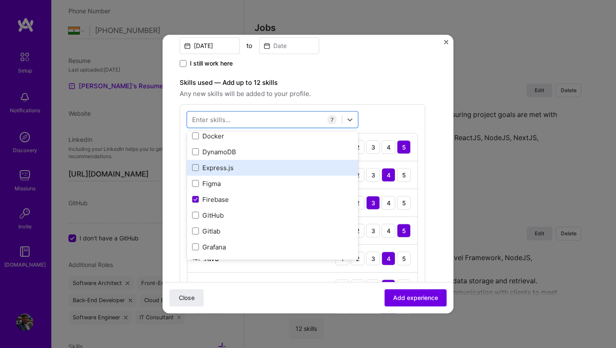
click at [224, 168] on div "Express.js" at bounding box center [272, 167] width 161 height 9
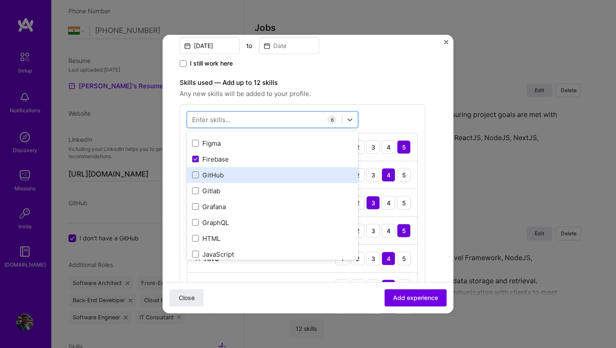
scroll to position [227, 0]
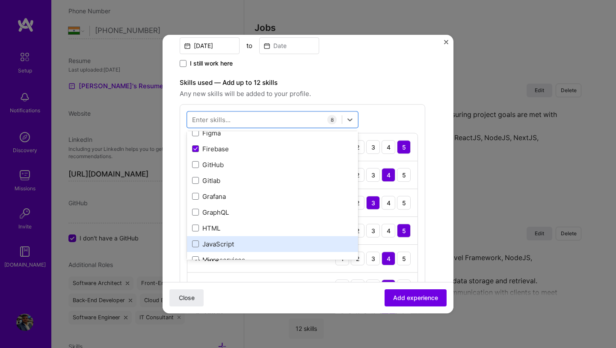
click at [231, 247] on div "JavaScript" at bounding box center [272, 243] width 161 height 9
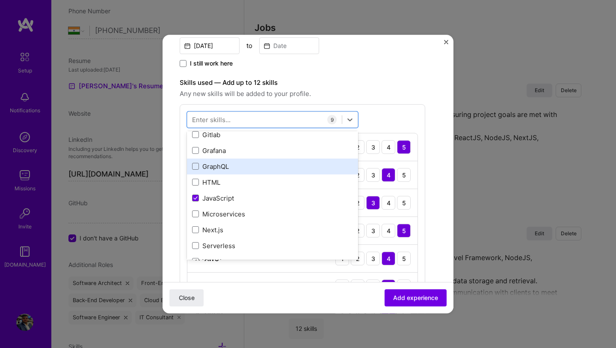
scroll to position [280, 0]
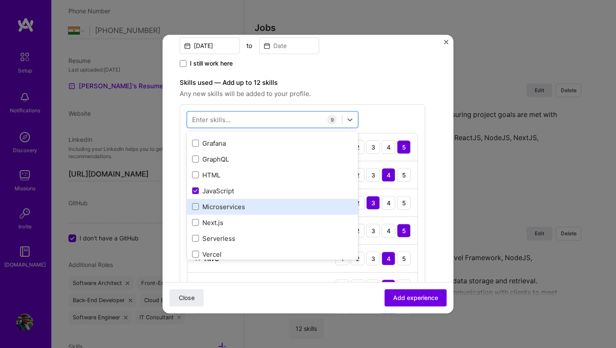
click at [241, 206] on div "Microservices" at bounding box center [272, 206] width 161 height 9
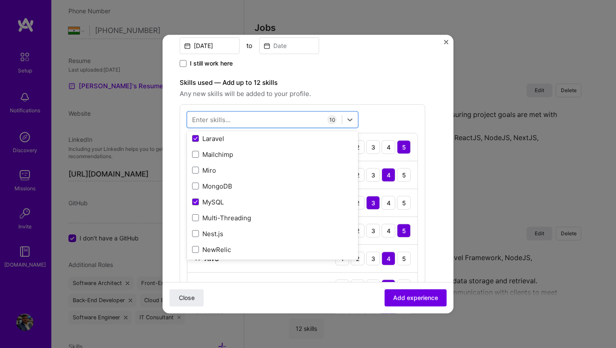
scroll to position [479, 0]
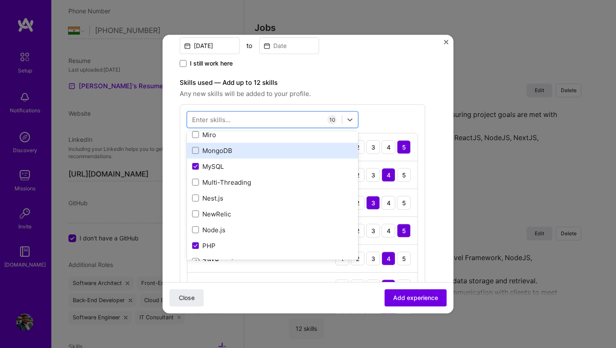
click at [219, 151] on div "MongoDB" at bounding box center [272, 150] width 161 height 9
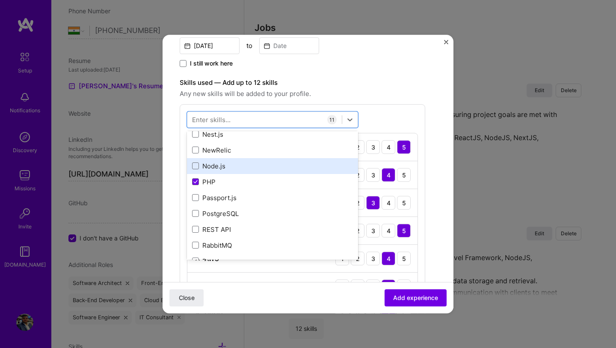
click at [216, 166] on div "Node.js" at bounding box center [272, 165] width 161 height 9
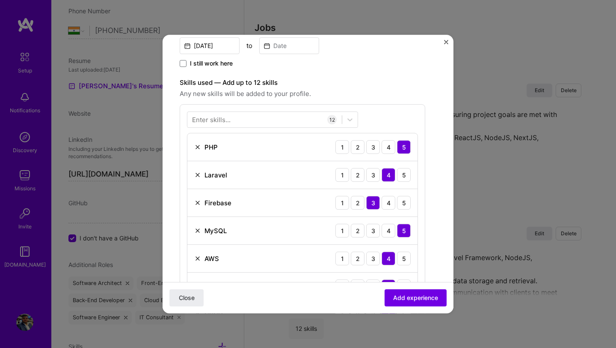
click at [417, 101] on div "Skills used — Add up to 12 skills Any new skills will be added to your profile.…" at bounding box center [303, 275] width 246 height 397
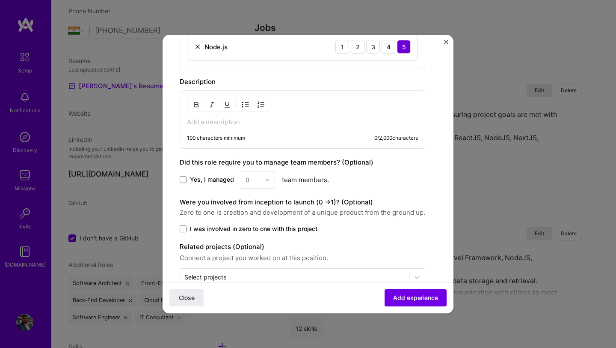
scroll to position [642, 0]
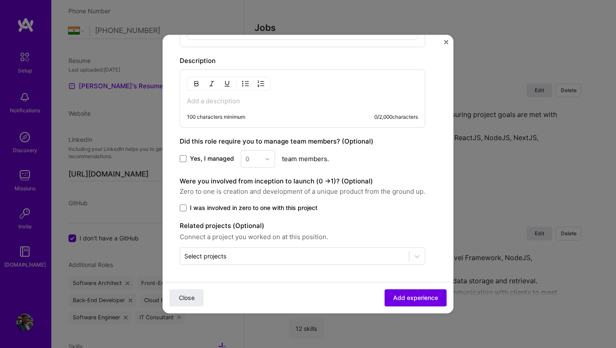
click at [210, 159] on span "Yes, I managed" at bounding box center [212, 159] width 44 height 9
click at [0, 0] on input "Yes, I managed" at bounding box center [0, 0] width 0 height 0
click at [248, 159] on div "0" at bounding box center [248, 158] width 4 height 9
click at [253, 225] on div "4" at bounding box center [258, 229] width 29 height 16
click at [423, 298] on span "Add experience" at bounding box center [415, 297] width 45 height 9
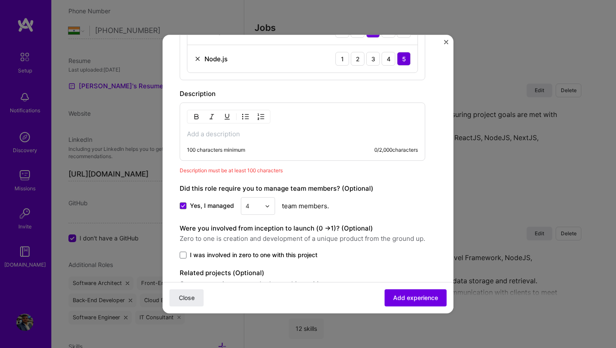
scroll to position [601, 0]
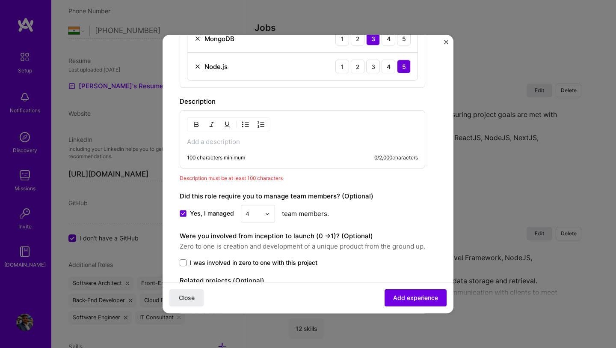
click at [265, 140] on p at bounding box center [302, 141] width 231 height 9
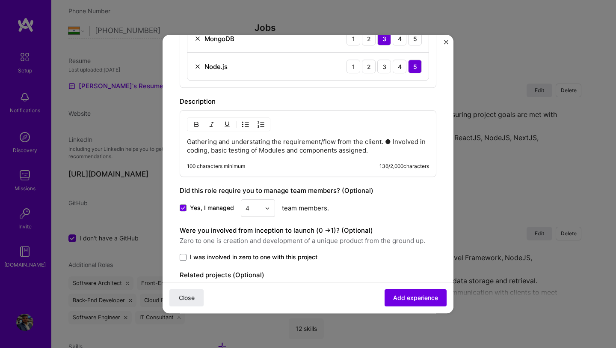
click at [386, 138] on p "Gathering and understating the requirement/flow from the client. ● Involved in …" at bounding box center [308, 145] width 242 height 17
click at [367, 150] on p "Gathering and understating the requirement/flow from the client. ● Involved in …" at bounding box center [302, 145] width 231 height 17
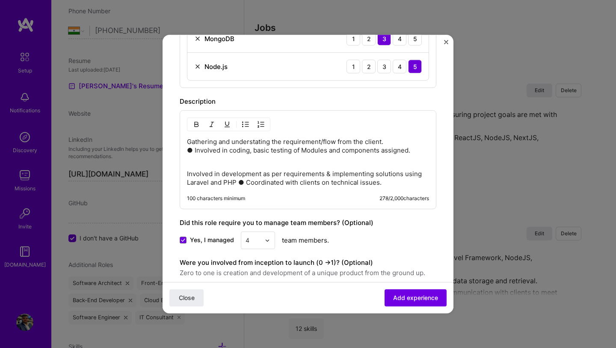
click at [187, 175] on p "Involved in development as per requirements & implementing solutions using Lara…" at bounding box center [308, 177] width 242 height 17
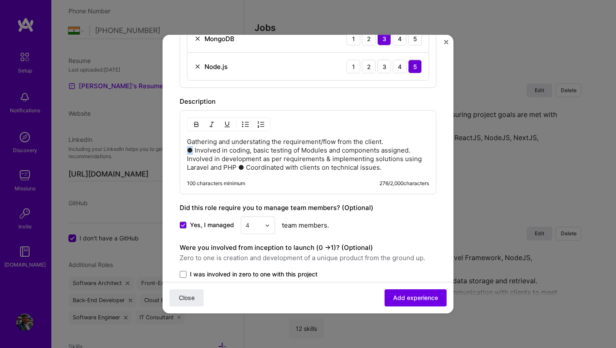
copy p "●"
paste div
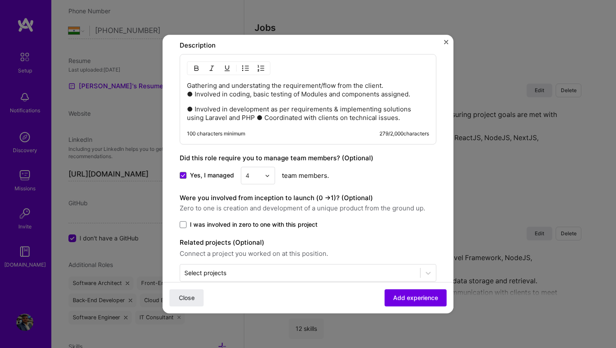
scroll to position [674, 0]
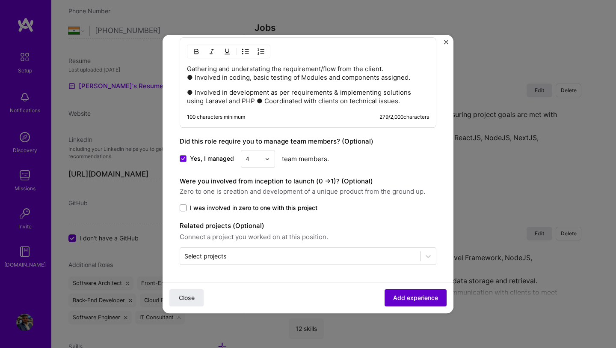
click at [429, 294] on span "Add experience" at bounding box center [415, 297] width 45 height 9
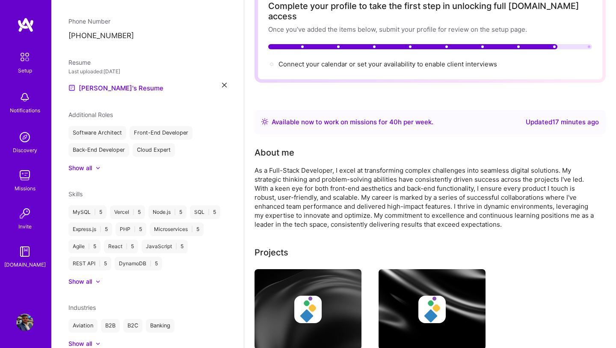
scroll to position [0, 0]
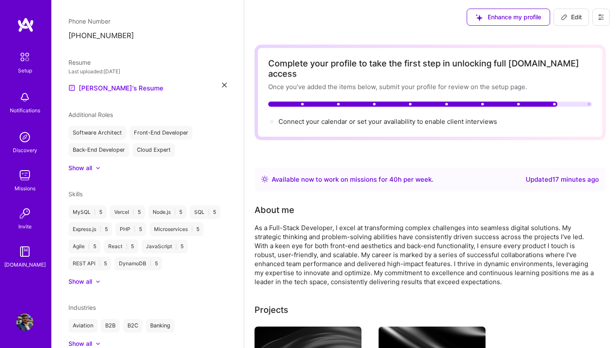
click at [563, 15] on icon at bounding box center [564, 17] width 7 height 7
select select "Right Now"
select select "IN"
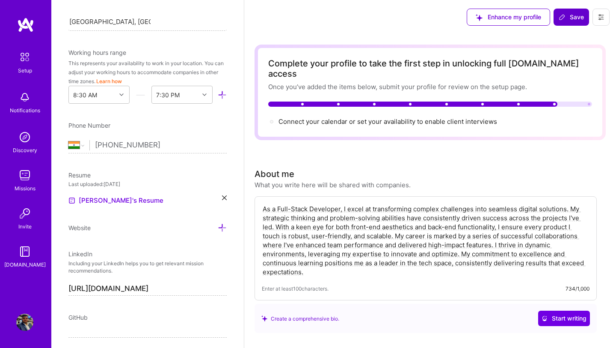
scroll to position [327, 0]
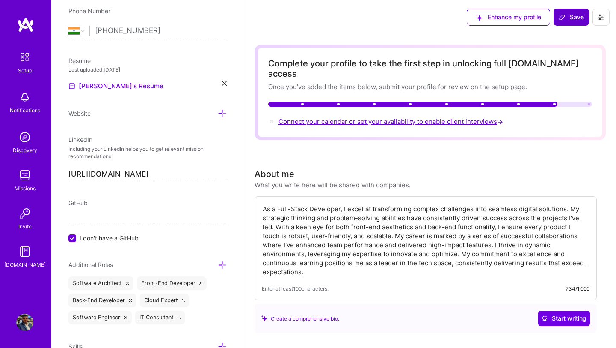
click at [430, 117] on span "Connect your calendar or set your availability to enable client interviews →" at bounding box center [392, 121] width 226 height 8
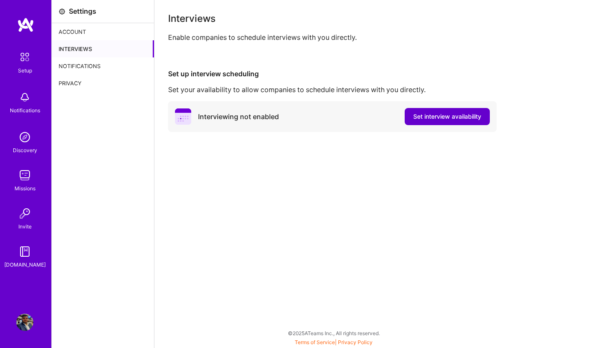
click at [437, 116] on span "Set interview availability" at bounding box center [447, 116] width 68 height 9
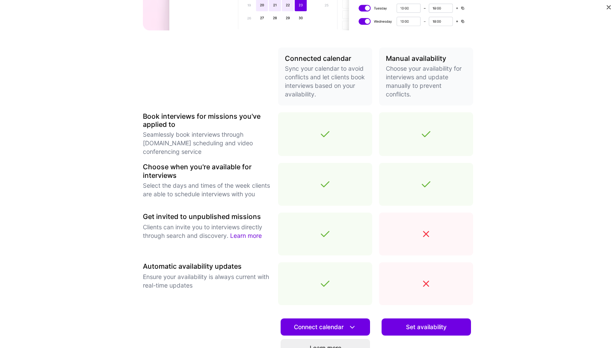
scroll to position [252, 0]
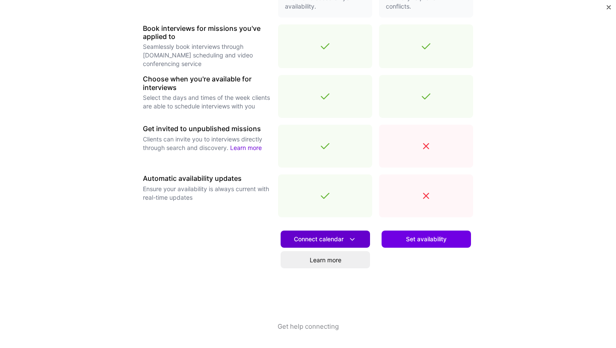
click at [356, 235] on icon at bounding box center [352, 239] width 9 height 9
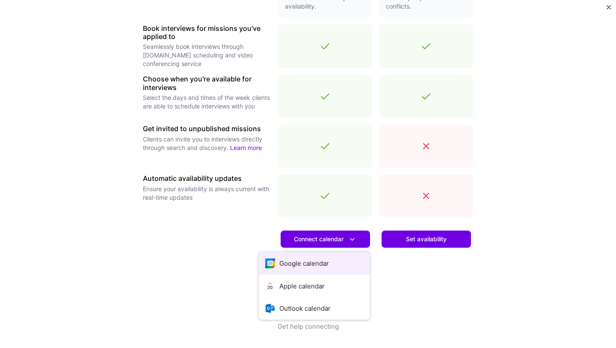
click at [325, 259] on button "Google calendar" at bounding box center [314, 263] width 111 height 23
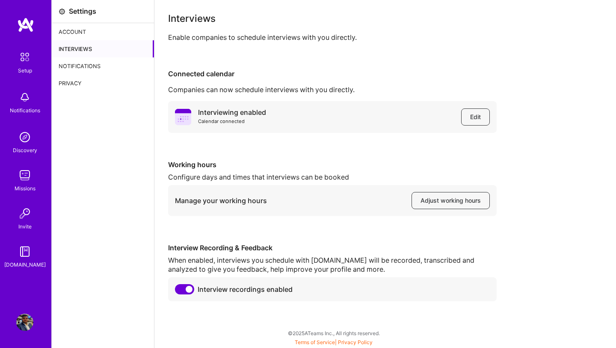
click at [88, 47] on div "Interviews" at bounding box center [103, 48] width 102 height 17
click at [447, 202] on span "Adjust working hours" at bounding box center [451, 200] width 60 height 9
click at [24, 56] on img at bounding box center [25, 57] width 18 height 18
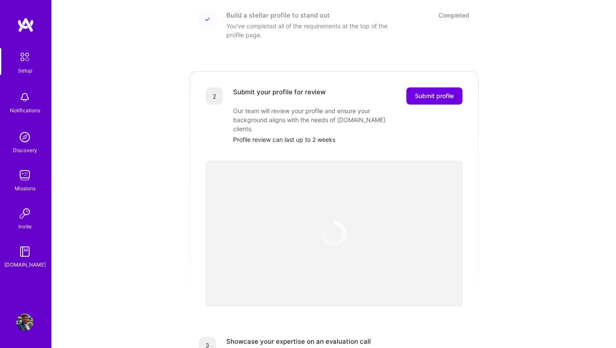
scroll to position [134, 0]
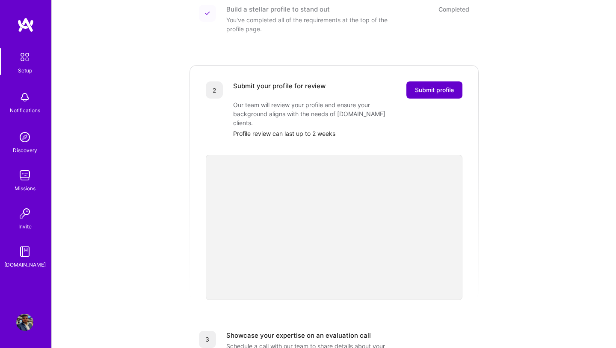
click at [433, 86] on span "Submit profile" at bounding box center [434, 90] width 39 height 9
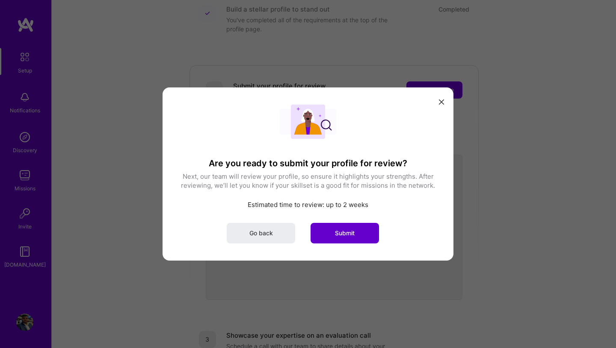
click at [344, 237] on button "Submit" at bounding box center [345, 233] width 68 height 21
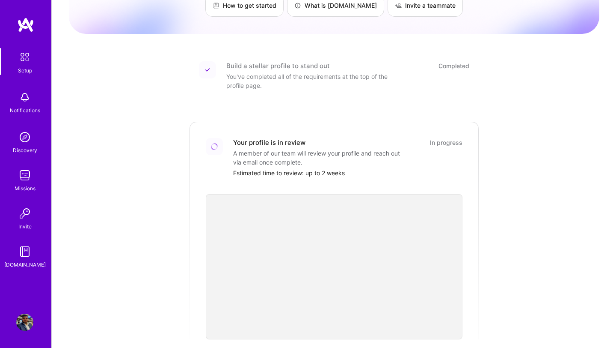
scroll to position [275, 0]
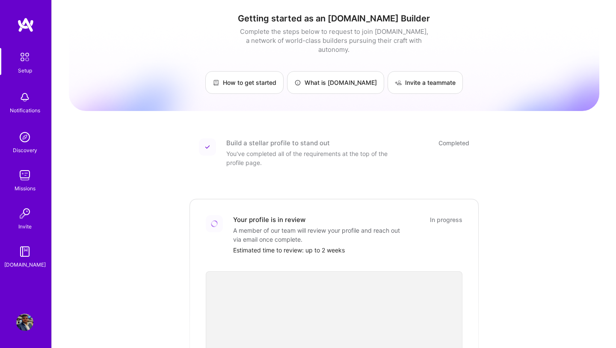
scroll to position [275, 0]
